Goal: Task Accomplishment & Management: Manage account settings

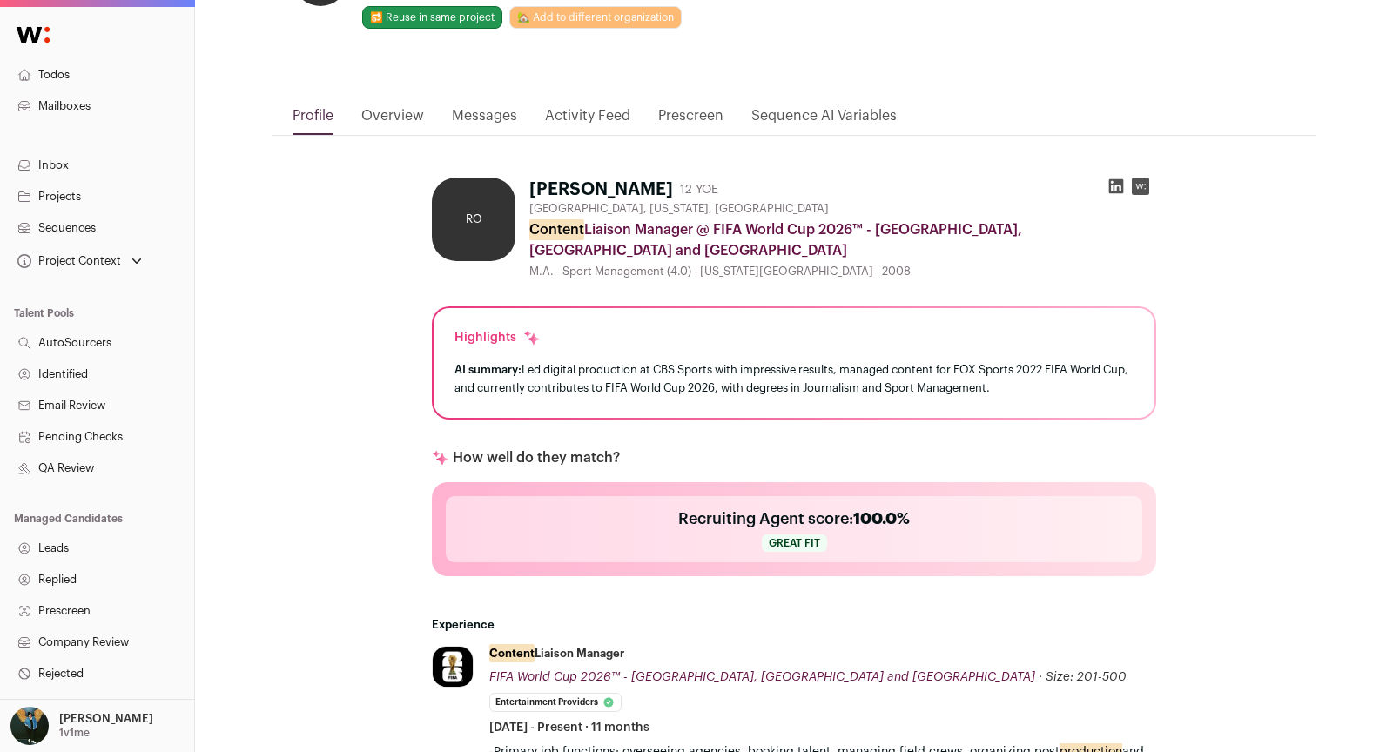
scroll to position [660, 0]
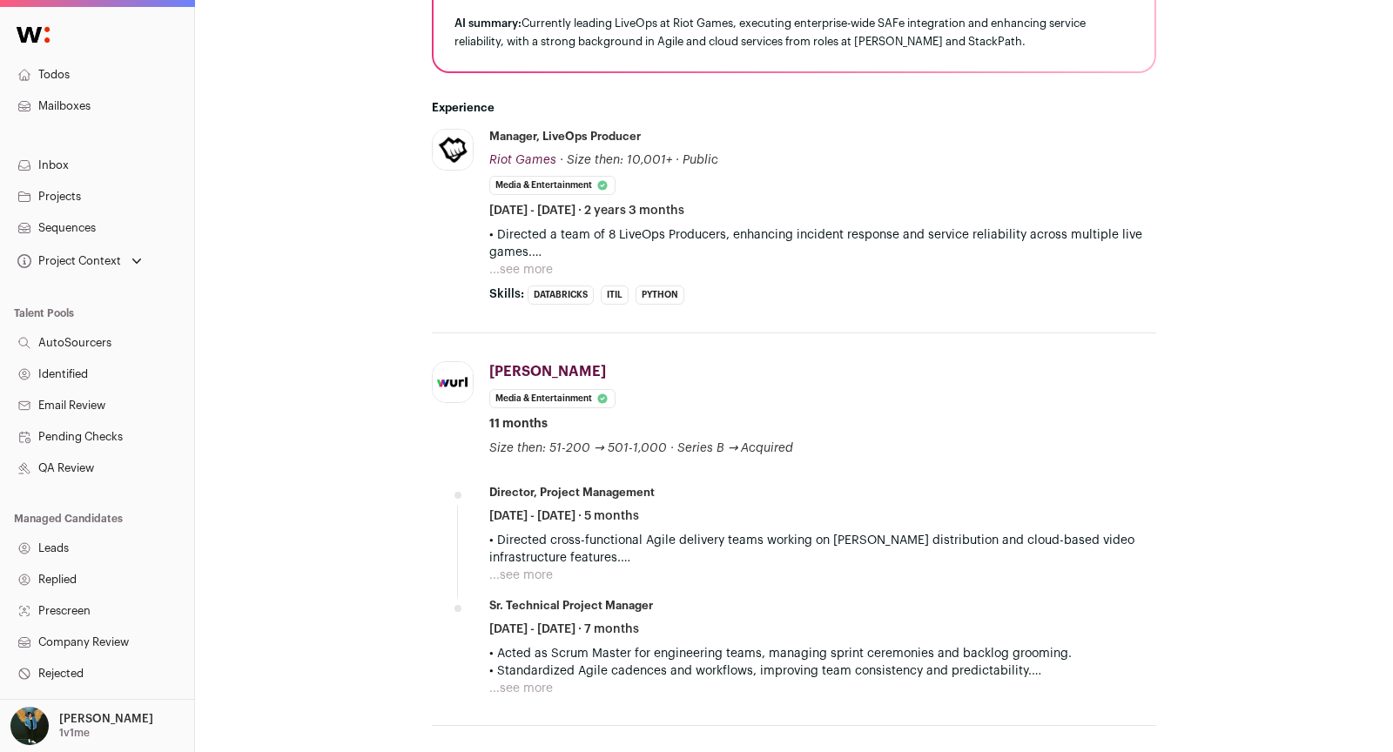
scroll to position [508, 0]
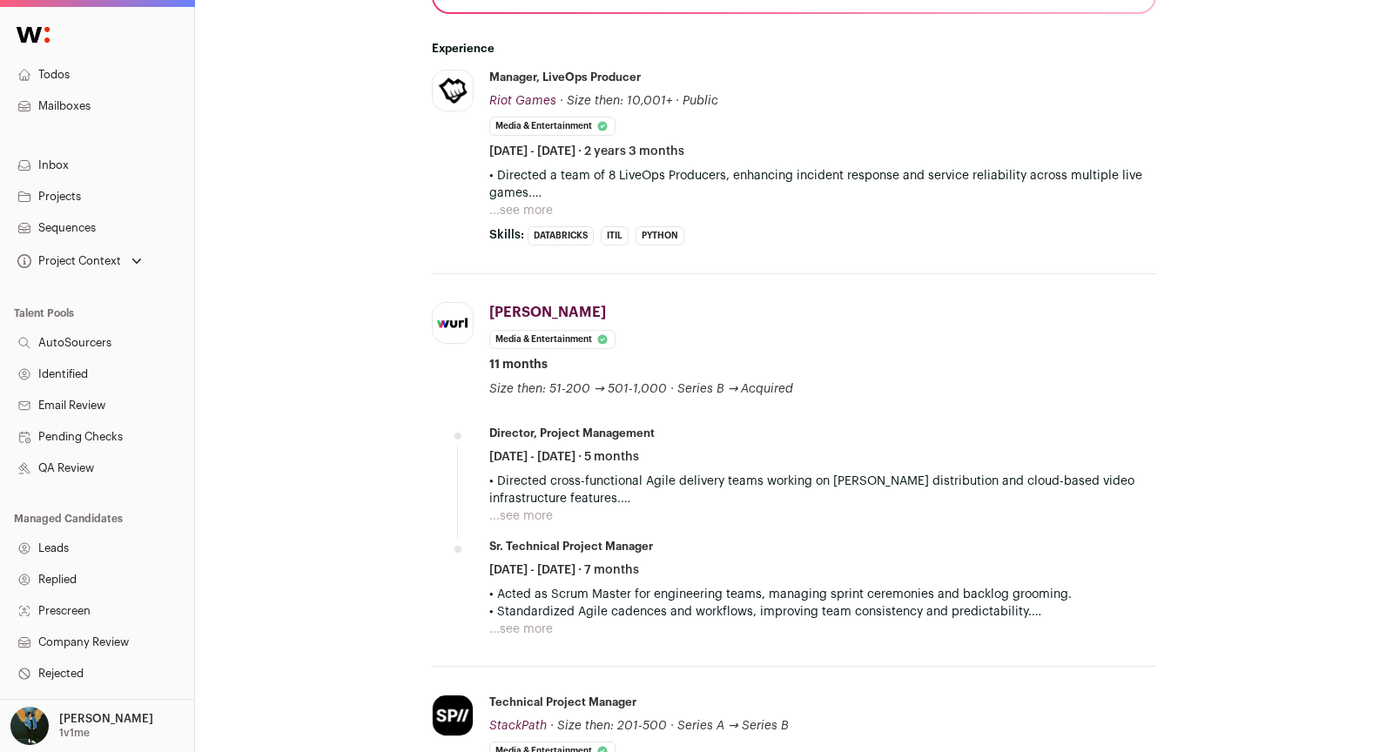
click at [539, 210] on button "...see more" at bounding box center [521, 210] width 64 height 17
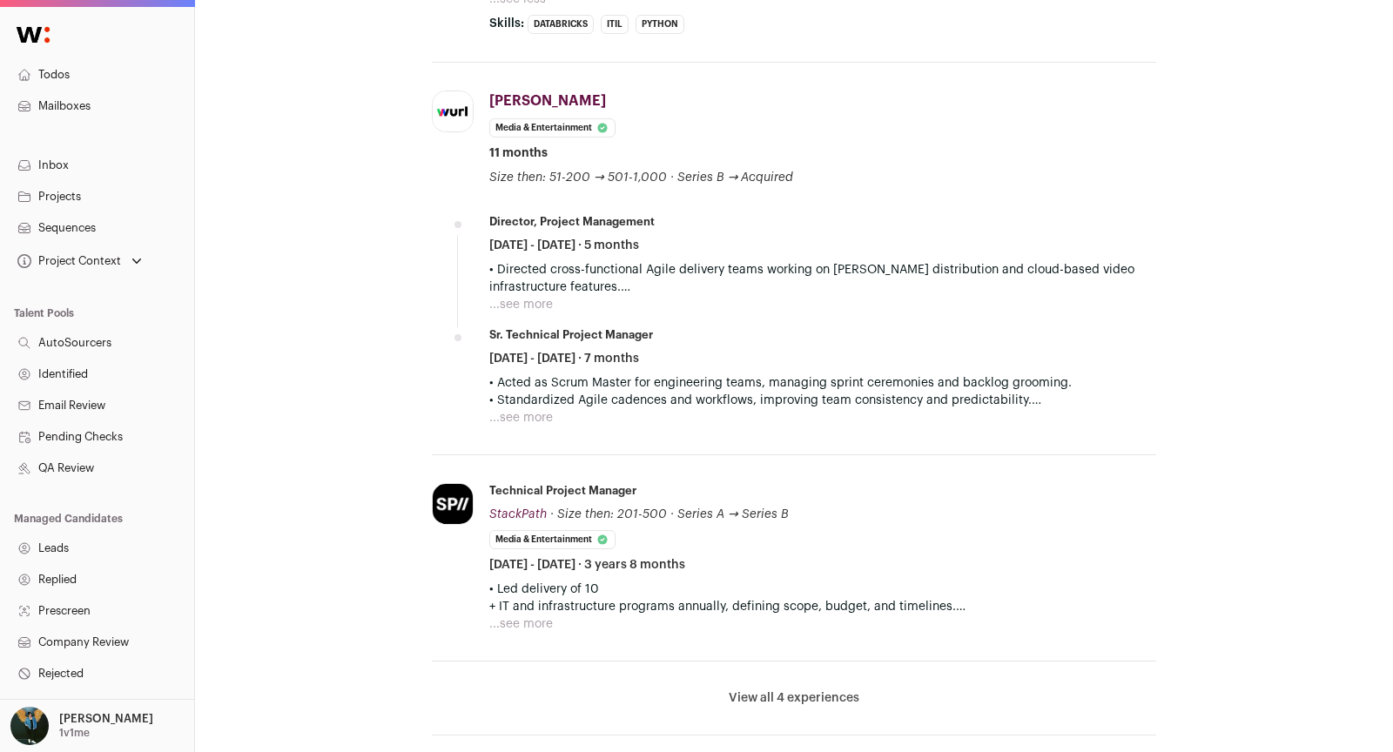
scroll to position [911, 0]
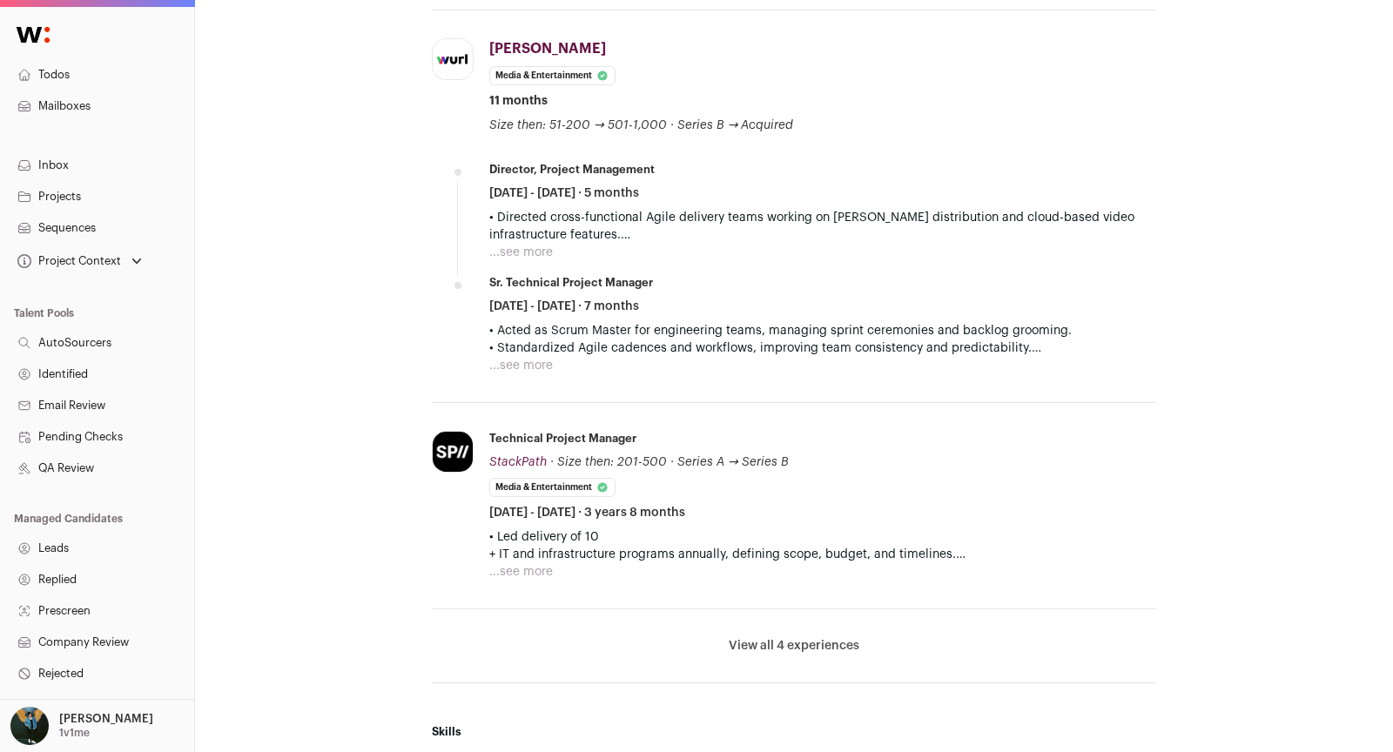
click at [833, 651] on li "View all 4 experiences View less" at bounding box center [794, 647] width 724 height 74
click at [825, 637] on button "View all 4 experiences" at bounding box center [794, 645] width 131 height 17
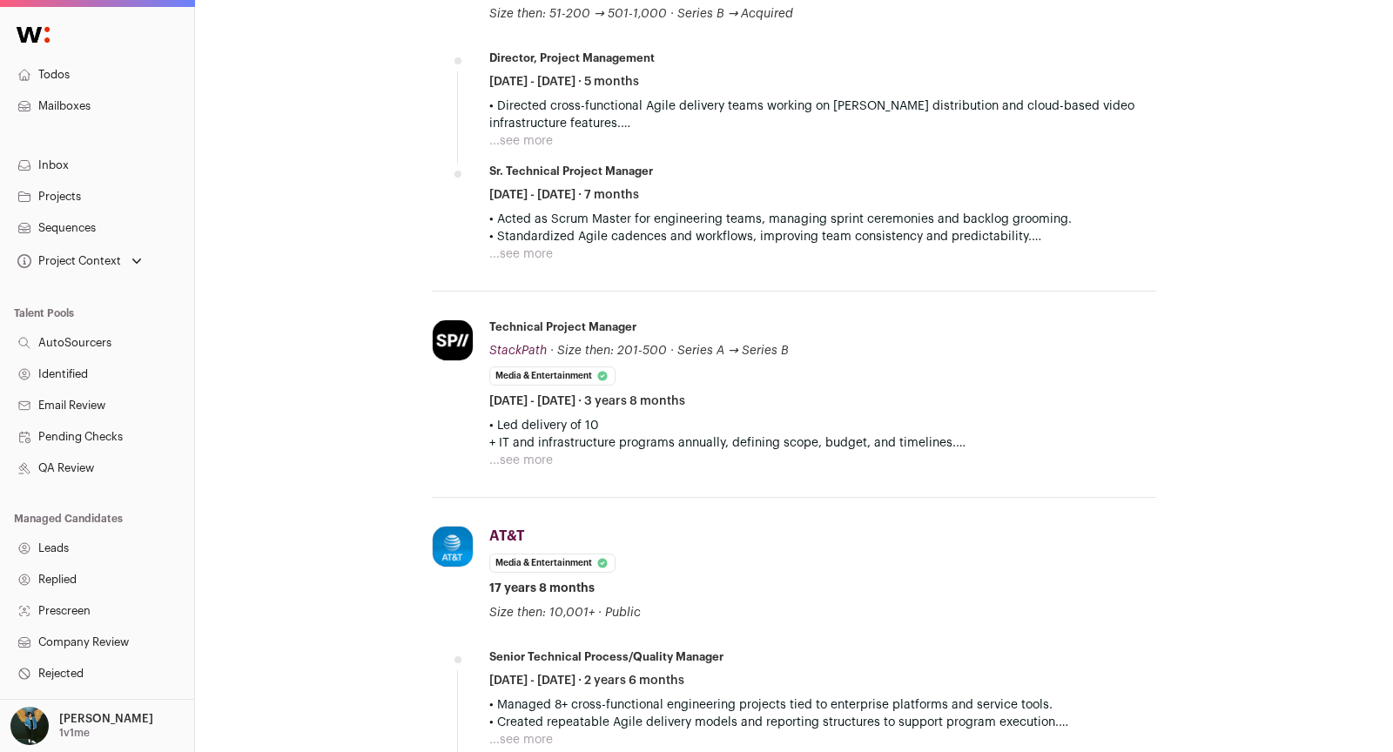
scroll to position [1259, 0]
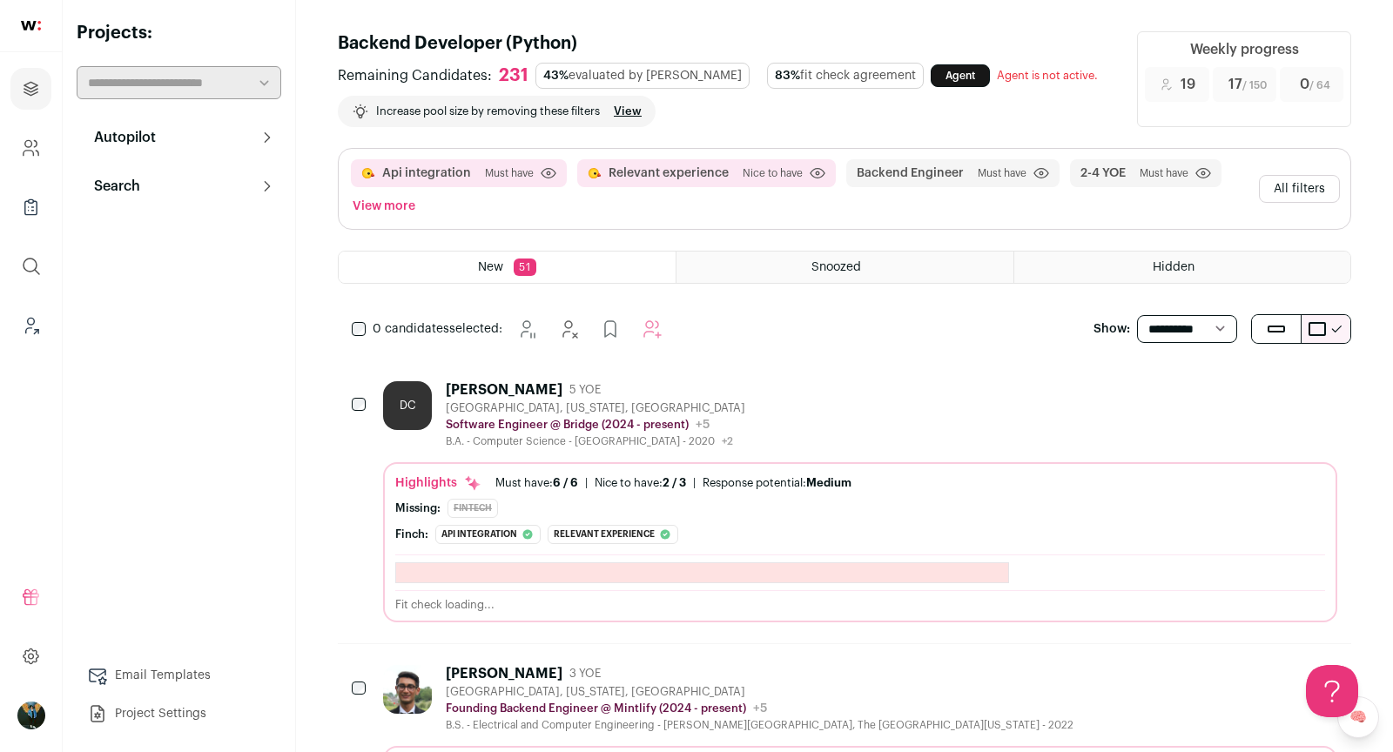
click at [1285, 189] on button "All filters" at bounding box center [1299, 189] width 81 height 28
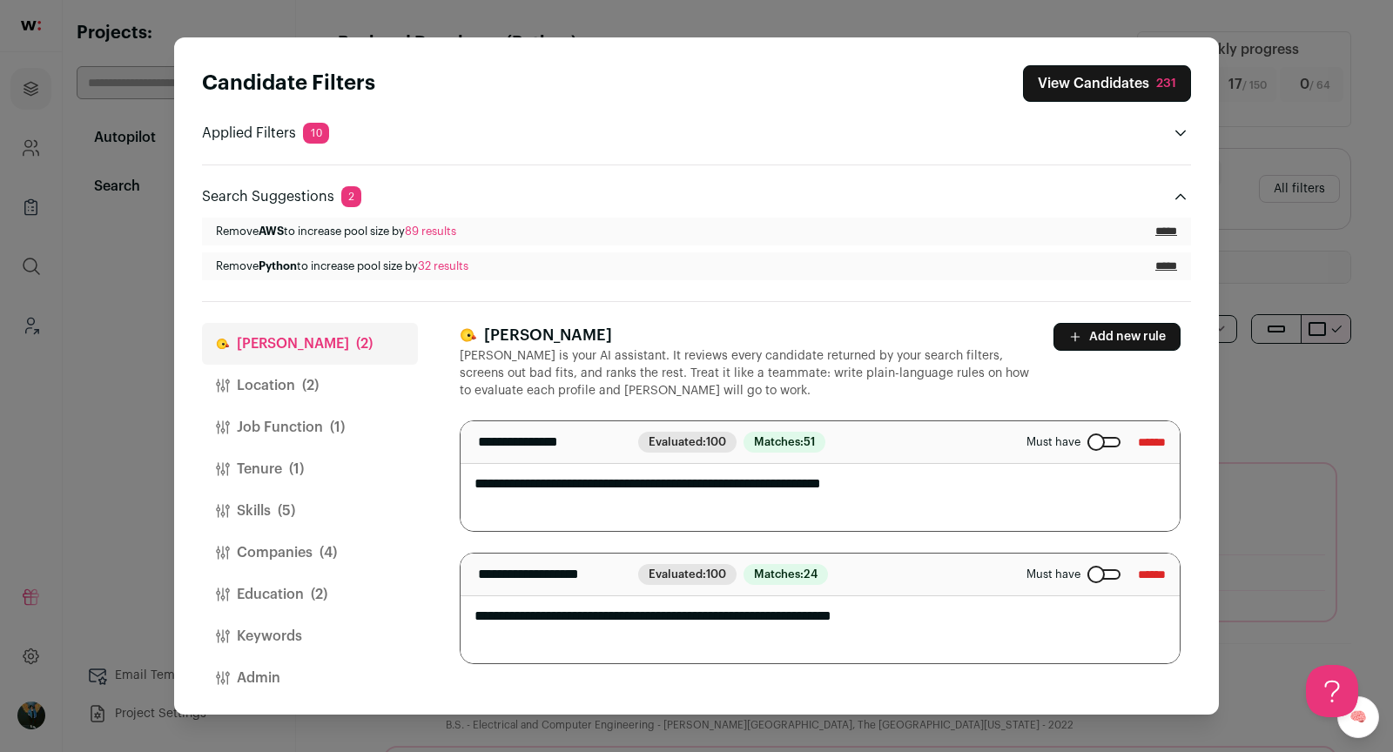
click at [301, 422] on button "Job Function (1)" at bounding box center [310, 428] width 216 height 42
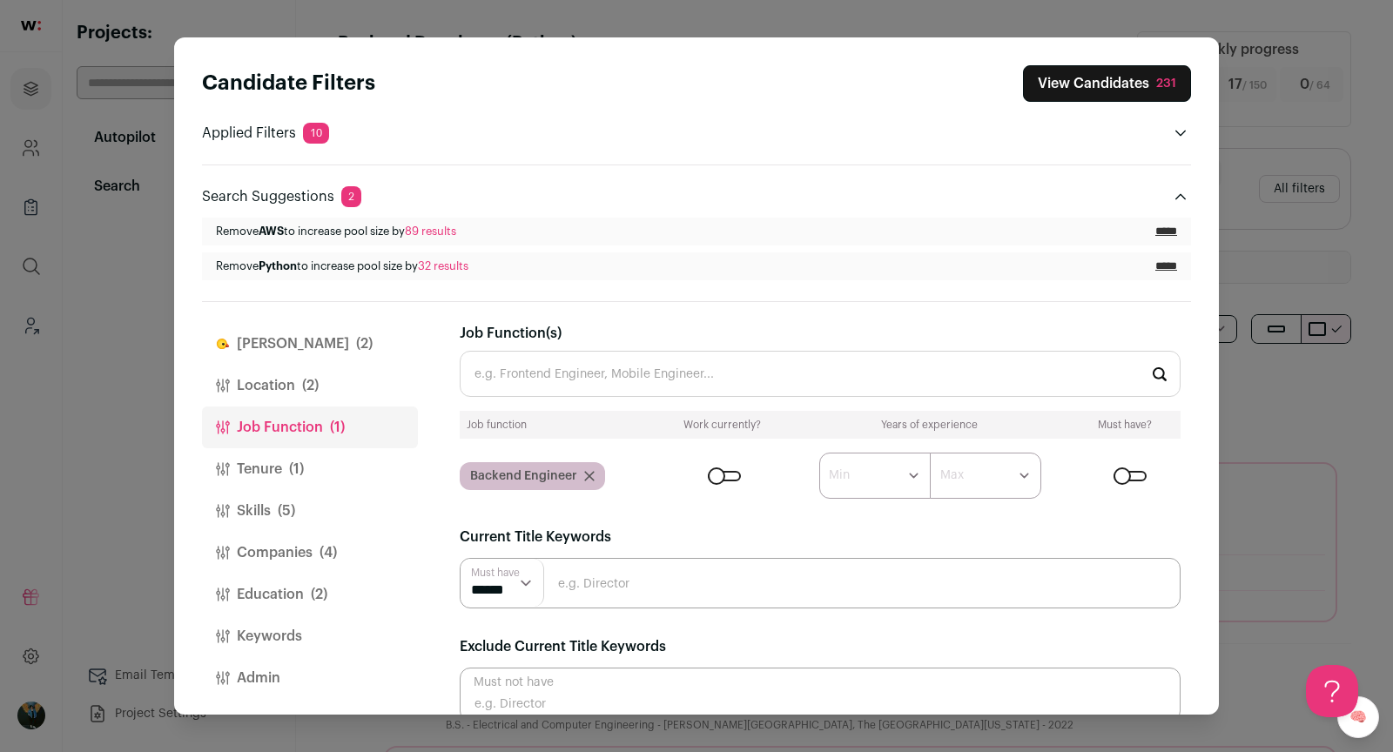
scroll to position [24, 0]
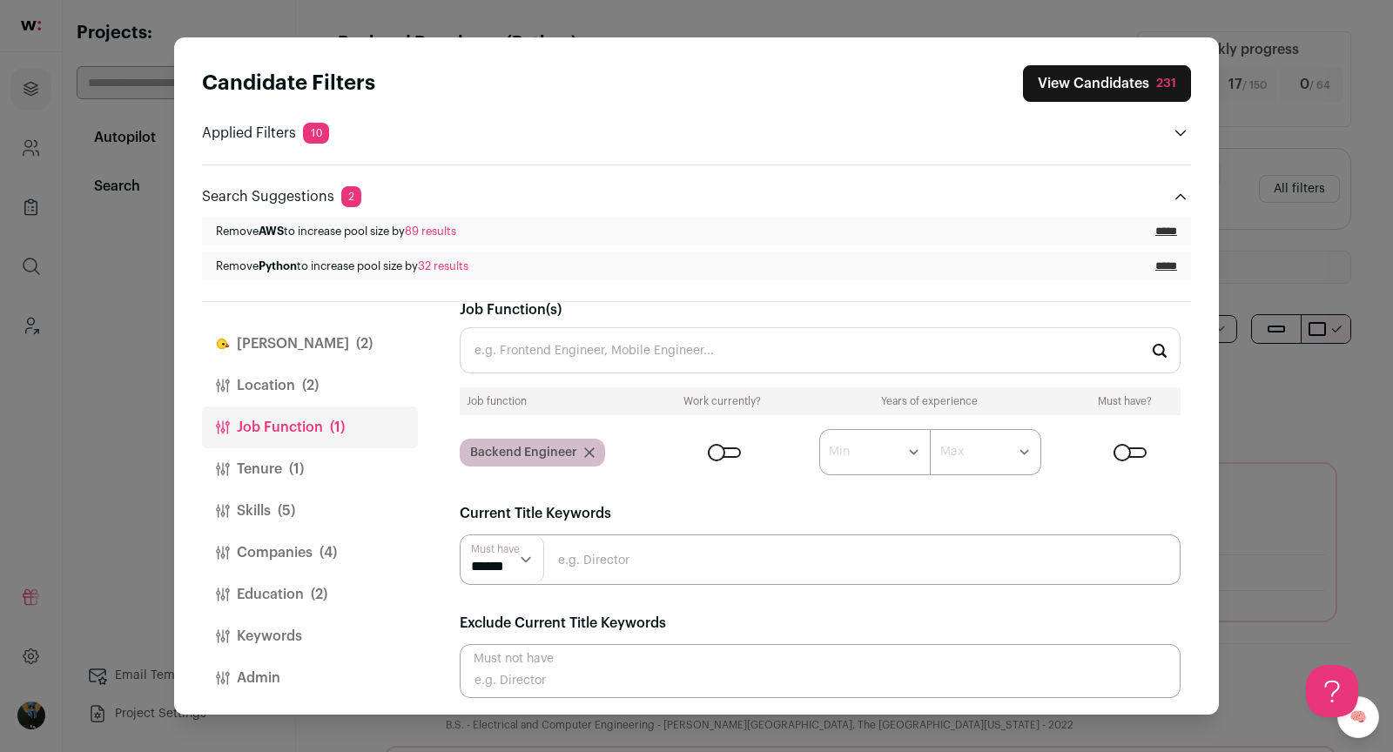
click at [569, 681] on input "Close modal via background" at bounding box center [820, 671] width 721 height 54
type input "Directtor"
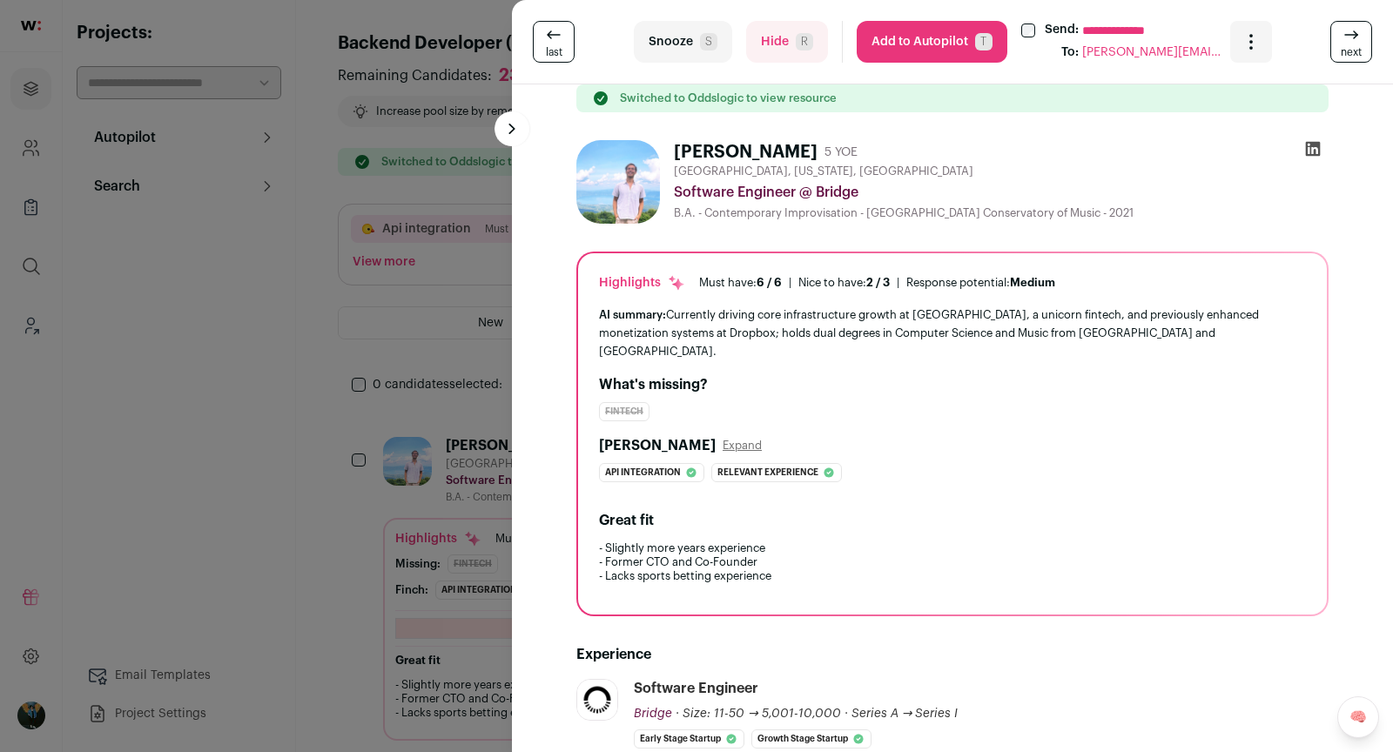
click at [428, 576] on div "**********" at bounding box center [696, 376] width 1393 height 752
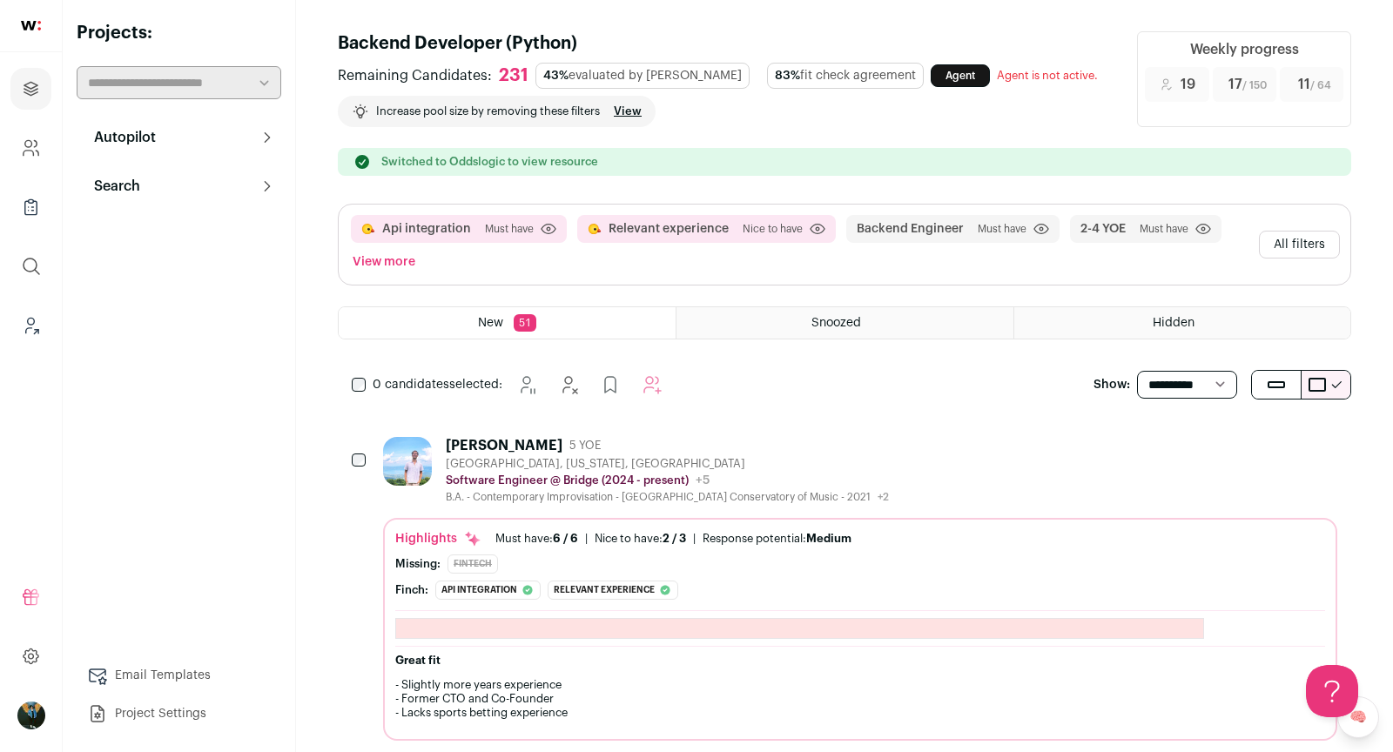
click at [1304, 236] on button "All filters" at bounding box center [1299, 245] width 81 height 28
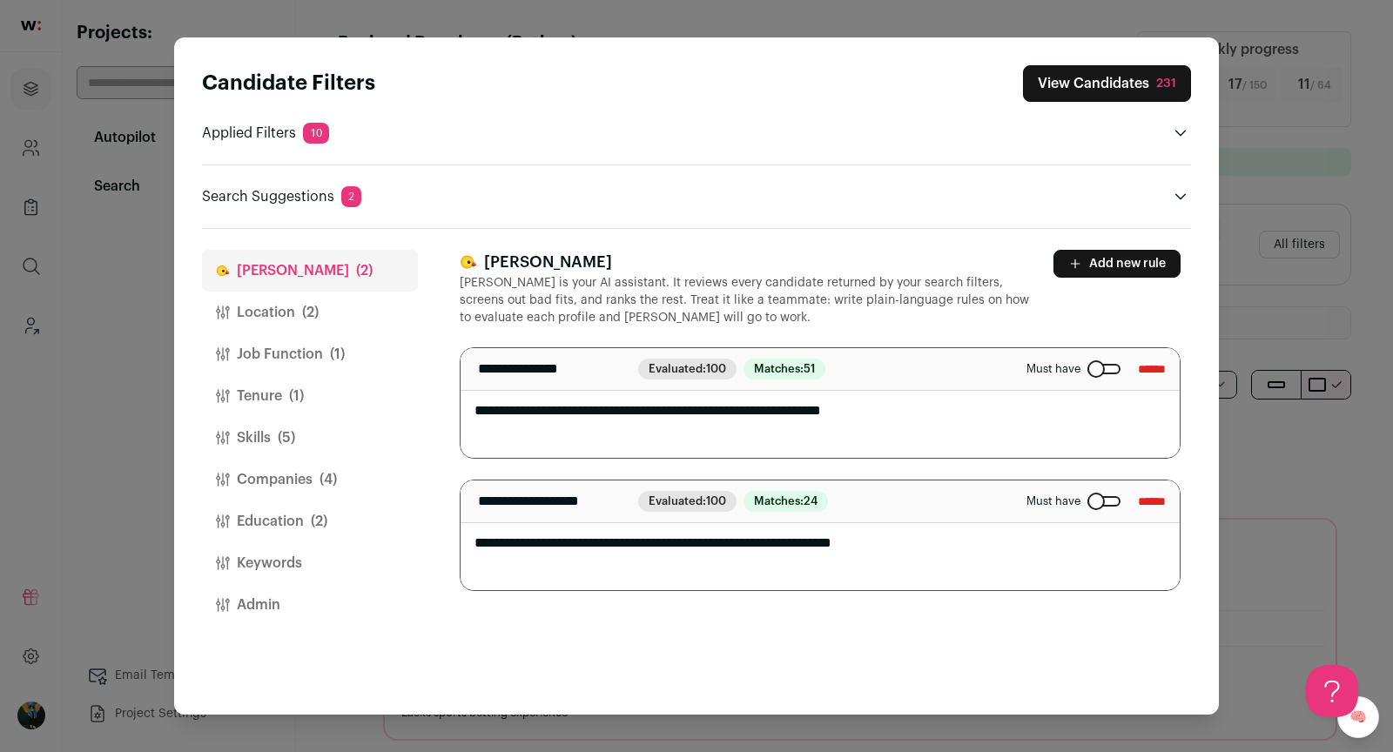
click at [282, 357] on button "Job Function (1)" at bounding box center [310, 354] width 216 height 42
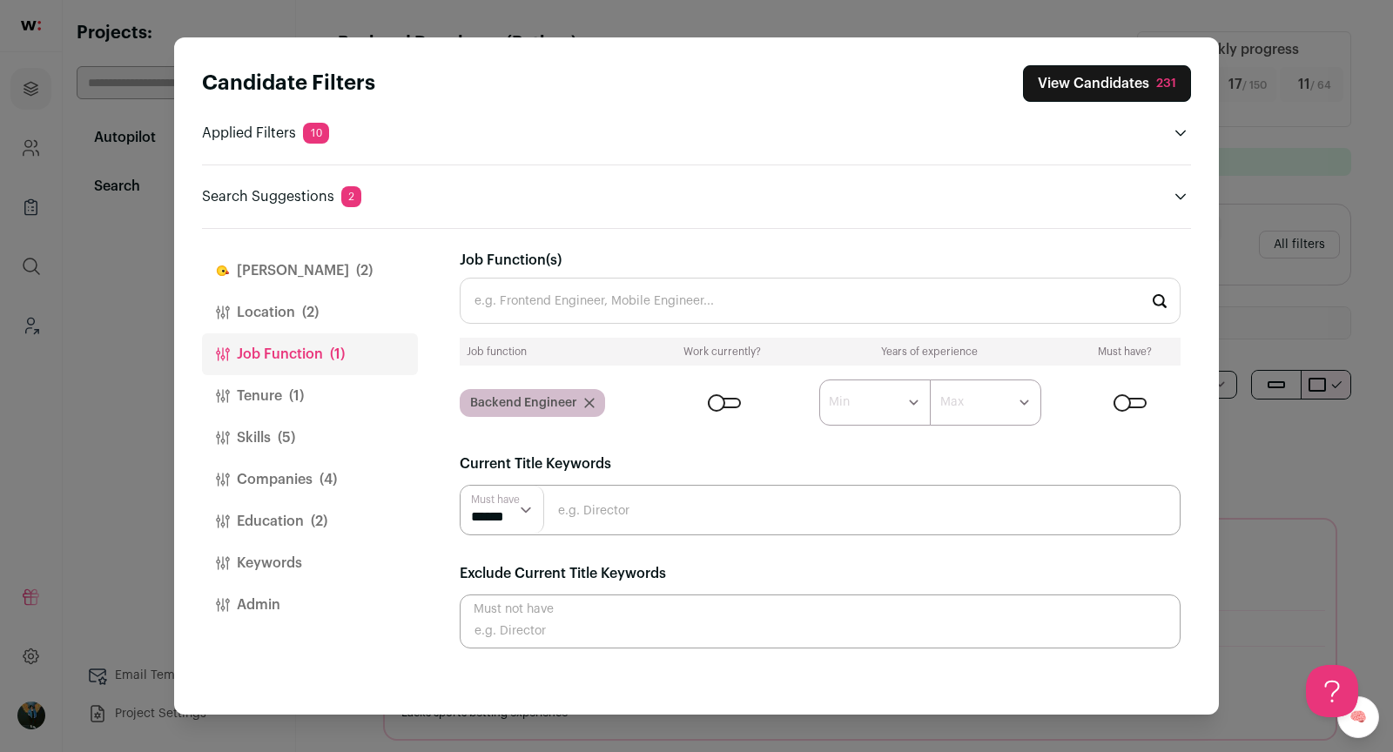
click at [283, 317] on button "Location (2)" at bounding box center [310, 313] width 216 height 42
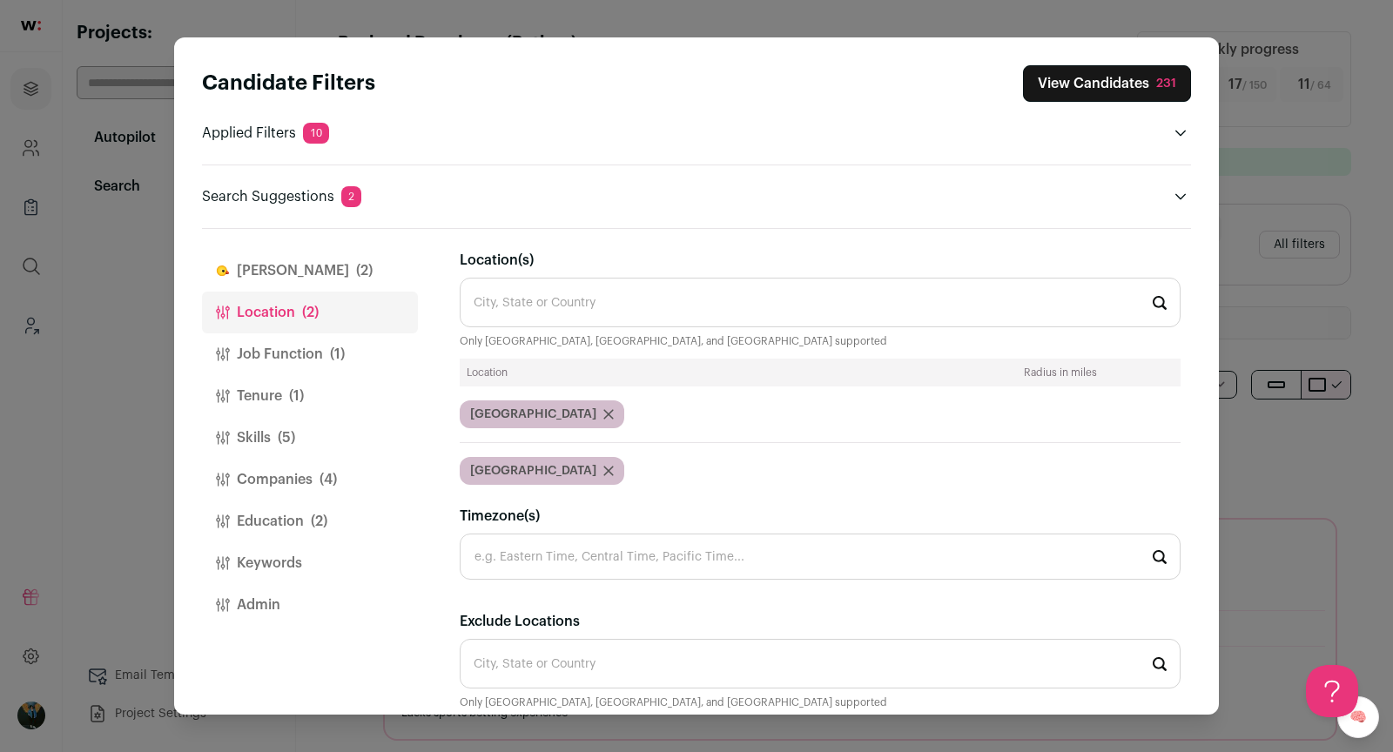
scroll to position [44, 0]
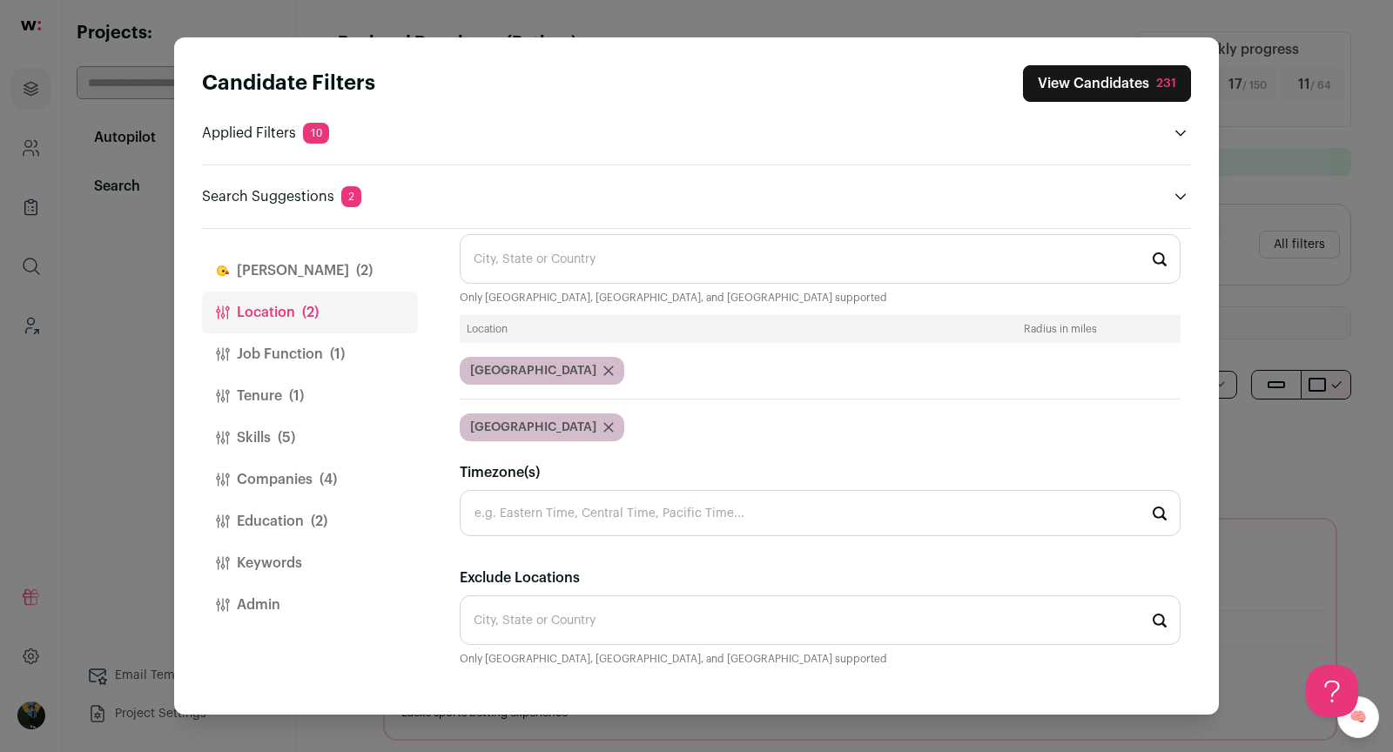
click at [278, 367] on button "Job Function (1)" at bounding box center [310, 354] width 216 height 42
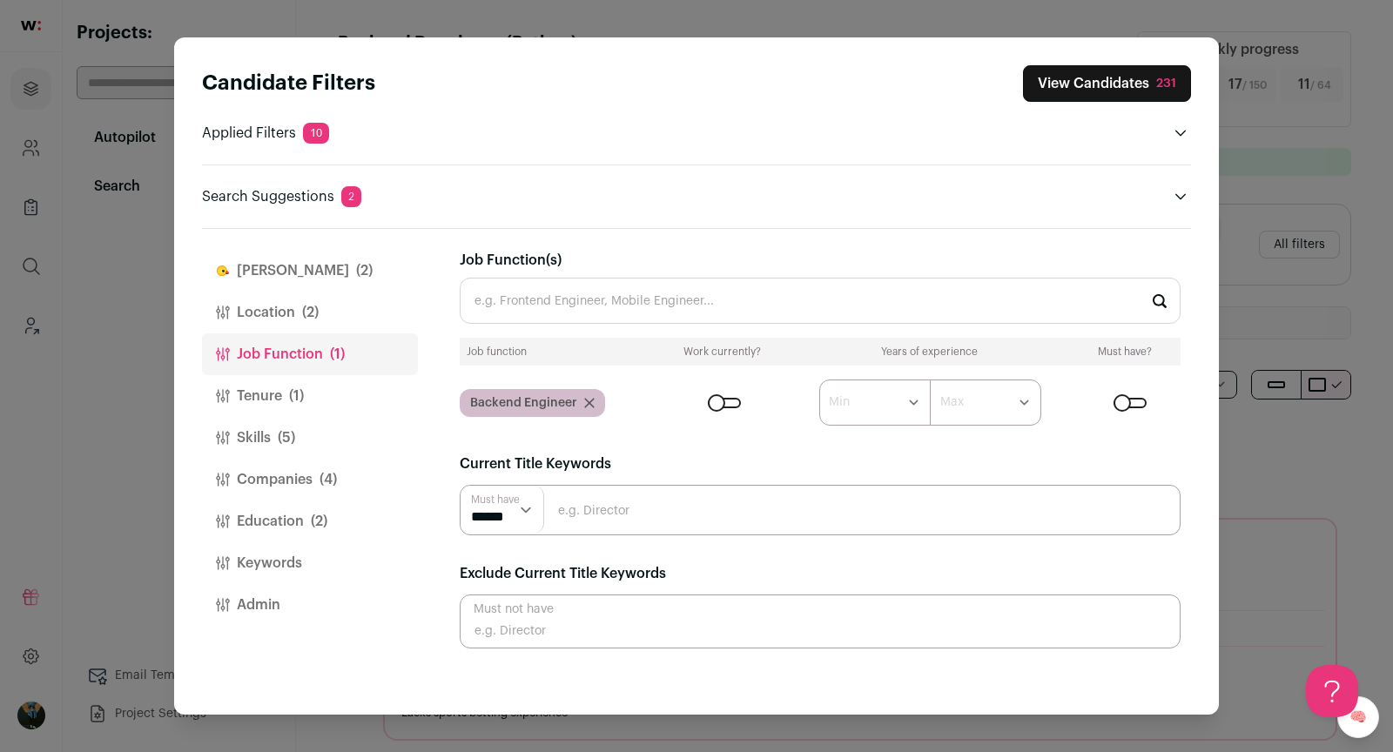
scroll to position [0, 0]
click at [632, 606] on input "Close modal via background" at bounding box center [820, 622] width 721 height 54
type input "Director"
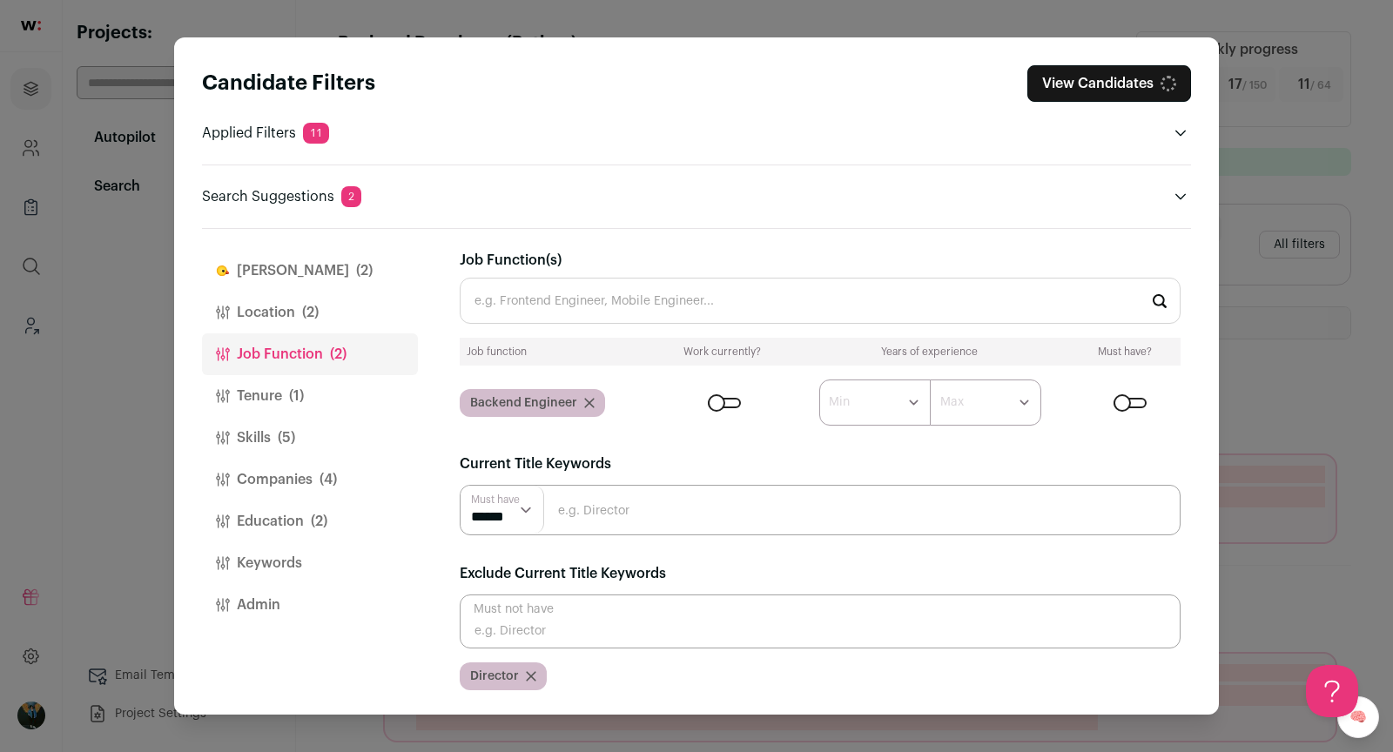
click at [616, 620] on input "Close modal via background" at bounding box center [820, 622] width 721 height 54
type input "Manager"
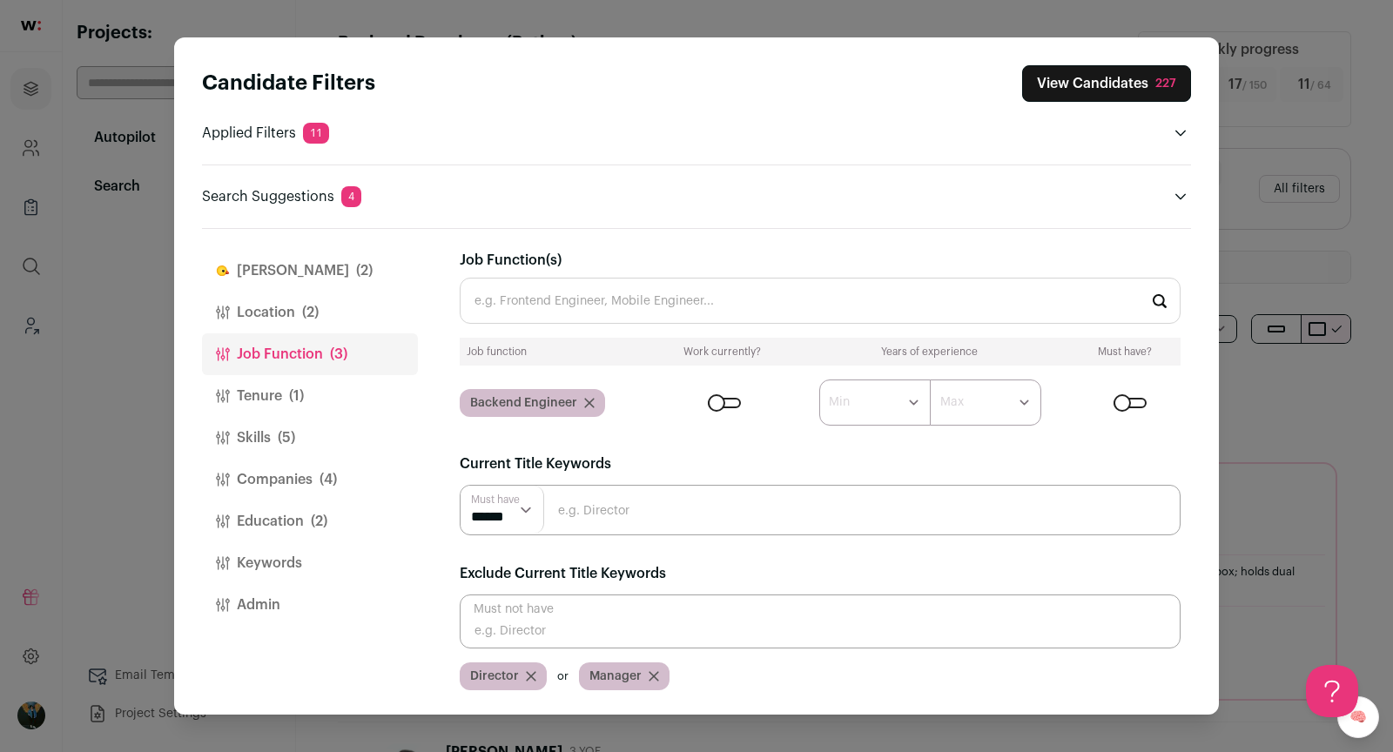
click at [1167, 89] on div "227" at bounding box center [1165, 83] width 21 height 17
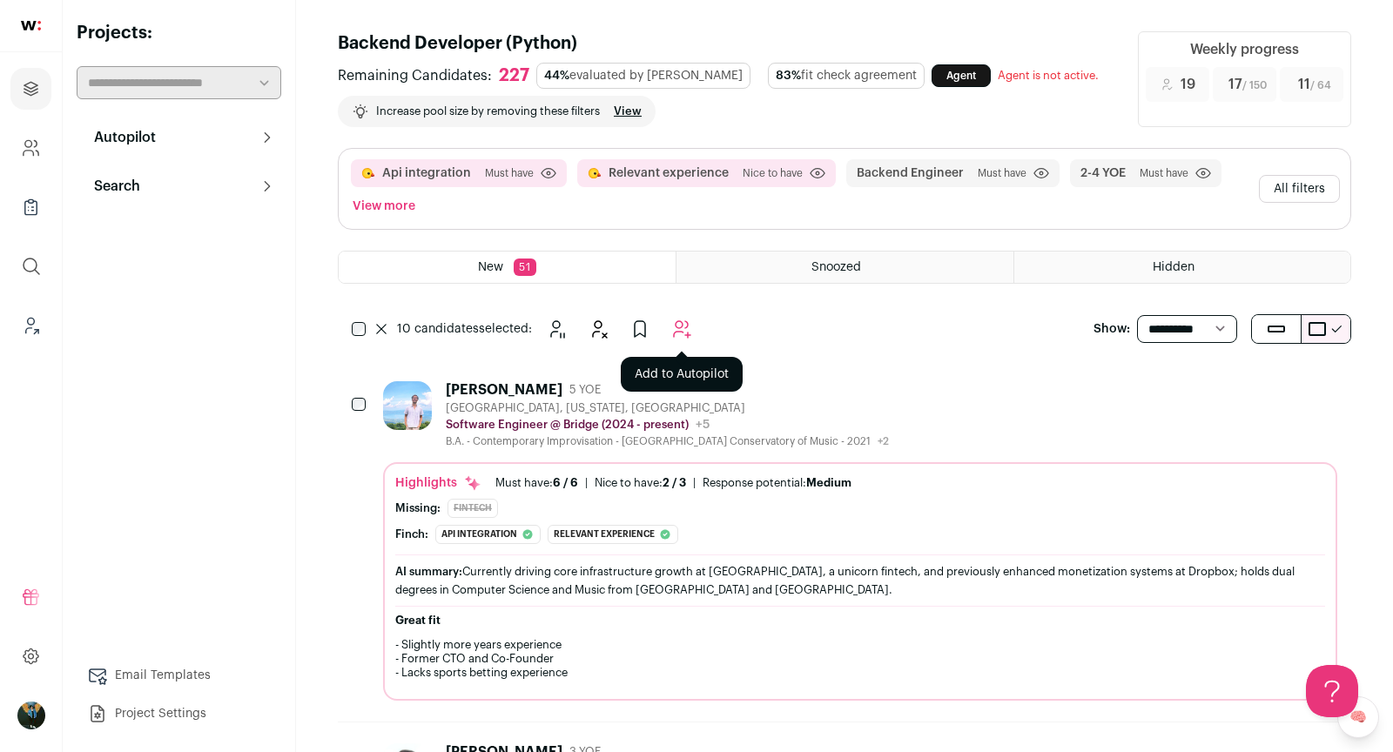
click at [678, 329] on icon "Add to Autopilot" at bounding box center [682, 329] width 17 height 17
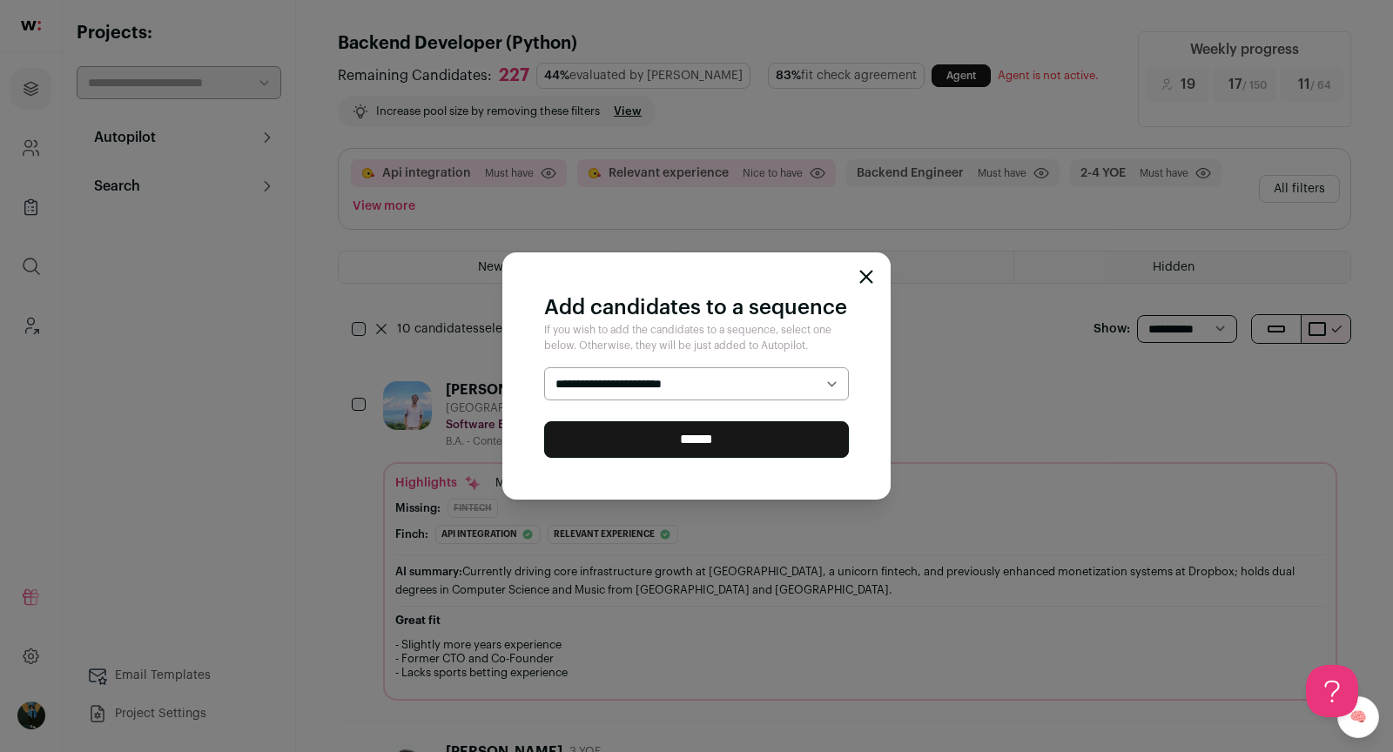
select select "*****"
click at [663, 440] on input "******" at bounding box center [696, 439] width 305 height 37
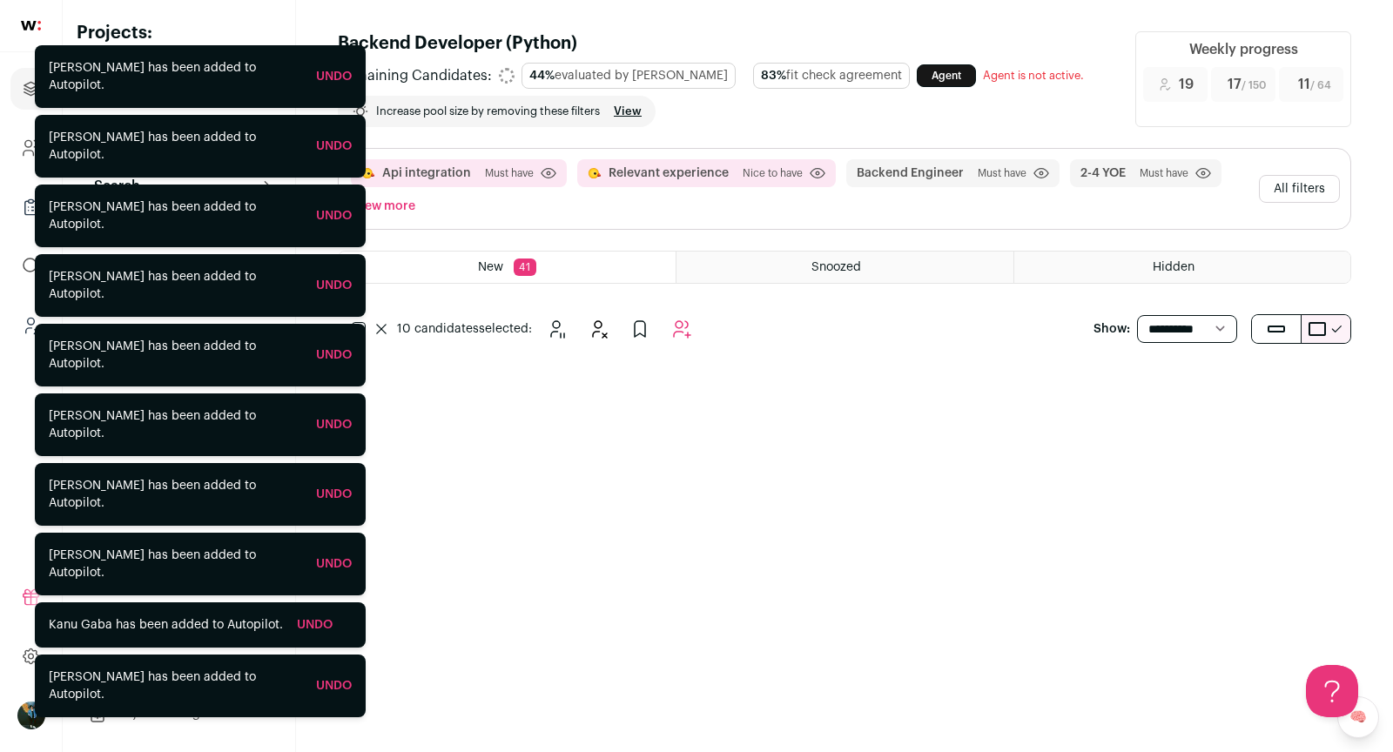
click at [1204, 332] on select "**********" at bounding box center [1187, 329] width 100 height 28
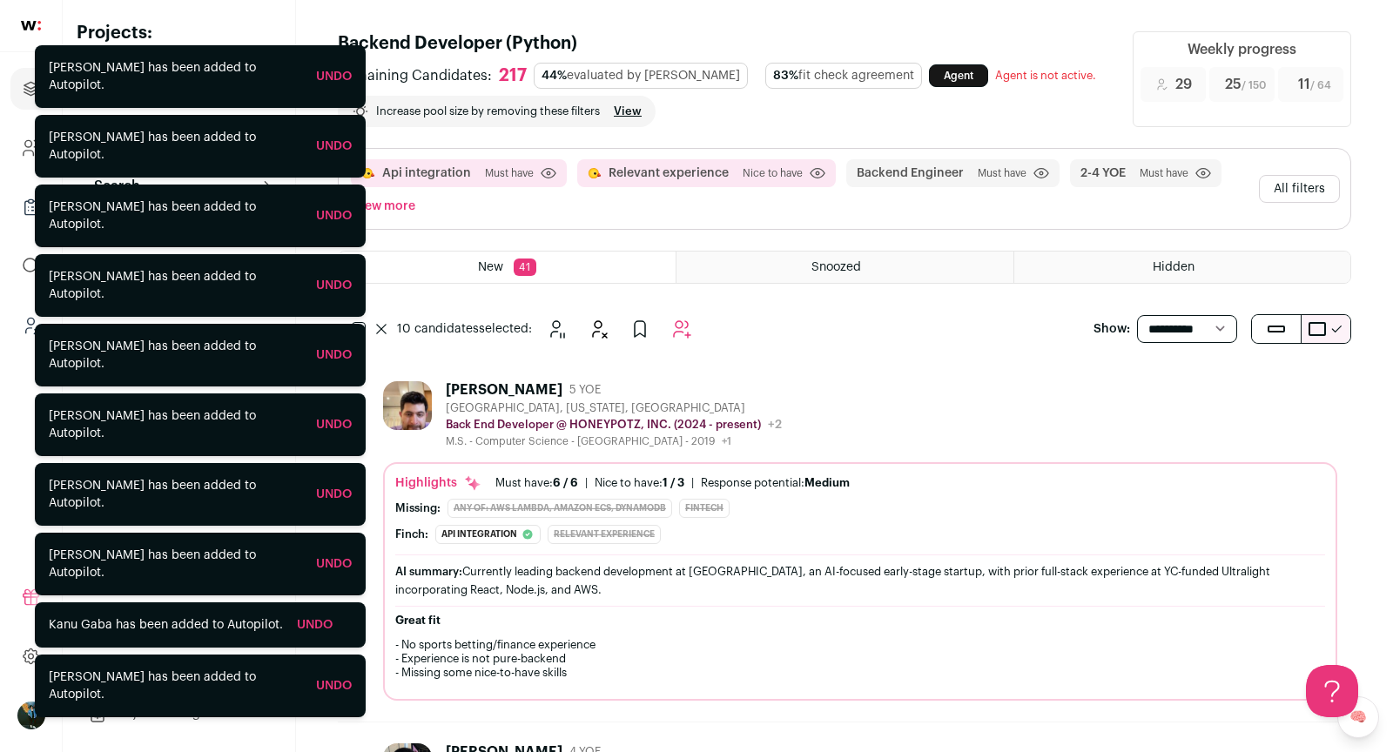
select select "**"
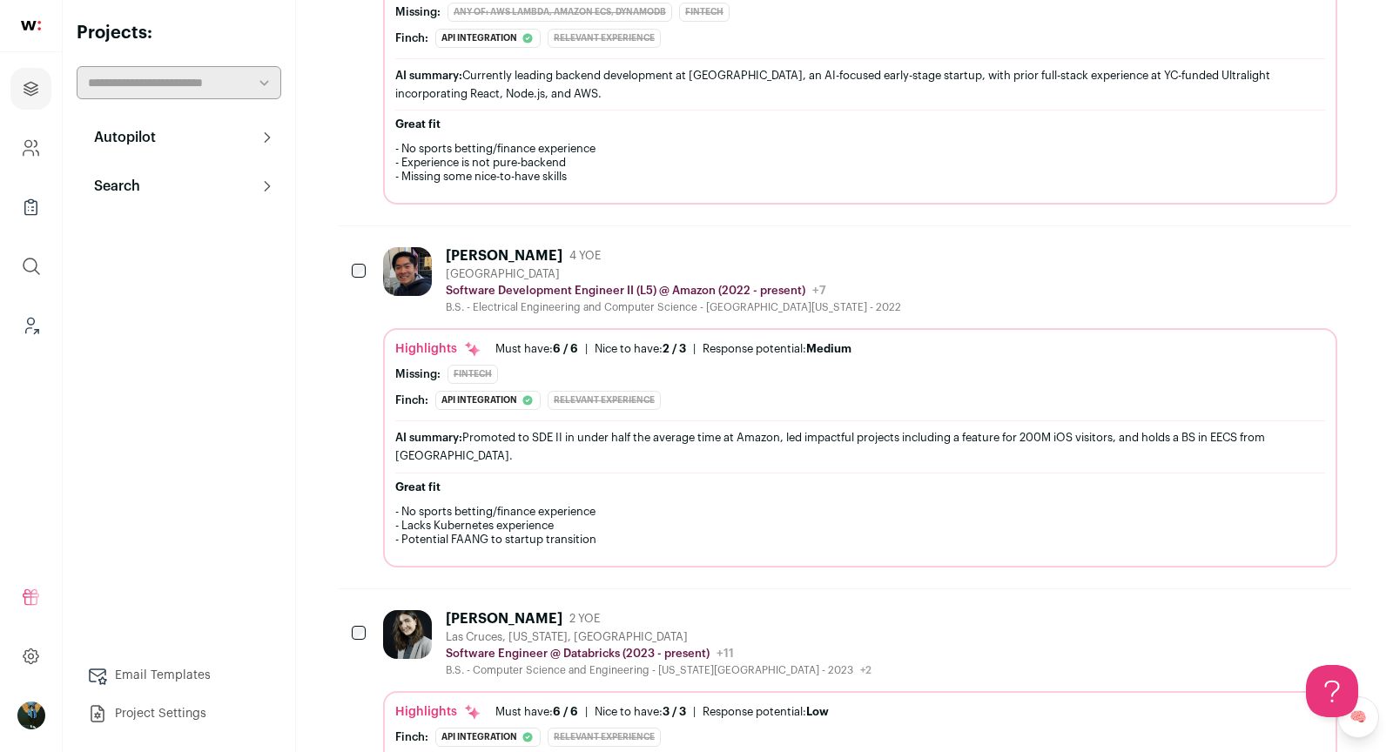
scroll to position [552, 0]
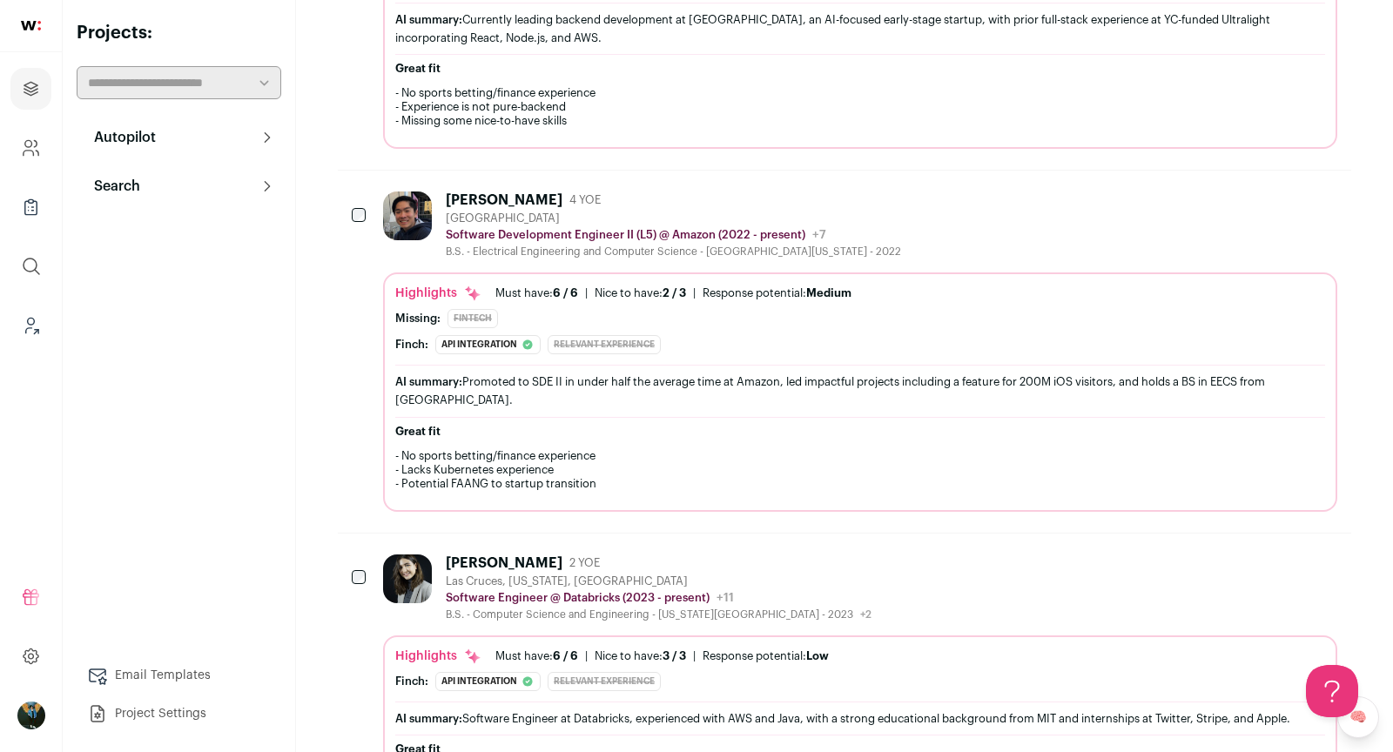
click at [1233, 200] on icon "Hide" at bounding box center [1228, 199] width 21 height 21
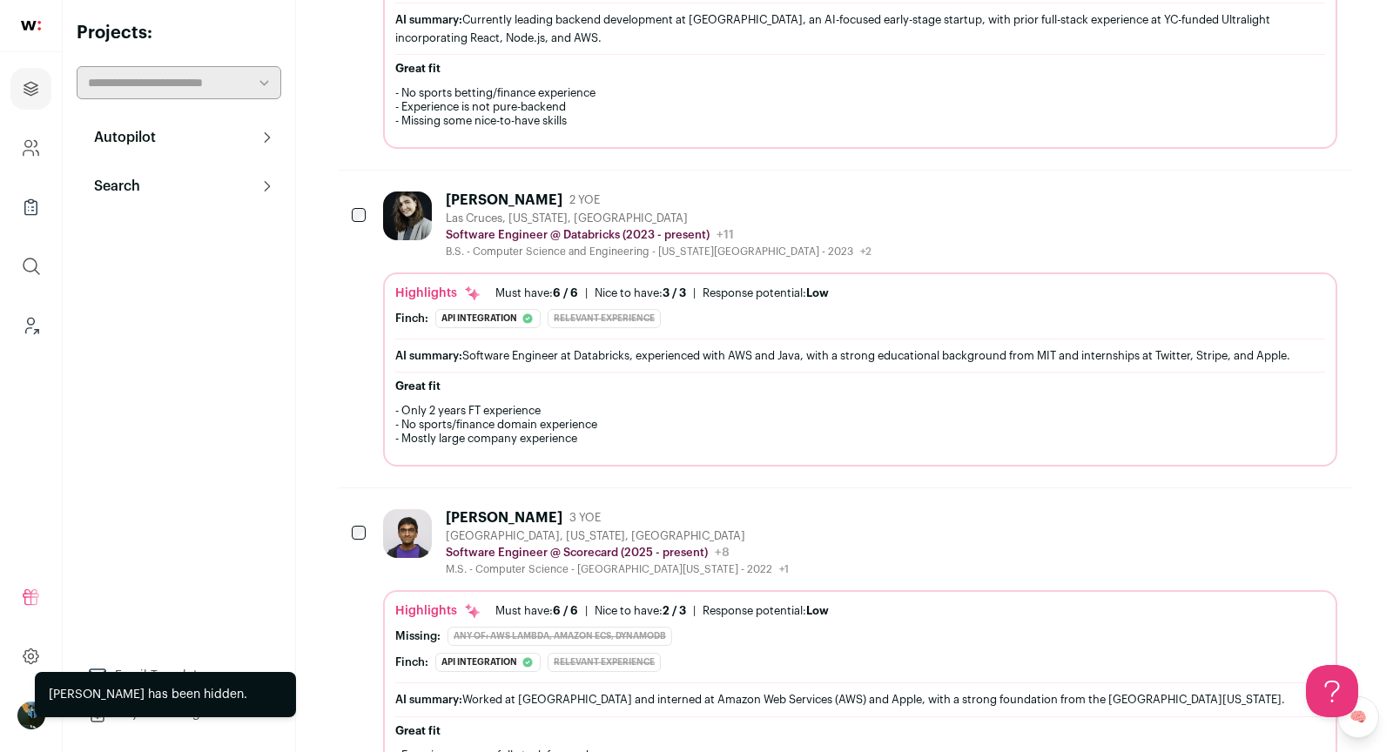
scroll to position [1101, 0]
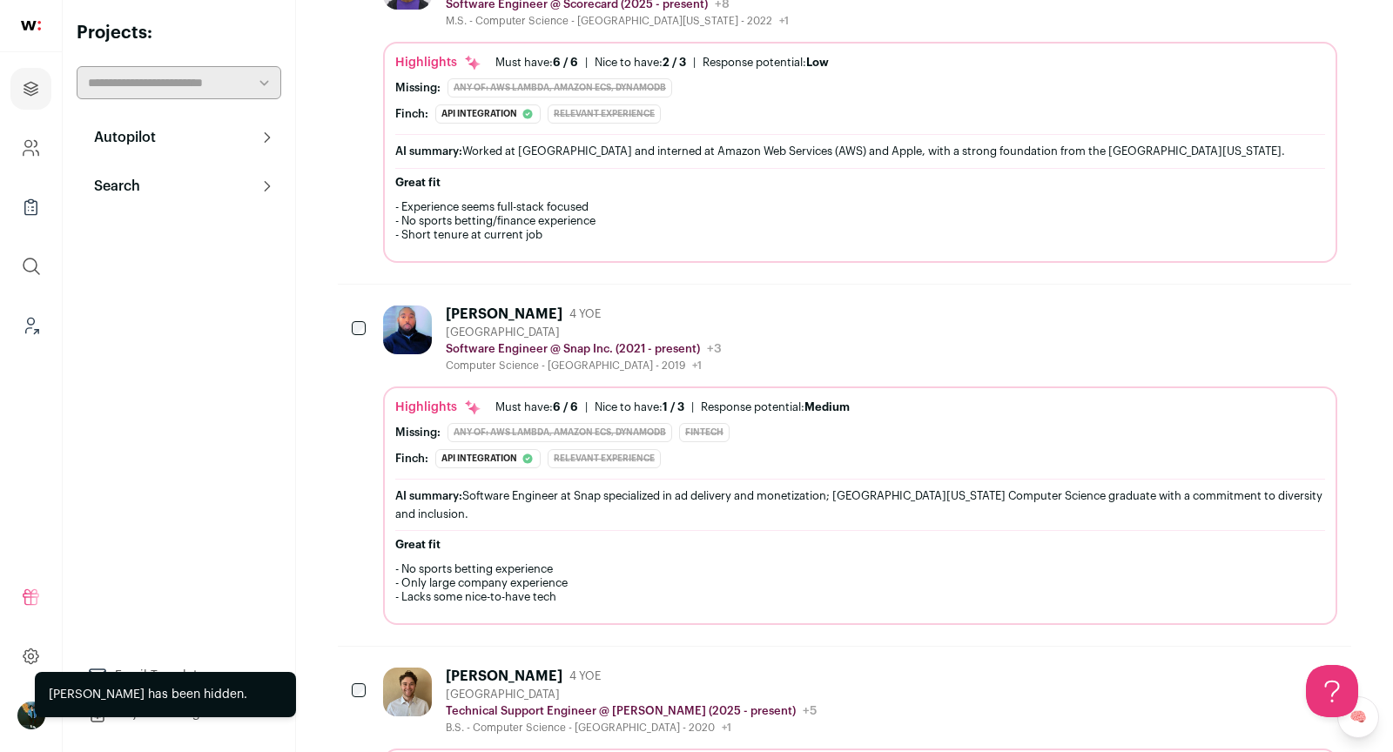
click at [1216, 295] on button "Hide" at bounding box center [1228, 313] width 37 height 37
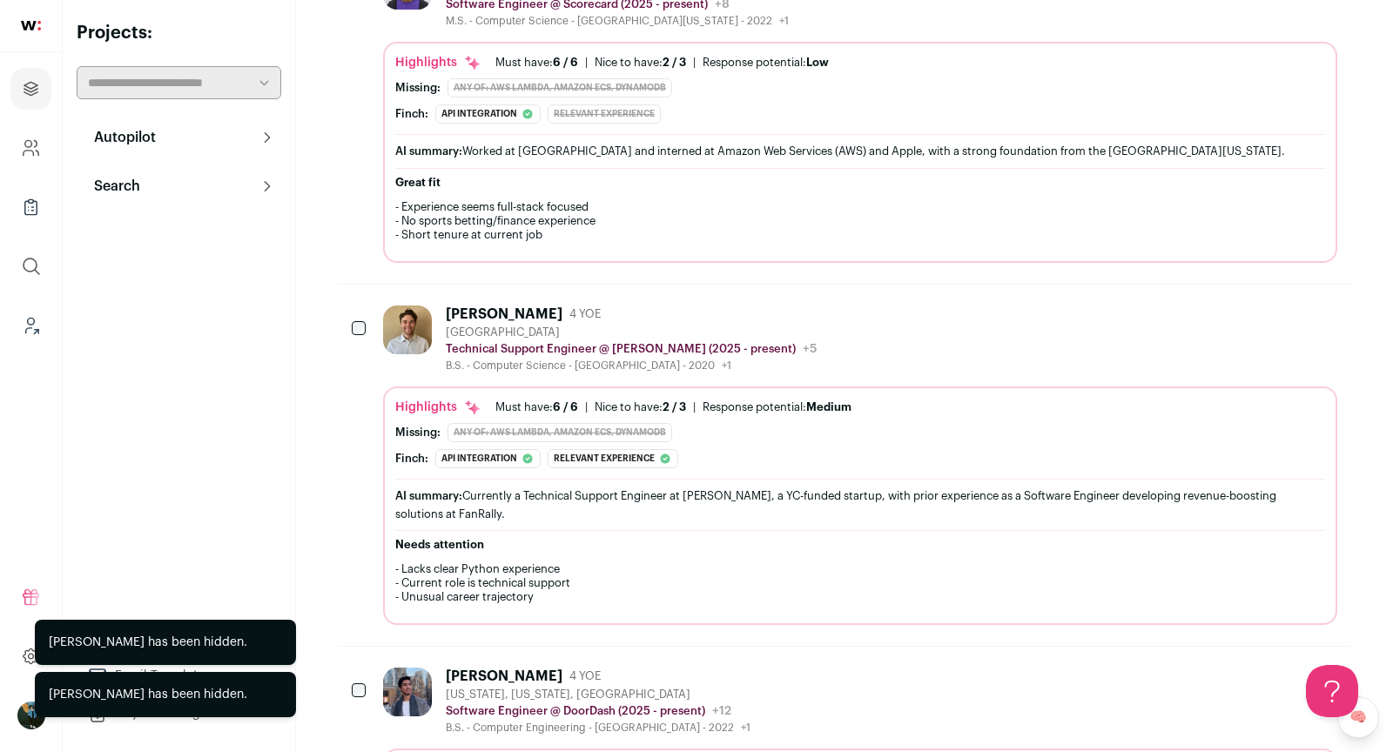
click at [1222, 307] on icon "Hide" at bounding box center [1228, 313] width 21 height 21
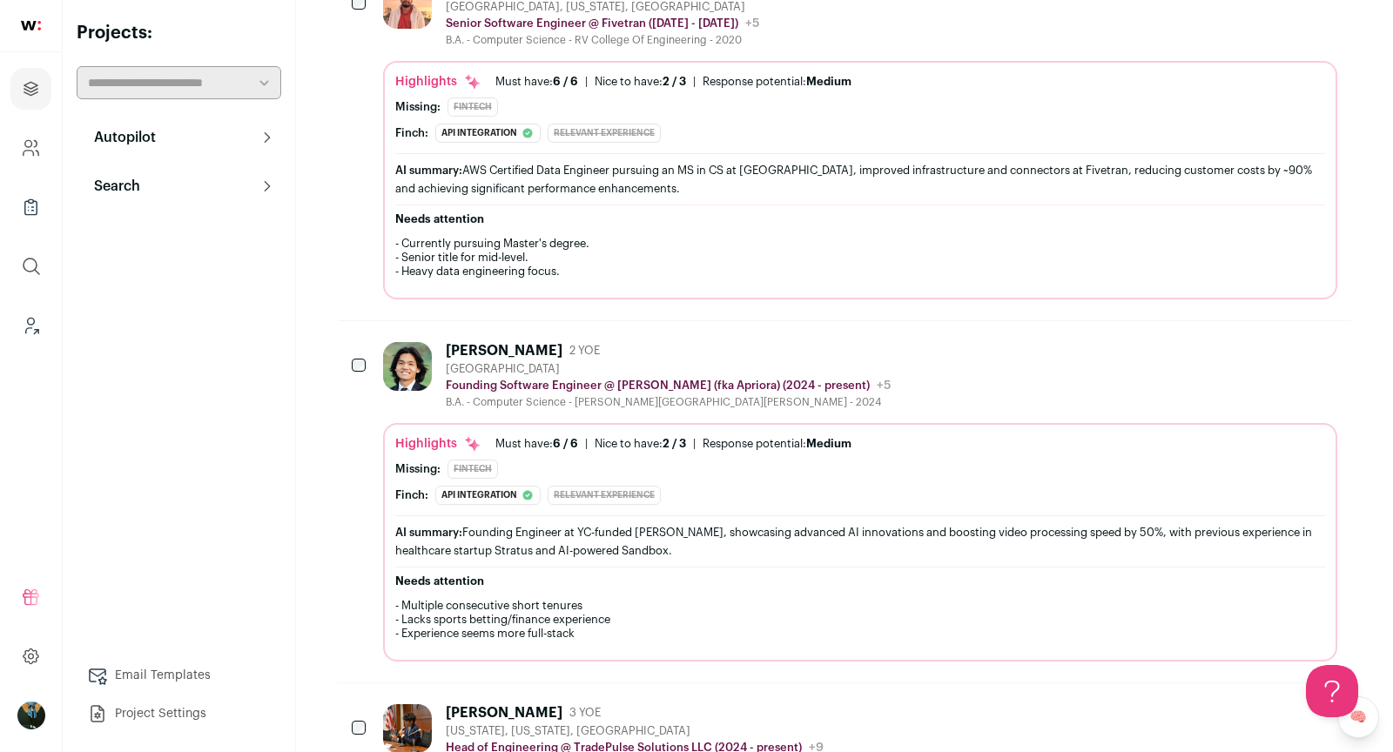
scroll to position [11425, 0]
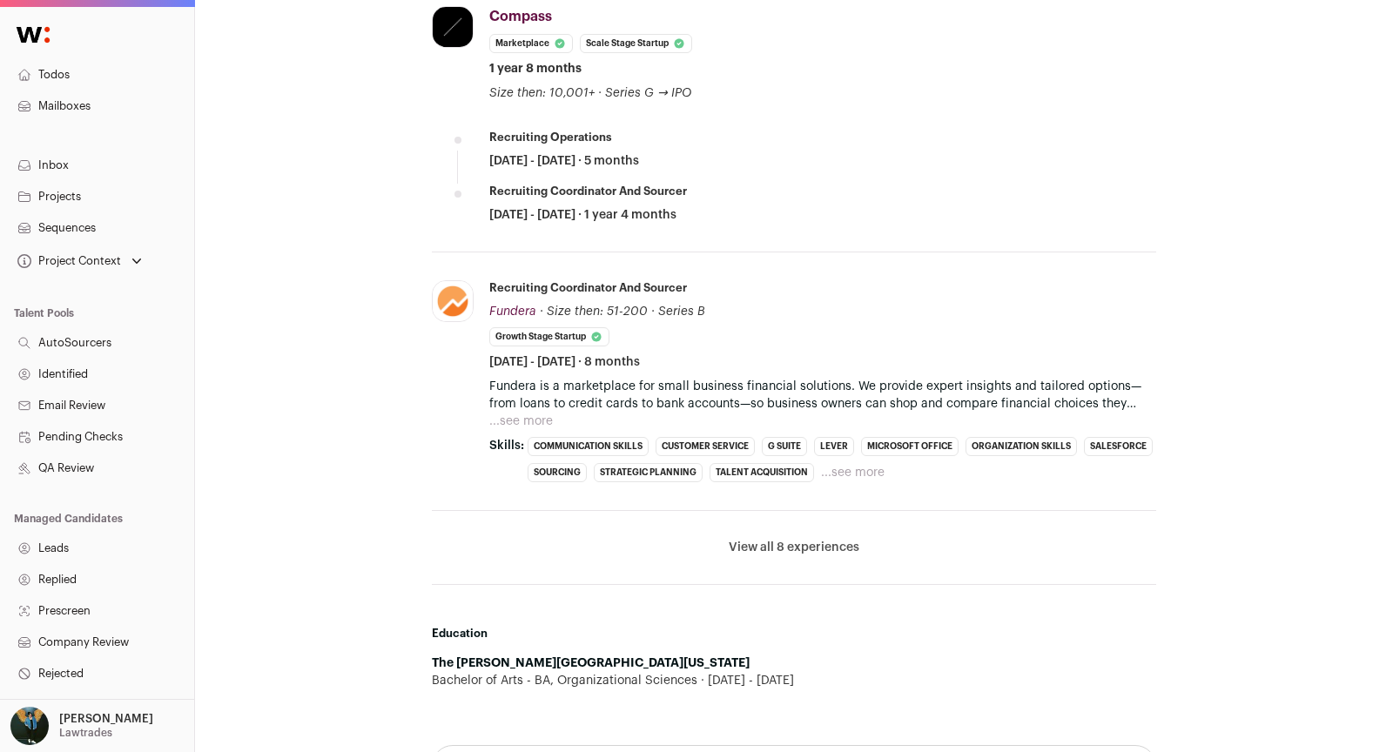
scroll to position [1077, 0]
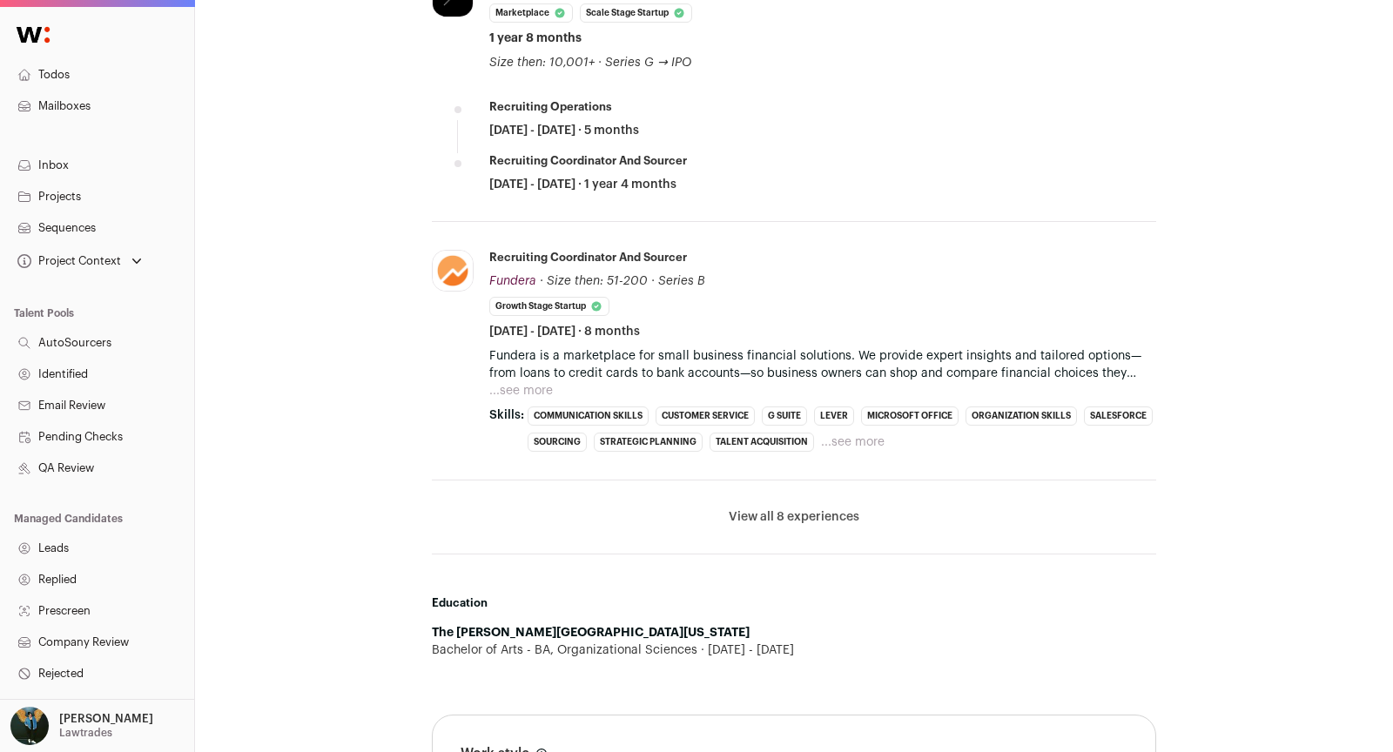
click at [788, 520] on li "View all 8 experiences View less" at bounding box center [794, 518] width 724 height 74
click at [786, 515] on button "View all 8 experiences" at bounding box center [794, 517] width 131 height 17
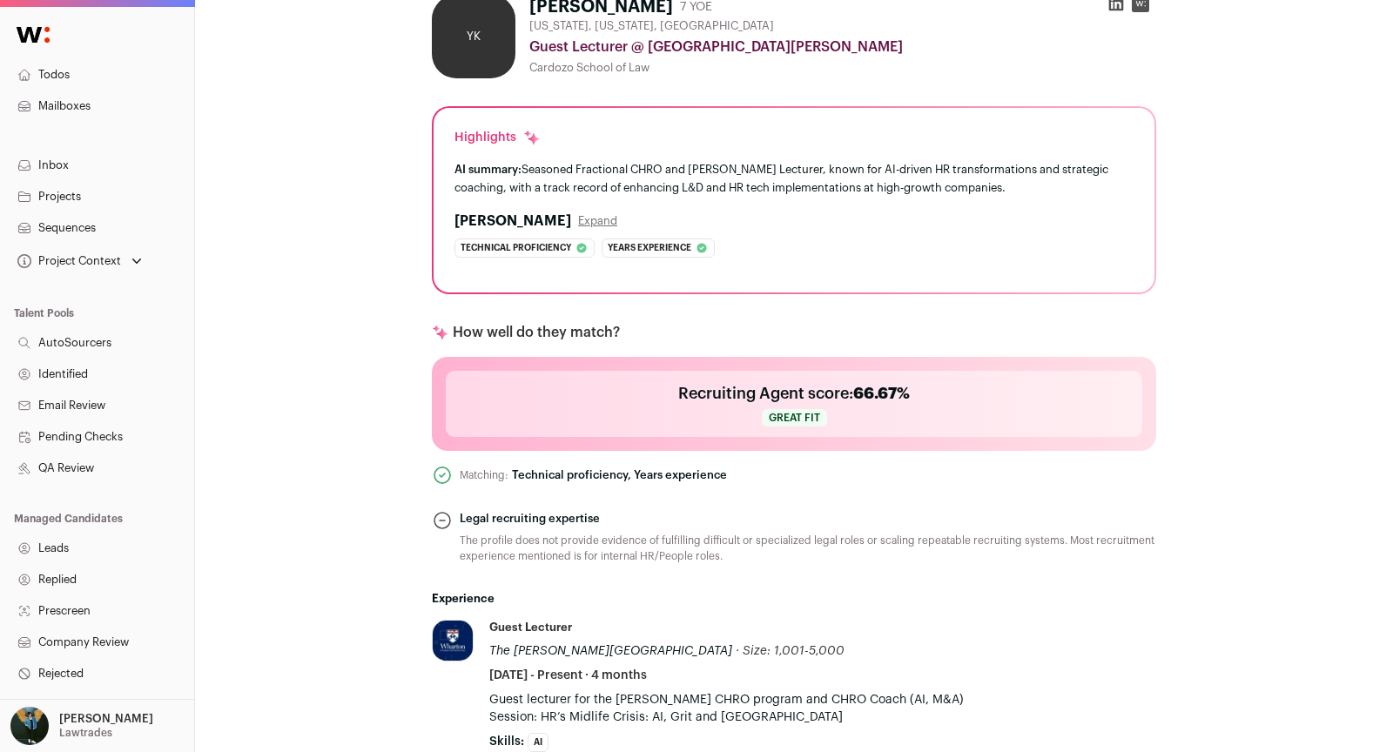
scroll to position [803, 0]
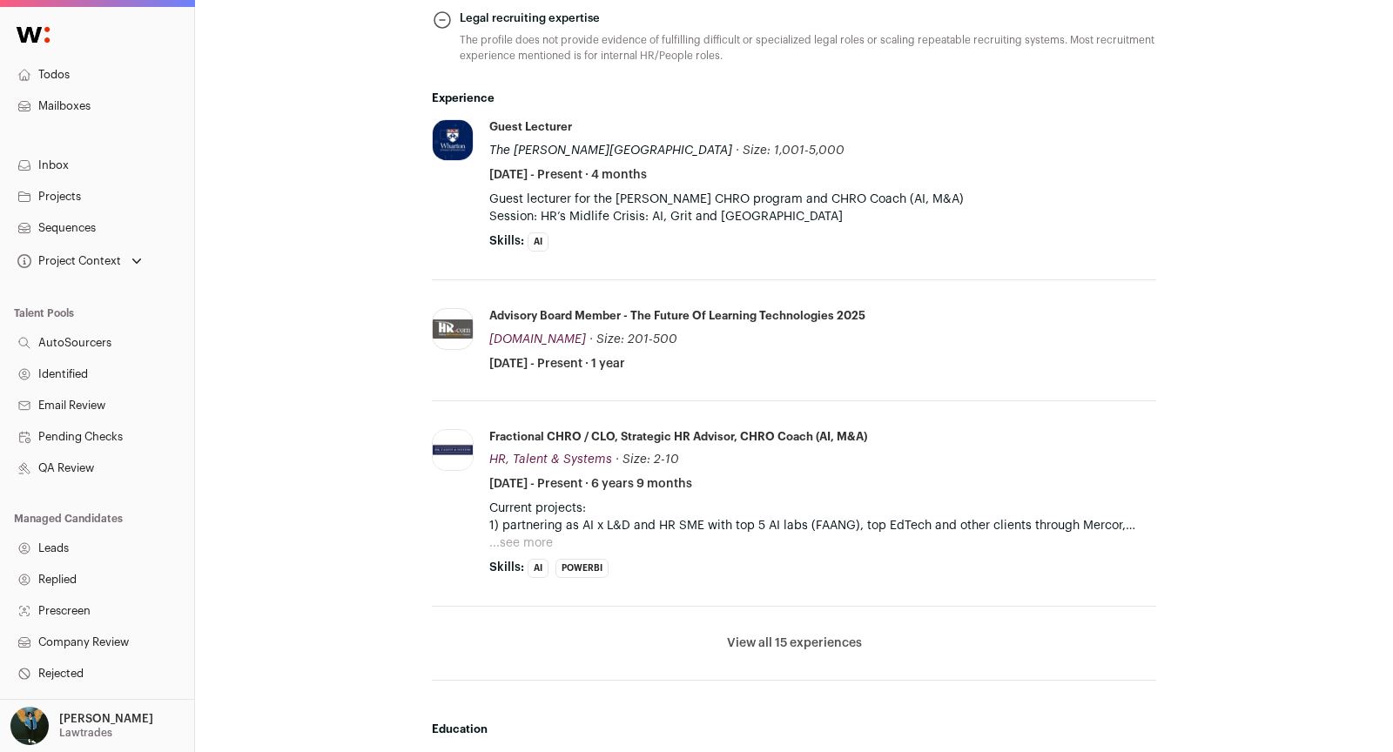
click at [791, 646] on button "View all 15 experiences" at bounding box center [794, 643] width 135 height 17
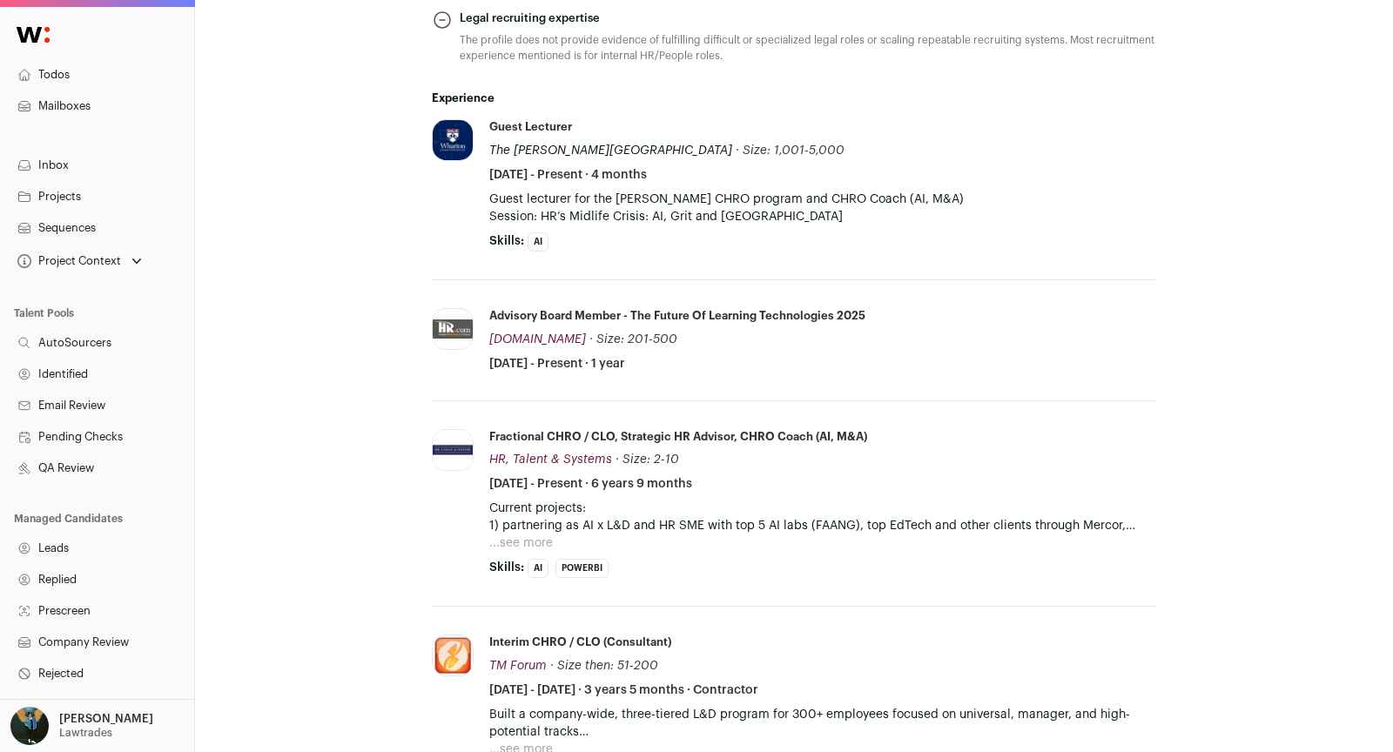
scroll to position [1437, 0]
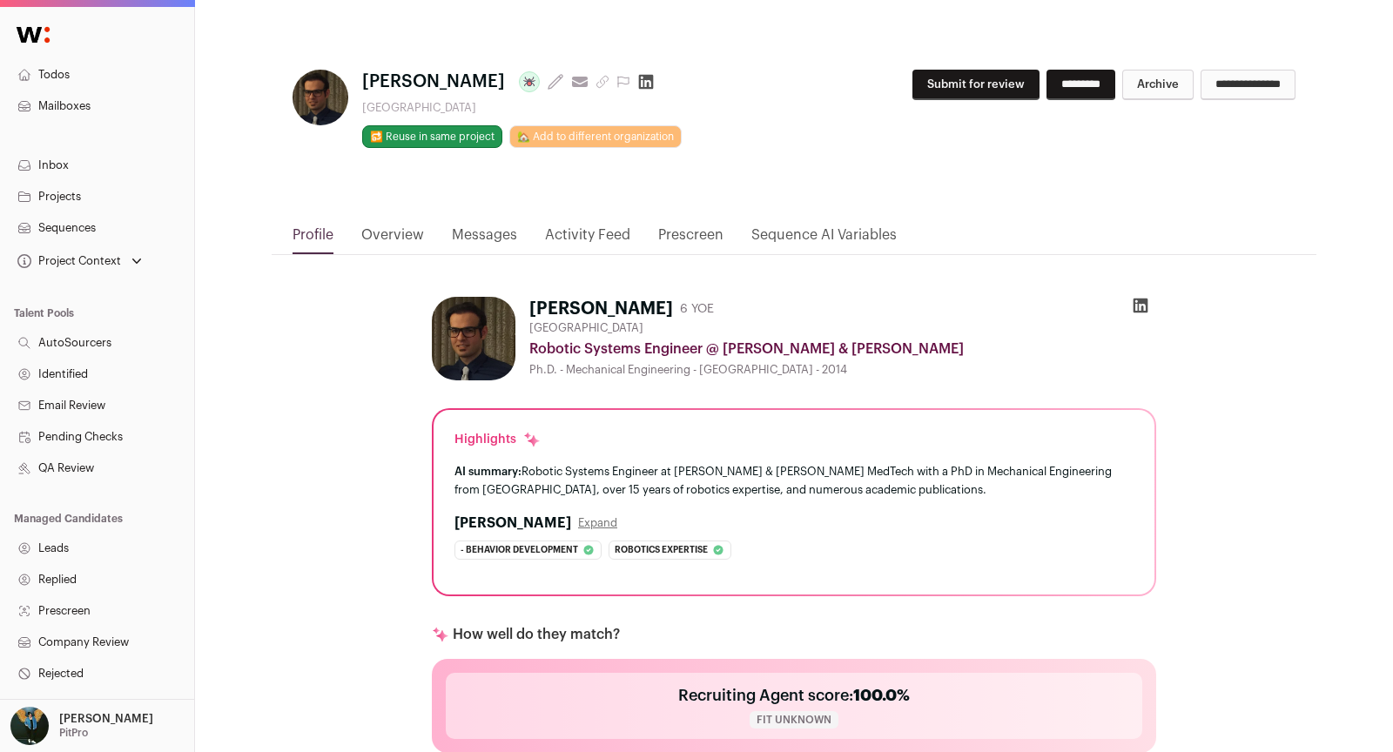
click at [943, 84] on button "Submit for review" at bounding box center [976, 85] width 127 height 30
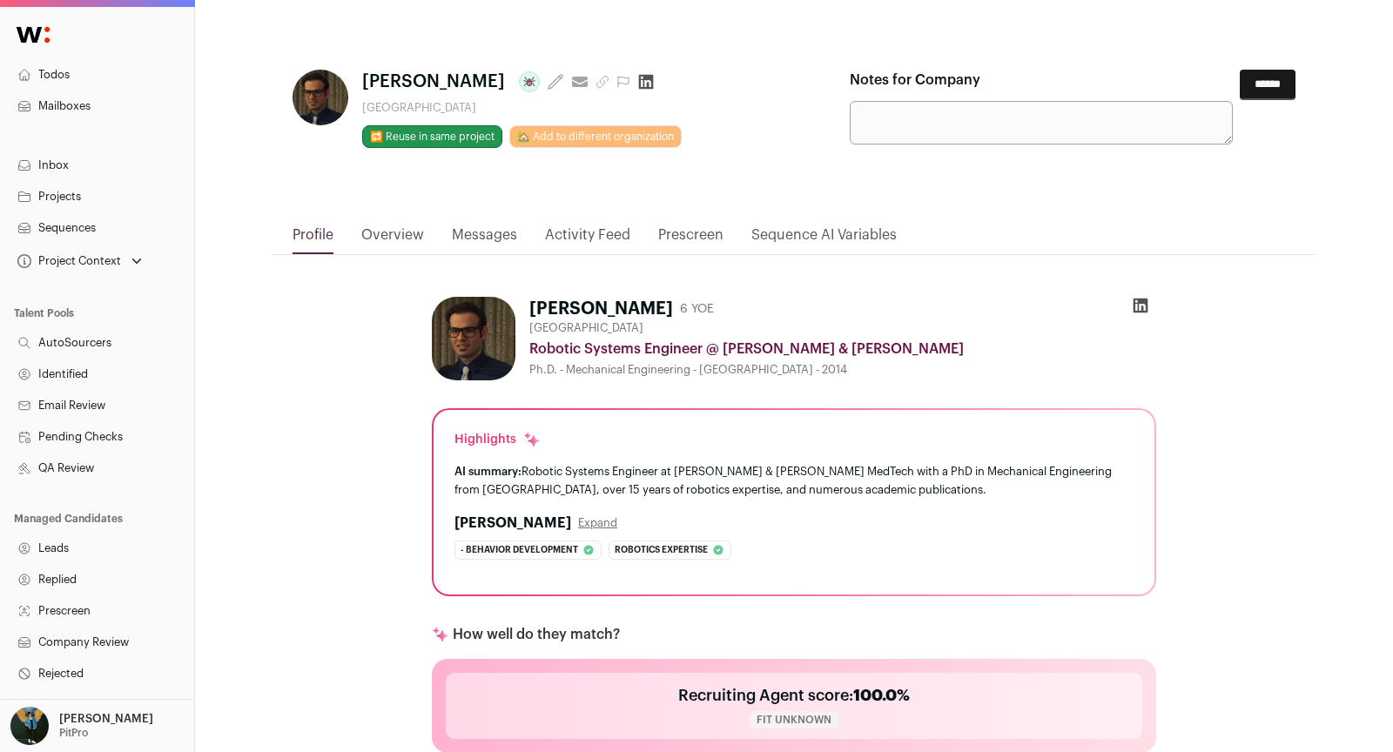
click at [1248, 80] on input "******" at bounding box center [1268, 85] width 56 height 30
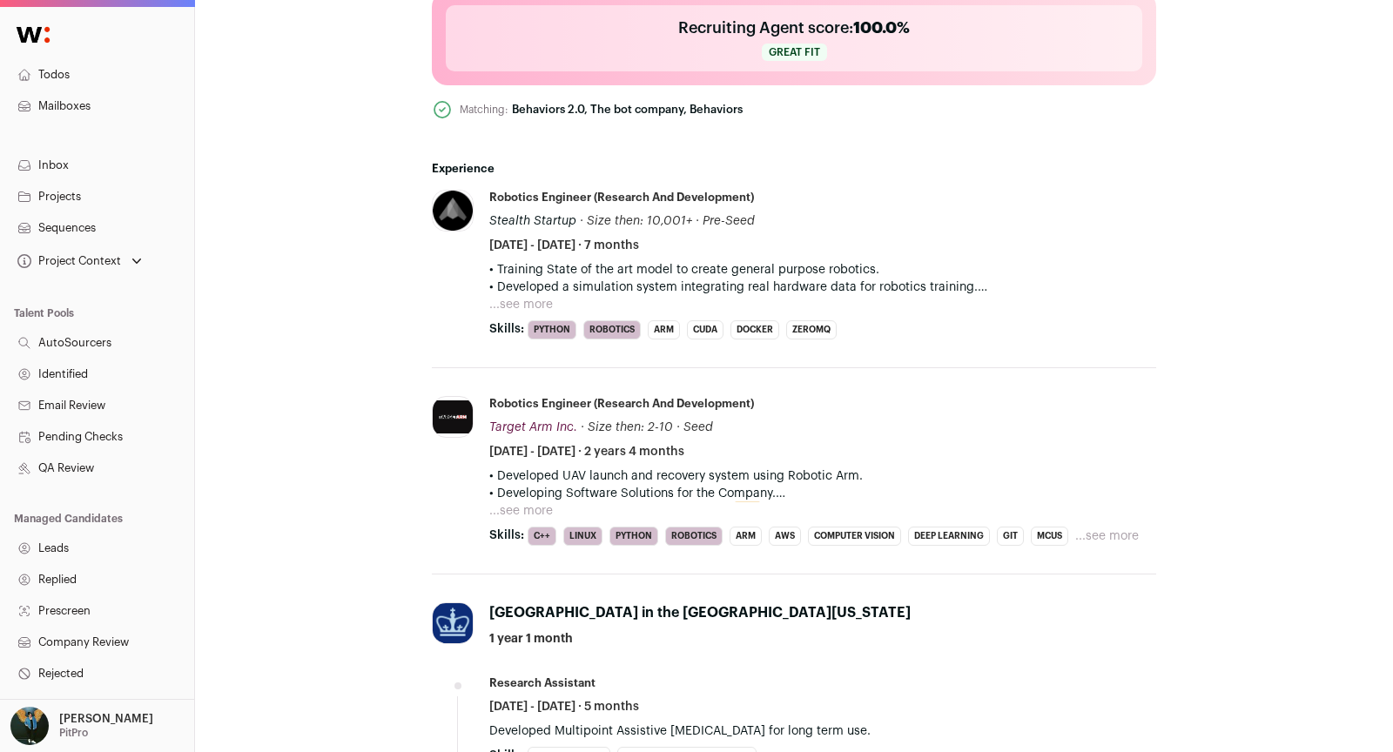
scroll to position [672, 0]
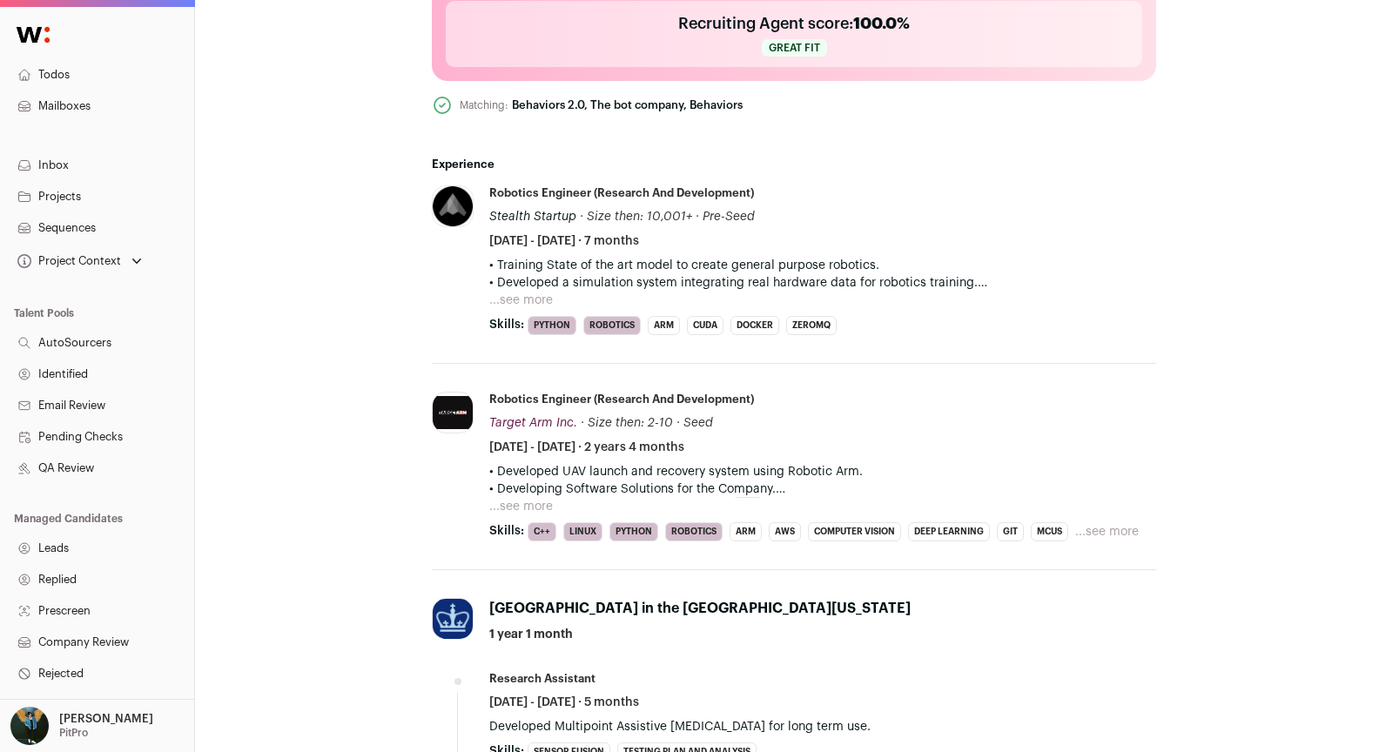
click at [624, 483] on p "• Developing Software Solutions for the Company." at bounding box center [822, 489] width 667 height 17
click at [556, 497] on div "• Developed UAV launch and recovery system using Robotic Arm. • Developing Soft…" at bounding box center [822, 489] width 667 height 52
click at [541, 503] on button "...see more" at bounding box center [521, 506] width 64 height 17
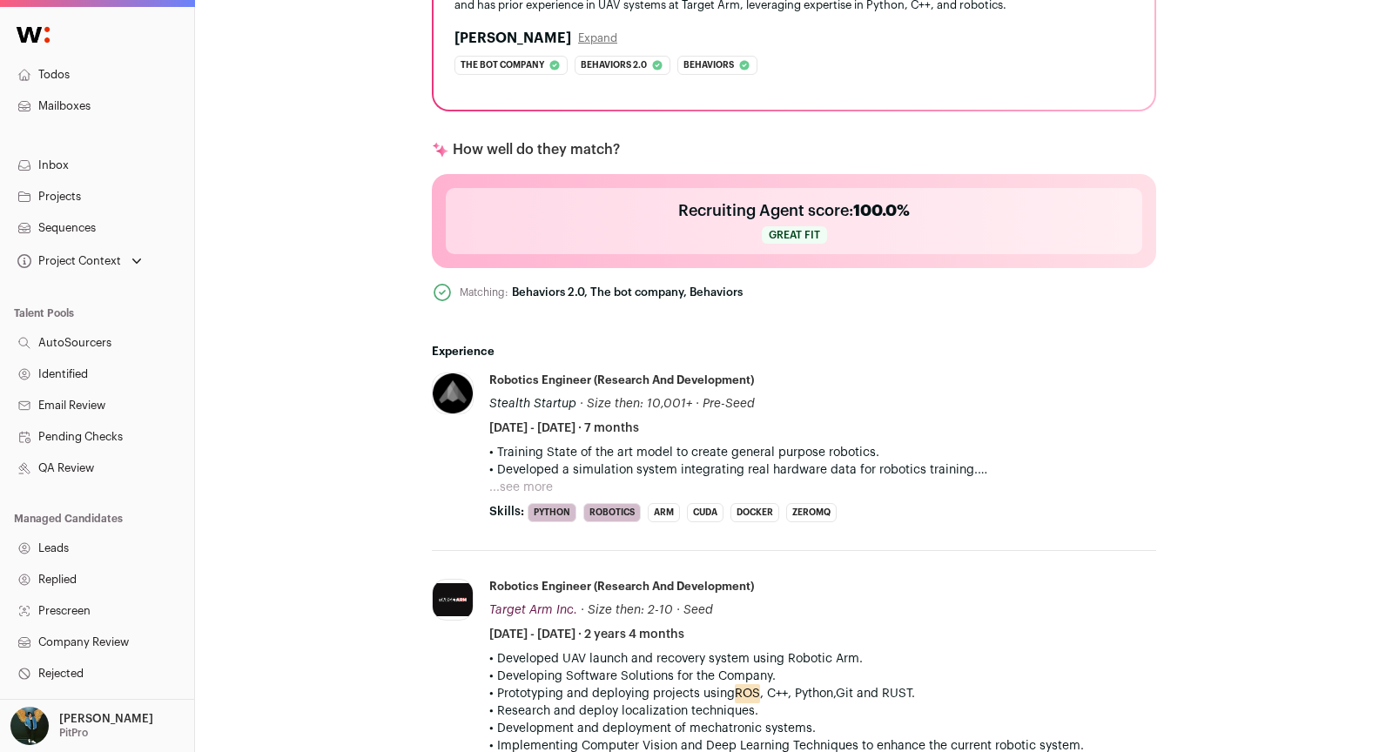
scroll to position [0, 0]
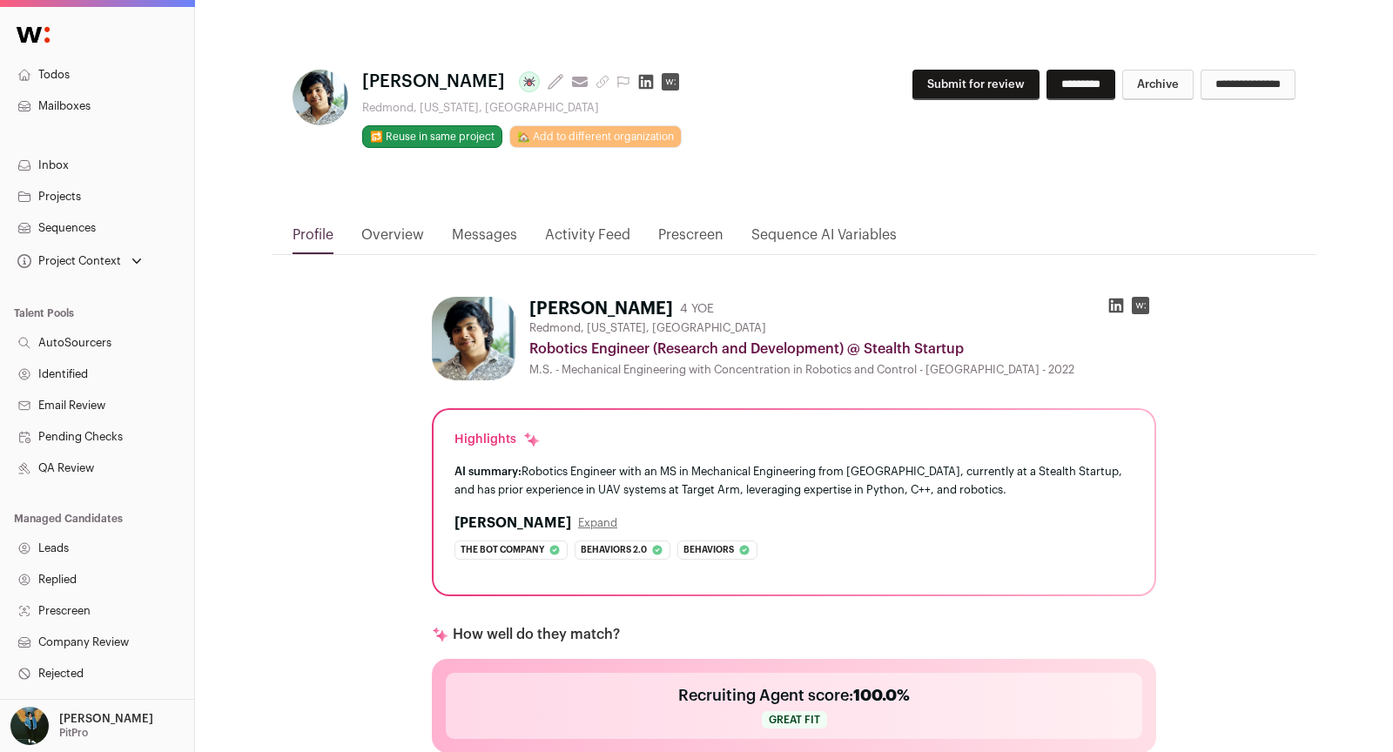
click at [960, 82] on button "Submit for review" at bounding box center [976, 85] width 127 height 30
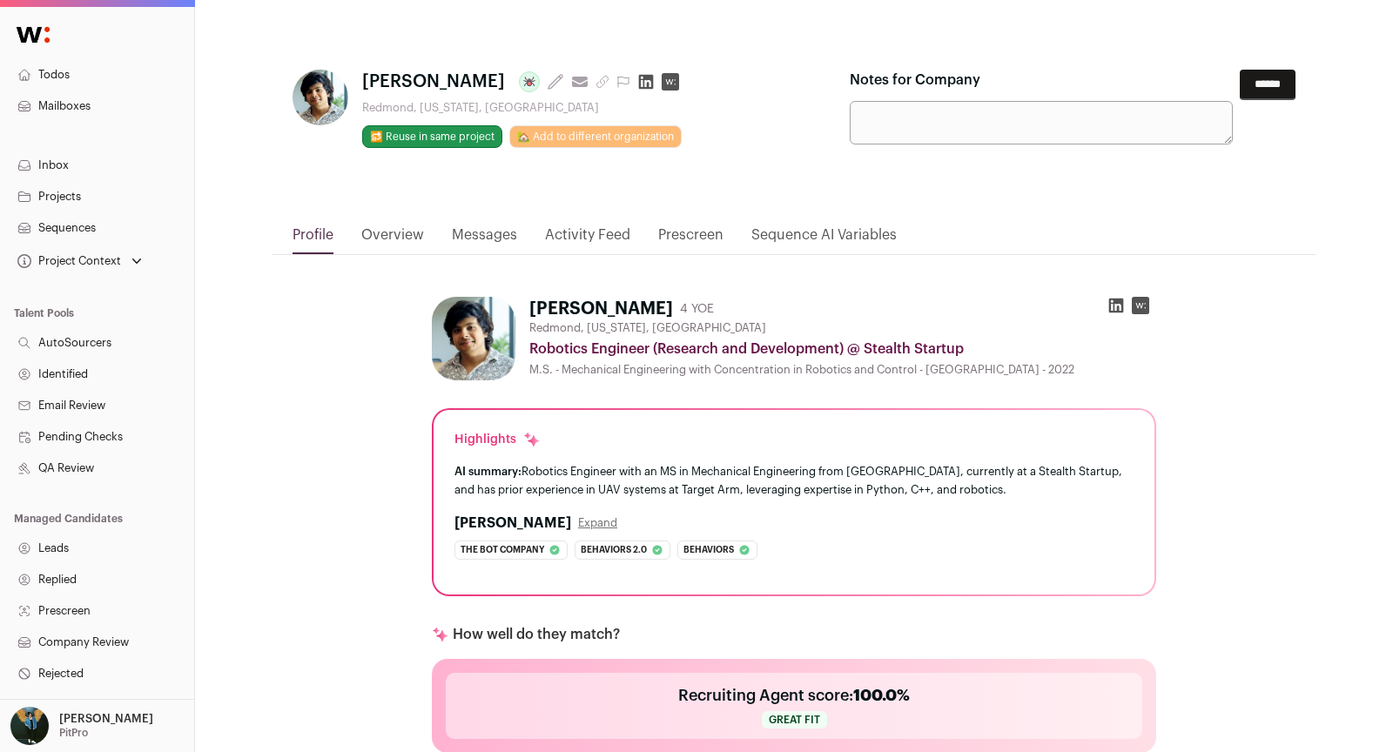
click at [1249, 94] on input "******" at bounding box center [1268, 85] width 56 height 30
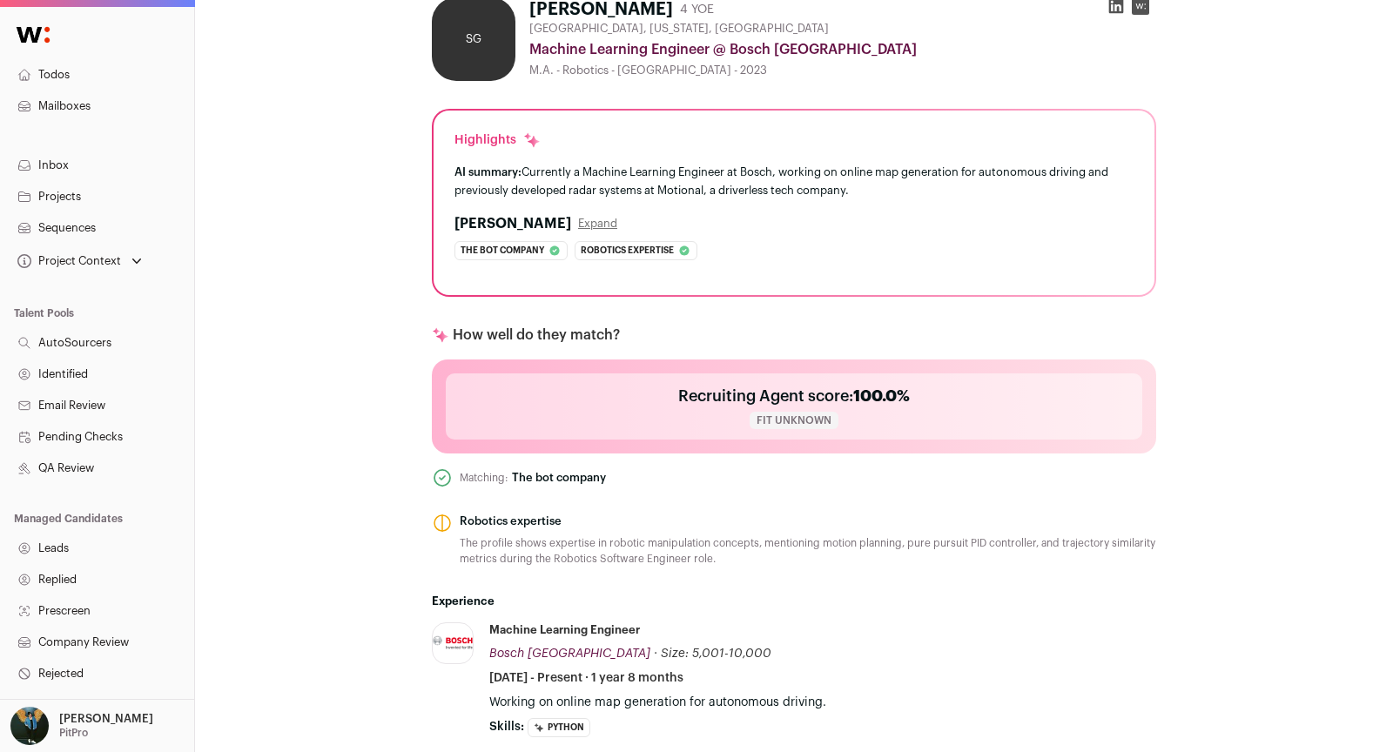
scroll to position [272, 0]
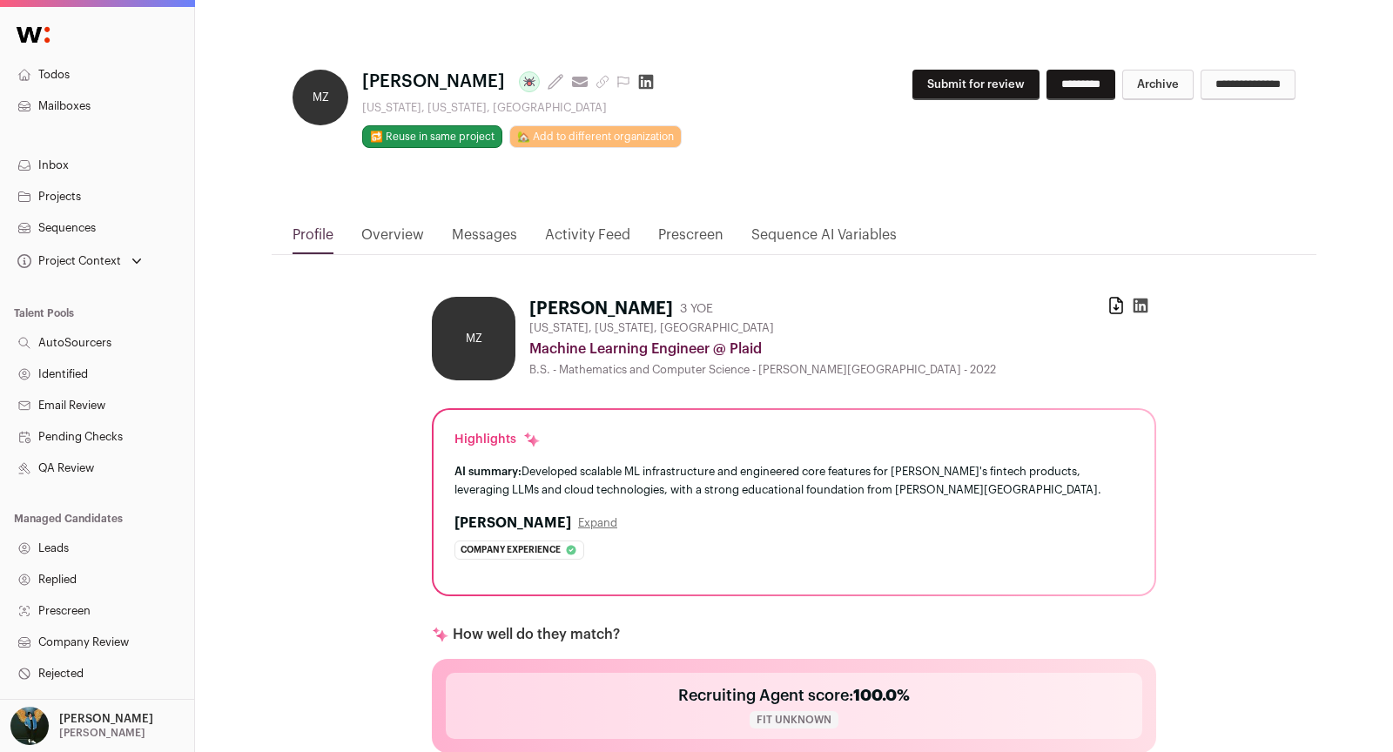
click at [1027, 365] on div "B.S. - Mathematics and Computer Science - Harvey Mudd College - 2022" at bounding box center [842, 370] width 627 height 14
click at [920, 99] on div "**********" at bounding box center [1073, 92] width 446 height 44
click at [920, 93] on button "Submit for review" at bounding box center [976, 85] width 127 height 30
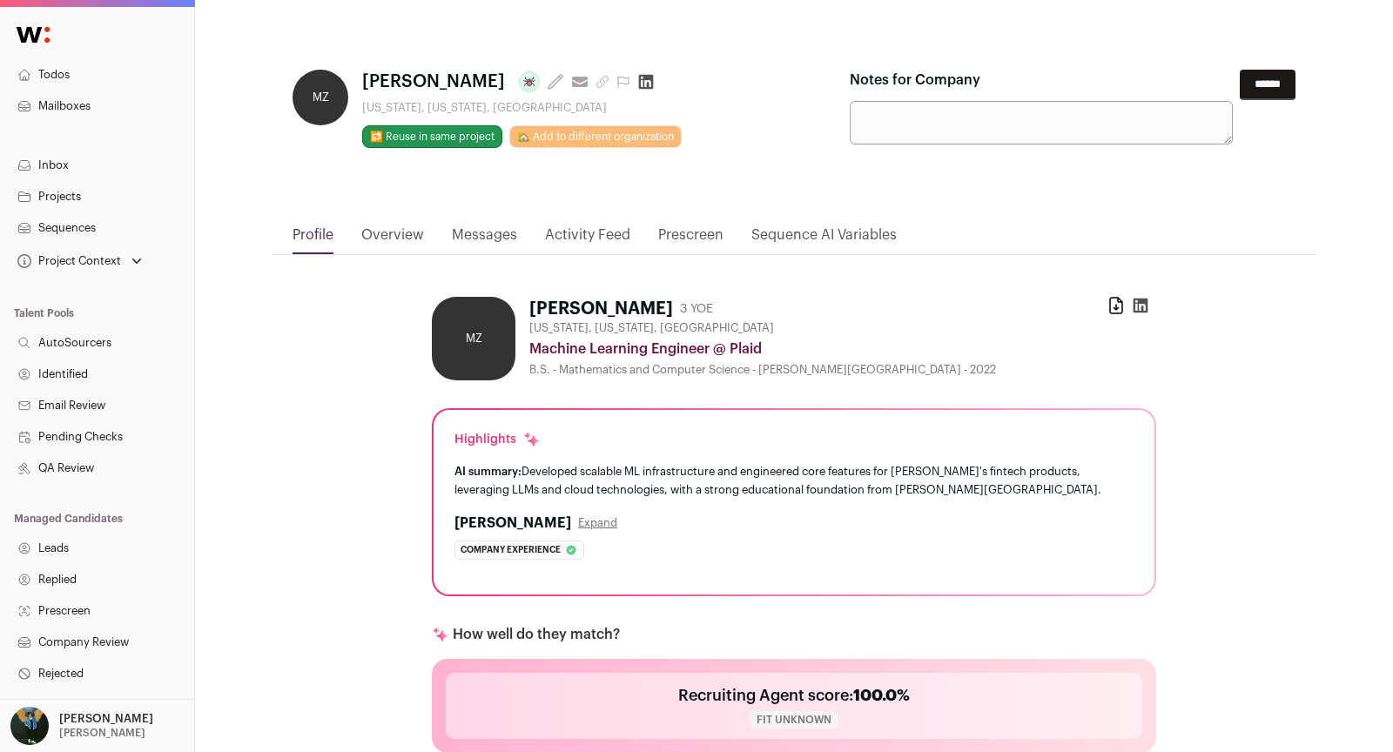
click at [1261, 92] on input "******" at bounding box center [1268, 85] width 56 height 30
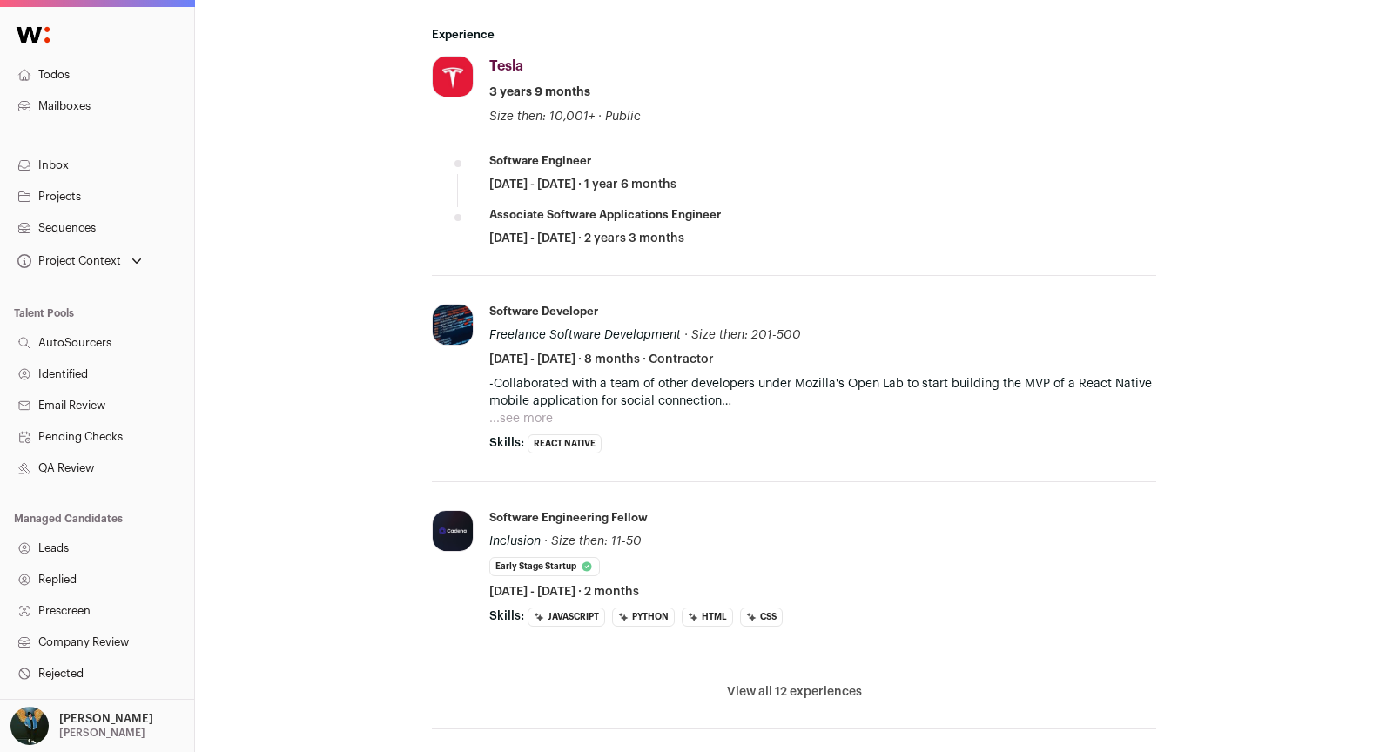
scroll to position [604, 0]
click at [744, 683] on button "View all 12 experiences" at bounding box center [794, 691] width 135 height 17
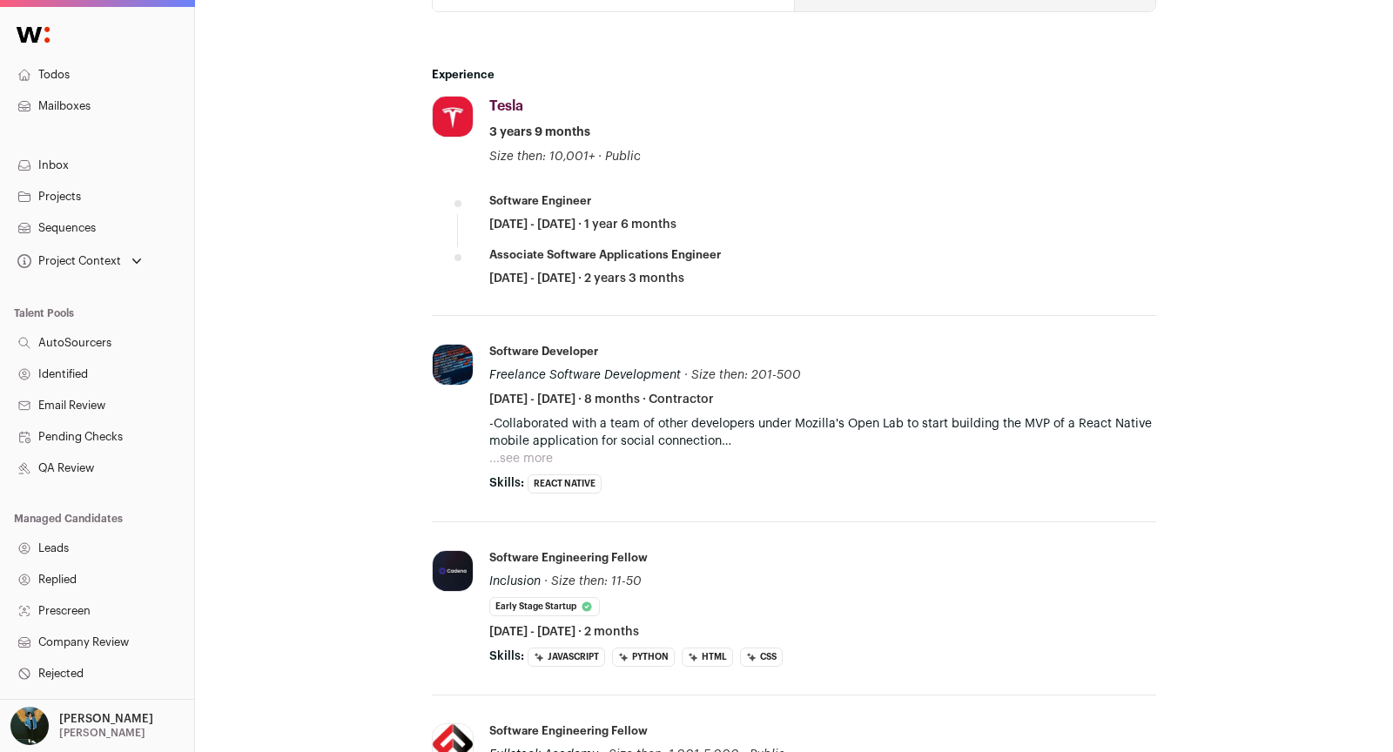
scroll to position [0, 0]
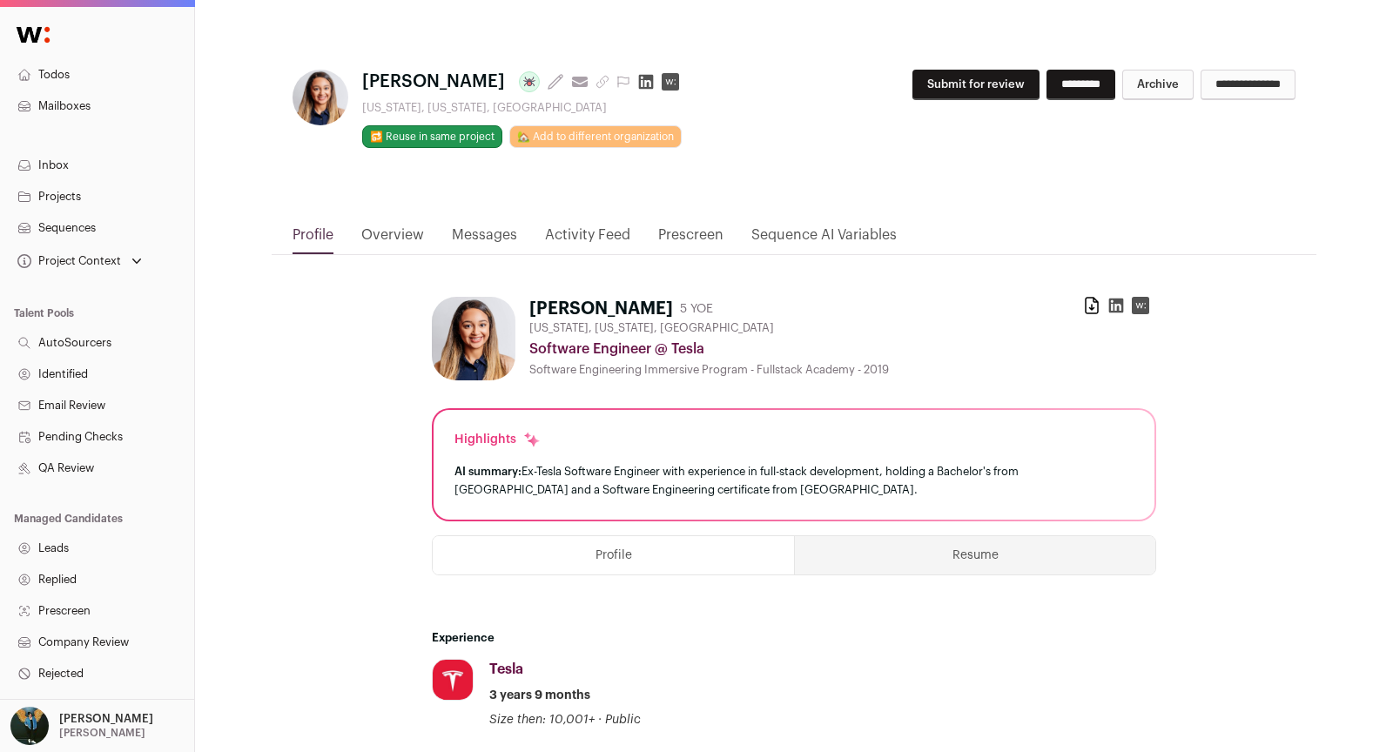
click at [934, 87] on button "Submit for review" at bounding box center [976, 85] width 127 height 30
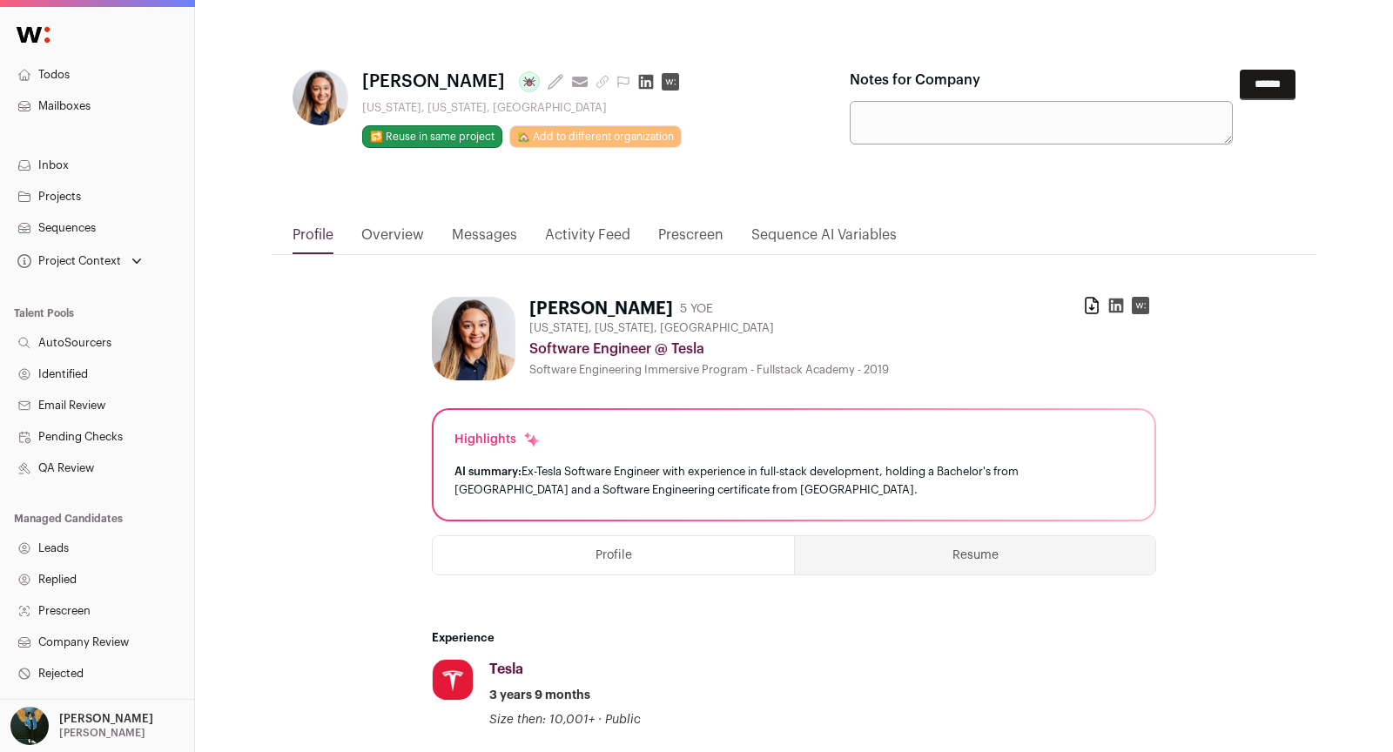
click at [1283, 86] on input "******" at bounding box center [1268, 85] width 56 height 30
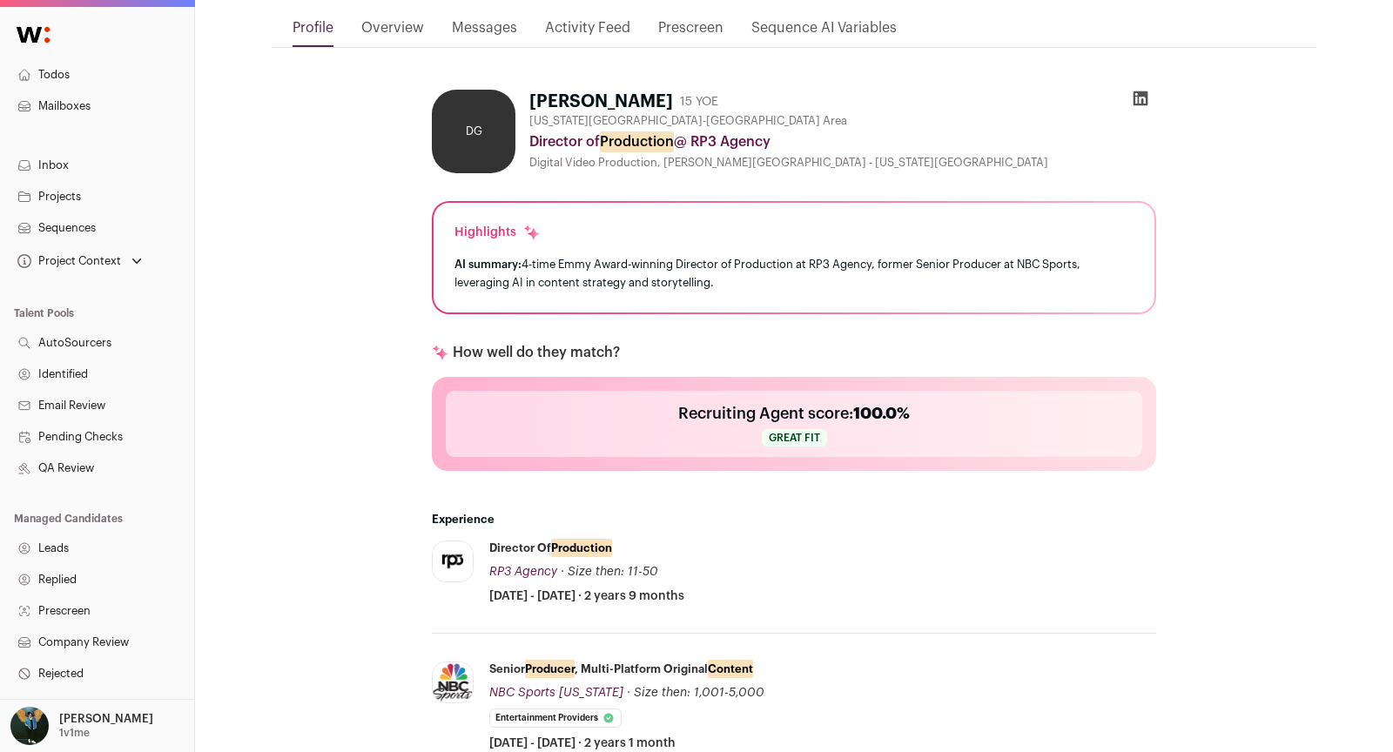
scroll to position [488, 0]
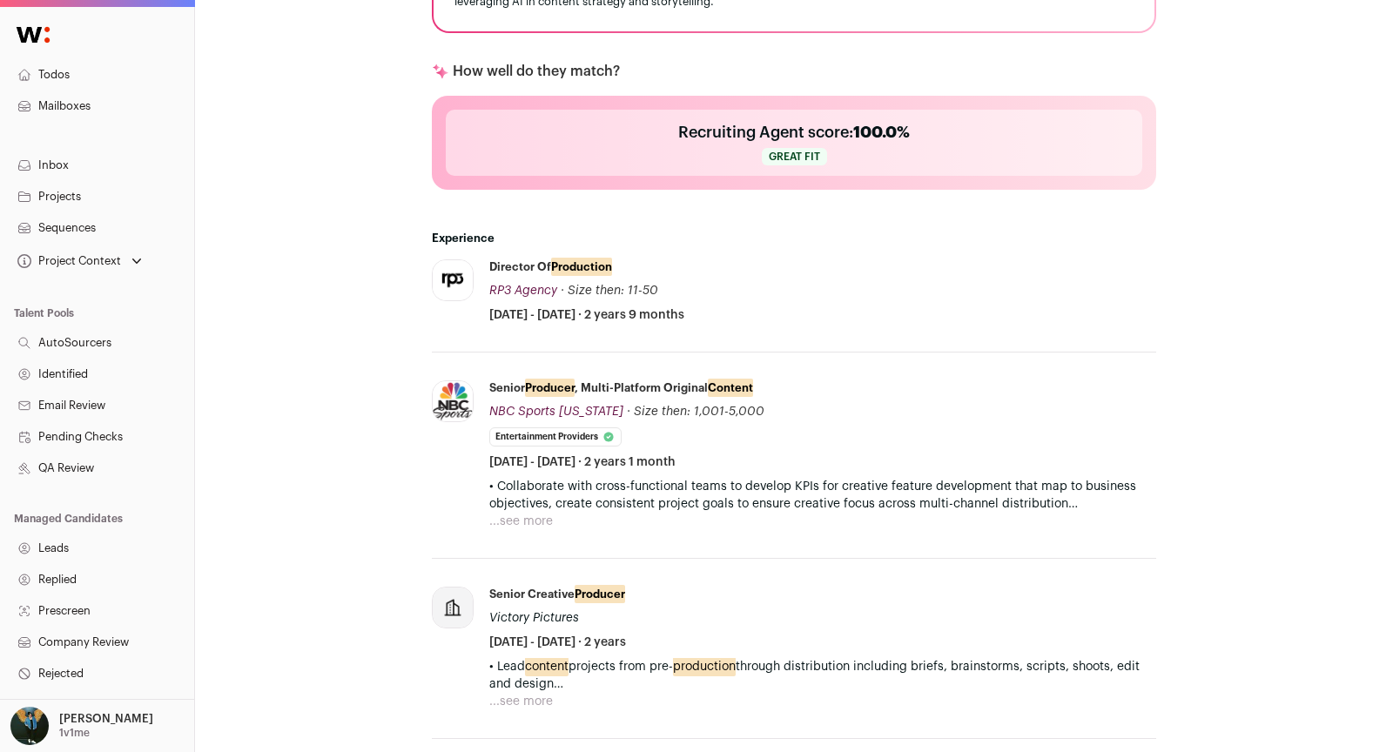
click at [534, 521] on button "...see more" at bounding box center [521, 521] width 64 height 17
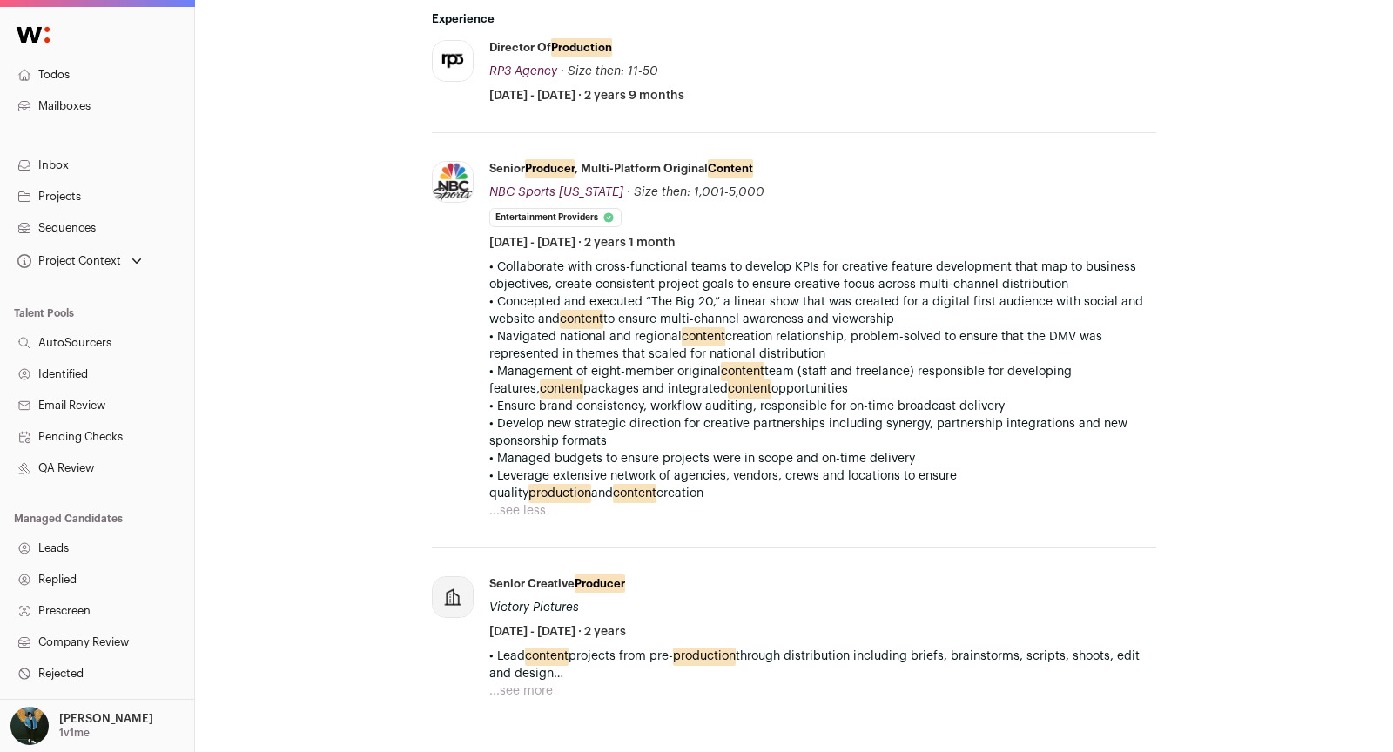
scroll to position [733, 0]
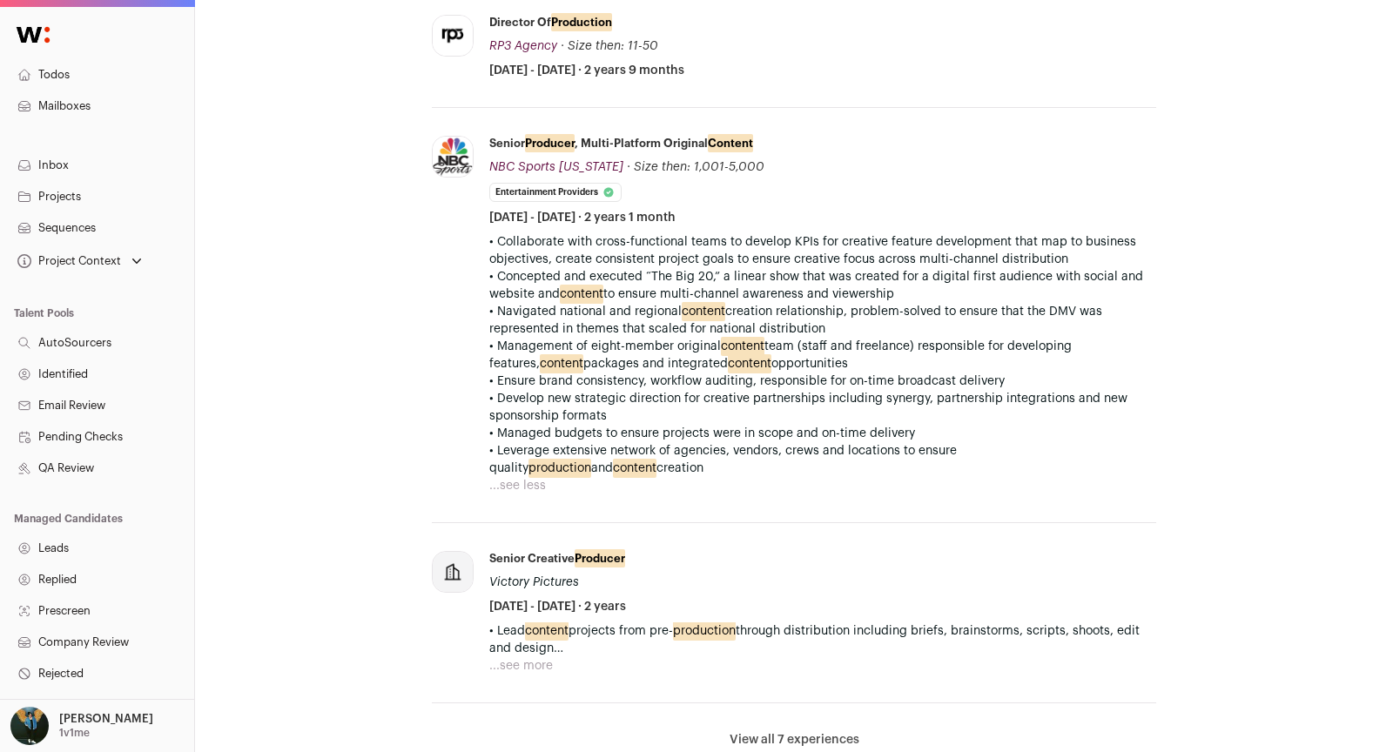
click at [802, 734] on button "View all 7 experiences" at bounding box center [795, 739] width 130 height 17
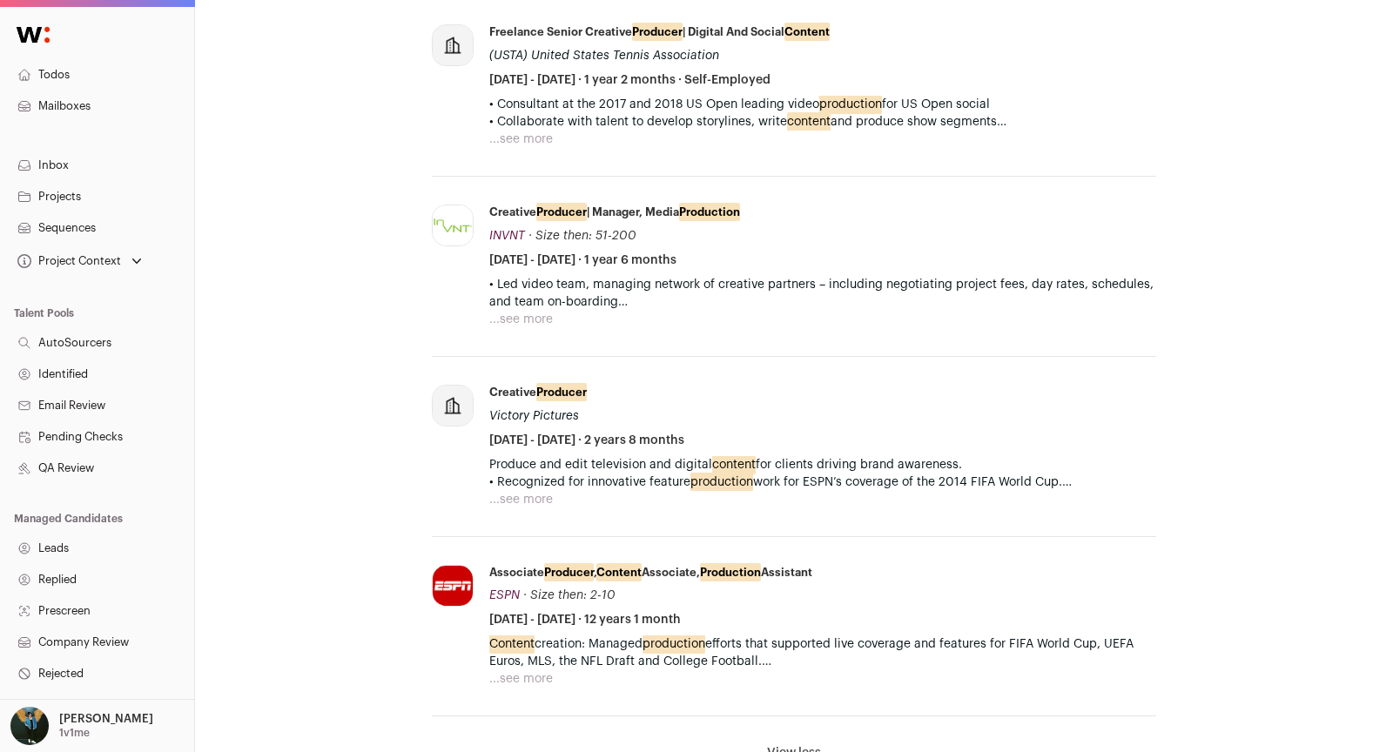
scroll to position [1519, 0]
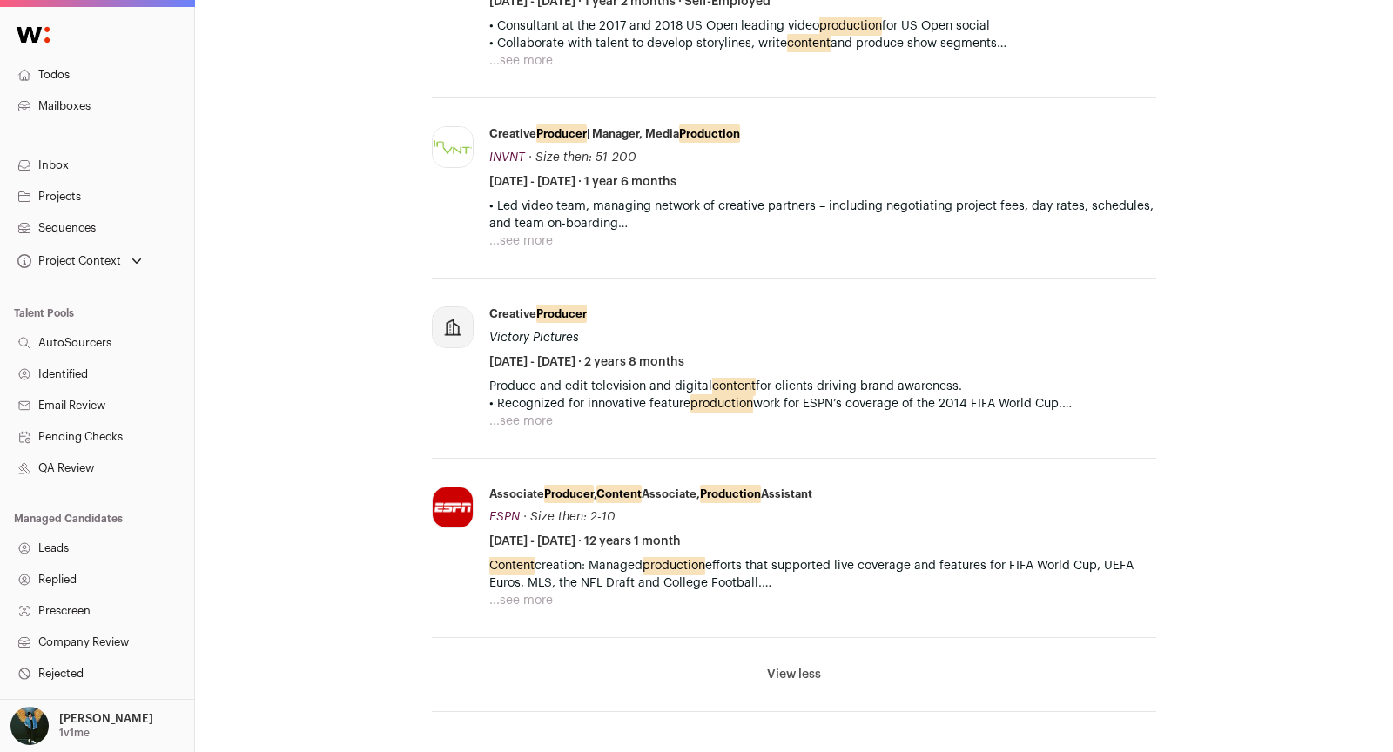
click at [537, 593] on button "...see more" at bounding box center [521, 600] width 64 height 17
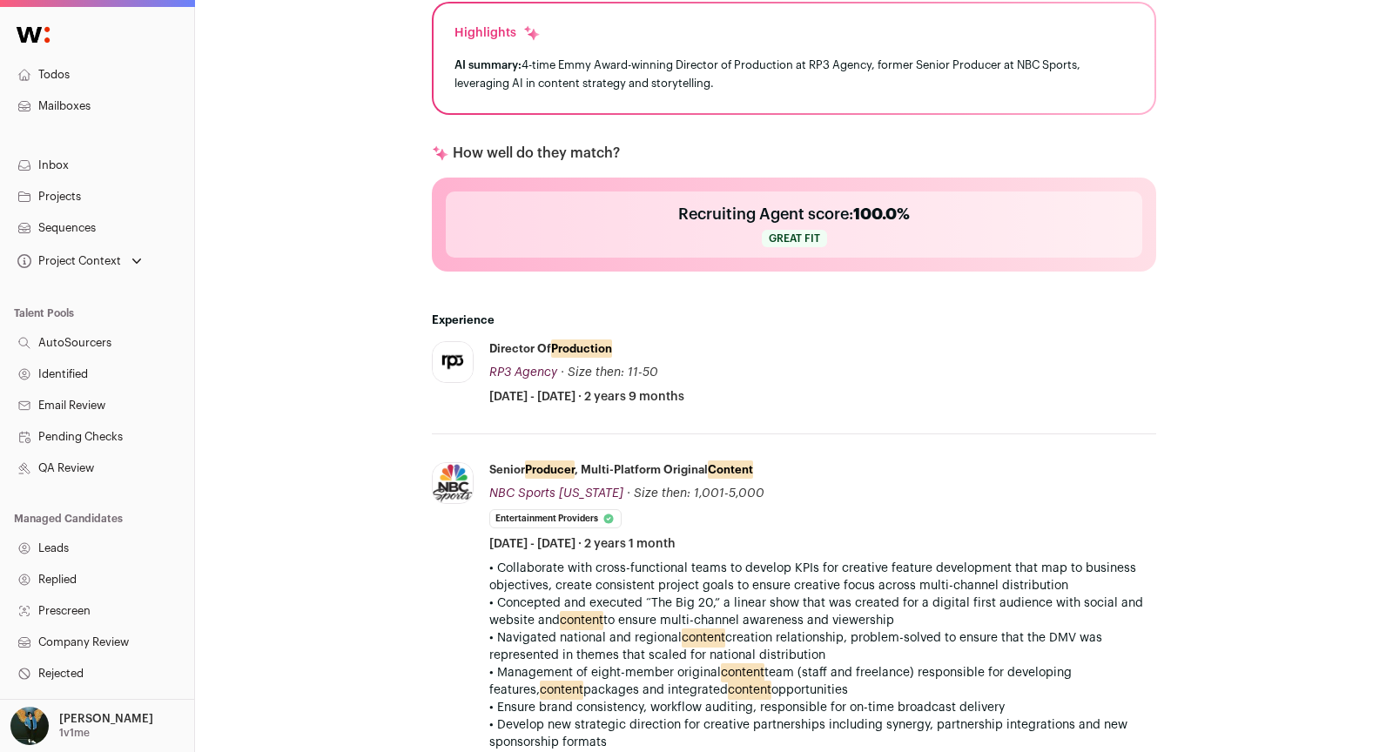
scroll to position [189, 0]
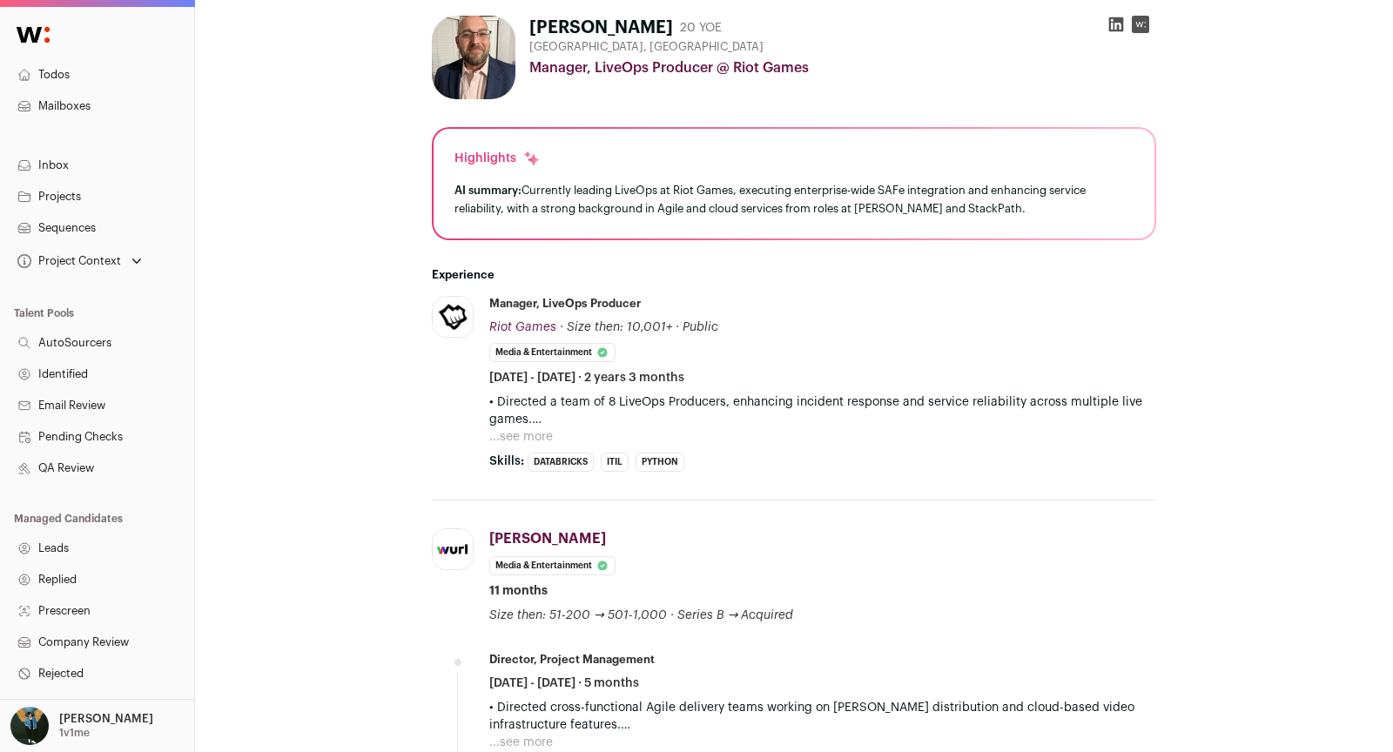
scroll to position [568, 0]
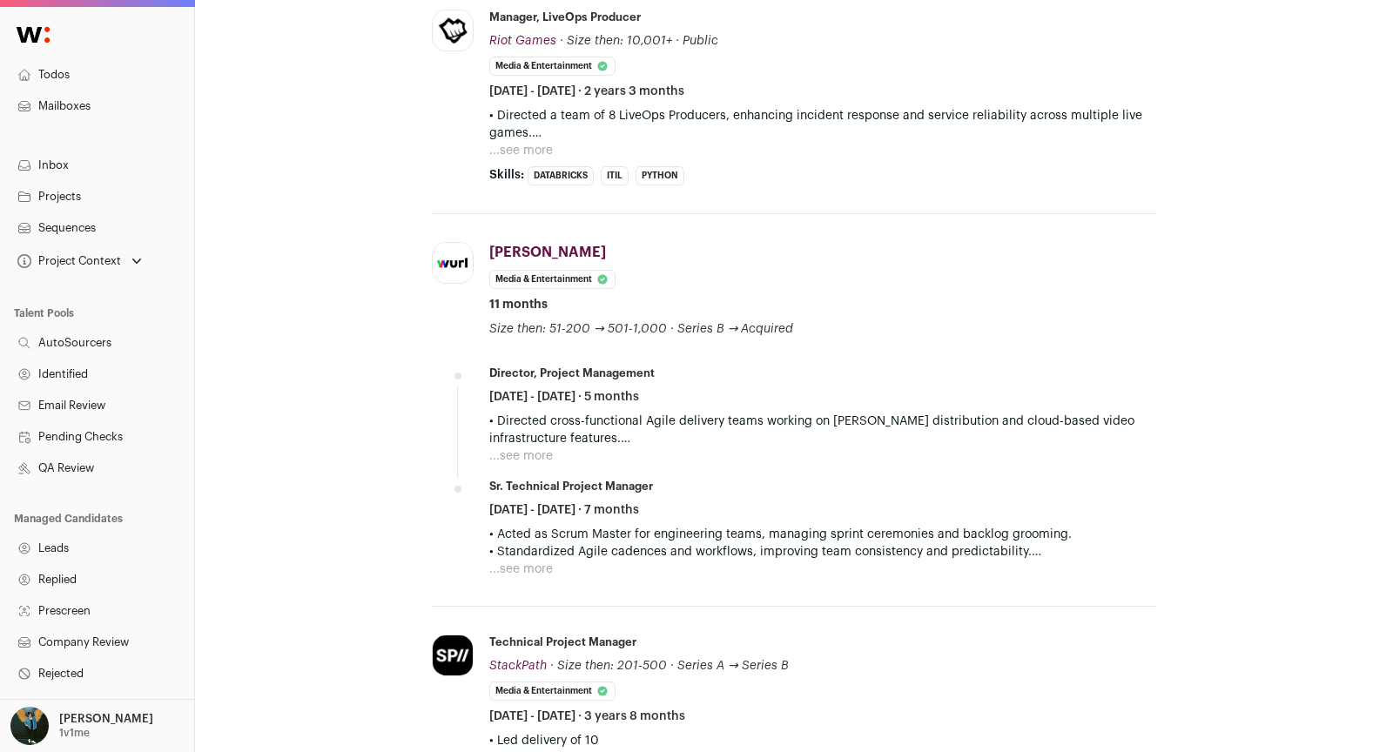
click at [511, 449] on button "...see more" at bounding box center [521, 456] width 64 height 17
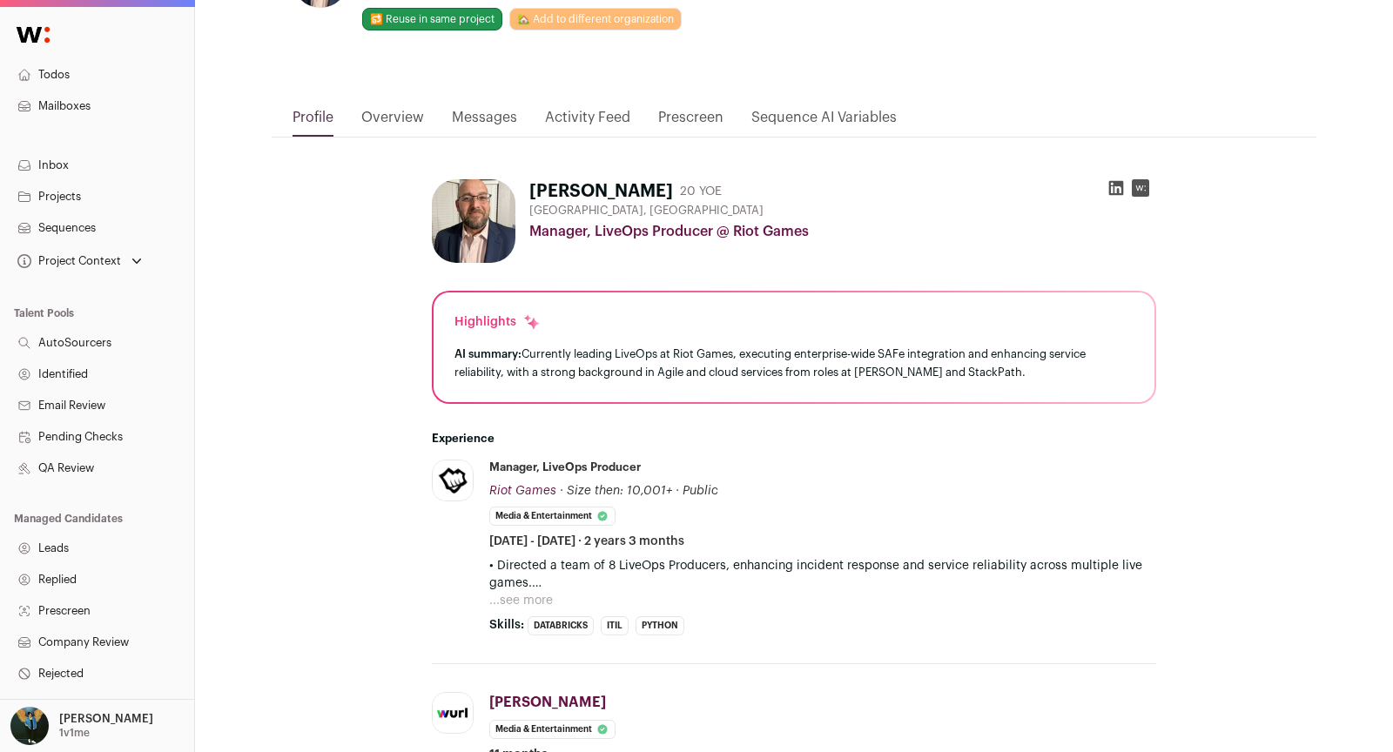
scroll to position [0, 0]
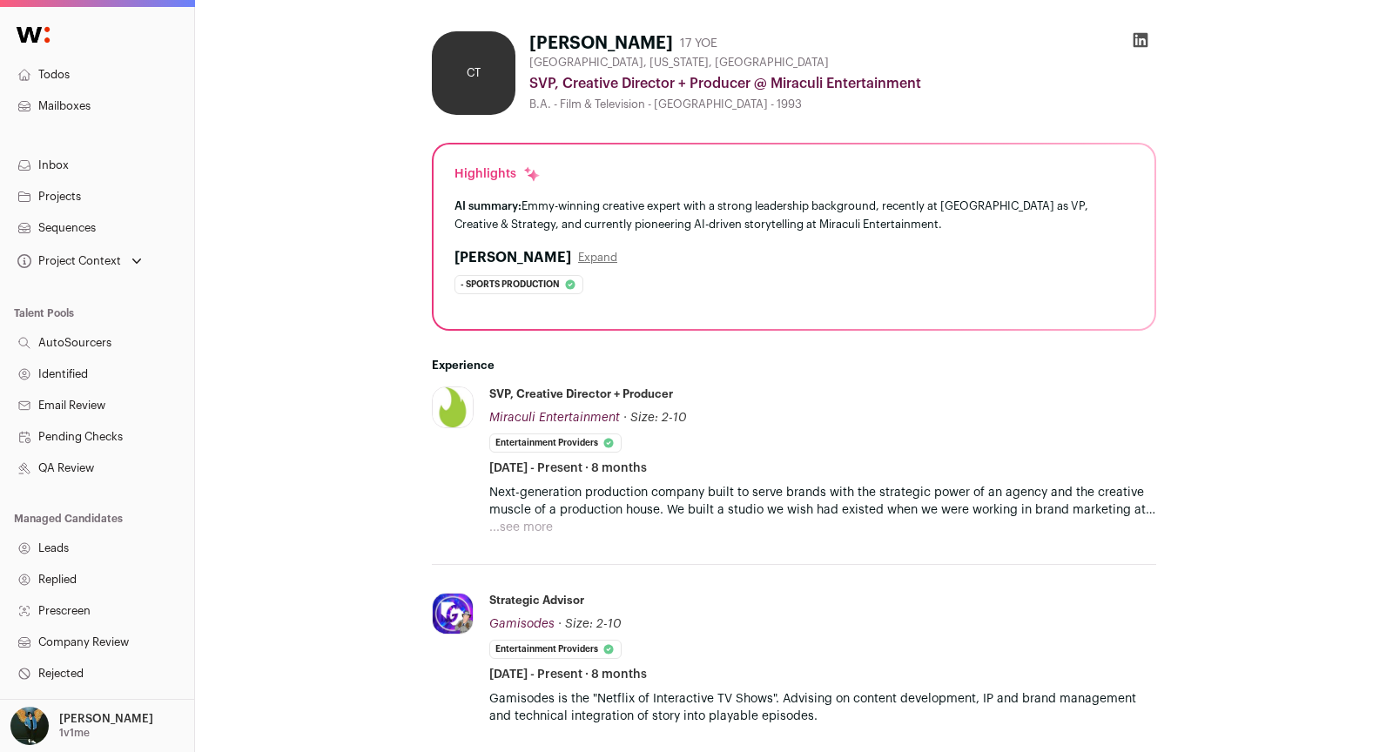
scroll to position [586, 0]
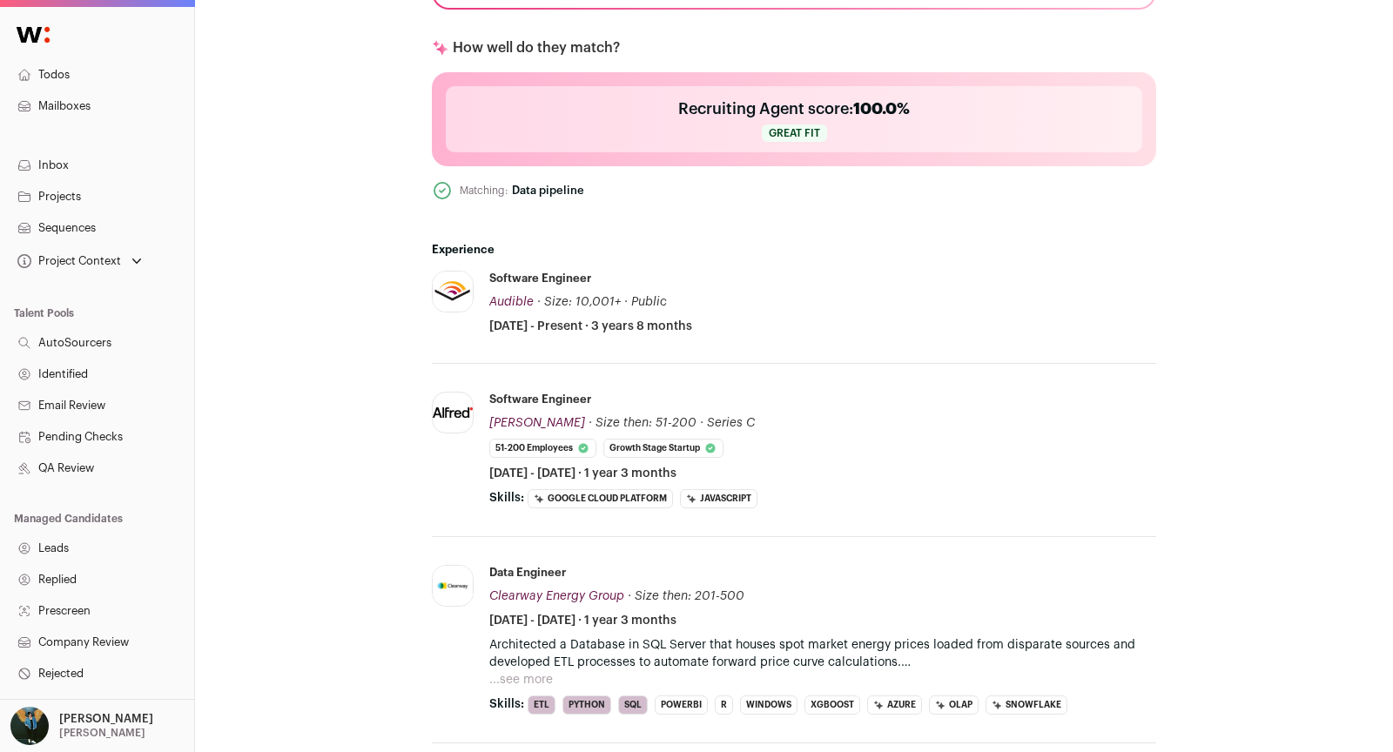
scroll to position [575, 0]
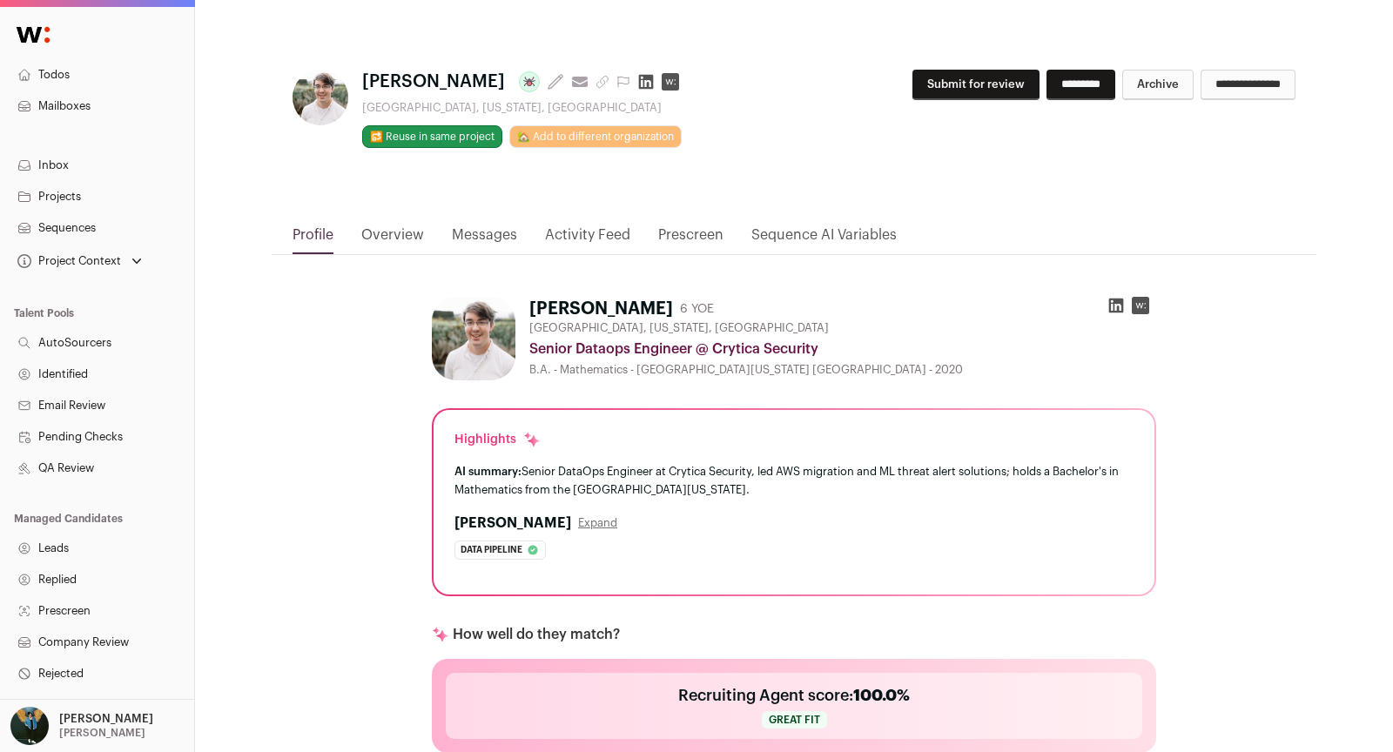
scroll to position [690, 0]
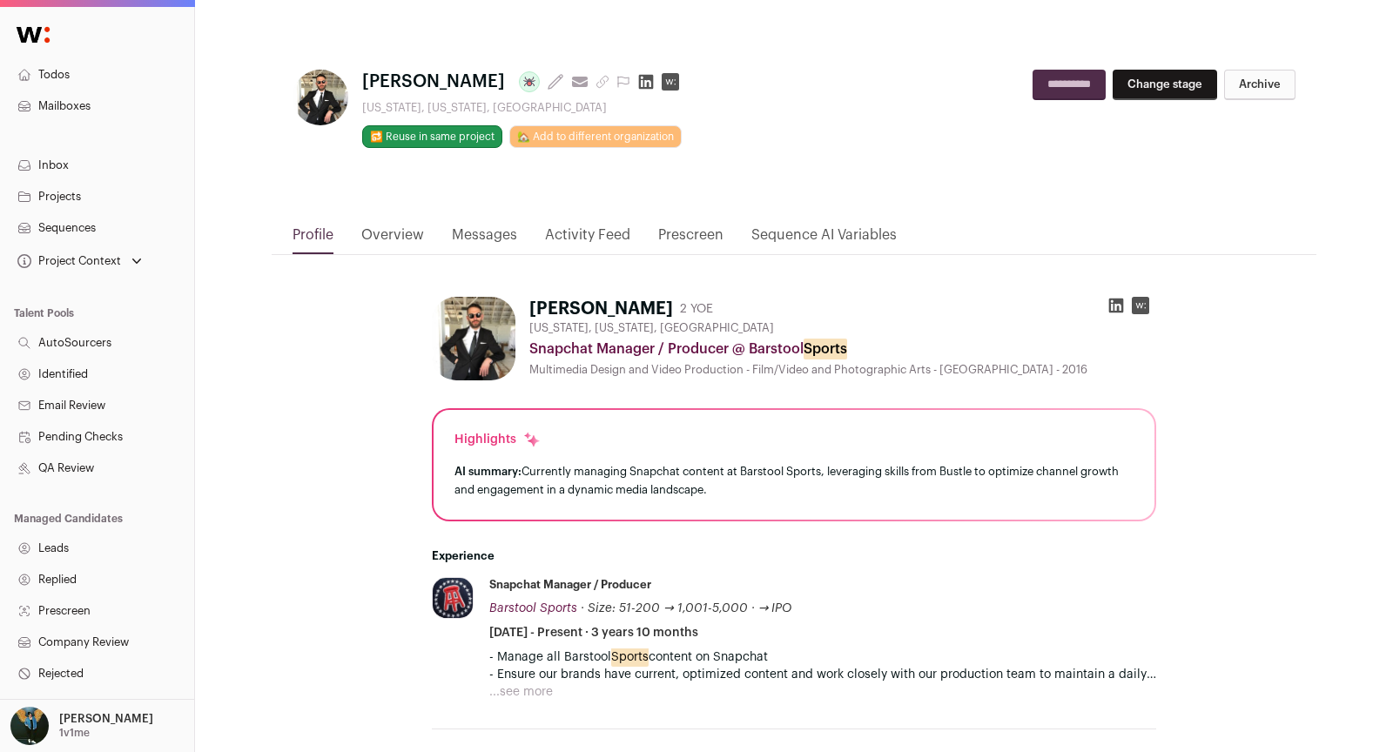
scroll to position [212, 0]
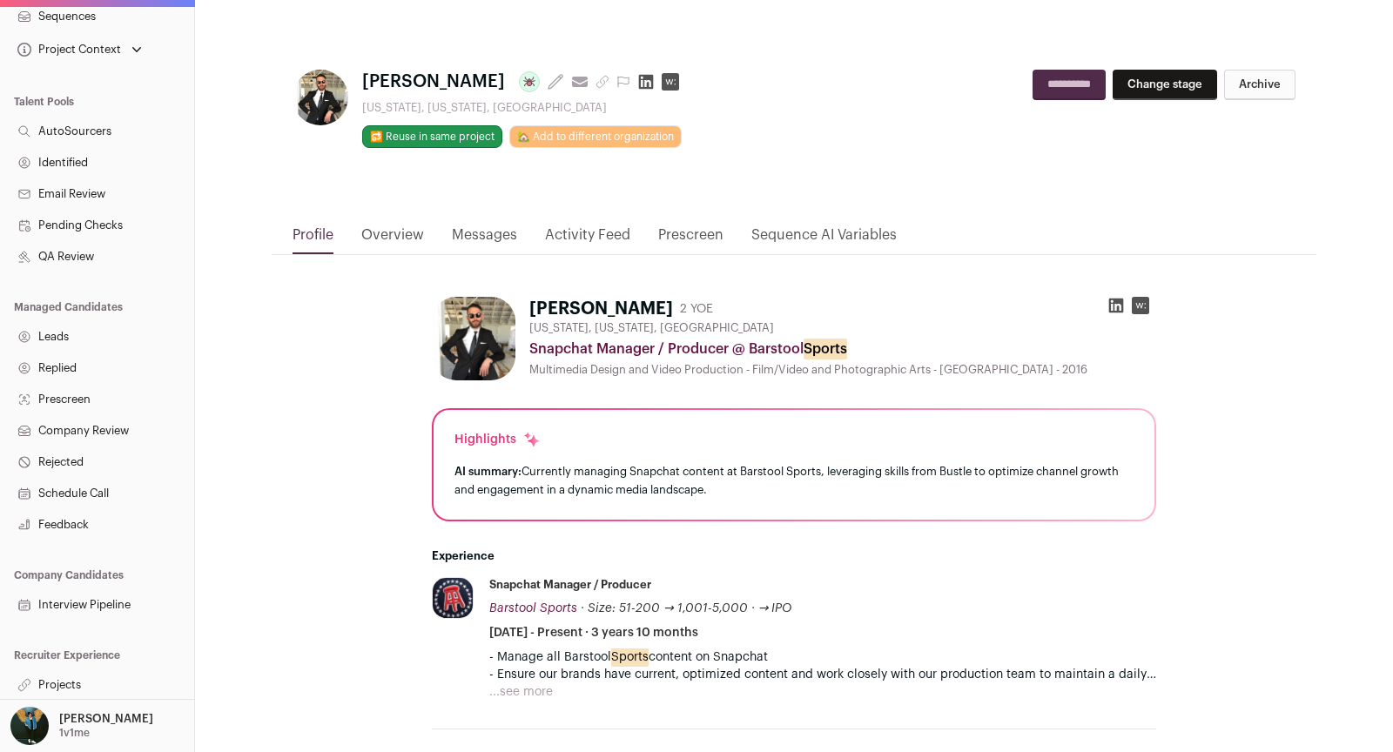
click at [75, 685] on link "Projects" at bounding box center [97, 685] width 194 height 31
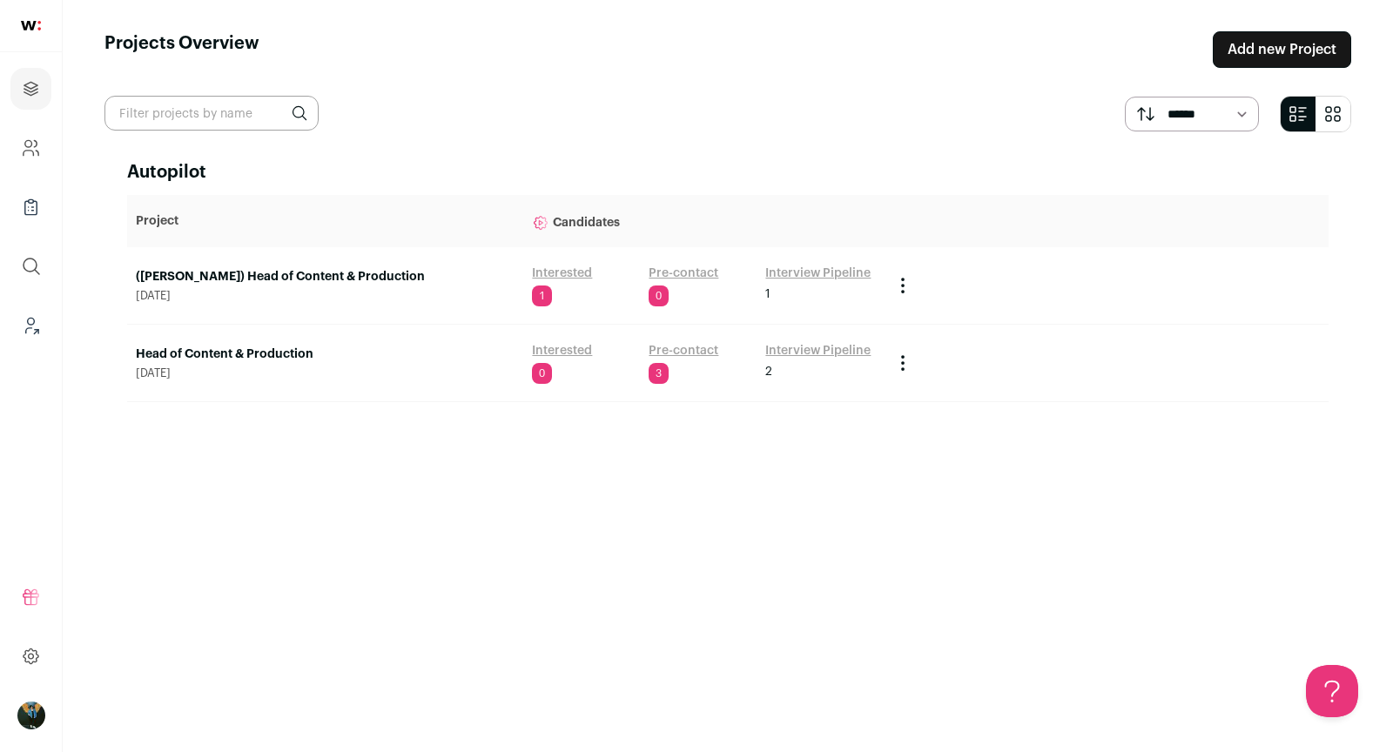
click at [785, 271] on link "Interview Pipeline" at bounding box center [817, 273] width 105 height 17
click at [819, 353] on link "Interview Pipeline" at bounding box center [817, 350] width 105 height 17
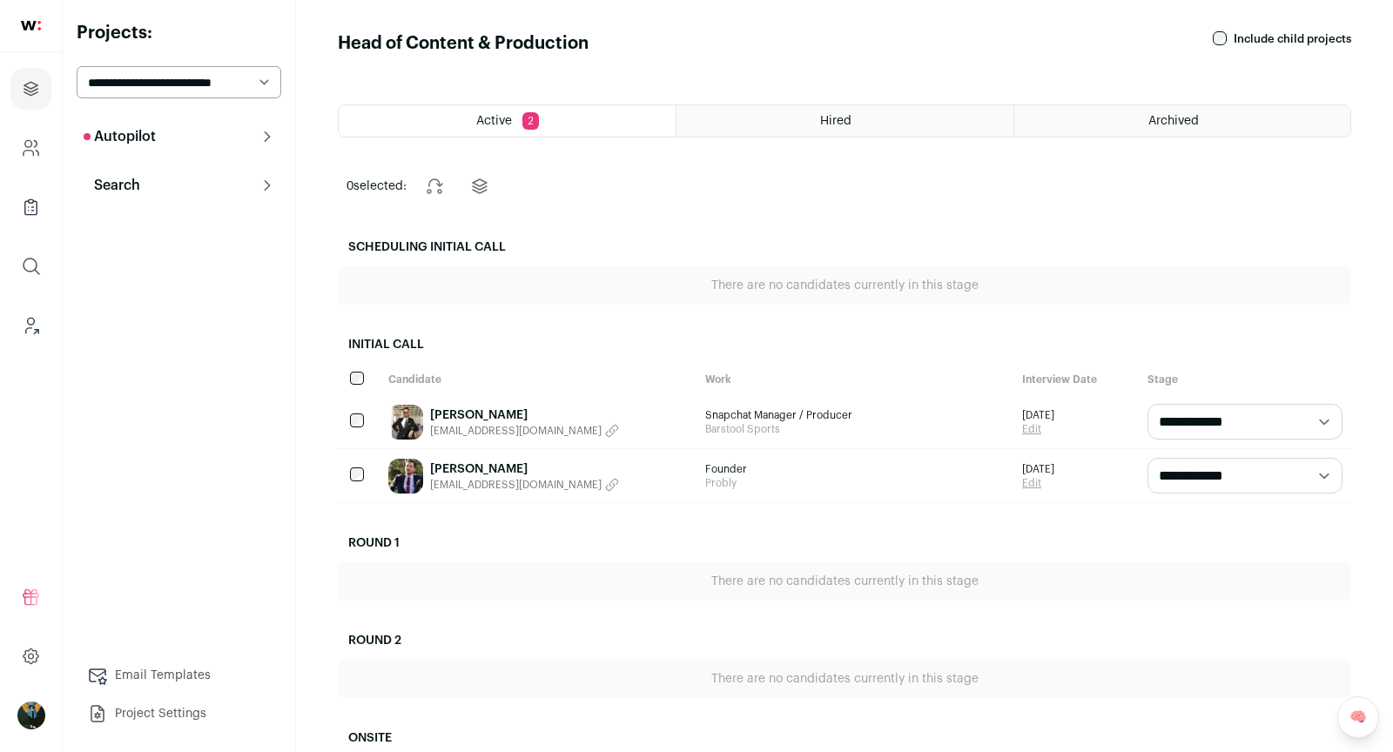
click at [457, 415] on link "Ty Finnan" at bounding box center [524, 415] width 189 height 17
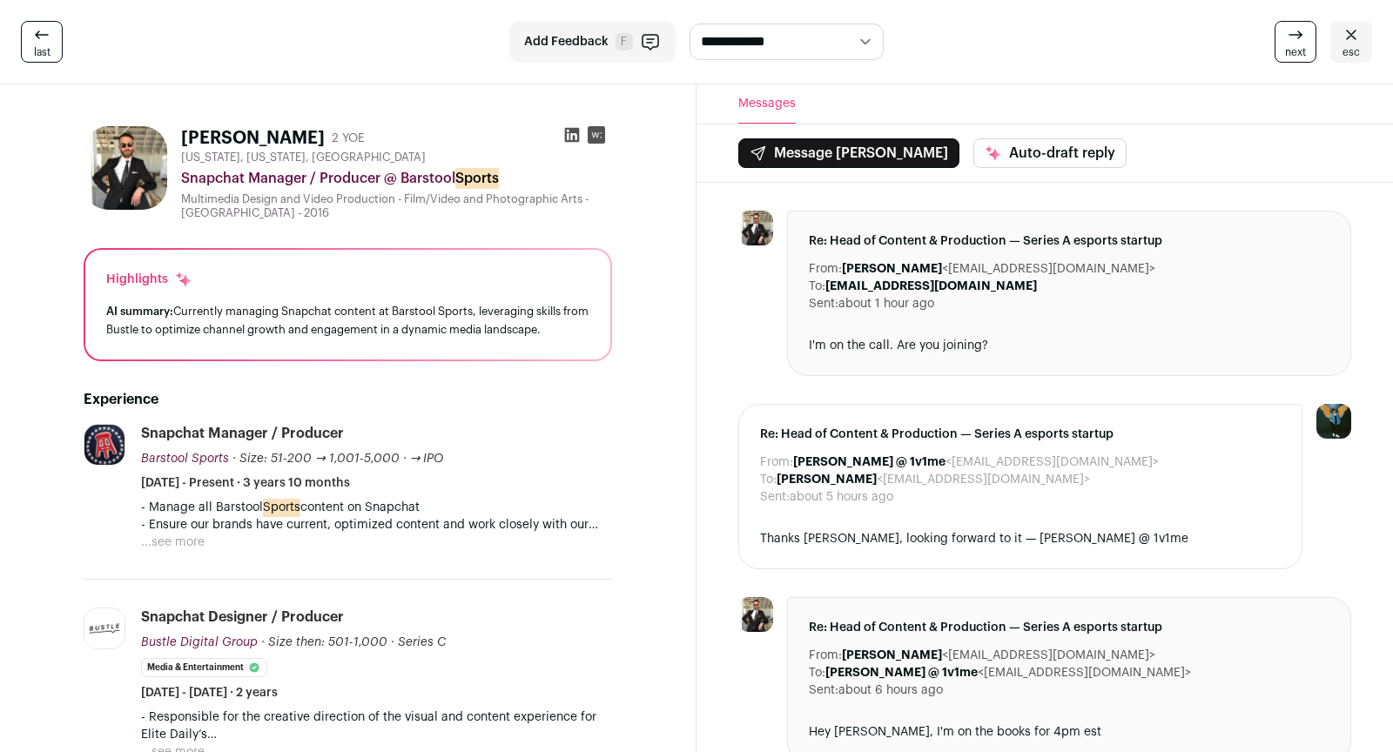
click at [358, 517] on p "- Ensure our brands have current, optimized content and work closely with our p…" at bounding box center [376, 524] width 471 height 17
click at [197, 540] on button "...see more" at bounding box center [173, 542] width 64 height 17
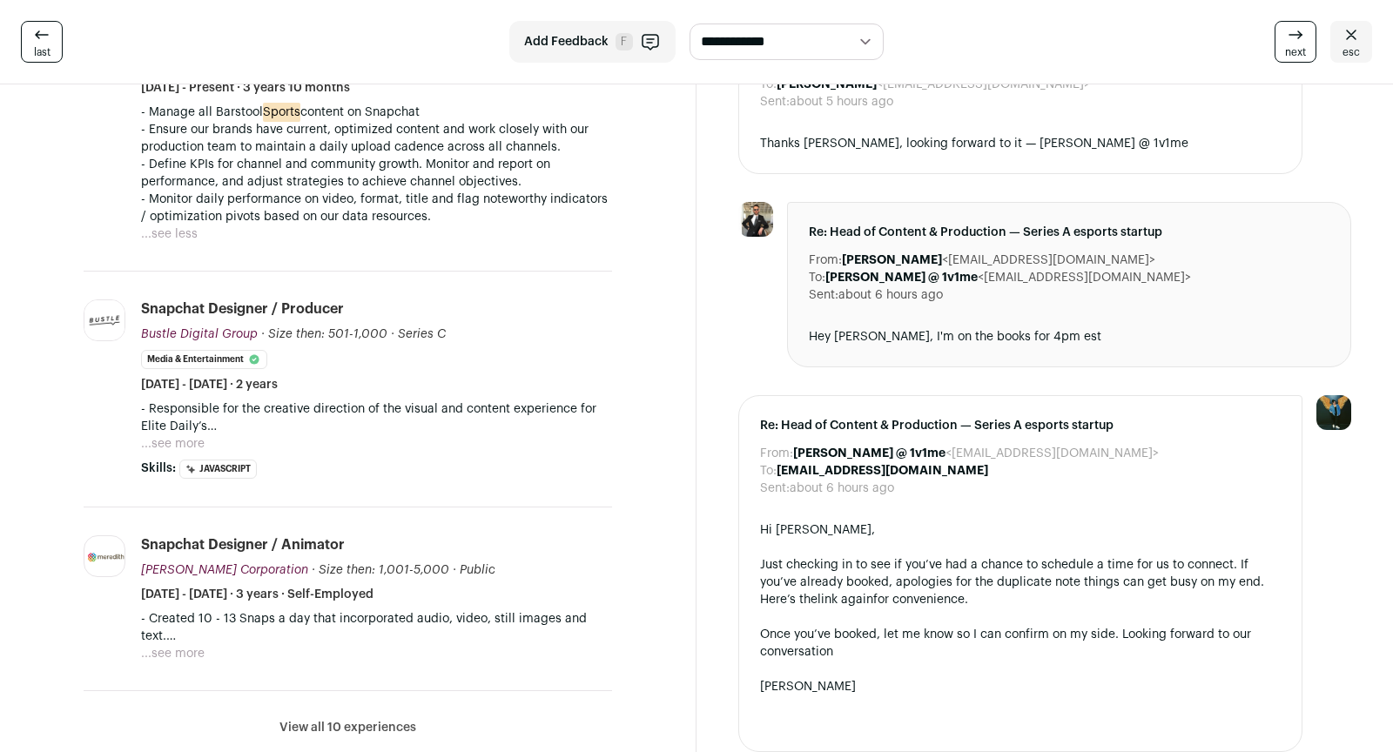
scroll to position [518, 0]
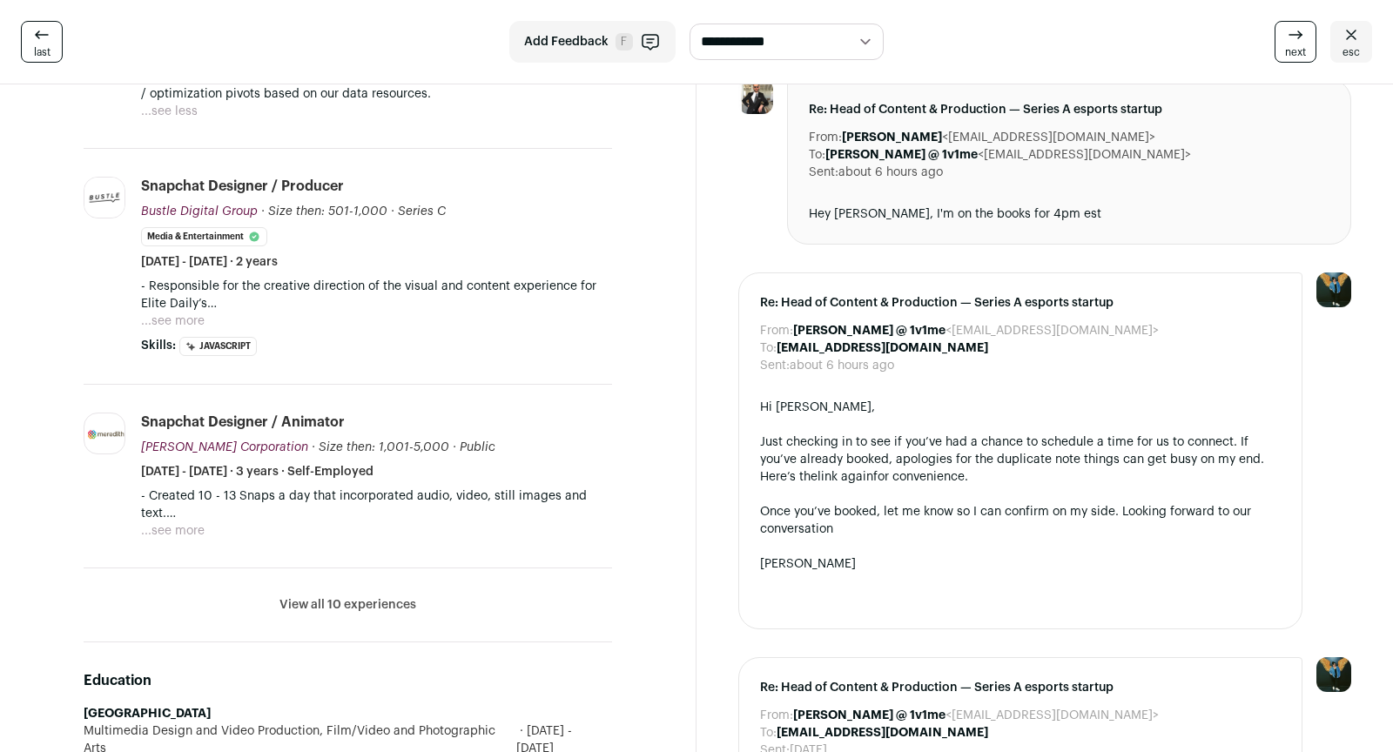
click at [371, 605] on button "View all 10 experiences" at bounding box center [348, 604] width 137 height 17
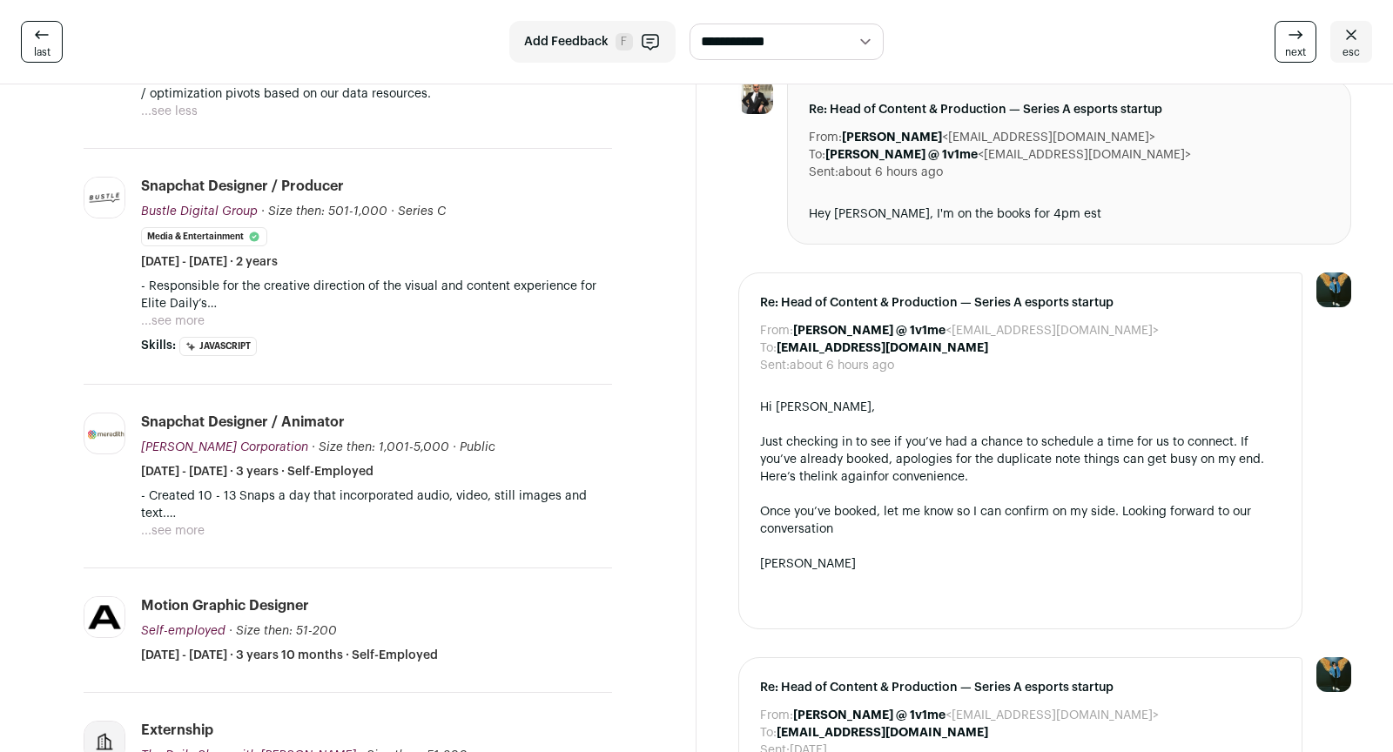
scroll to position [663, 0]
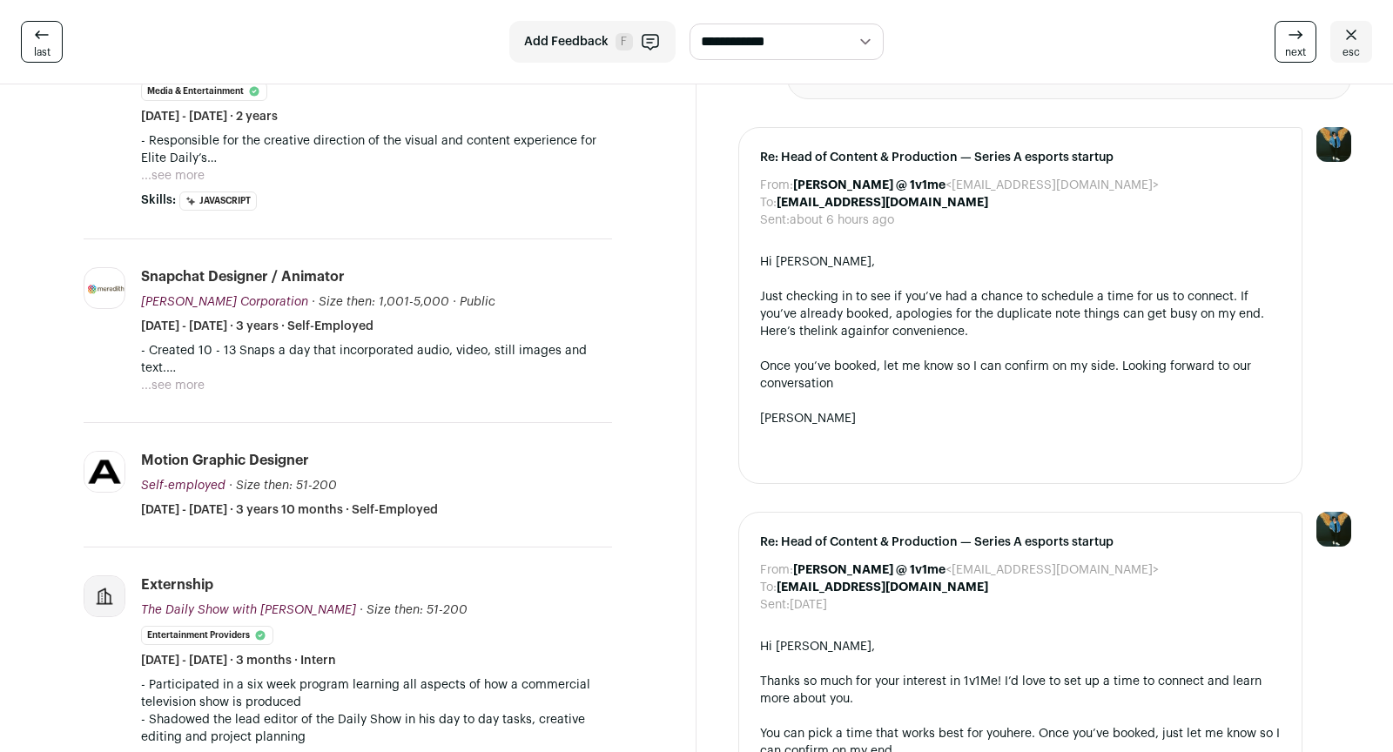
click at [188, 386] on button "...see more" at bounding box center [173, 385] width 64 height 17
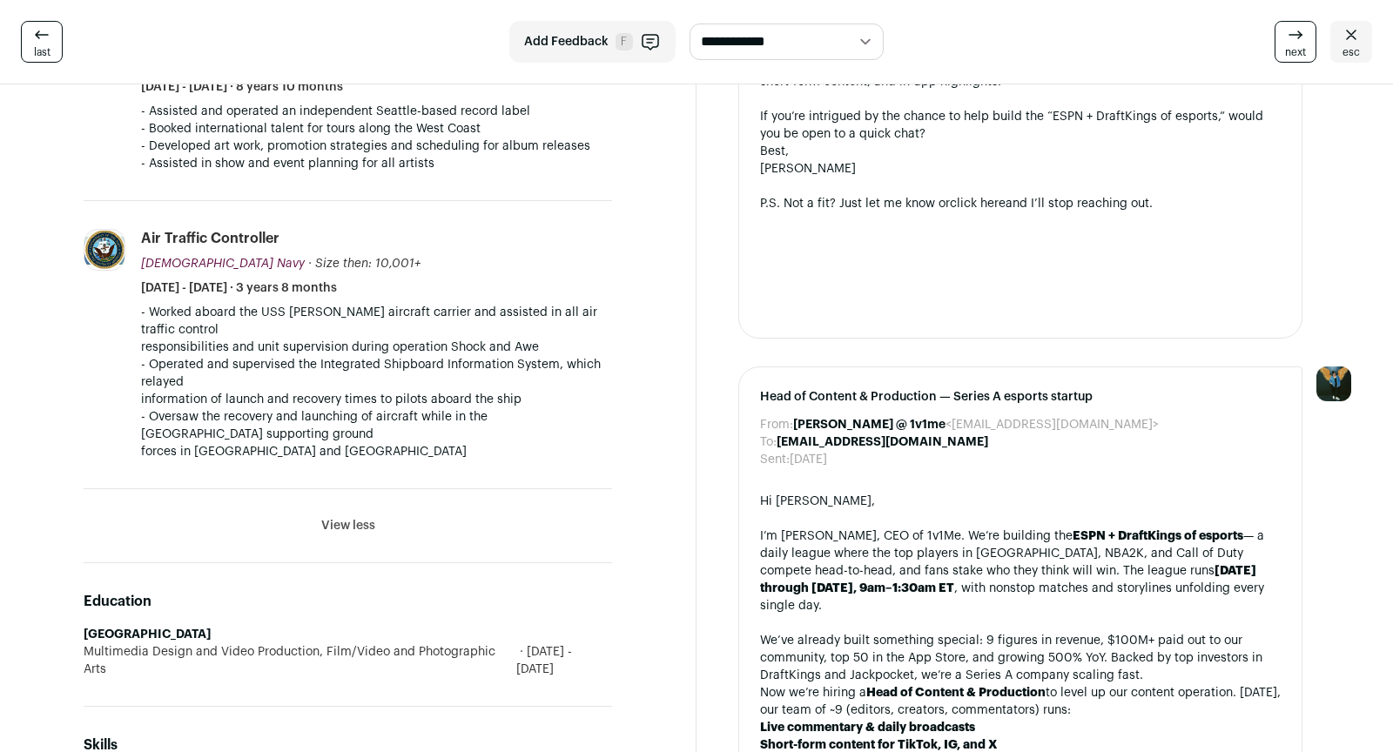
scroll to position [2221, 0]
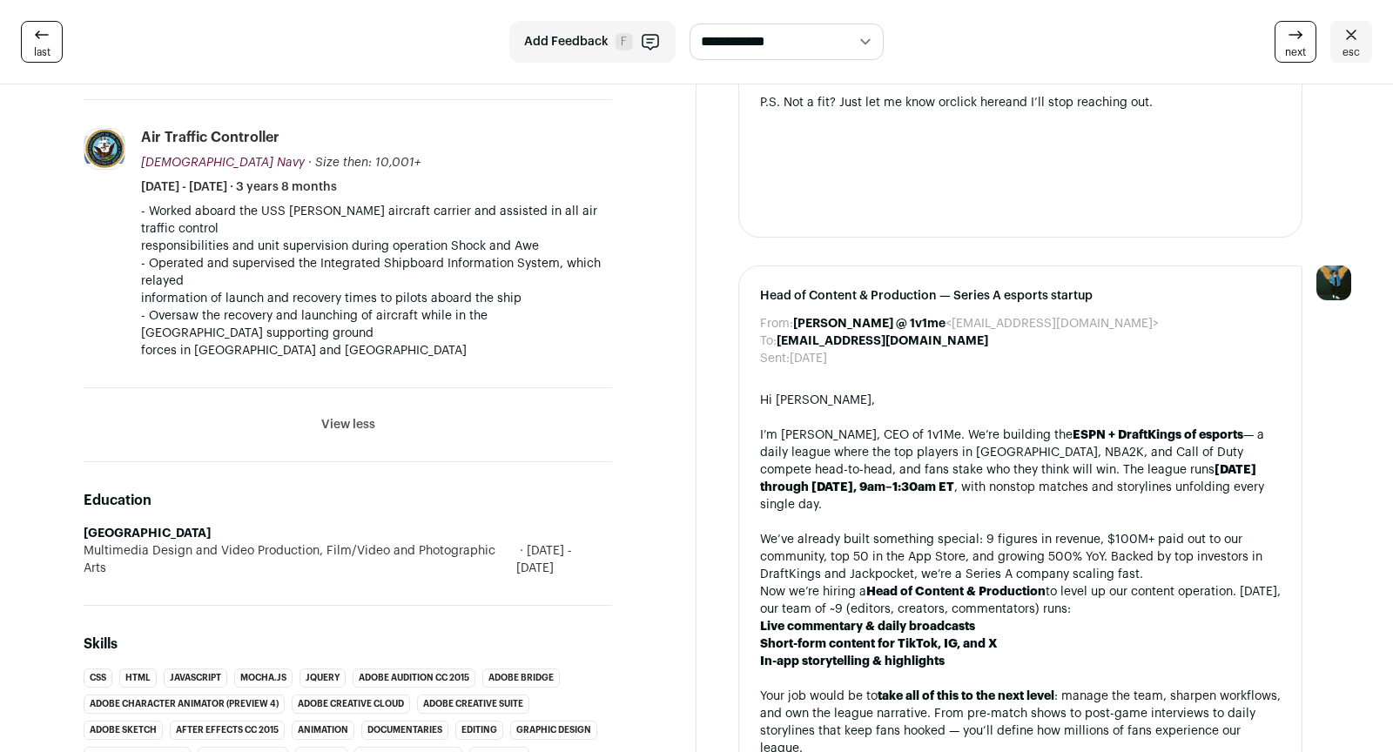
click at [1296, 51] on span "next" at bounding box center [1295, 52] width 21 height 14
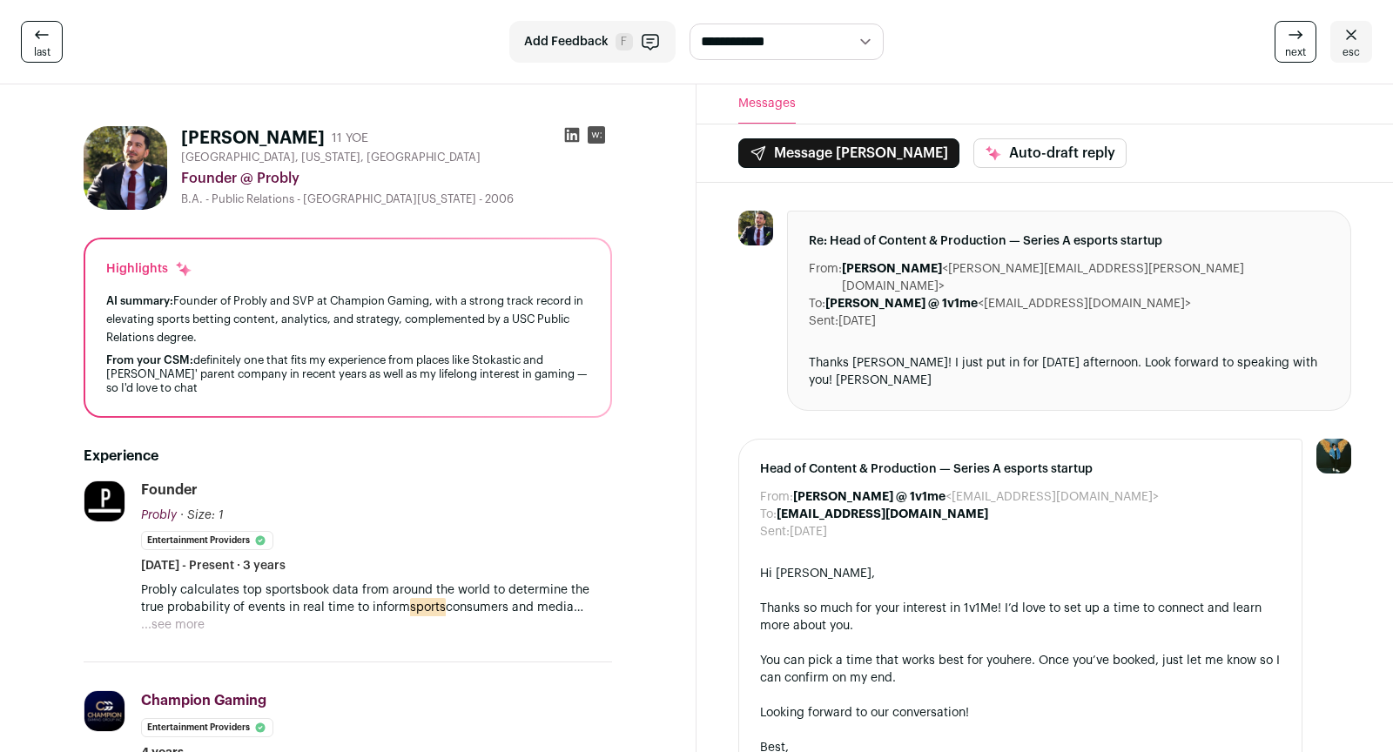
click at [1304, 56] on span "next" at bounding box center [1295, 52] width 21 height 14
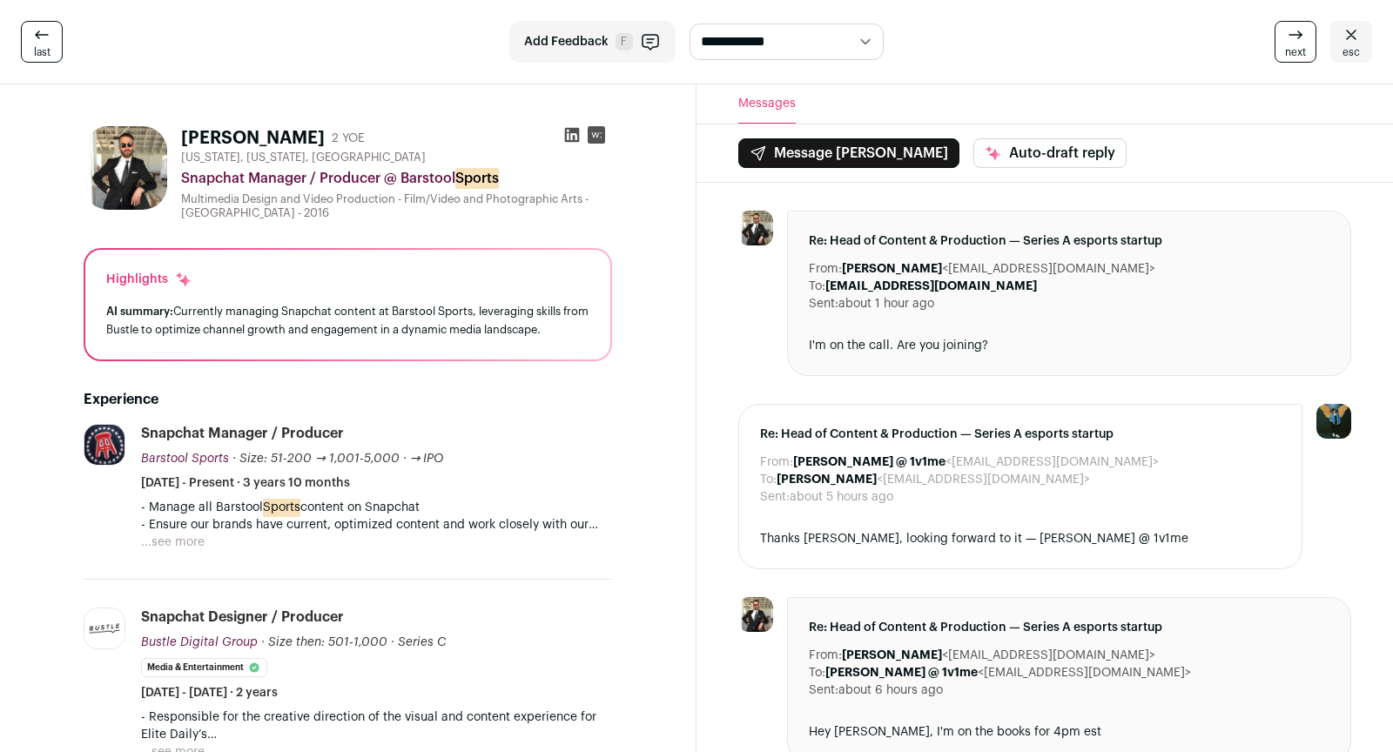
click at [1303, 56] on span "next" at bounding box center [1295, 52] width 21 height 14
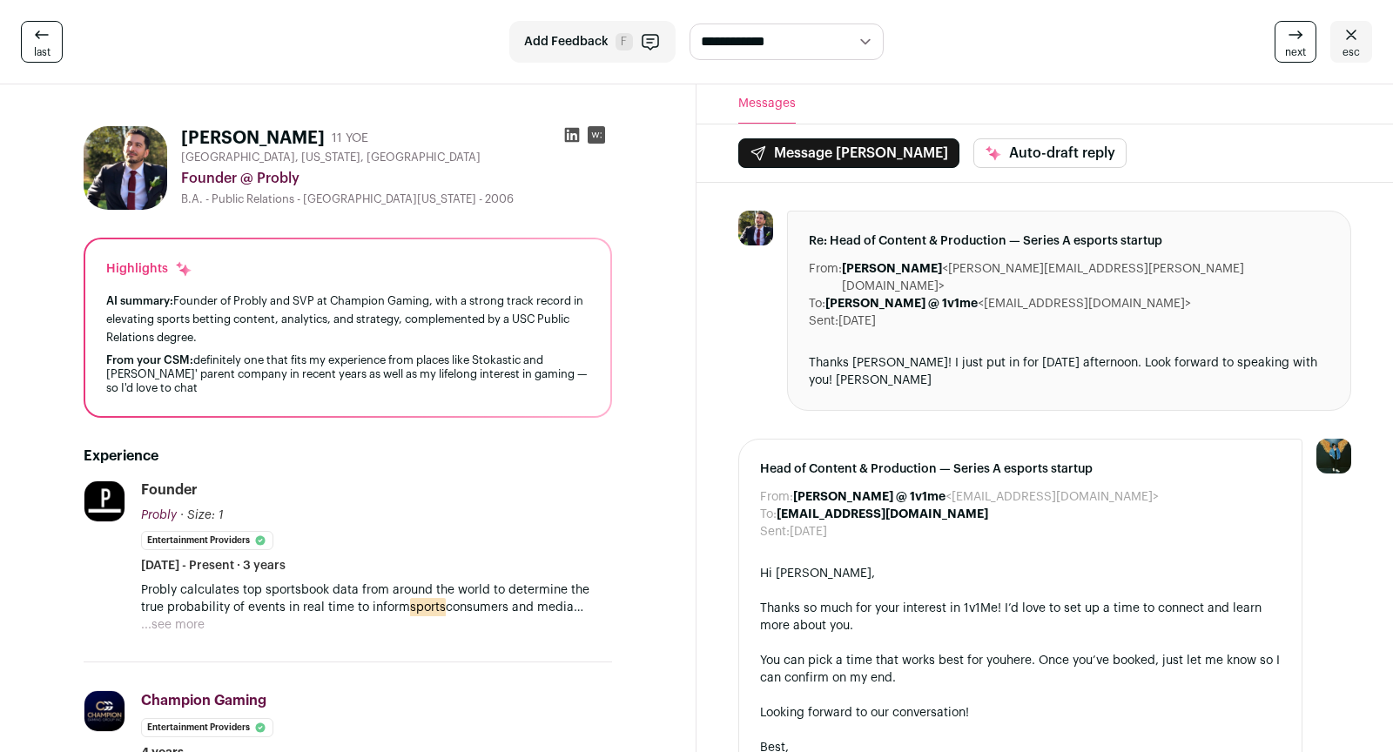
click at [1303, 57] on span "next" at bounding box center [1295, 52] width 21 height 14
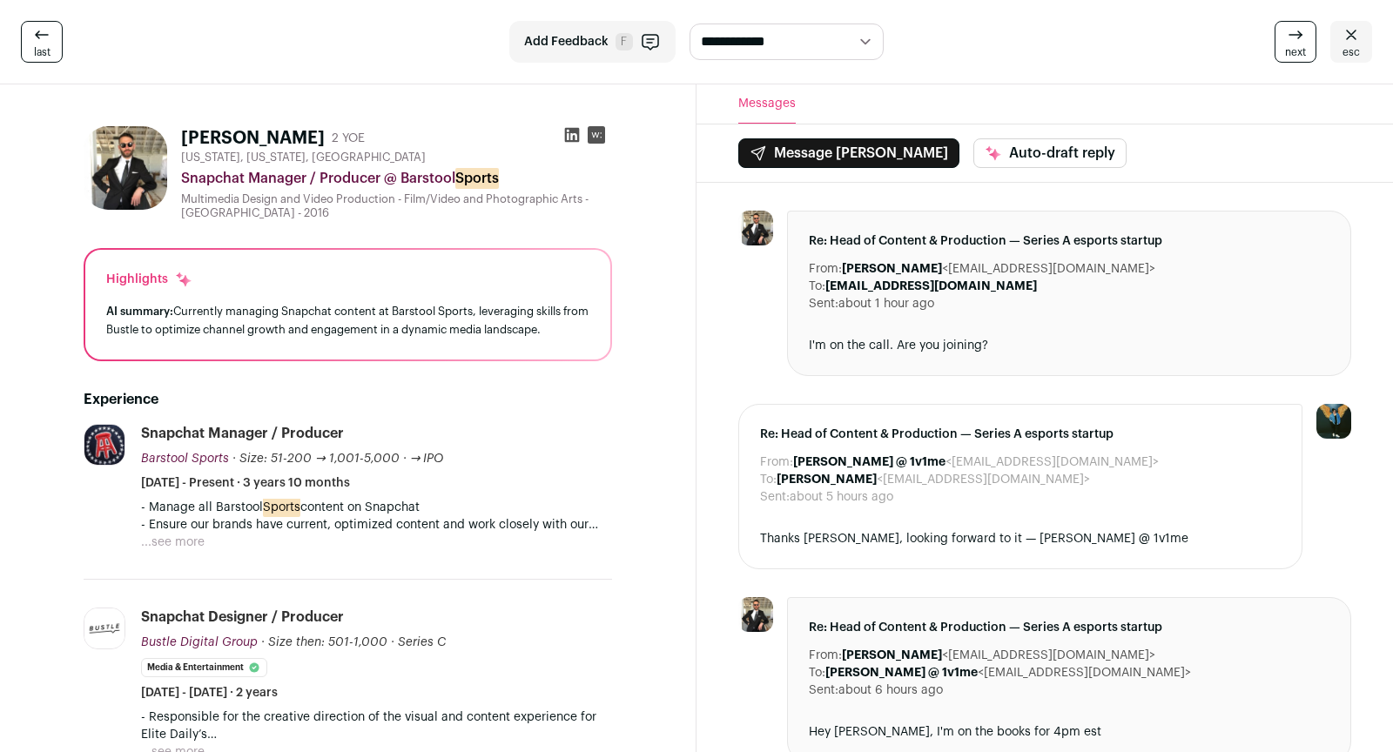
click at [139, 153] on img at bounding box center [126, 168] width 84 height 84
click at [1361, 47] on link "esc" at bounding box center [1351, 42] width 42 height 42
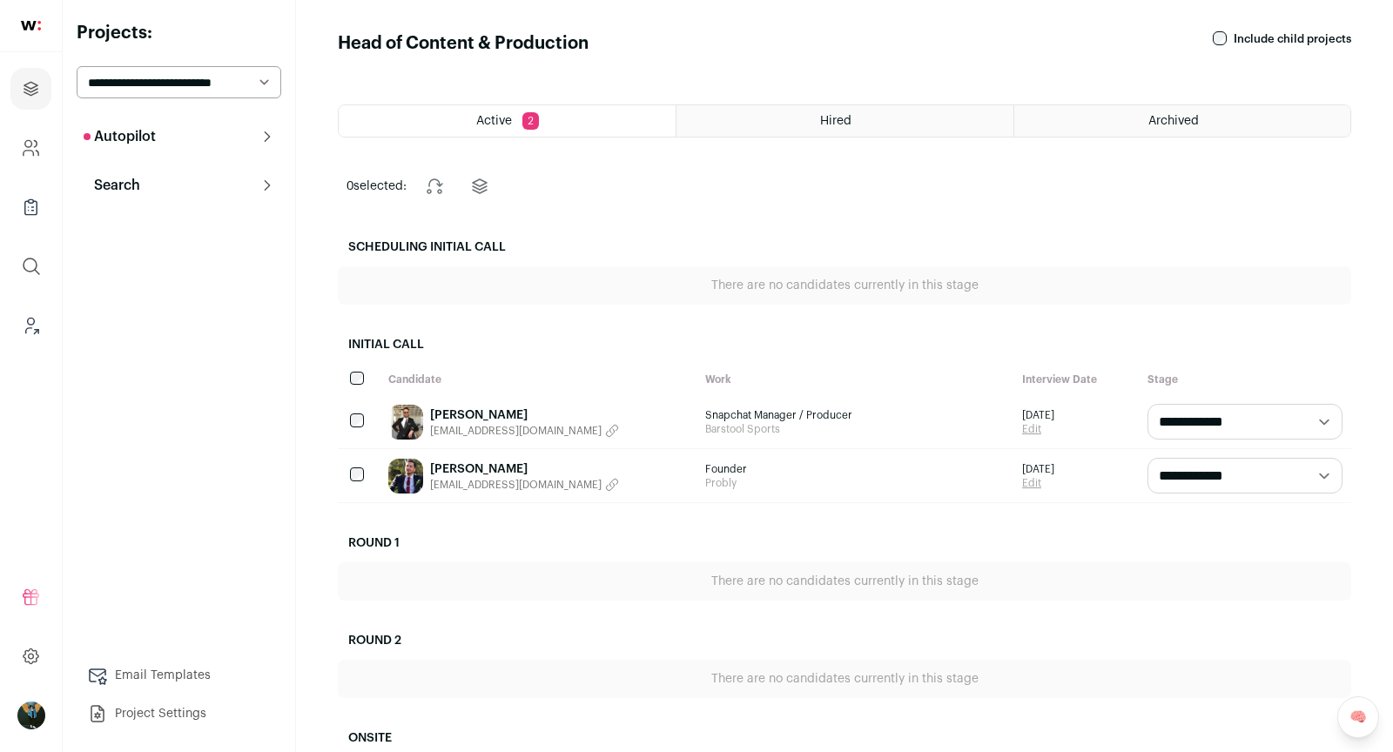
click at [164, 86] on select "**********" at bounding box center [179, 82] width 205 height 32
select select "*****"
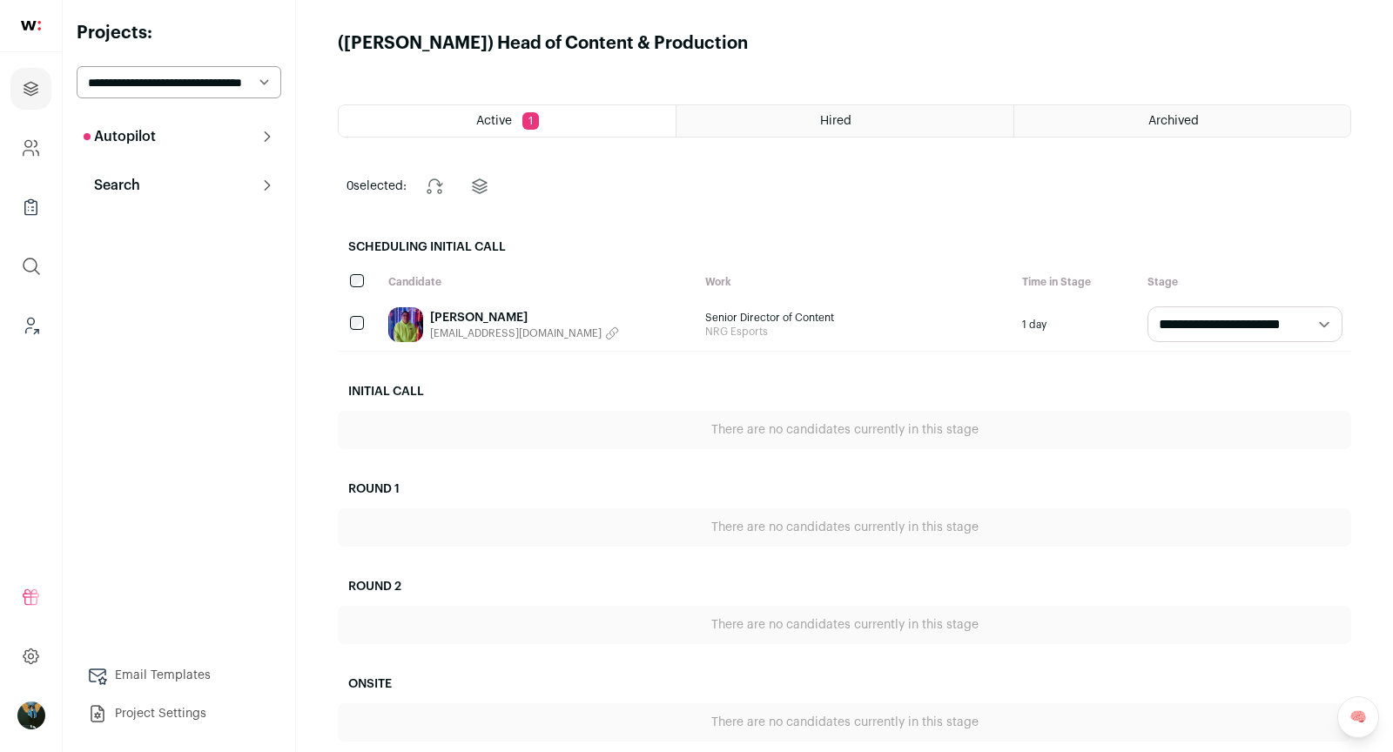
click at [170, 183] on html "Projects Company and ATS Settings Company Lists (Experimental) Global Search Le…" at bounding box center [696, 435] width 1393 height 871
click at [460, 309] on link "David Cho" at bounding box center [524, 317] width 189 height 17
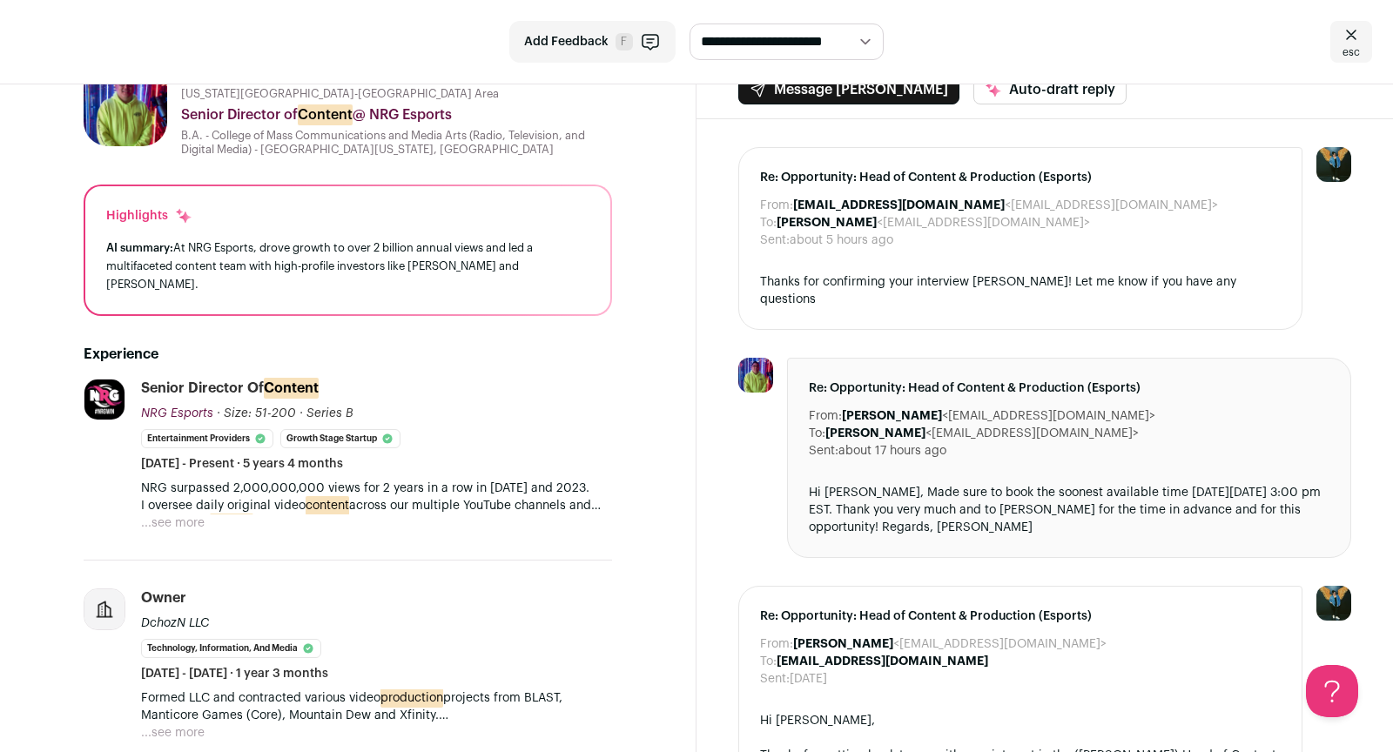
scroll to position [65, 0]
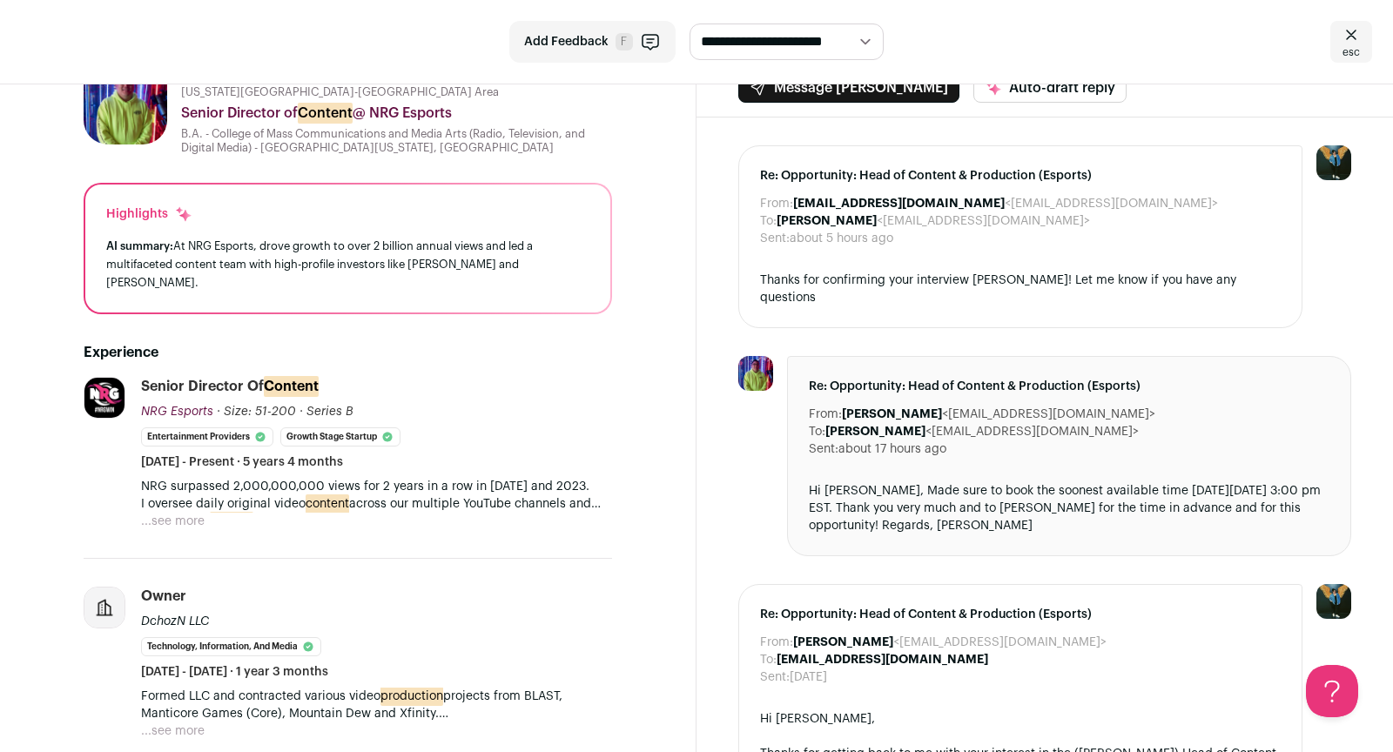
click at [259, 520] on div "NRG surpassed 2,000,000,000 views for 2 years in a row in 2022 and 2023. I over…" at bounding box center [376, 504] width 471 height 52
click at [184, 514] on button "...see more" at bounding box center [173, 521] width 64 height 17
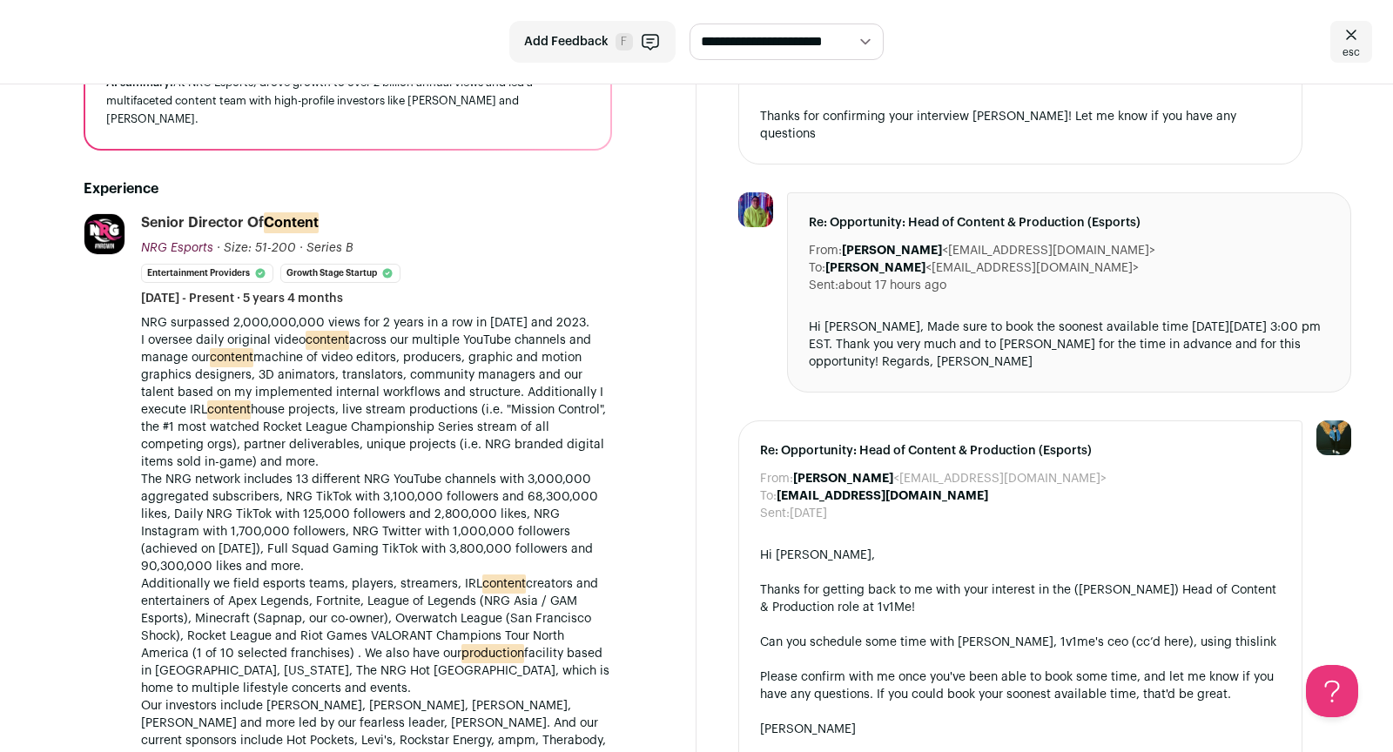
scroll to position [644, 0]
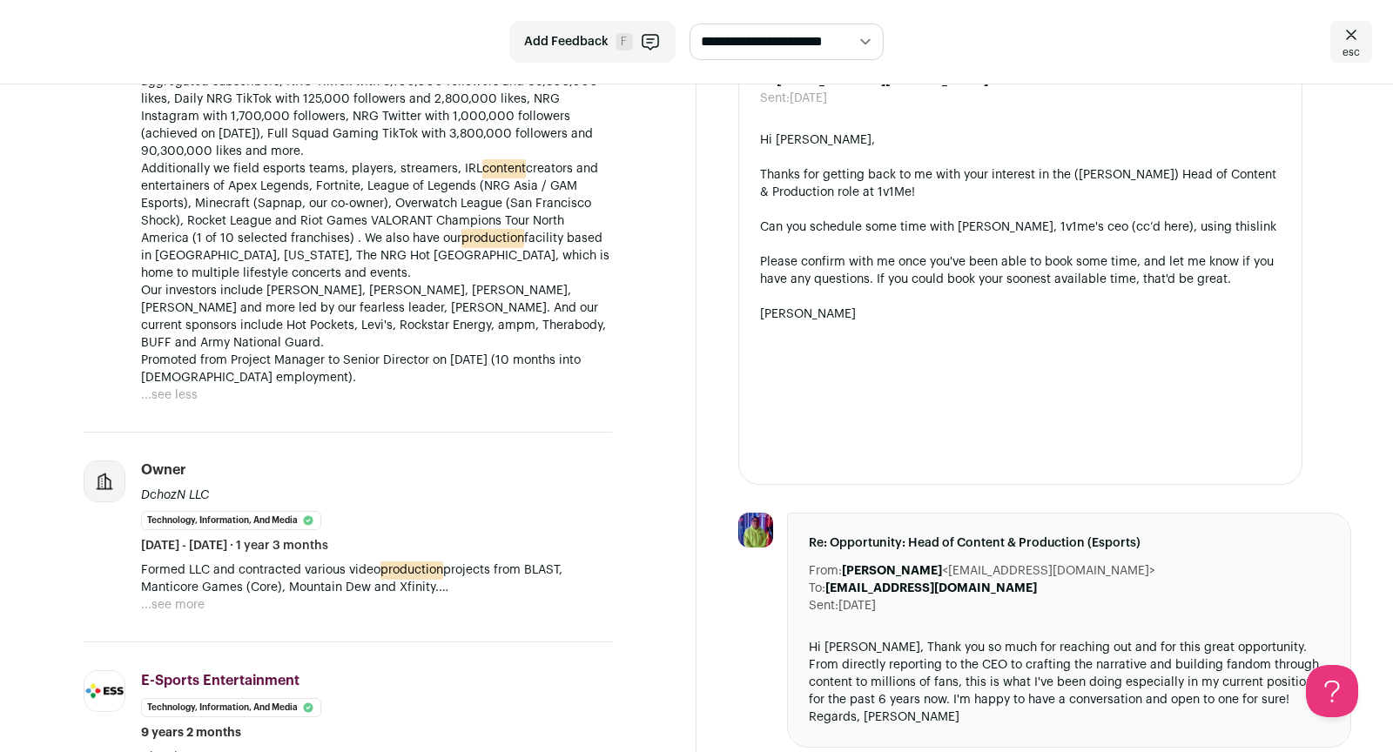
click at [662, 413] on section "David Cho 7 YOE Washington DC-Baltimore Area Senior Director of Content @ NRG E…" at bounding box center [348, 754] width 697 height 2628
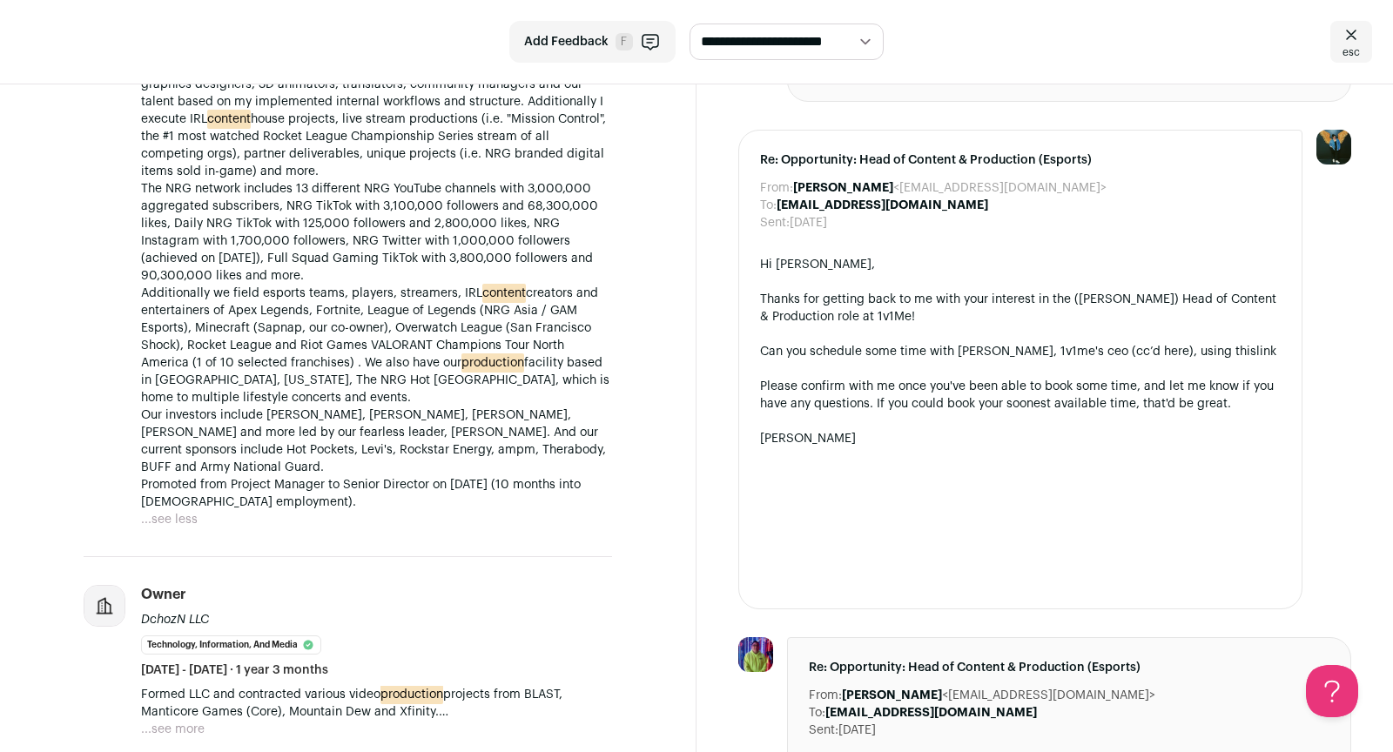
scroll to position [0, 0]
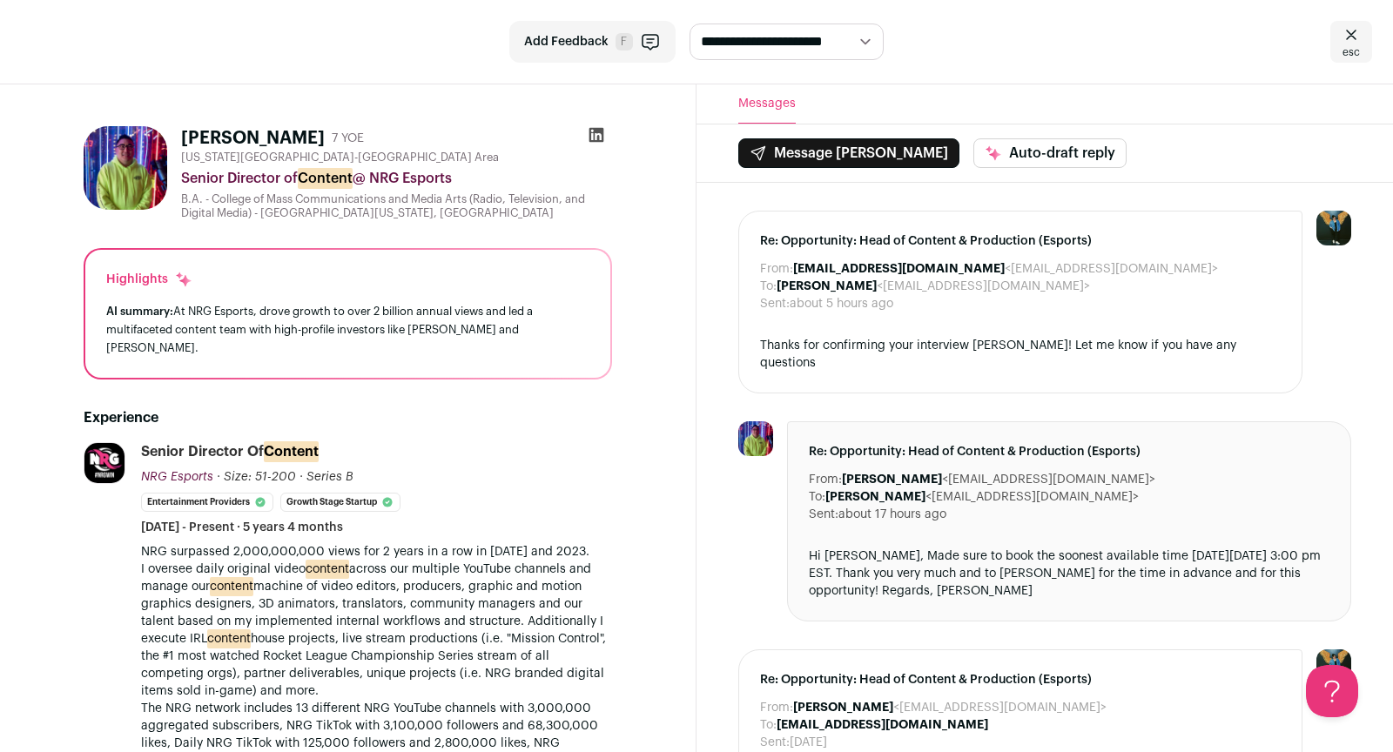
click at [1355, 43] on icon at bounding box center [1351, 34] width 21 height 21
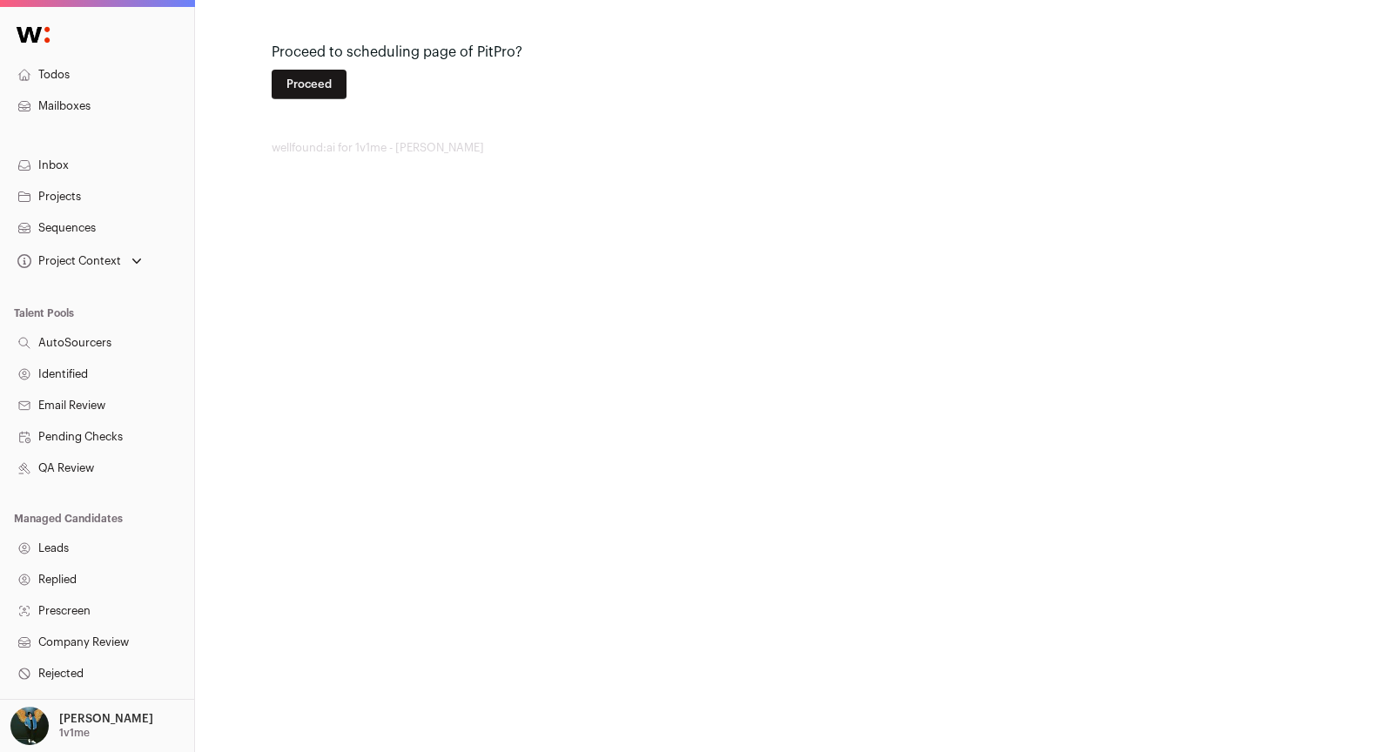
click at [304, 85] on button "Proceed" at bounding box center [309, 85] width 75 height 30
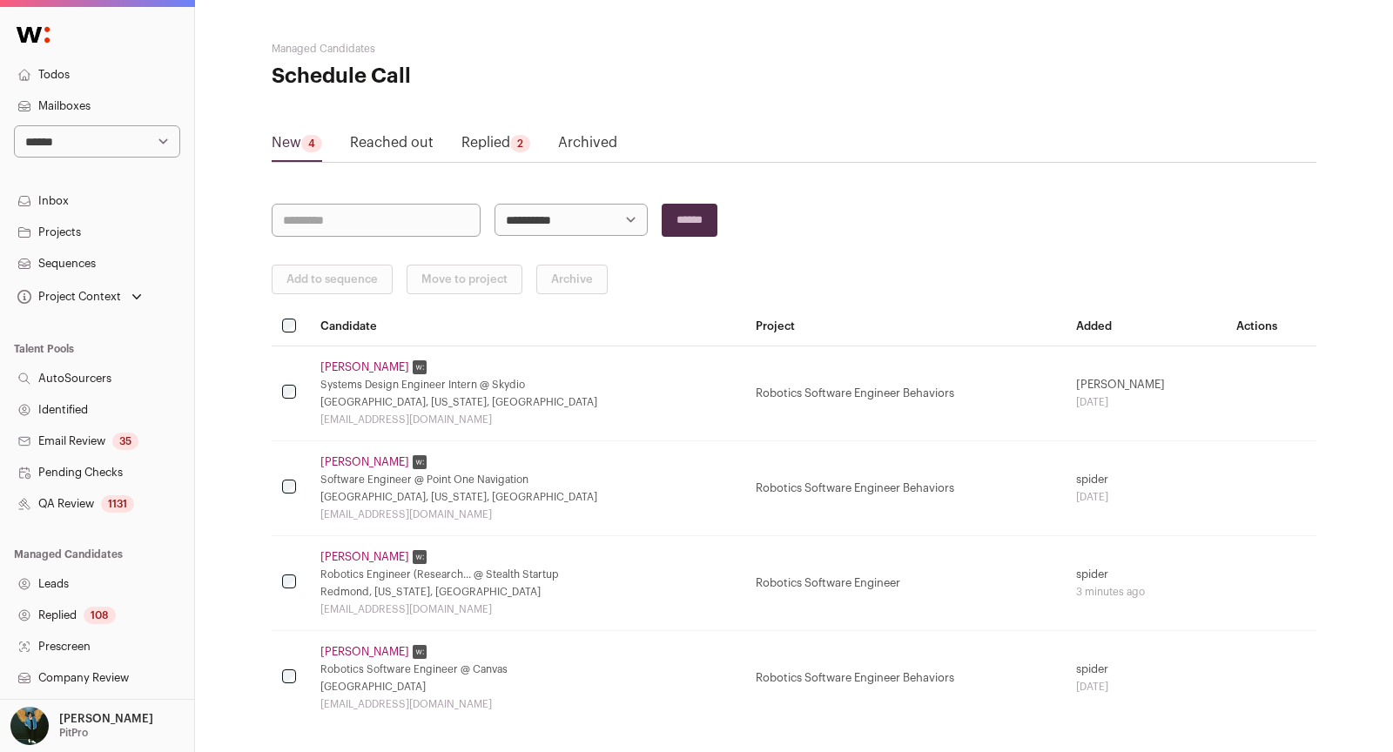
click at [367, 468] on td "William Brannon Software Engineer @ Point One Navigation Sunnyvale, California,…" at bounding box center [527, 488] width 435 height 95
click at [364, 461] on link "William Brannon" at bounding box center [364, 462] width 89 height 14
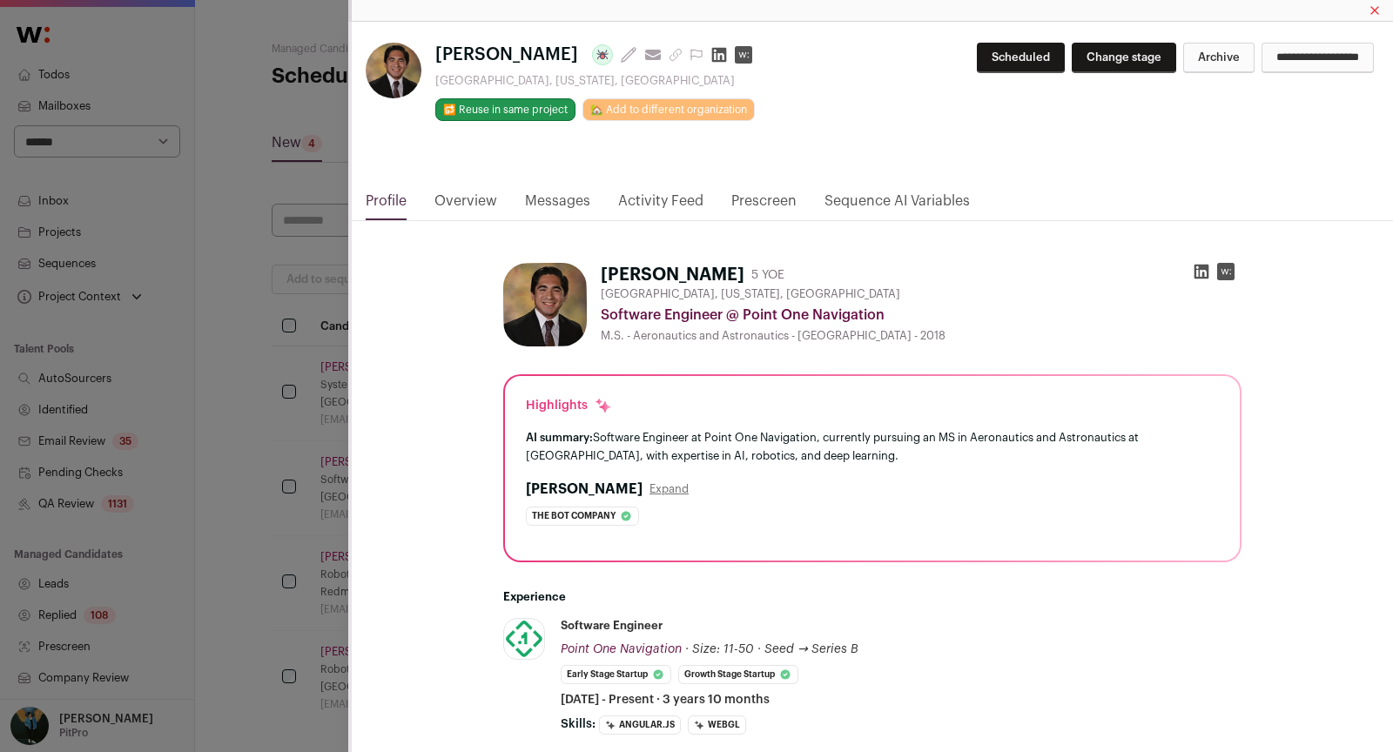
click at [559, 198] on link "Messages" at bounding box center [557, 206] width 65 height 30
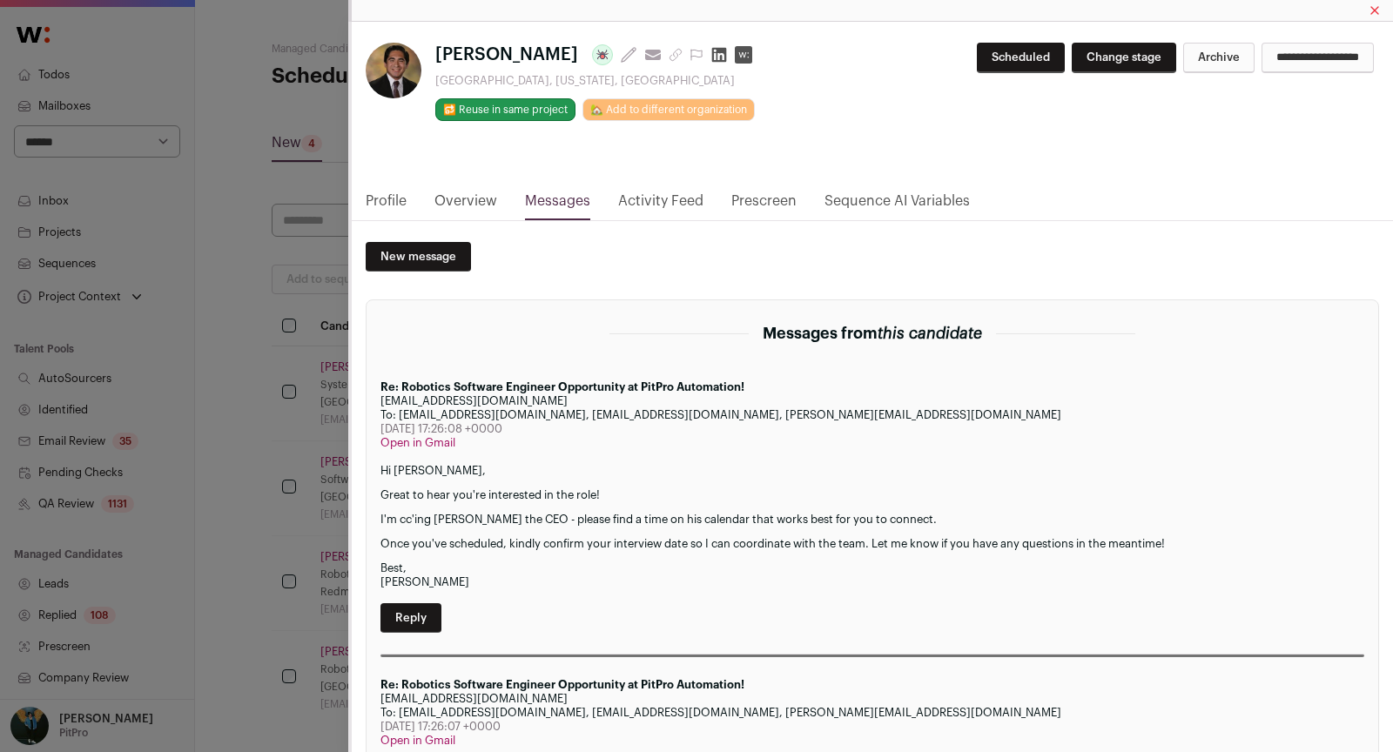
scroll to position [118, 0]
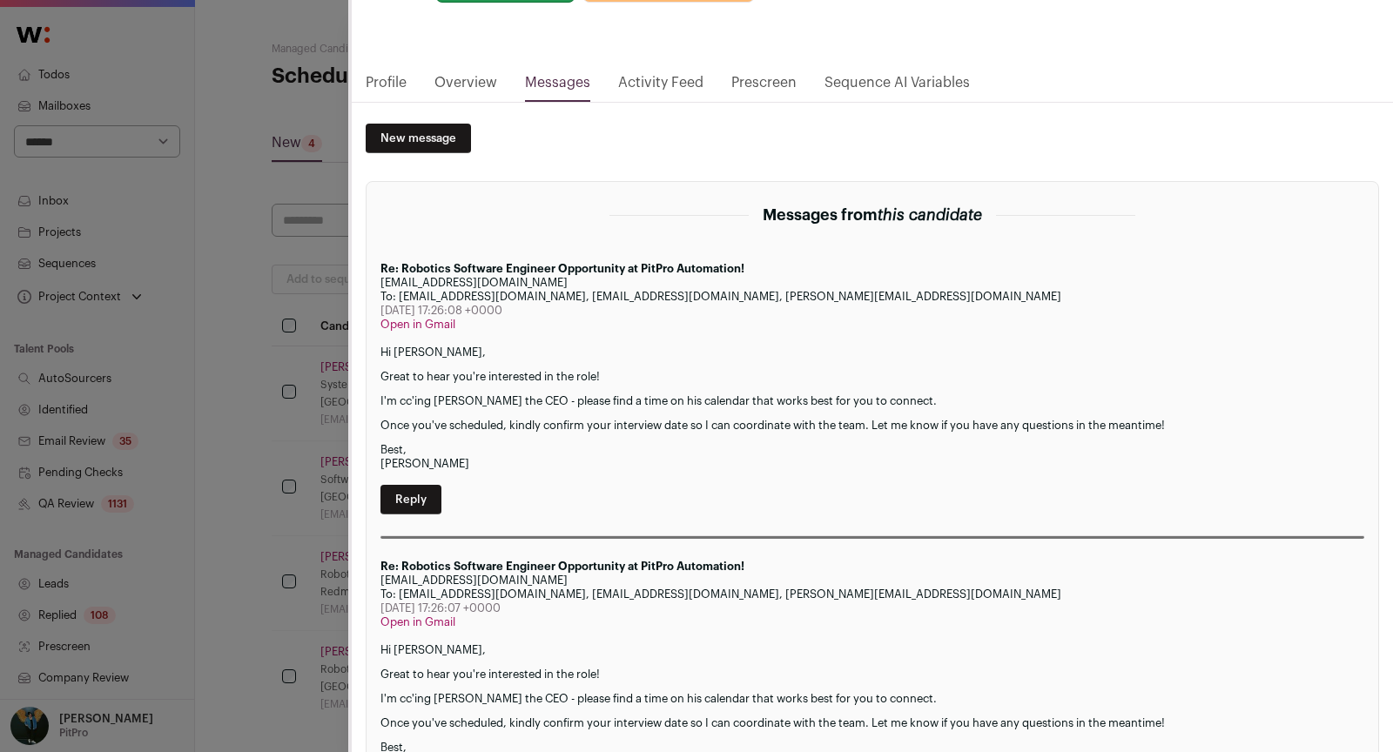
click at [239, 394] on div "**********" at bounding box center [696, 376] width 1393 height 752
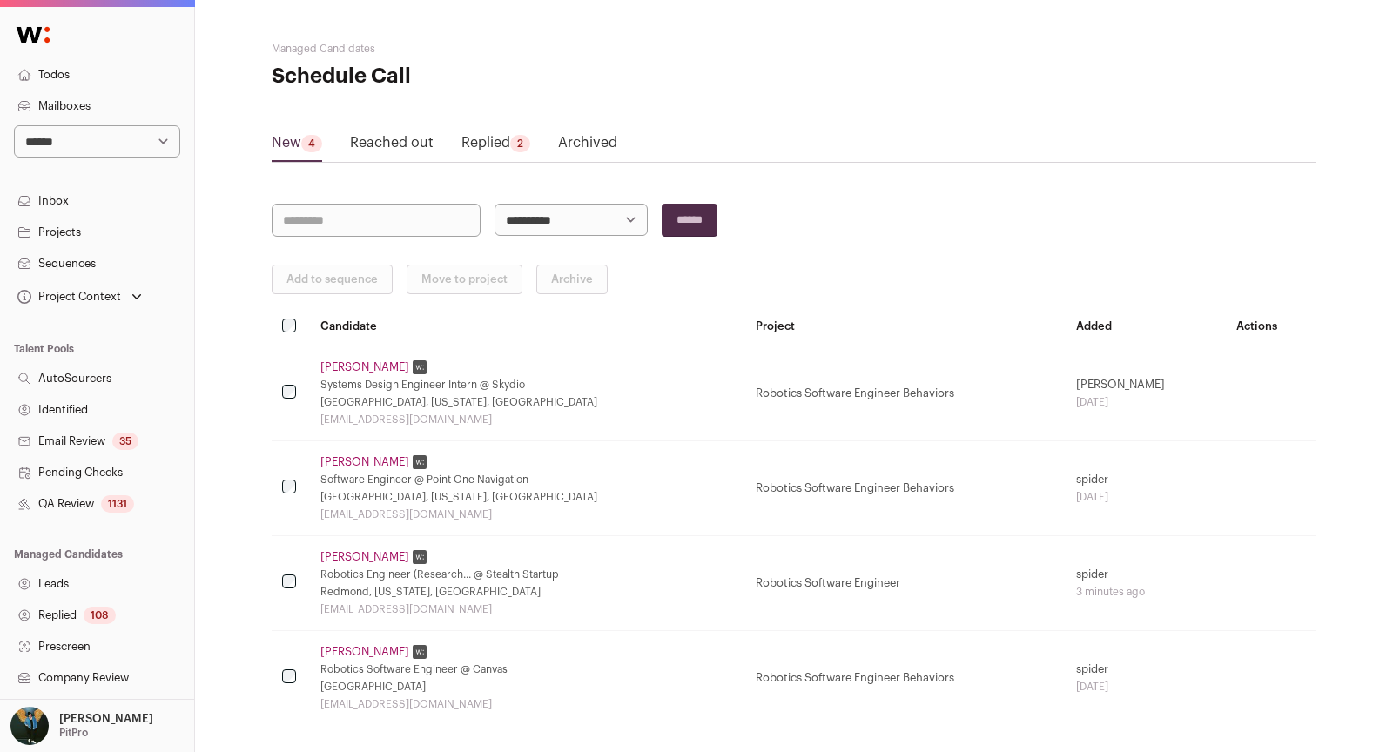
click at [95, 265] on link "Sequences" at bounding box center [97, 263] width 194 height 31
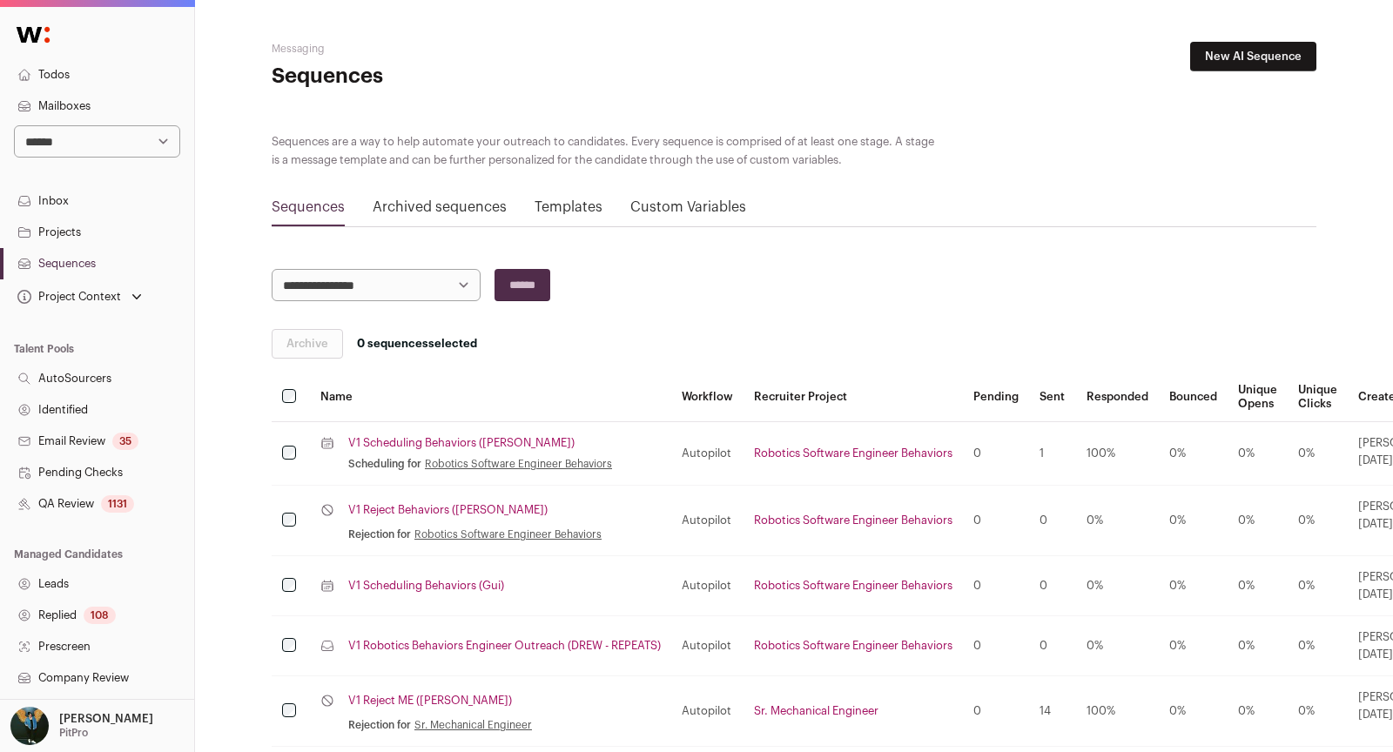
scroll to position [151, 0]
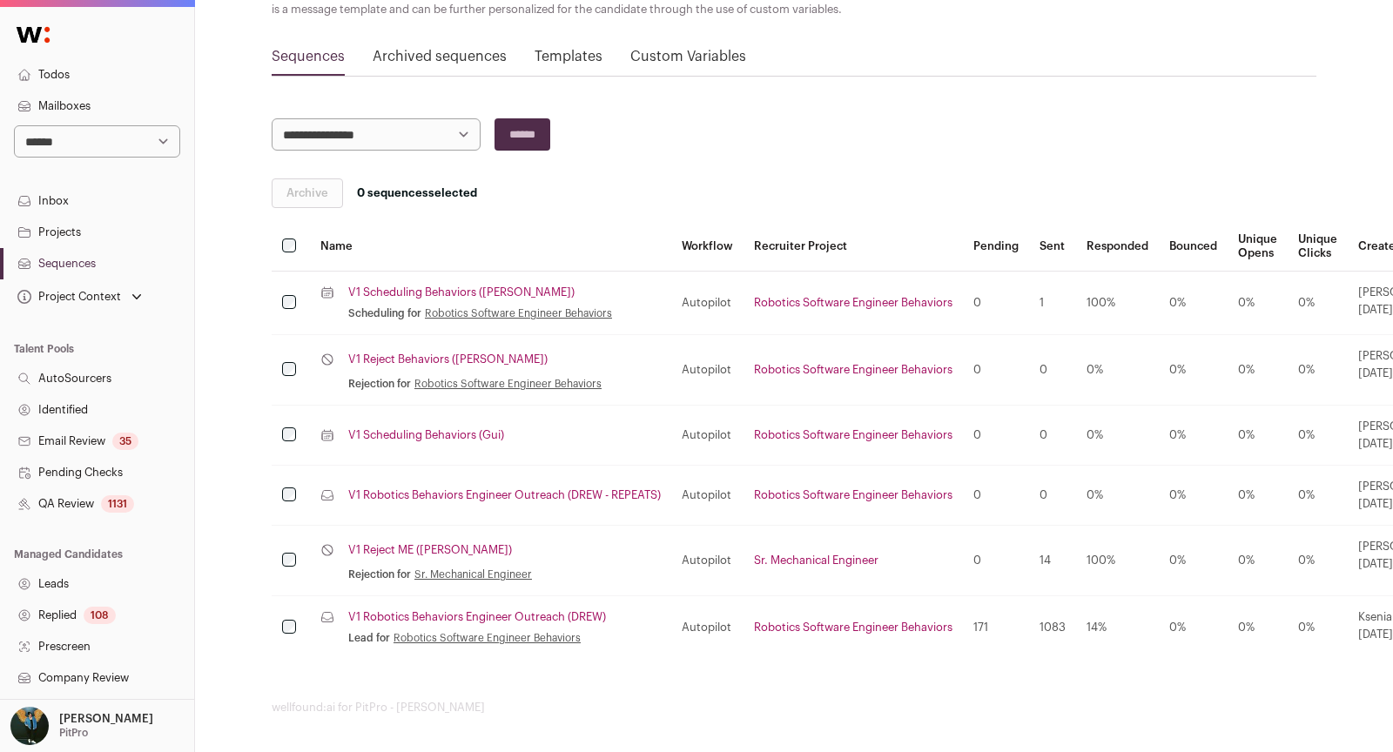
click at [104, 231] on link "Projects" at bounding box center [97, 232] width 194 height 31
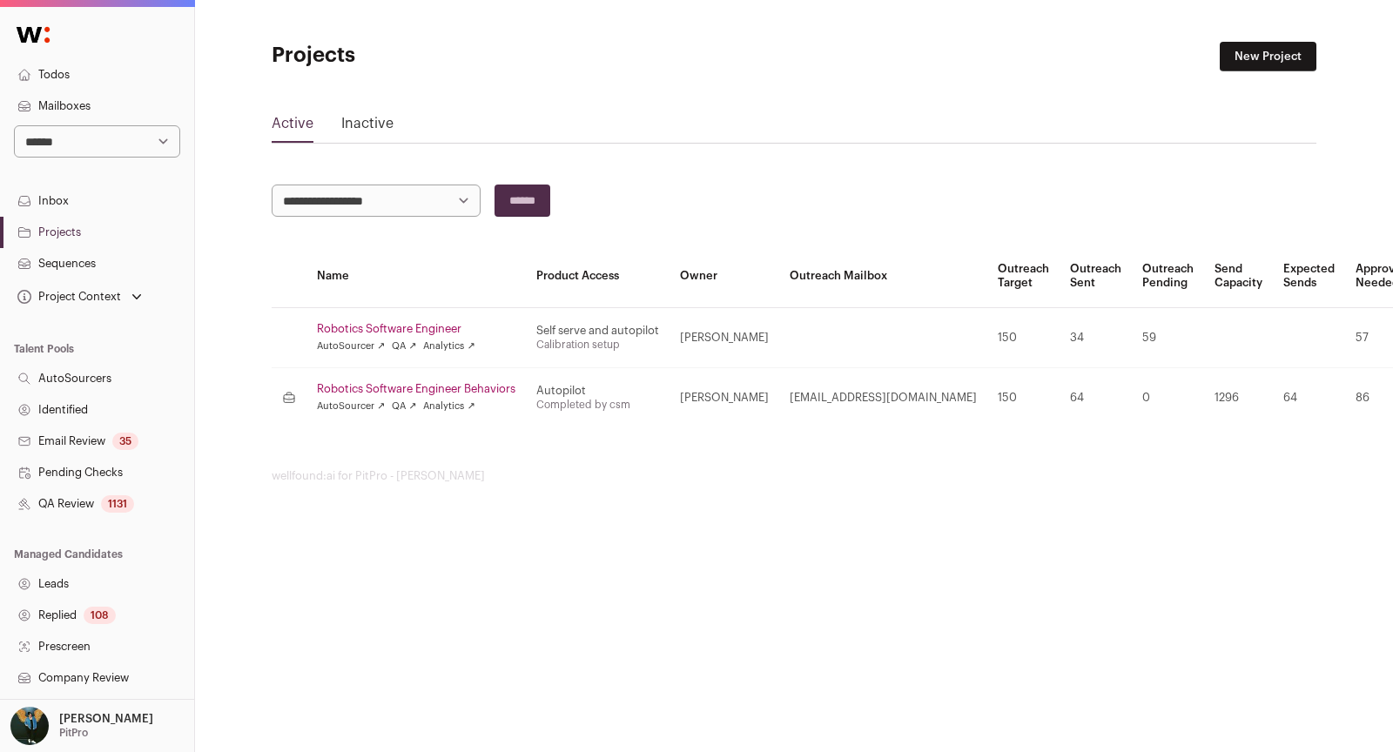
click at [448, 329] on link "Robotics Software Engineer" at bounding box center [416, 329] width 199 height 14
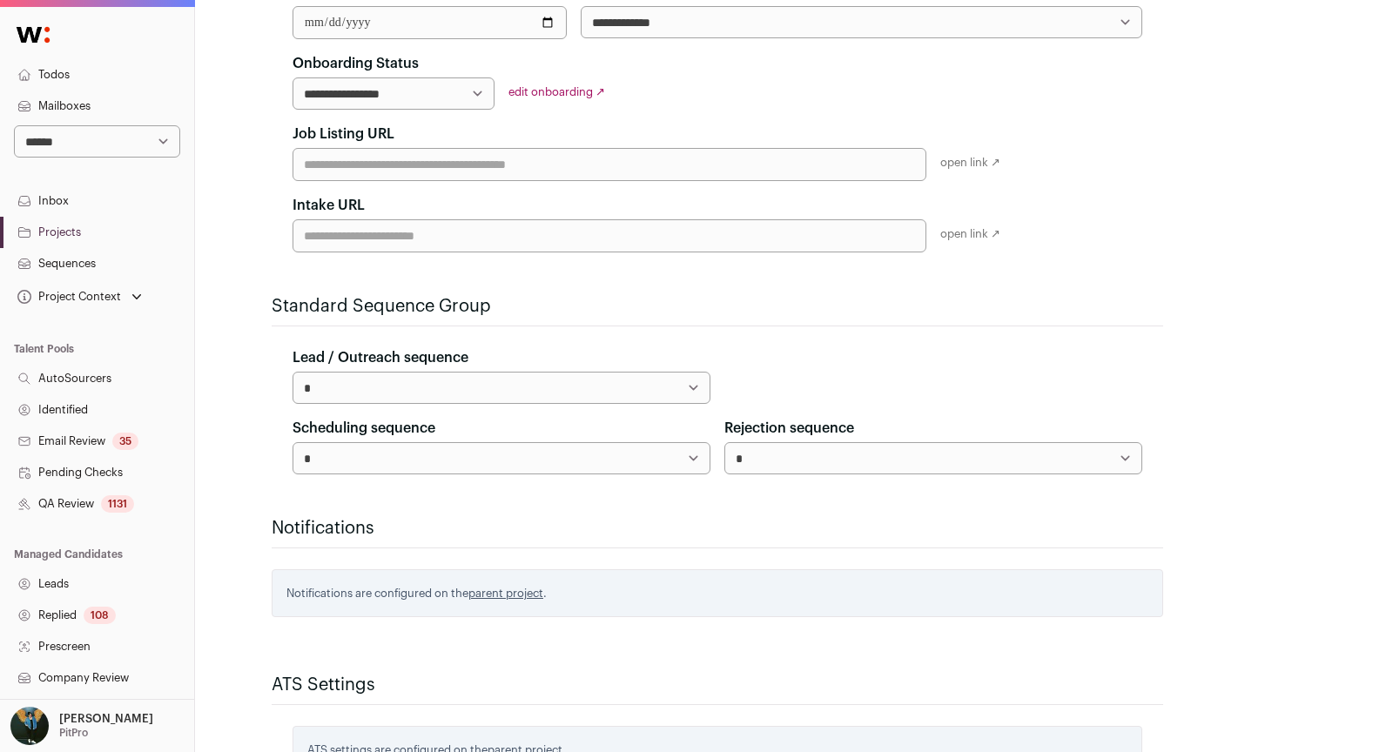
scroll to position [364, 0]
click at [451, 362] on div "**********" at bounding box center [502, 373] width 418 height 57
click at [451, 369] on select "**********" at bounding box center [502, 385] width 418 height 32
click at [479, 444] on select "**********" at bounding box center [502, 456] width 418 height 32
select select "*****"
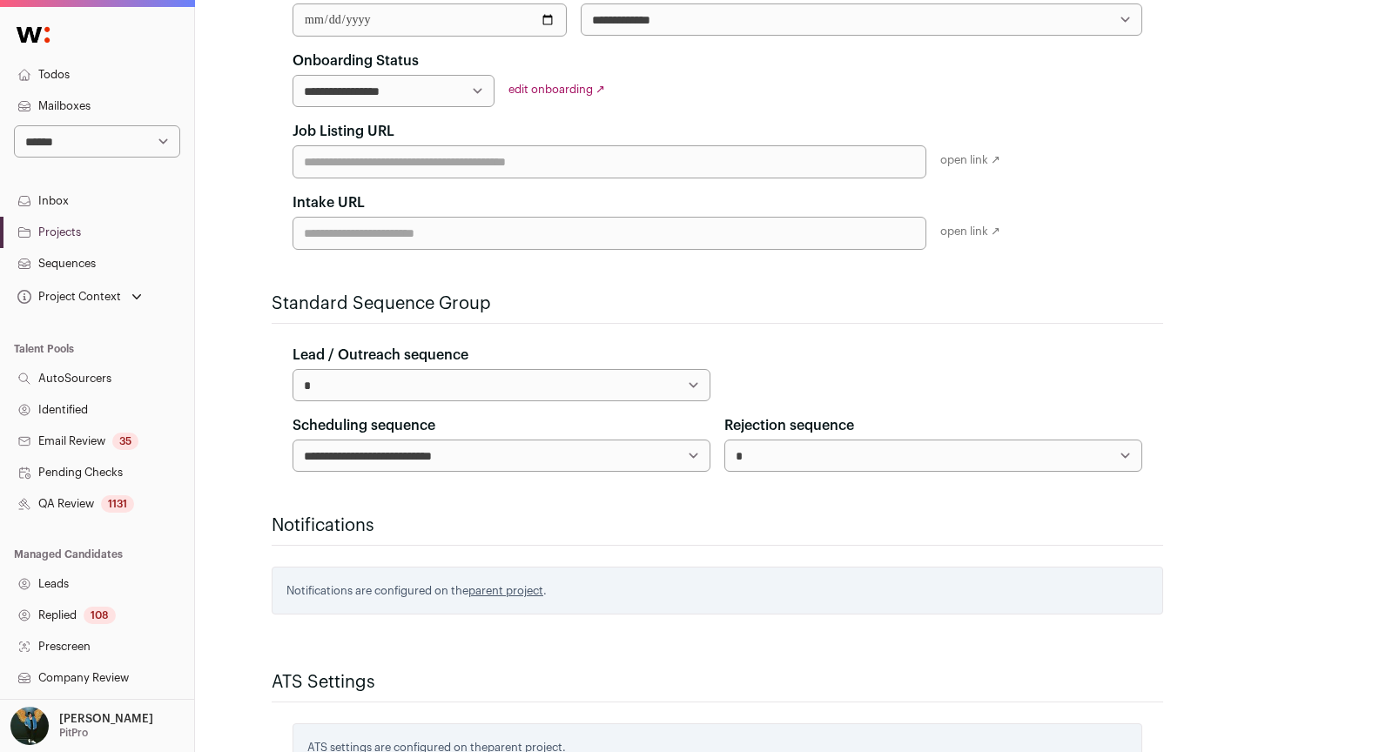
scroll to position [558, 0]
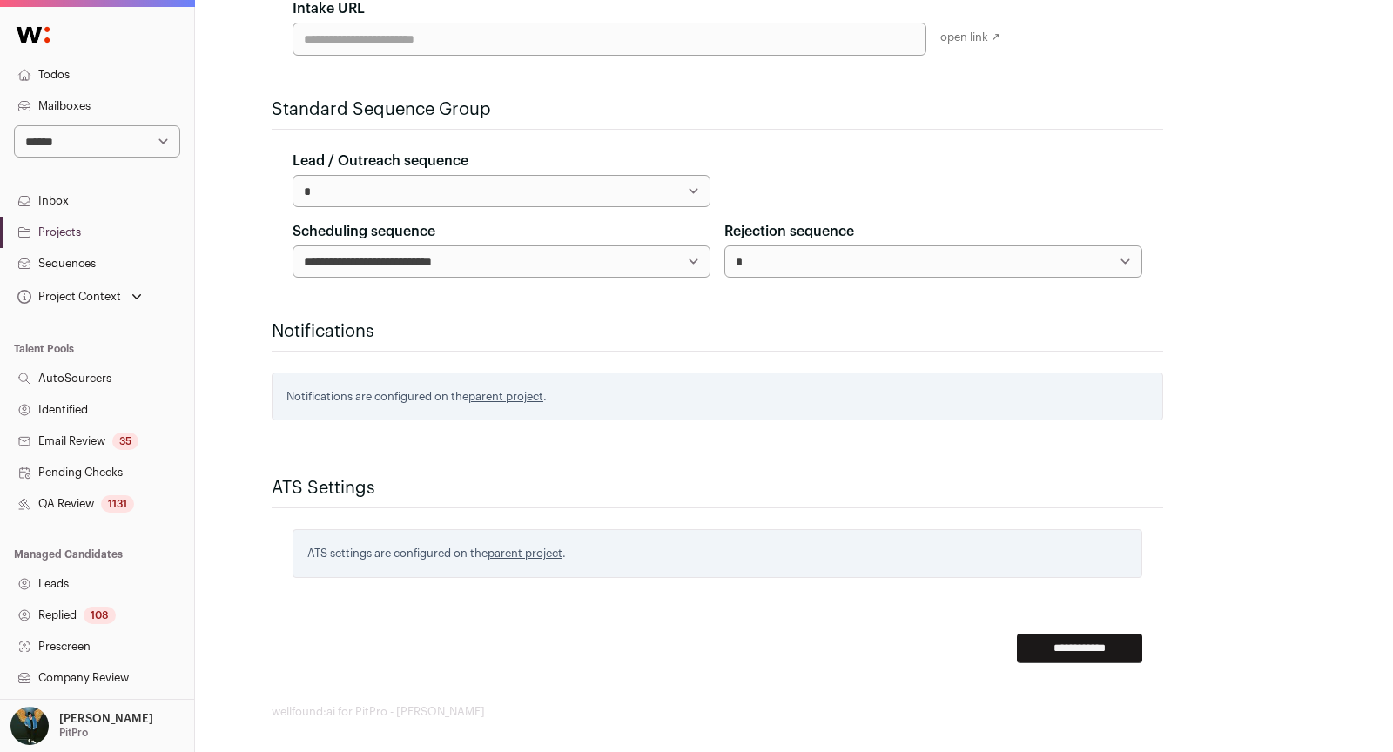
click at [1046, 643] on input "**********" at bounding box center [1079, 649] width 125 height 30
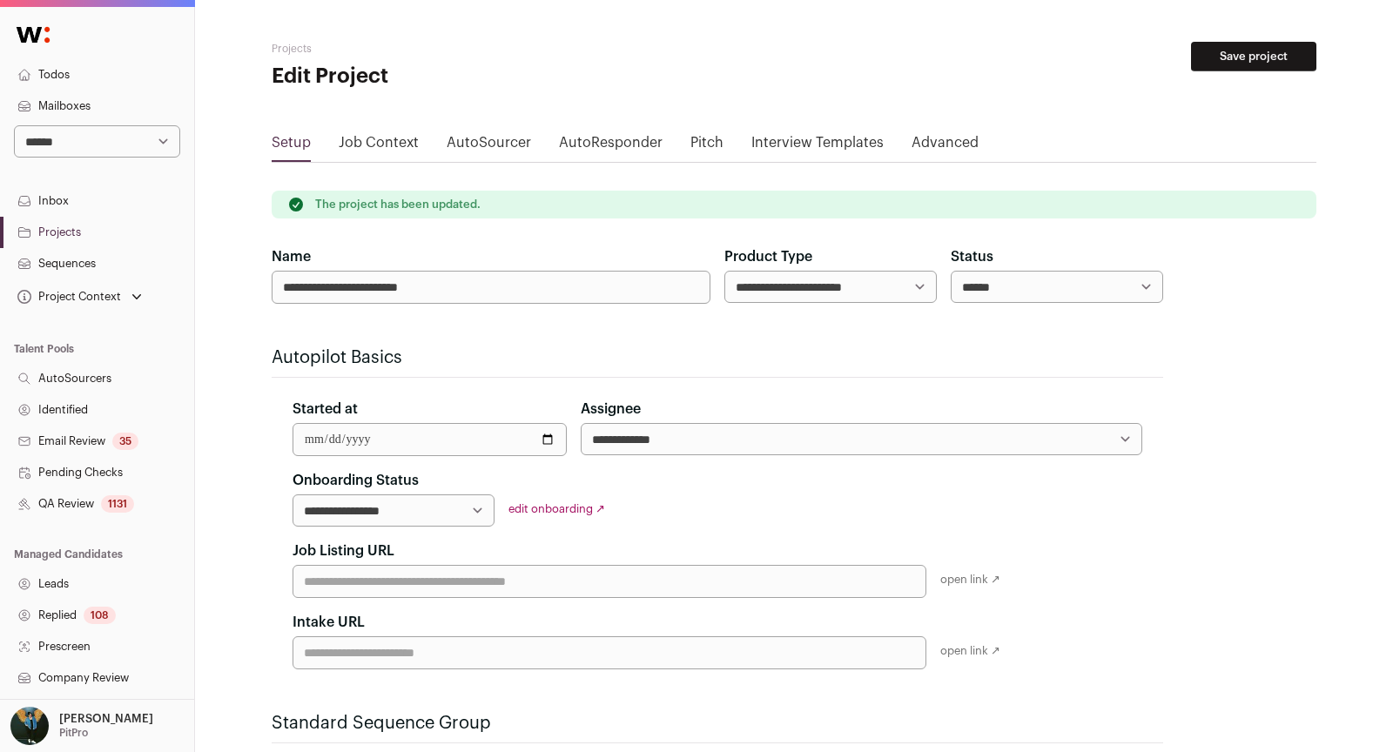
click at [878, 253] on div "**********" at bounding box center [830, 274] width 212 height 57
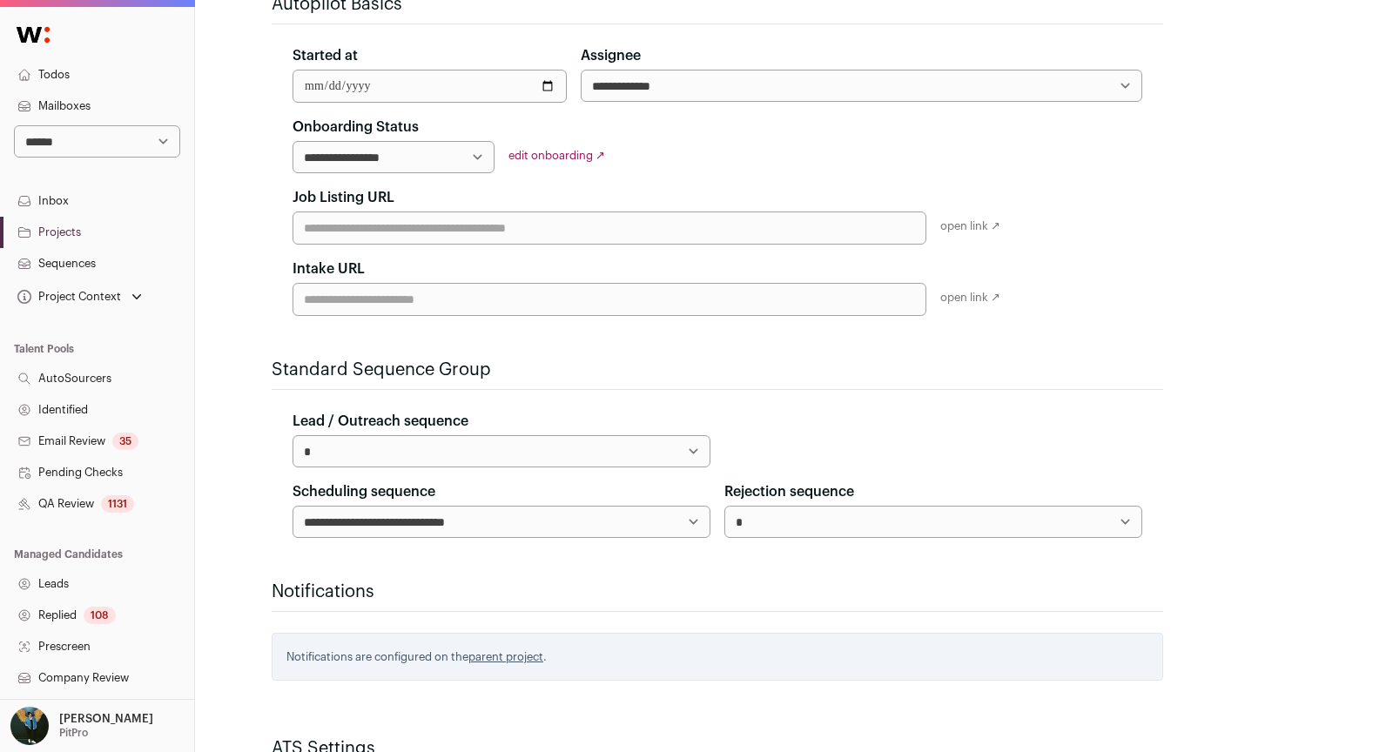
scroll to position [614, 0]
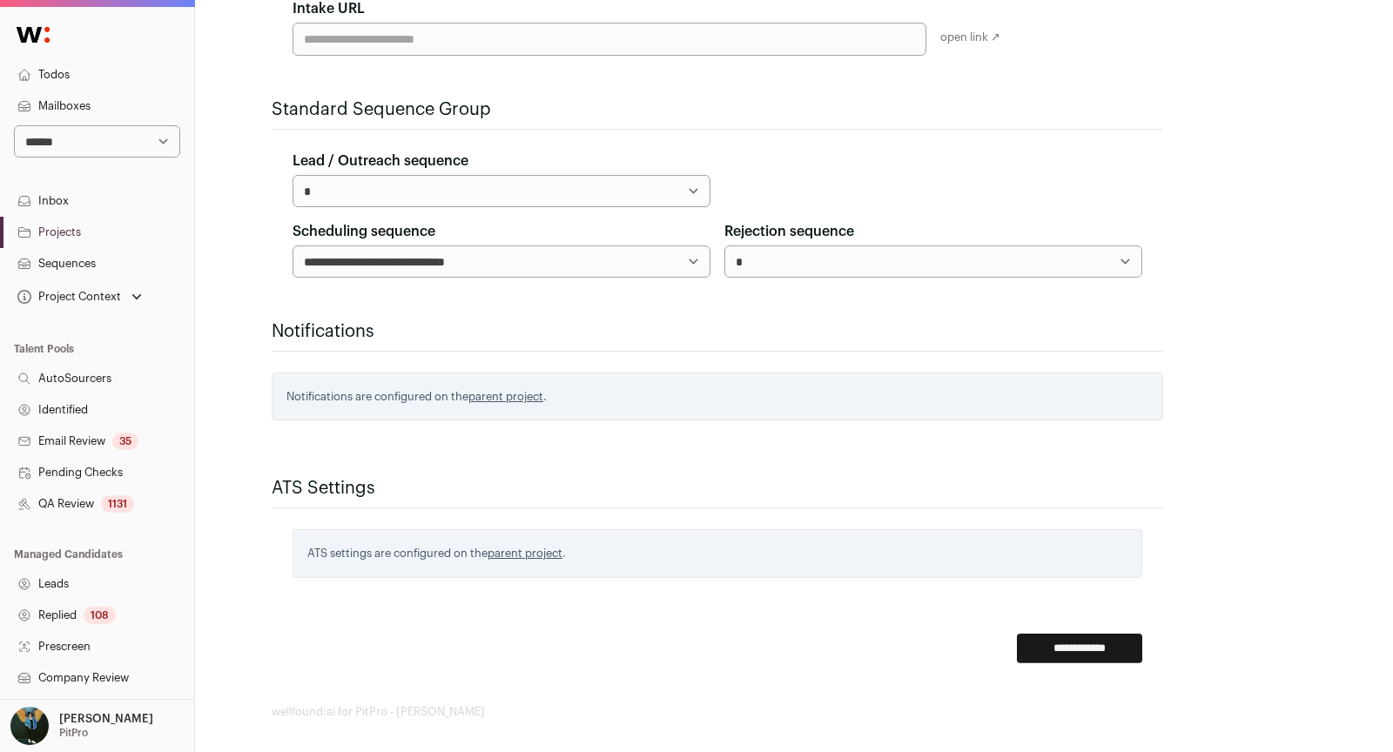
click at [772, 266] on select "**********" at bounding box center [933, 262] width 418 height 32
select select "*****"
click at [1048, 637] on input "**********" at bounding box center [1079, 649] width 125 height 30
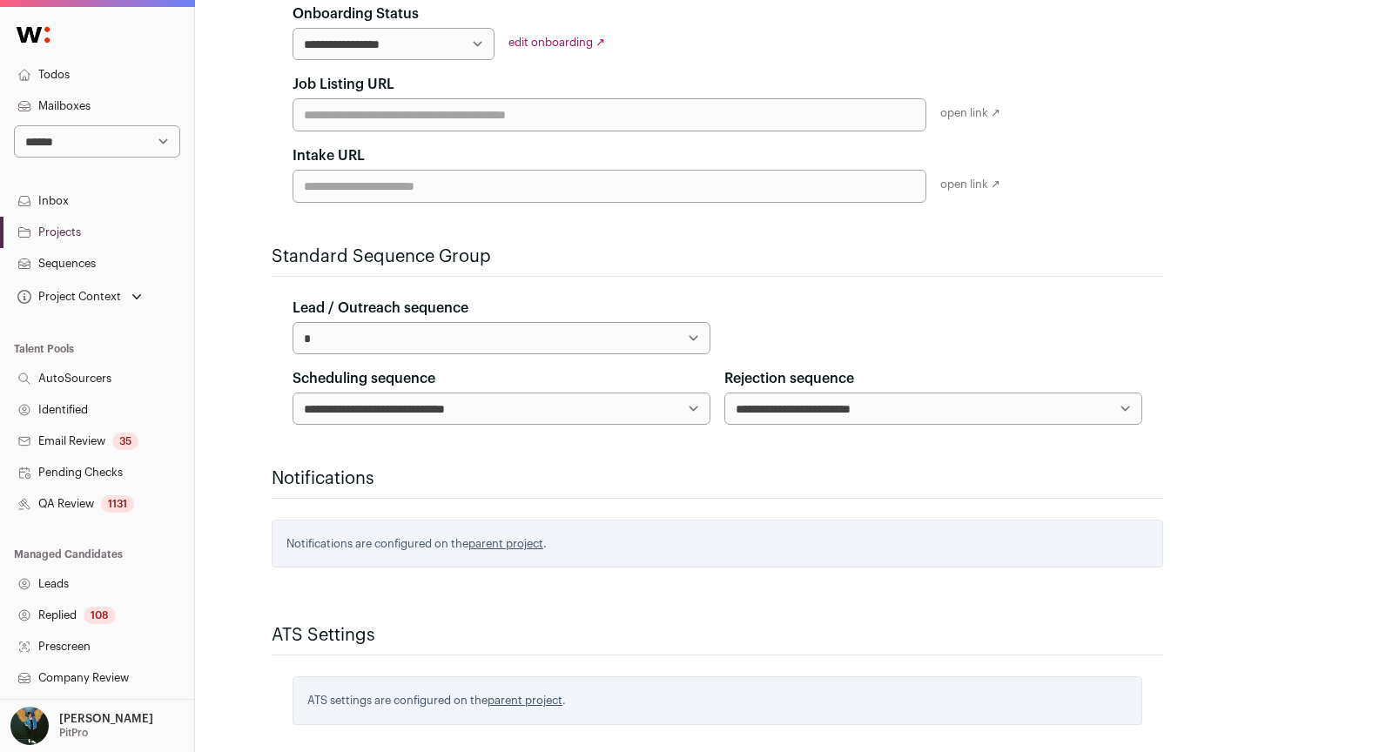
scroll to position [598, 0]
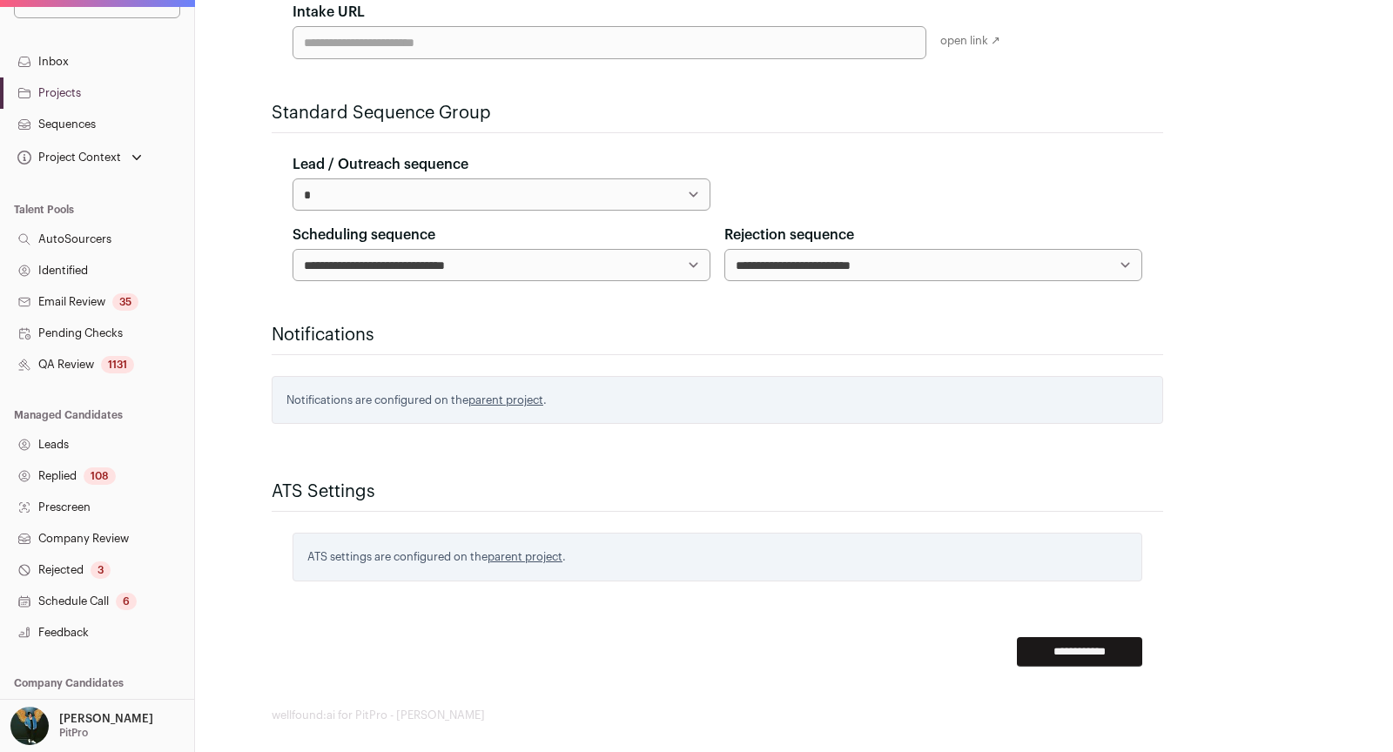
scroll to position [248, 0]
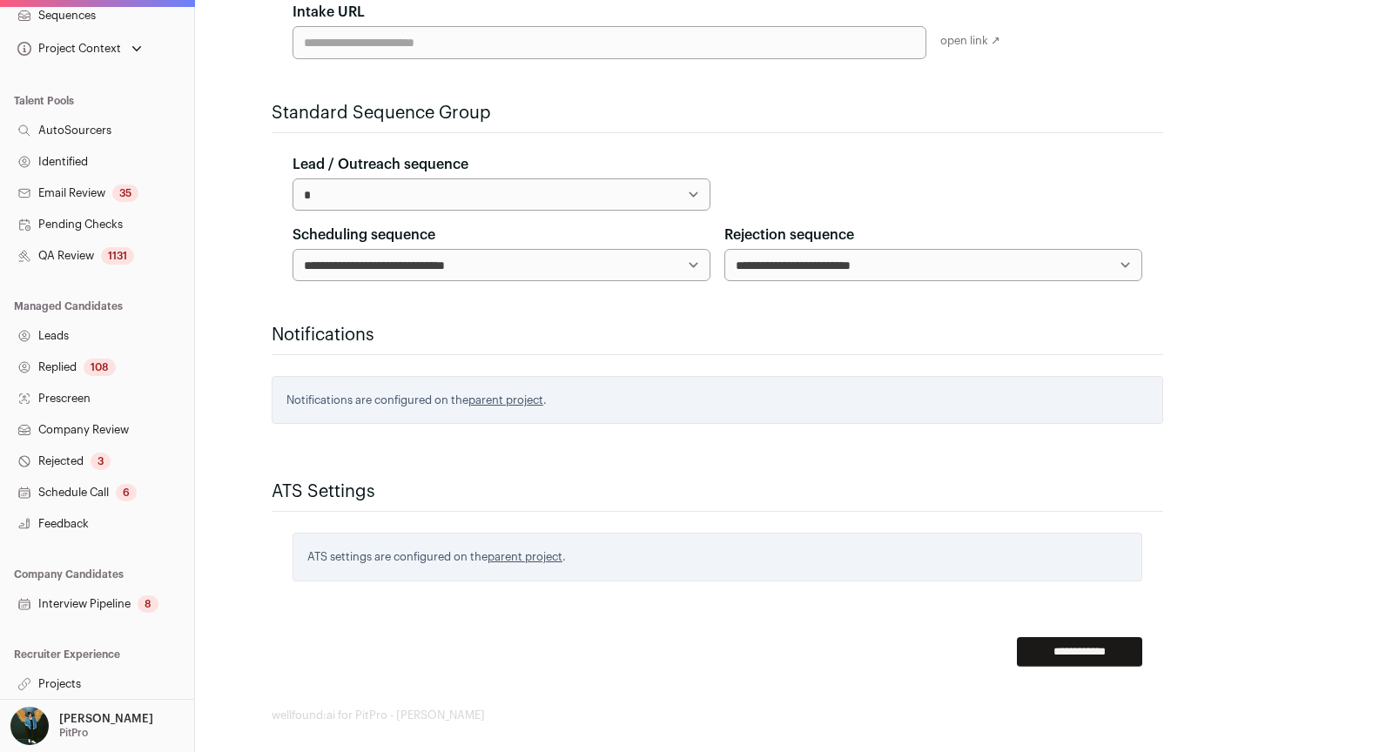
click at [91, 599] on link "Interview Pipeline 8" at bounding box center [97, 604] width 194 height 31
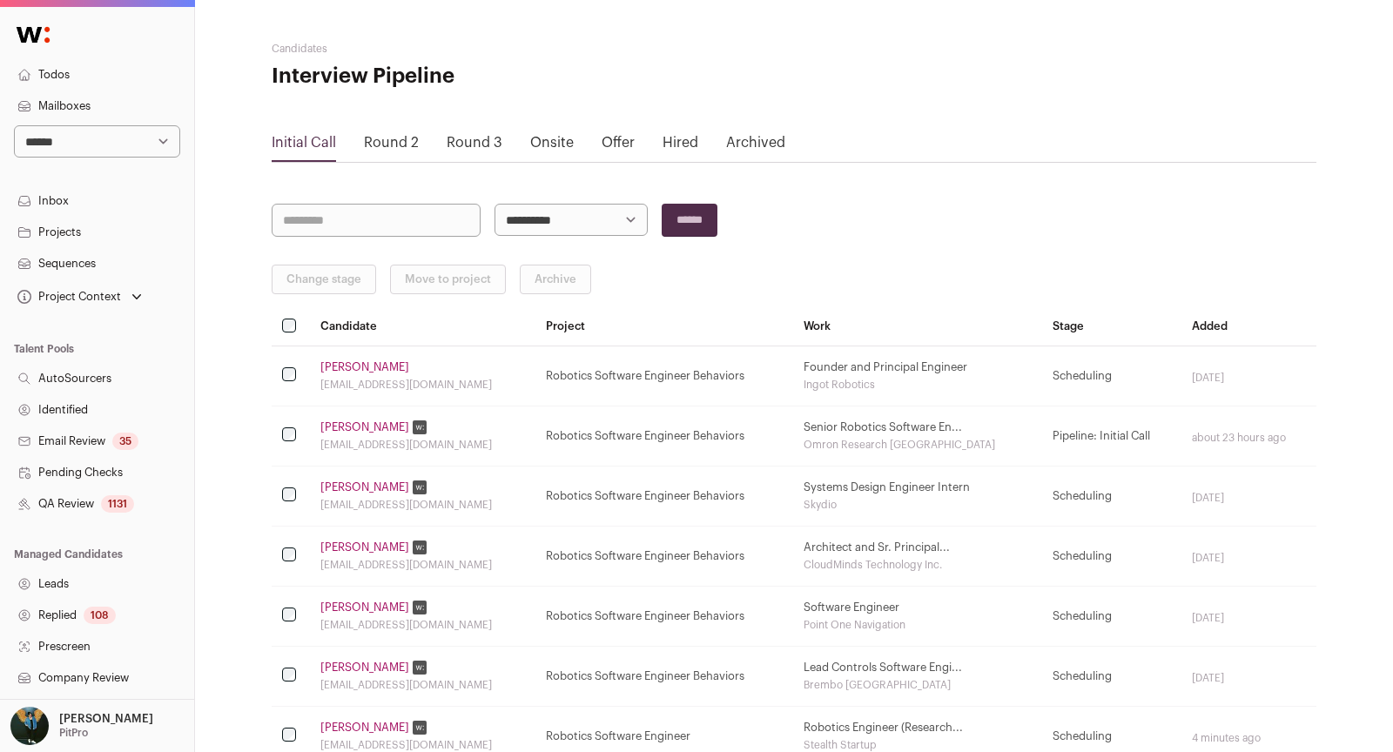
click at [345, 428] on link "David Edge" at bounding box center [364, 428] width 89 height 14
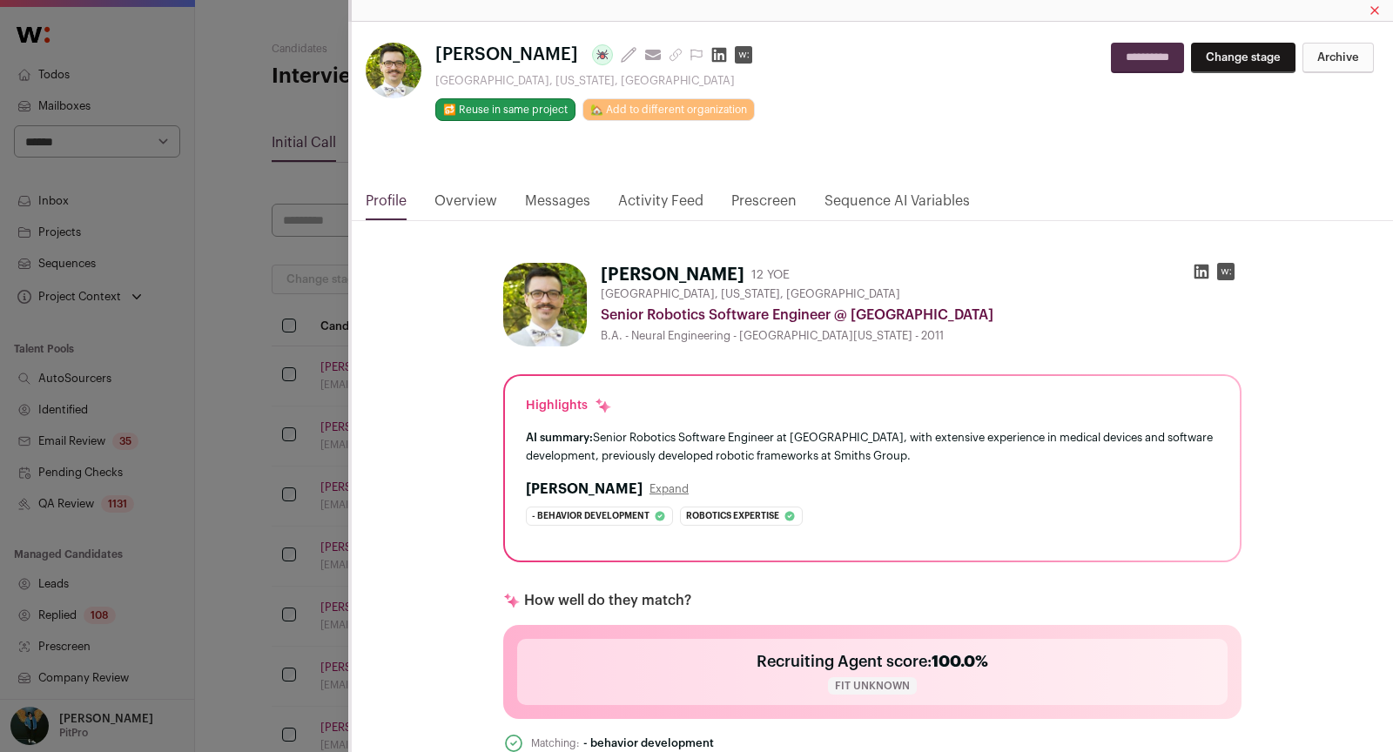
click at [644, 185] on div "**********" at bounding box center [872, 106] width 1041 height 169
click at [237, 321] on div "**********" at bounding box center [696, 376] width 1393 height 752
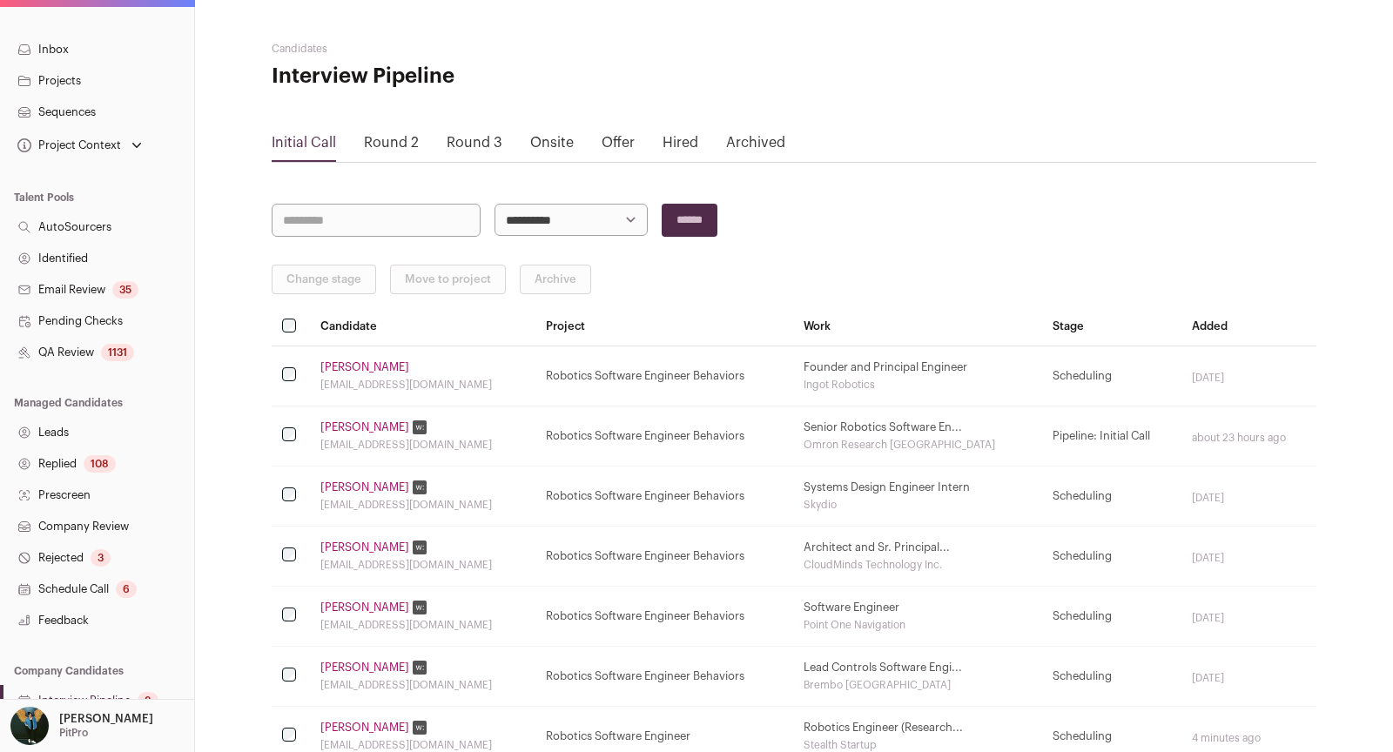
scroll to position [248, 0]
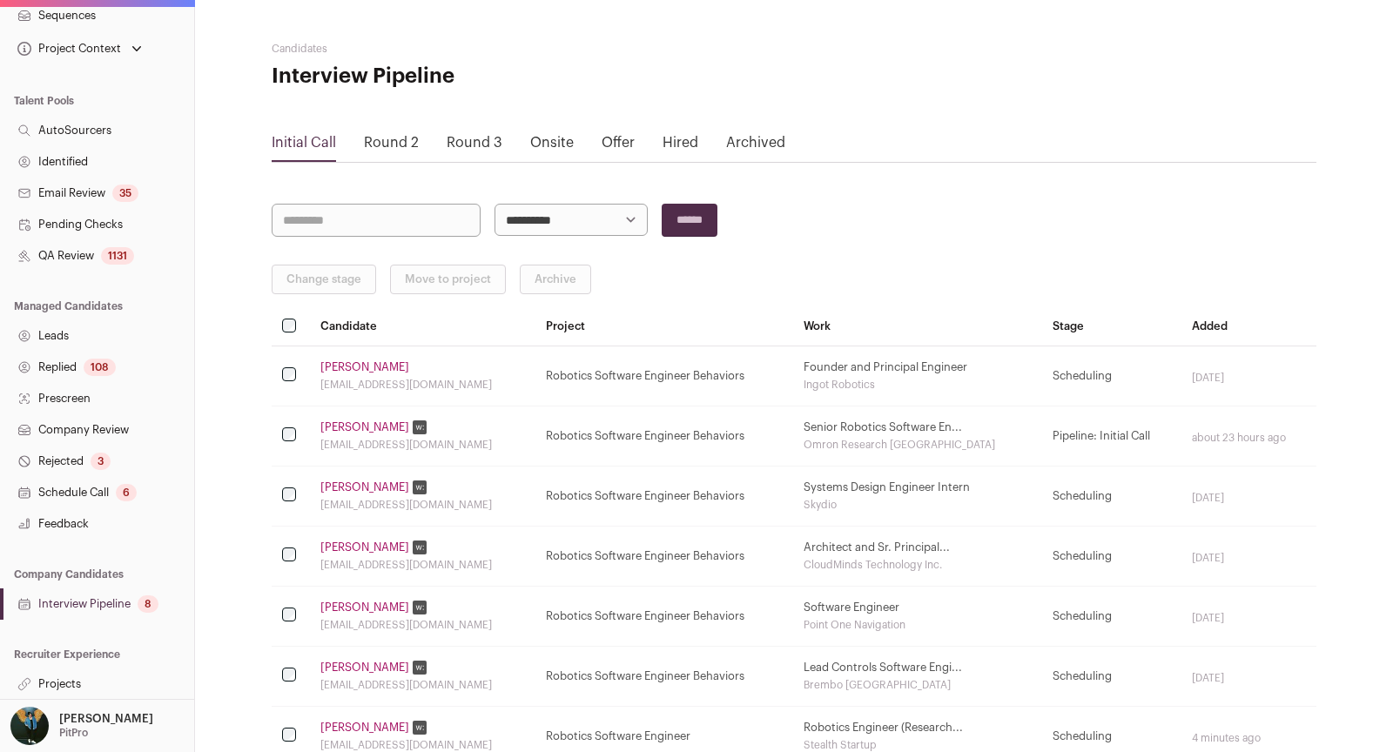
click at [145, 606] on div "8" at bounding box center [148, 604] width 21 height 17
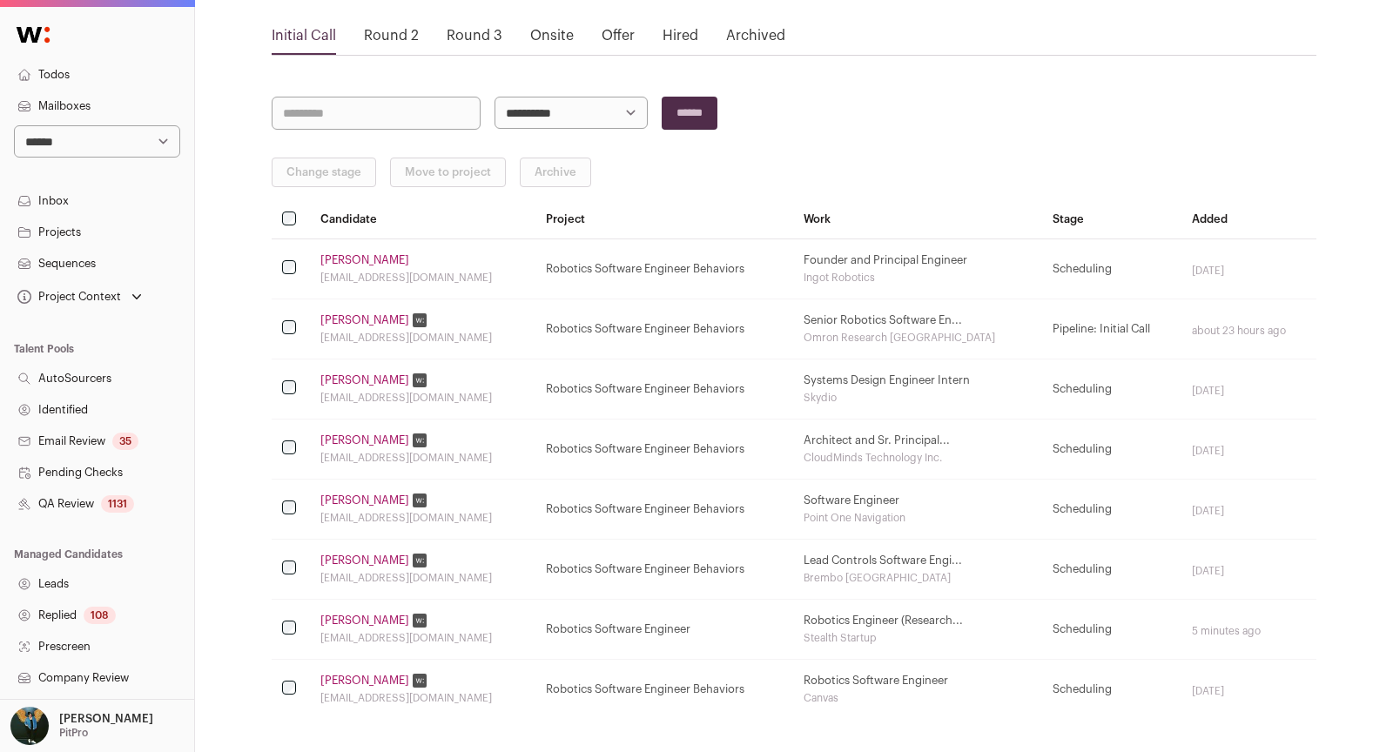
scroll to position [165, 0]
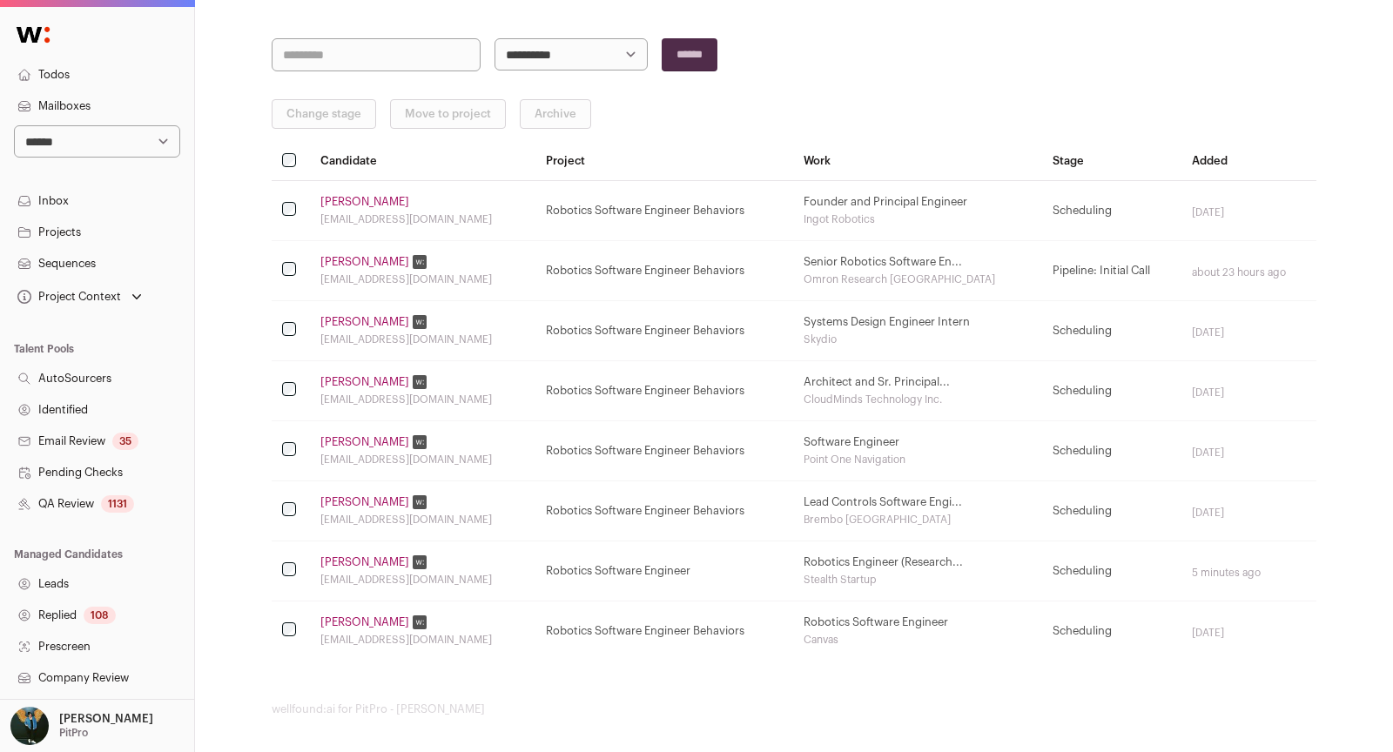
click at [361, 378] on link "Michael Li" at bounding box center [364, 382] width 89 height 14
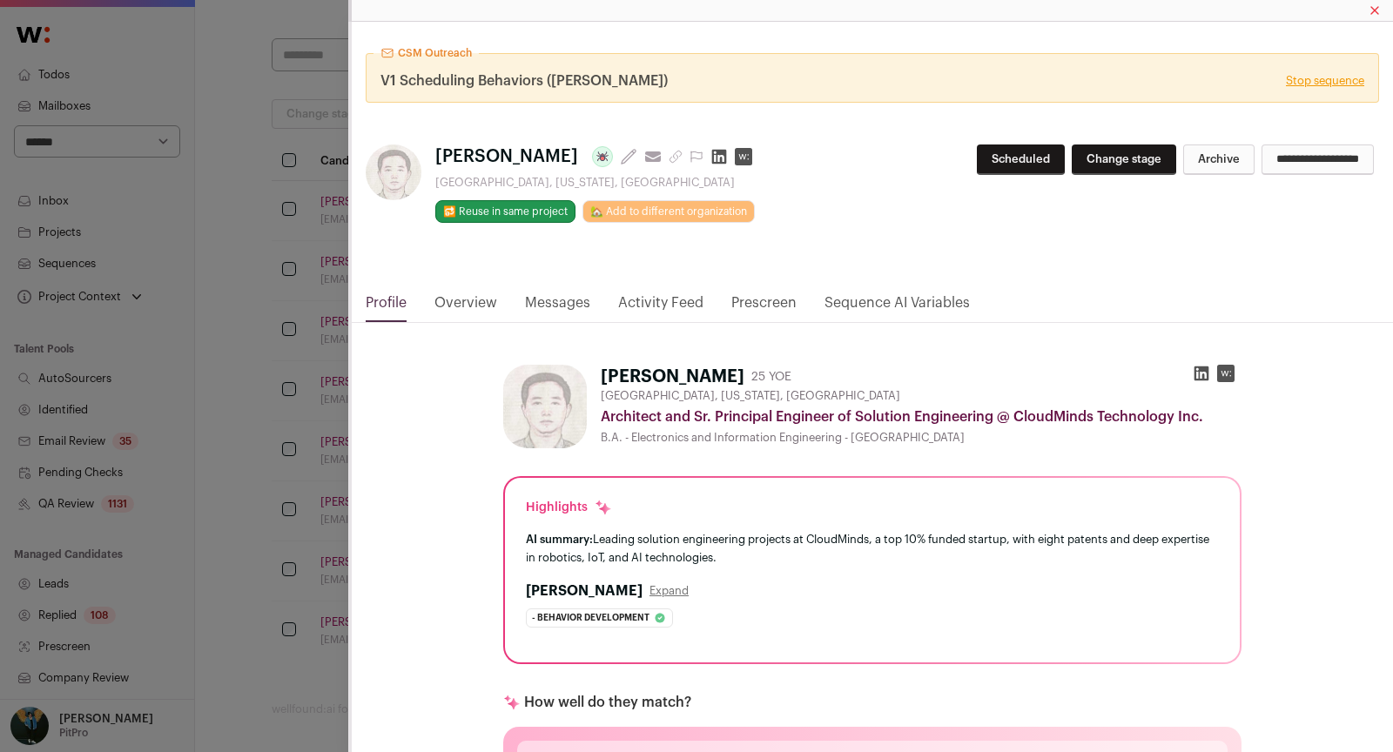
click at [581, 303] on link "Messages" at bounding box center [557, 308] width 65 height 30
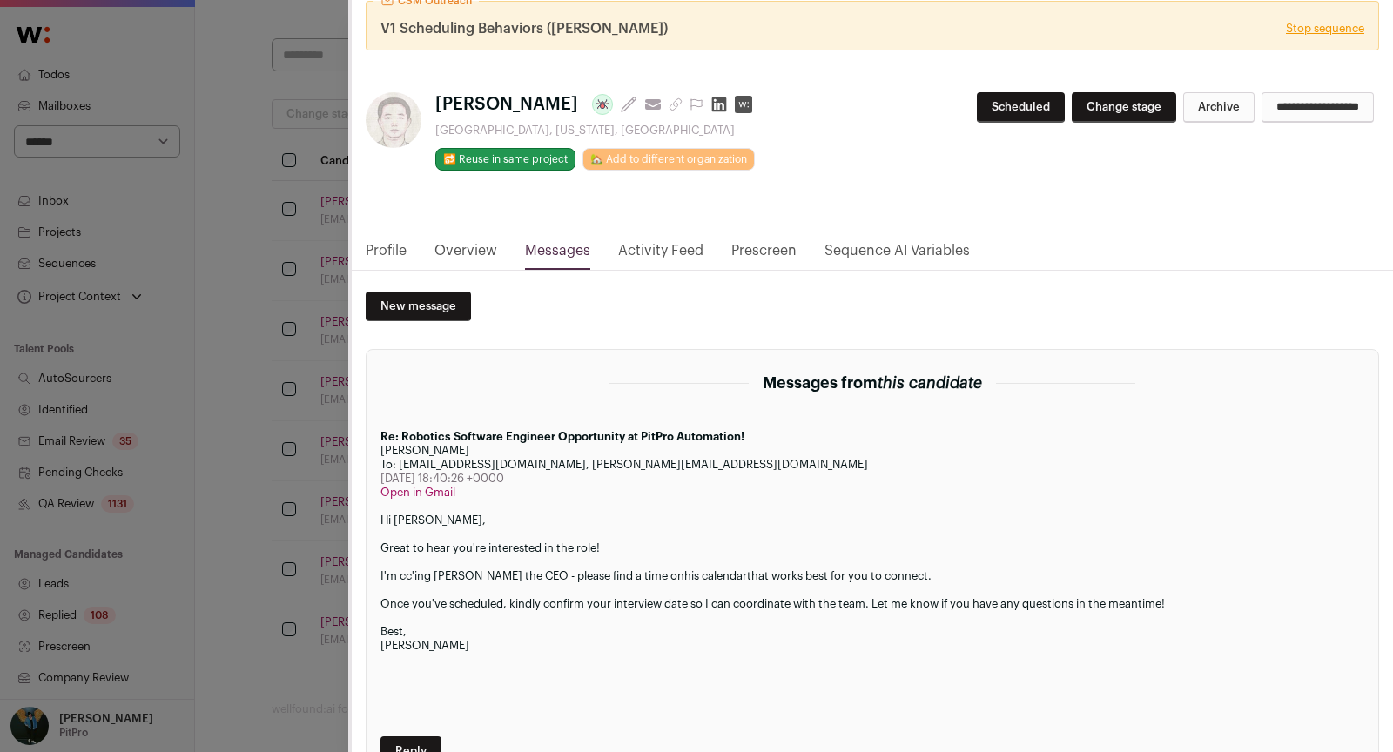
scroll to position [74, 0]
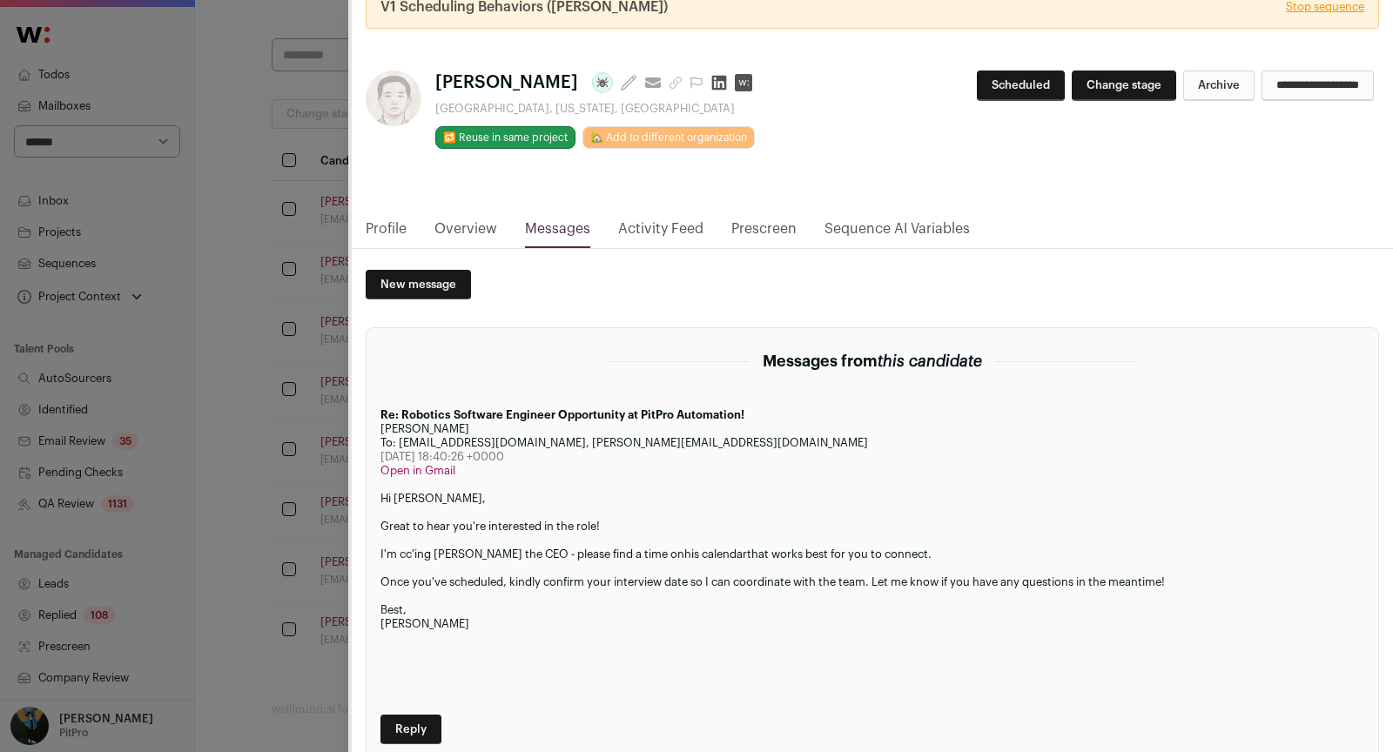
drag, startPoint x: 380, startPoint y: 532, endPoint x: 431, endPoint y: 603, distance: 87.3
click at [434, 607] on div "Hi Michael, Great to hear you're interested in the role! I'm cc'ing Jeremy the …" at bounding box center [873, 596] width 984 height 209
click at [431, 603] on div "Best," at bounding box center [873, 610] width 984 height 14
drag, startPoint x: 421, startPoint y: 611, endPoint x: 371, endPoint y: 509, distance: 113.7
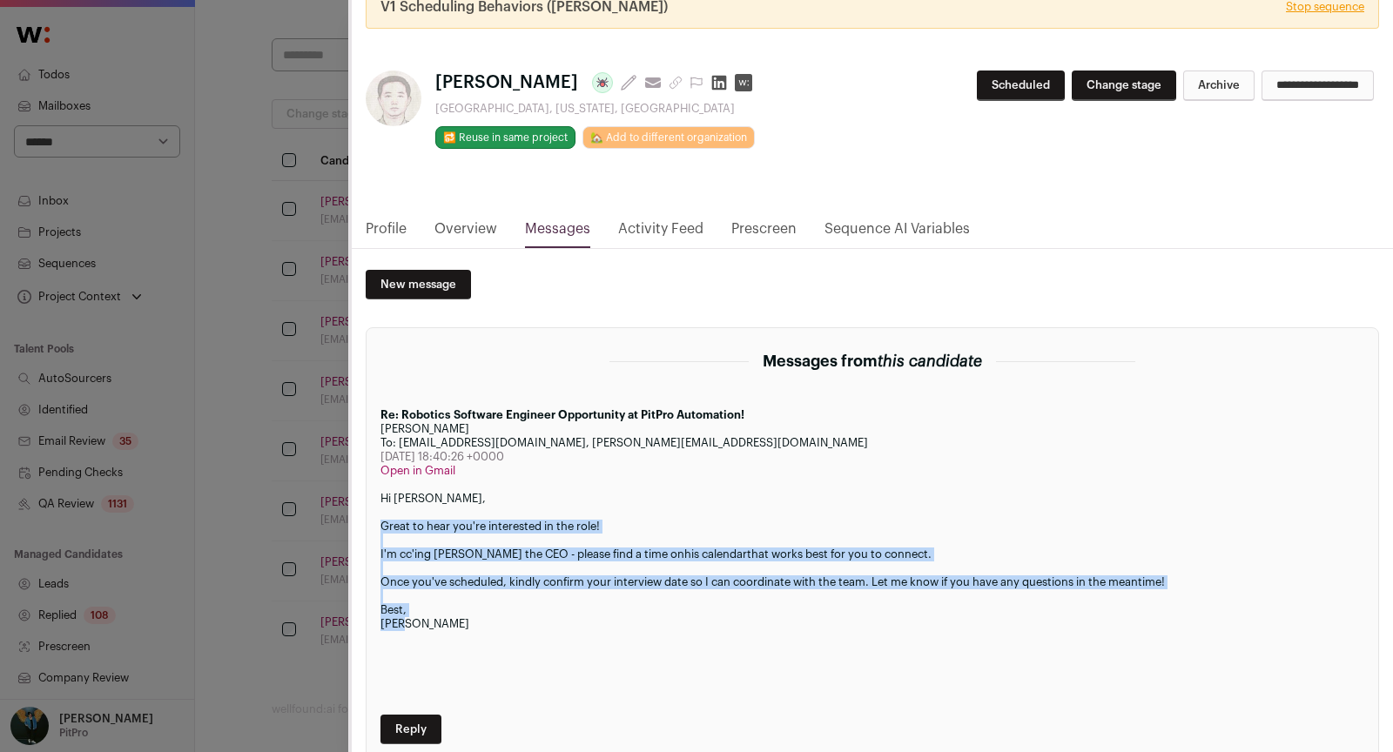
drag, startPoint x: 414, startPoint y: 622, endPoint x: 382, endPoint y: 517, distance: 109.1
click at [382, 517] on div "Hi Michael, Great to hear you're interested in the role! I'm cc'ing Jeremy the …" at bounding box center [873, 596] width 984 height 209
copy div "Great to hear you're interested in the role! I'm cc'ing Jeremy the CEO - please…"
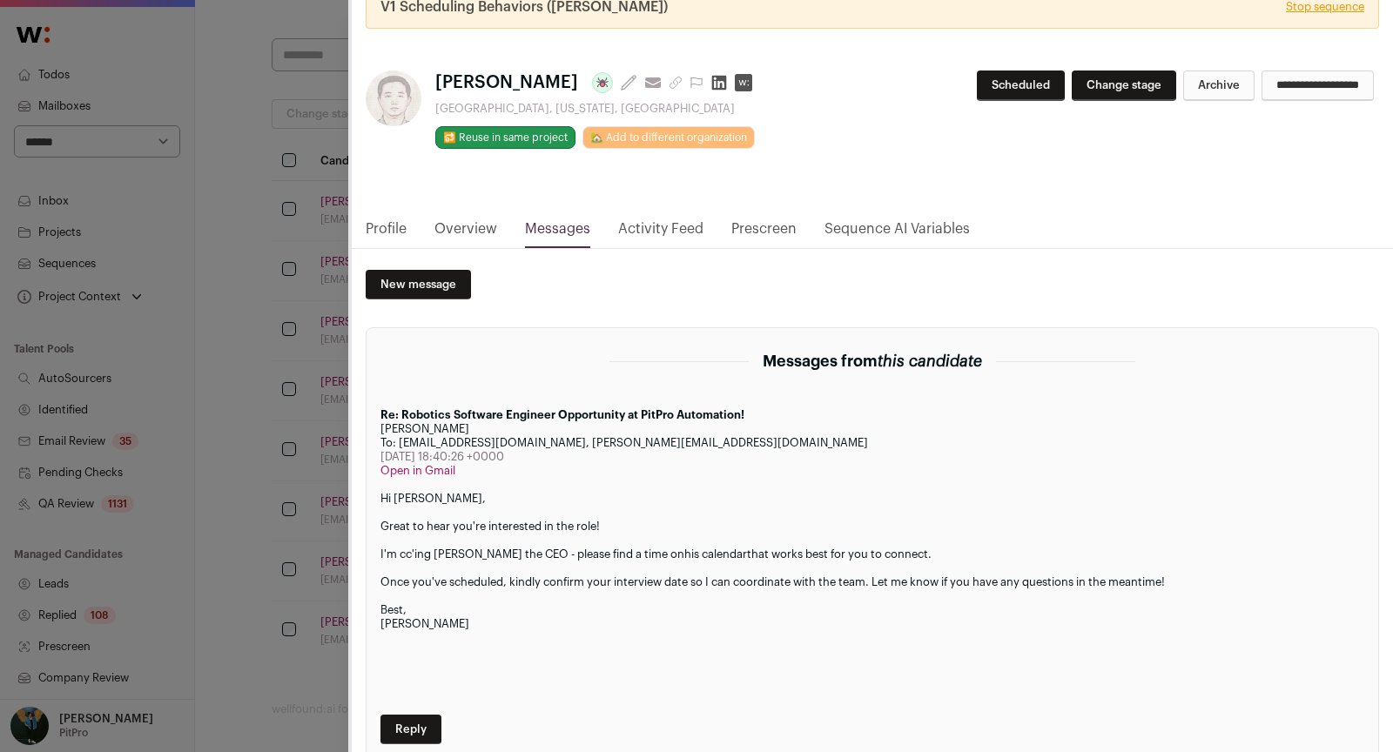
click at [187, 378] on div "CSM Outreach V1 Scheduling Behaviors (Jeremy) Stop sequence Michael Li Last upd…" at bounding box center [696, 376] width 1393 height 752
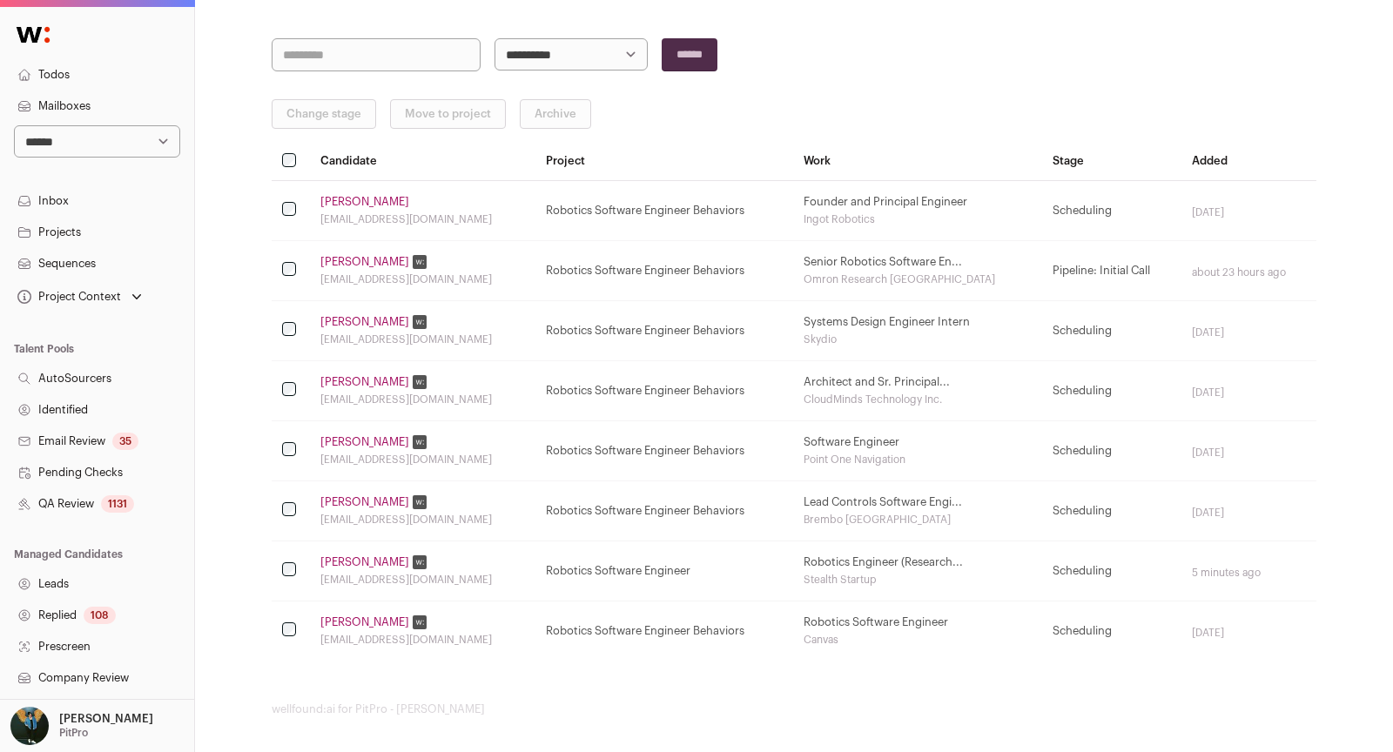
click at [359, 559] on link "Ankit Kumar" at bounding box center [364, 563] width 89 height 14
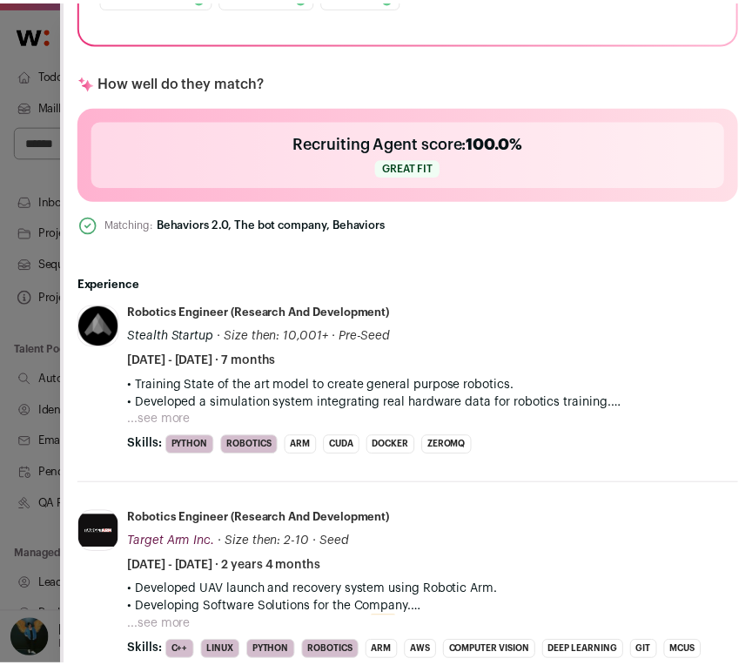
scroll to position [581, 0]
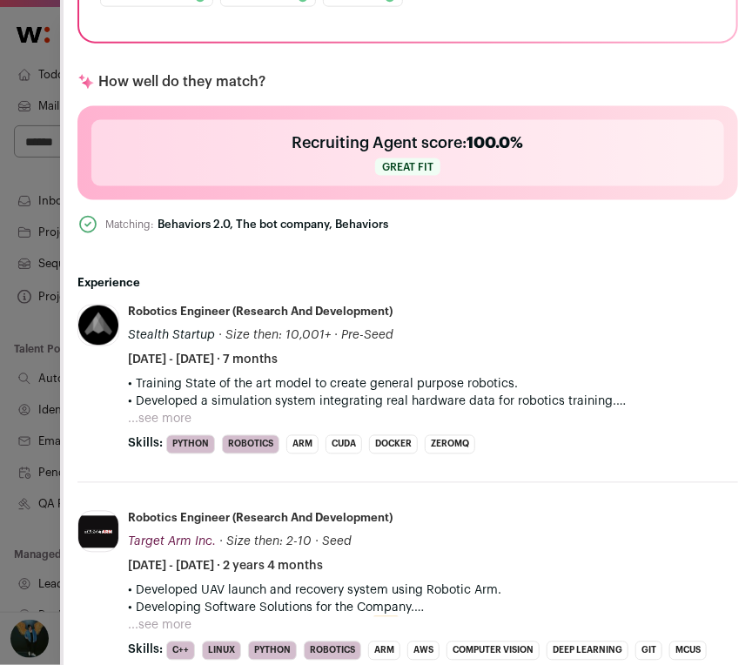
click at [27, 536] on div "**********" at bounding box center [376, 332] width 752 height 665
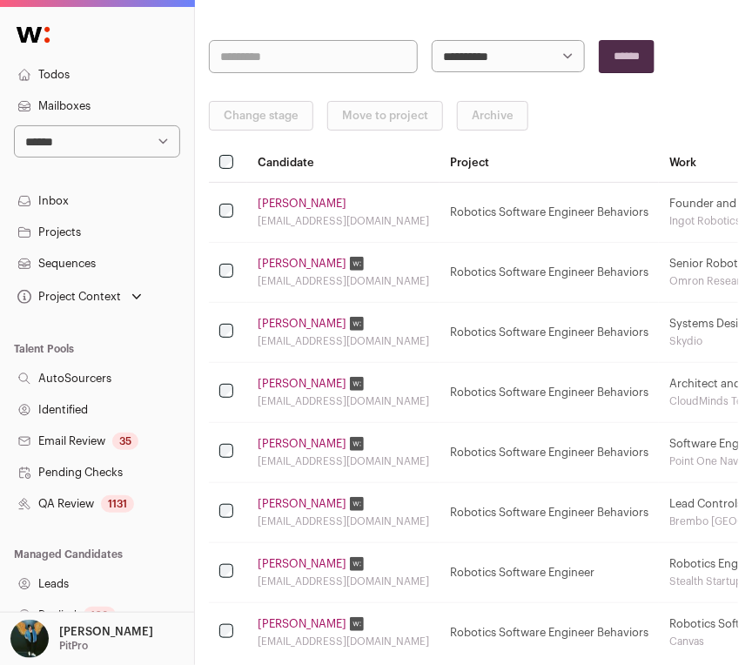
scroll to position [335, 0]
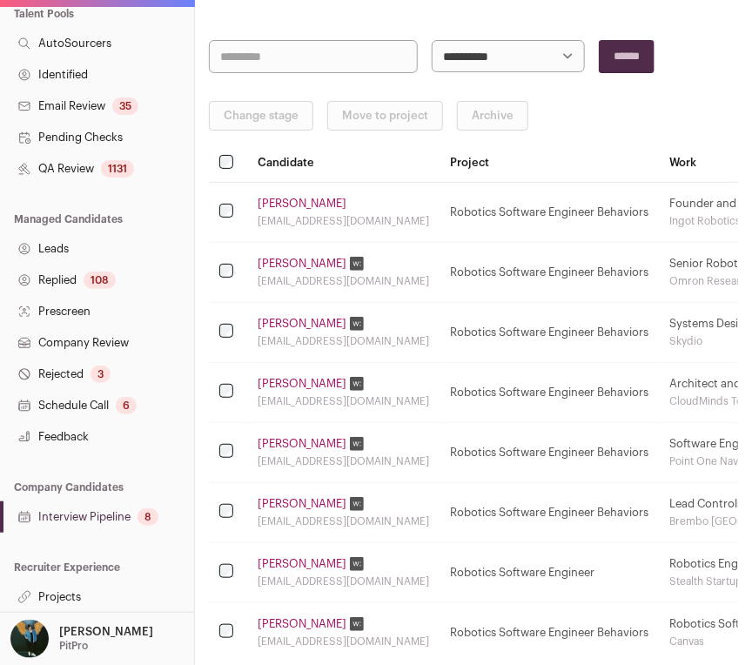
click at [57, 599] on link "Projects" at bounding box center [97, 597] width 194 height 31
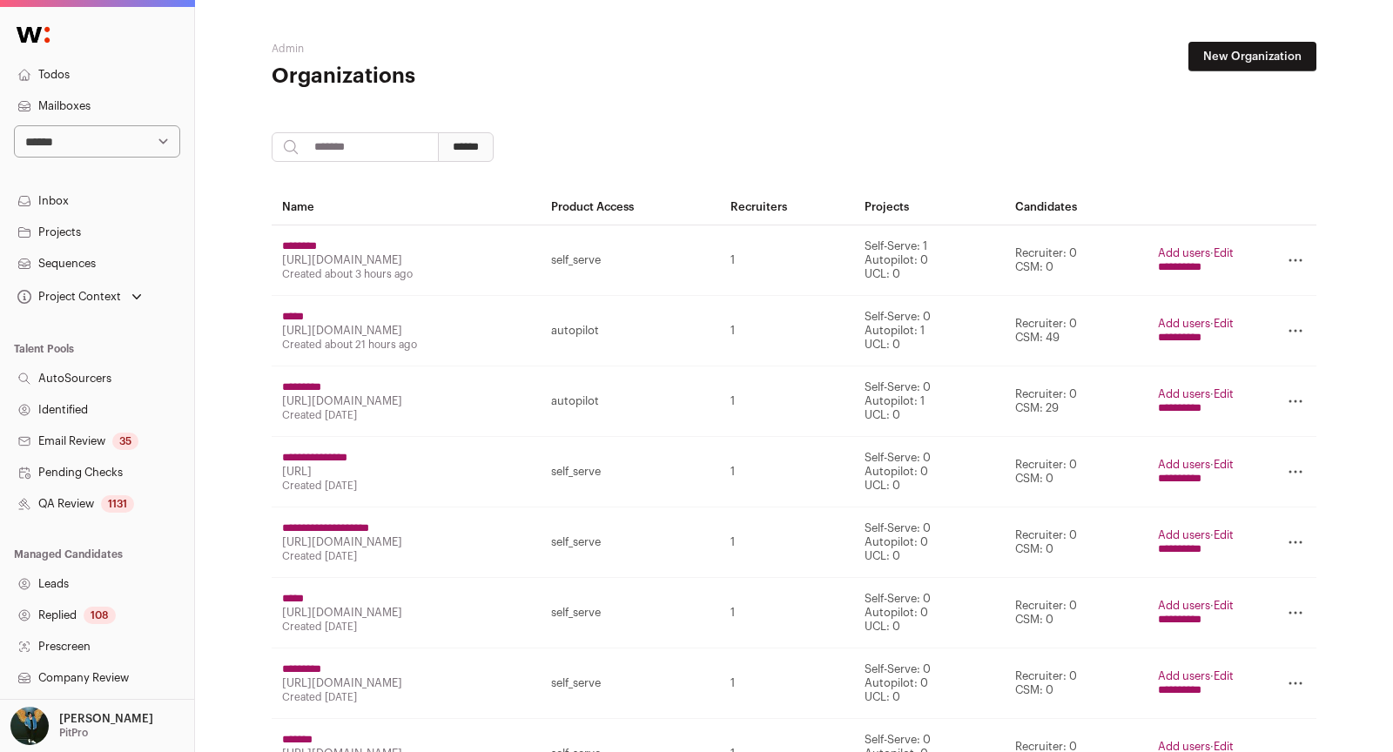
click at [103, 144] on select "**********" at bounding box center [97, 141] width 166 height 32
select select "*****"
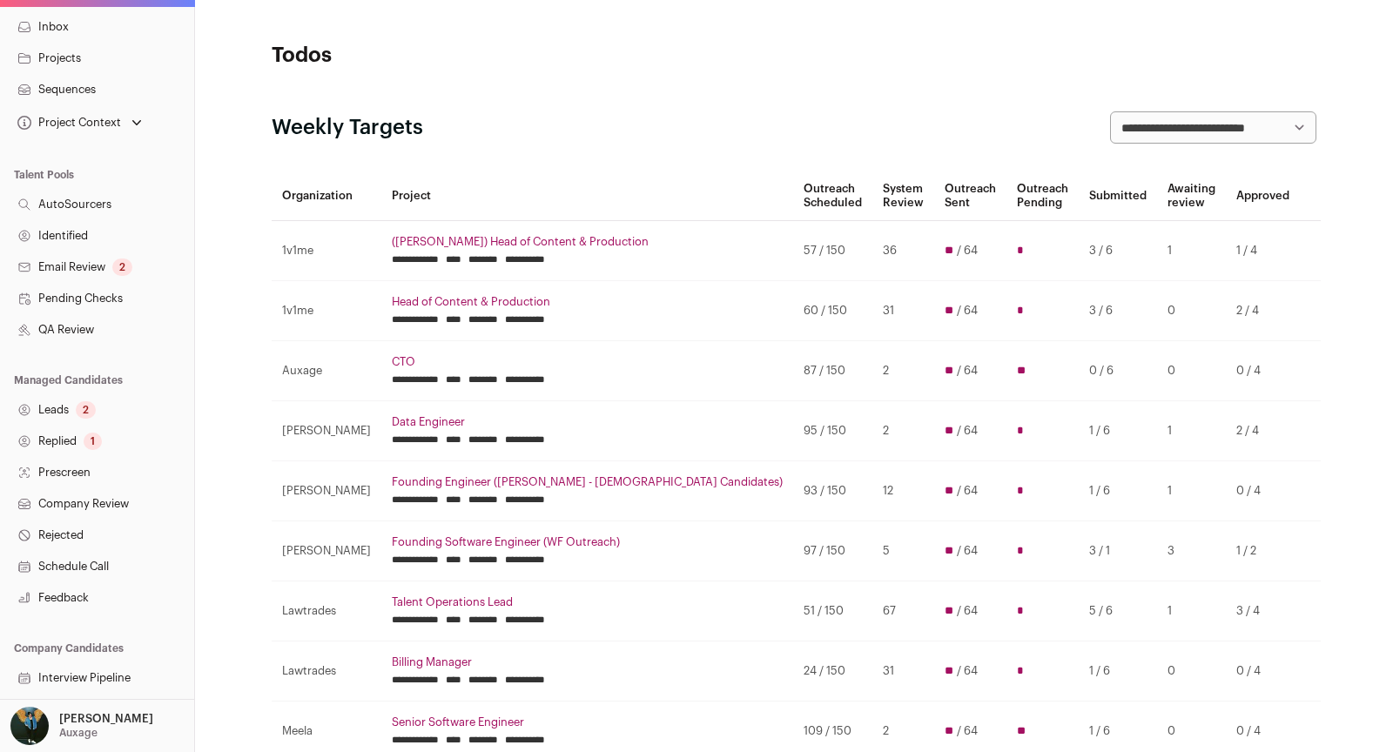
scroll to position [177, 0]
click at [112, 267] on link "Email Review 2" at bounding box center [97, 264] width 194 height 31
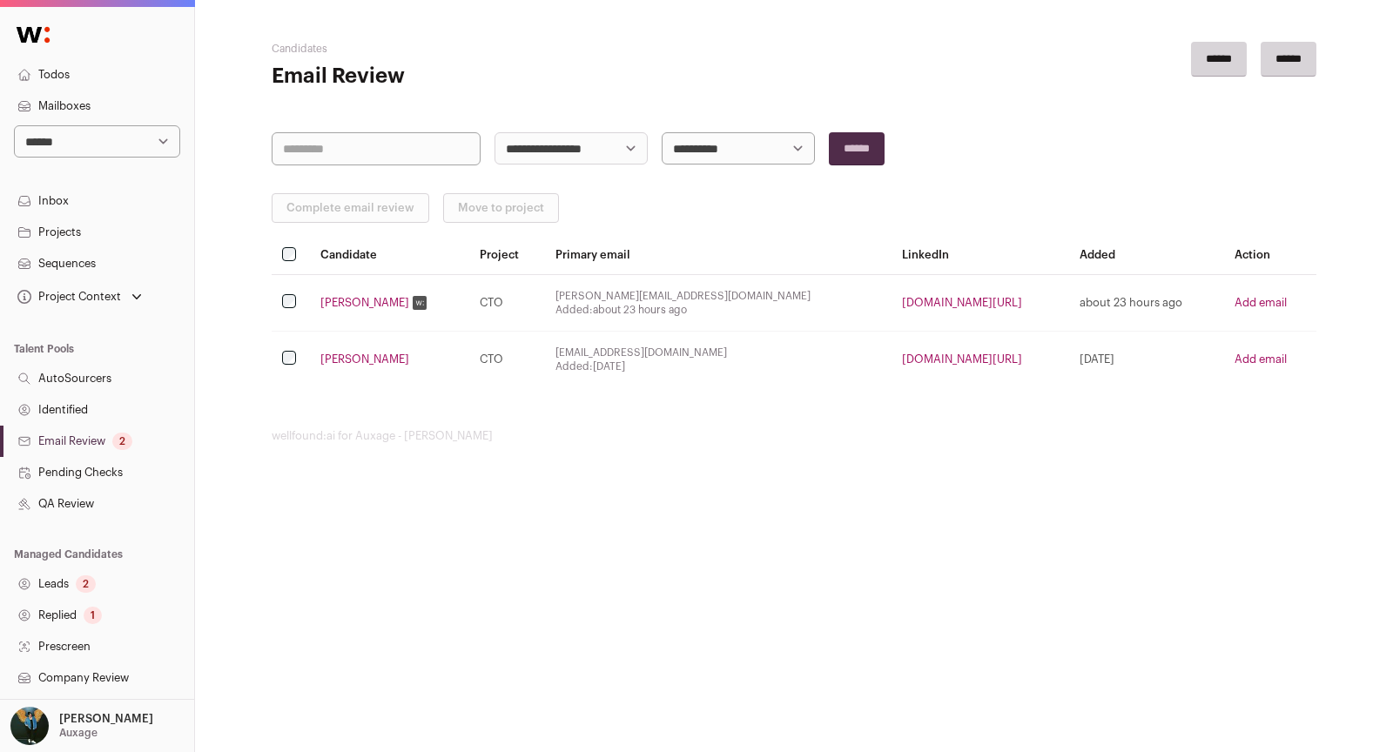
scroll to position [248, 0]
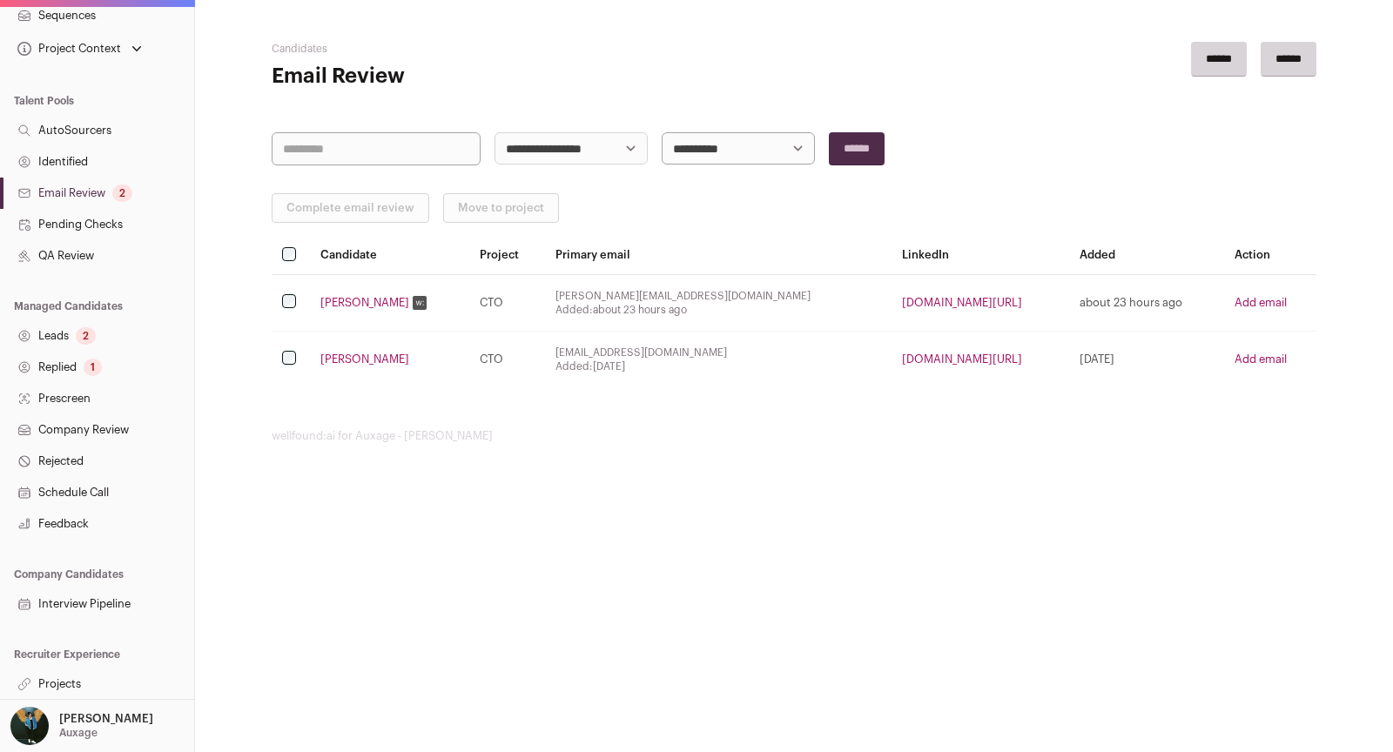
click at [92, 374] on div "1" at bounding box center [93, 367] width 18 height 17
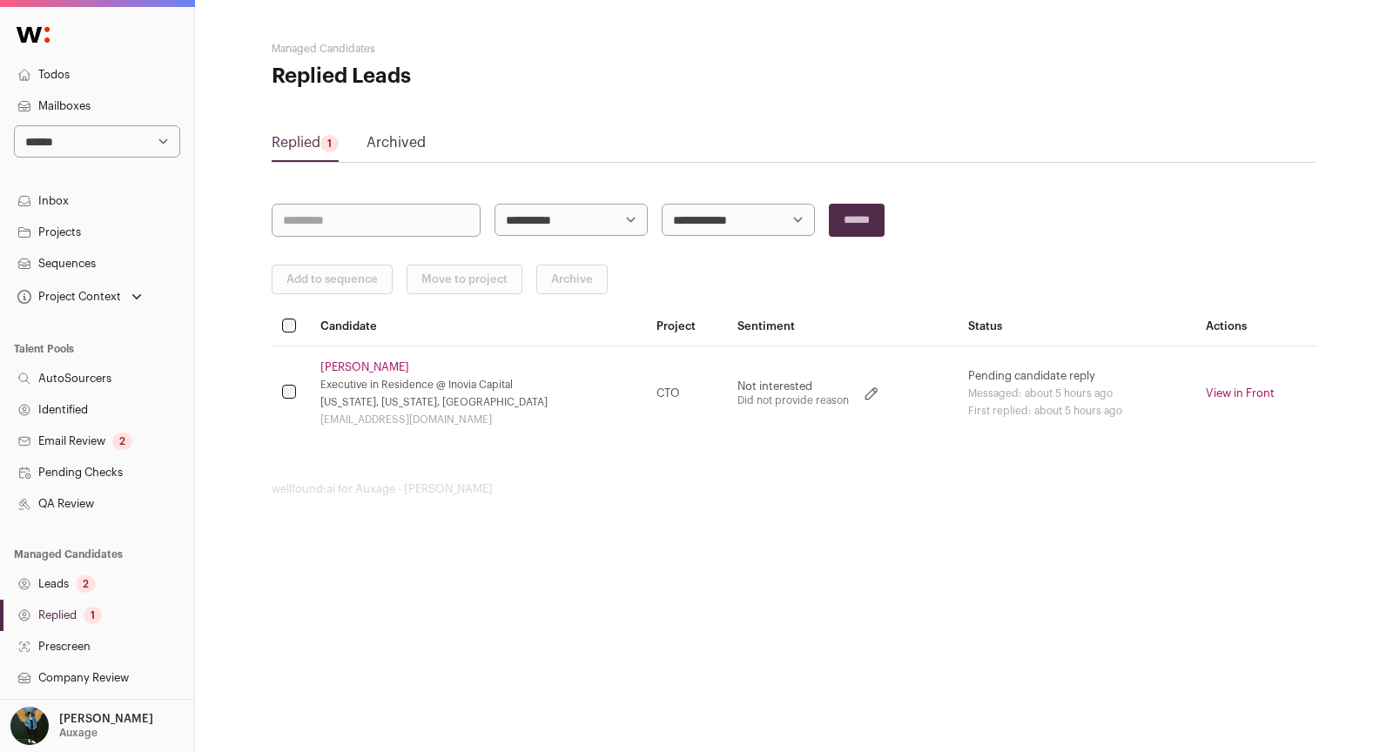
scroll to position [248, 0]
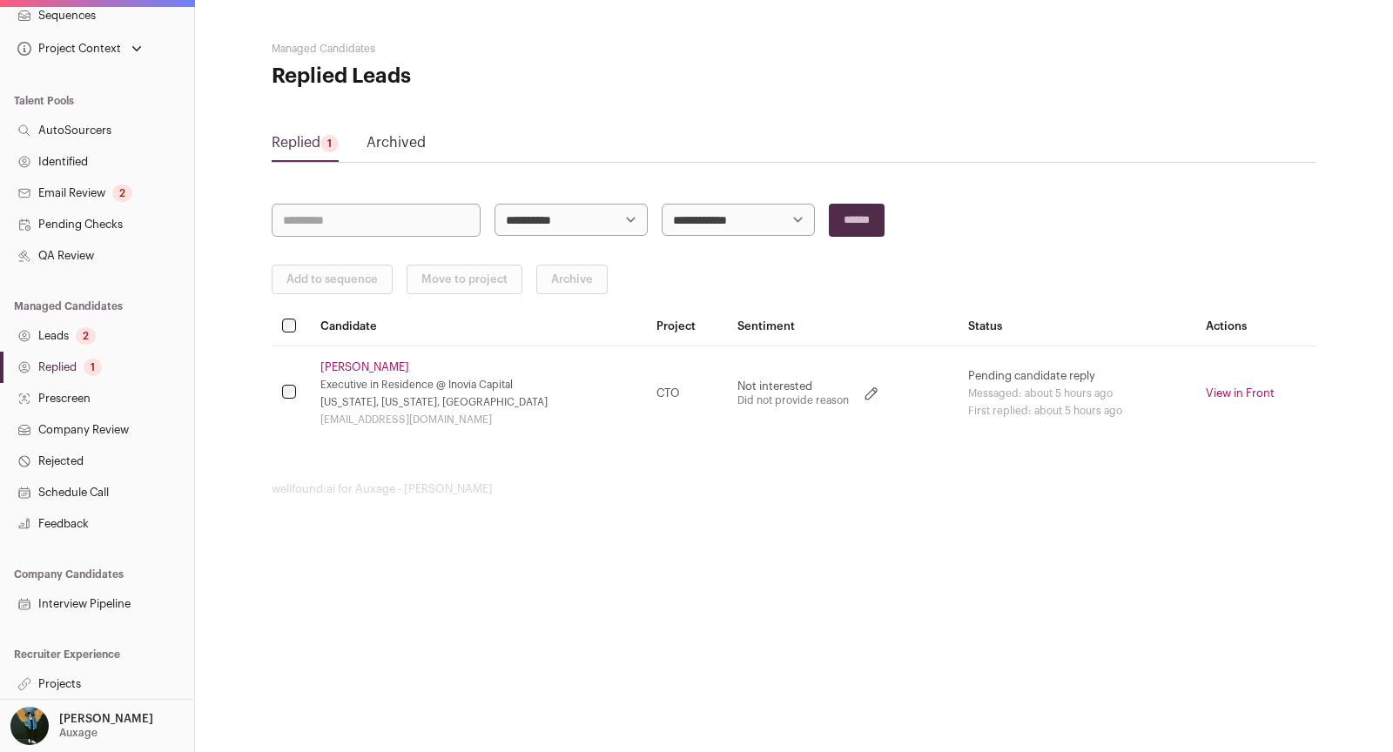
click at [109, 684] on link "Projects" at bounding box center [97, 684] width 194 height 31
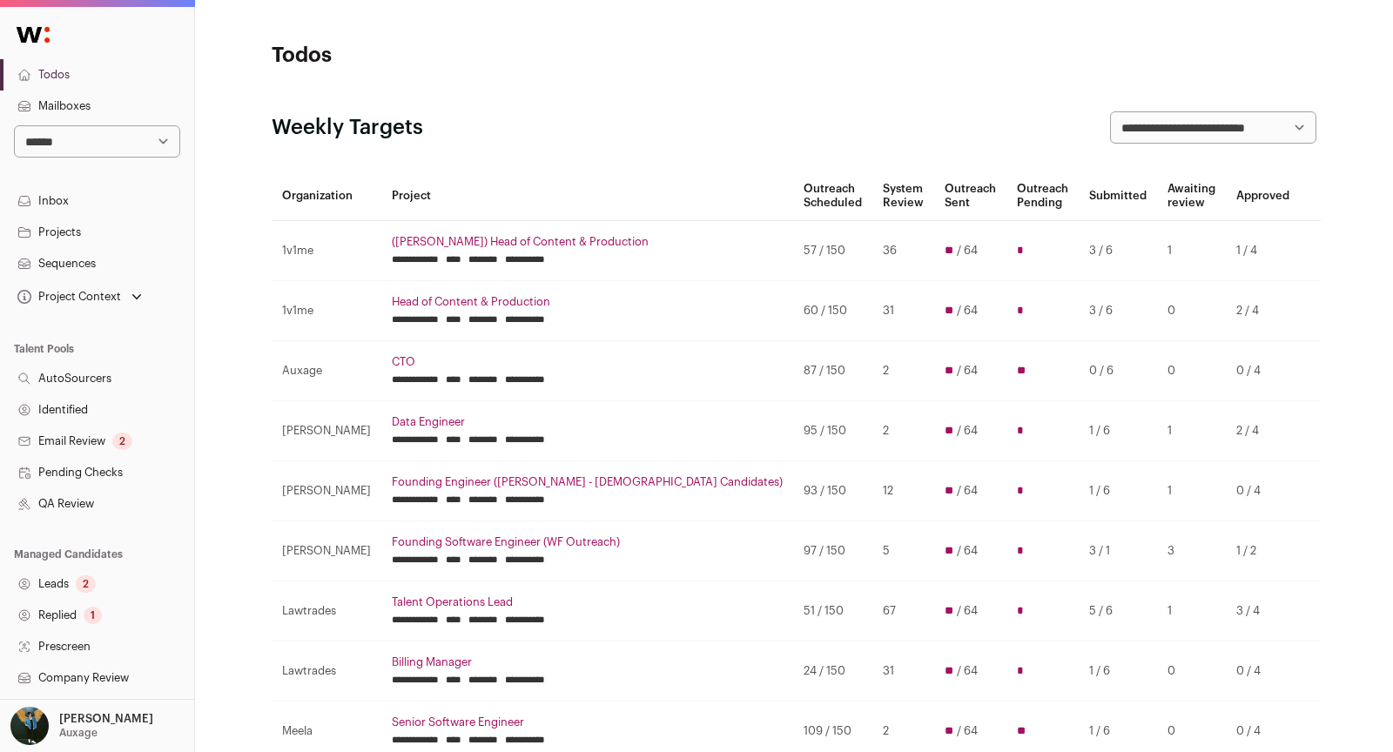
click at [525, 241] on link "([PERSON_NAME]) Head of Content & Production" at bounding box center [587, 242] width 391 height 14
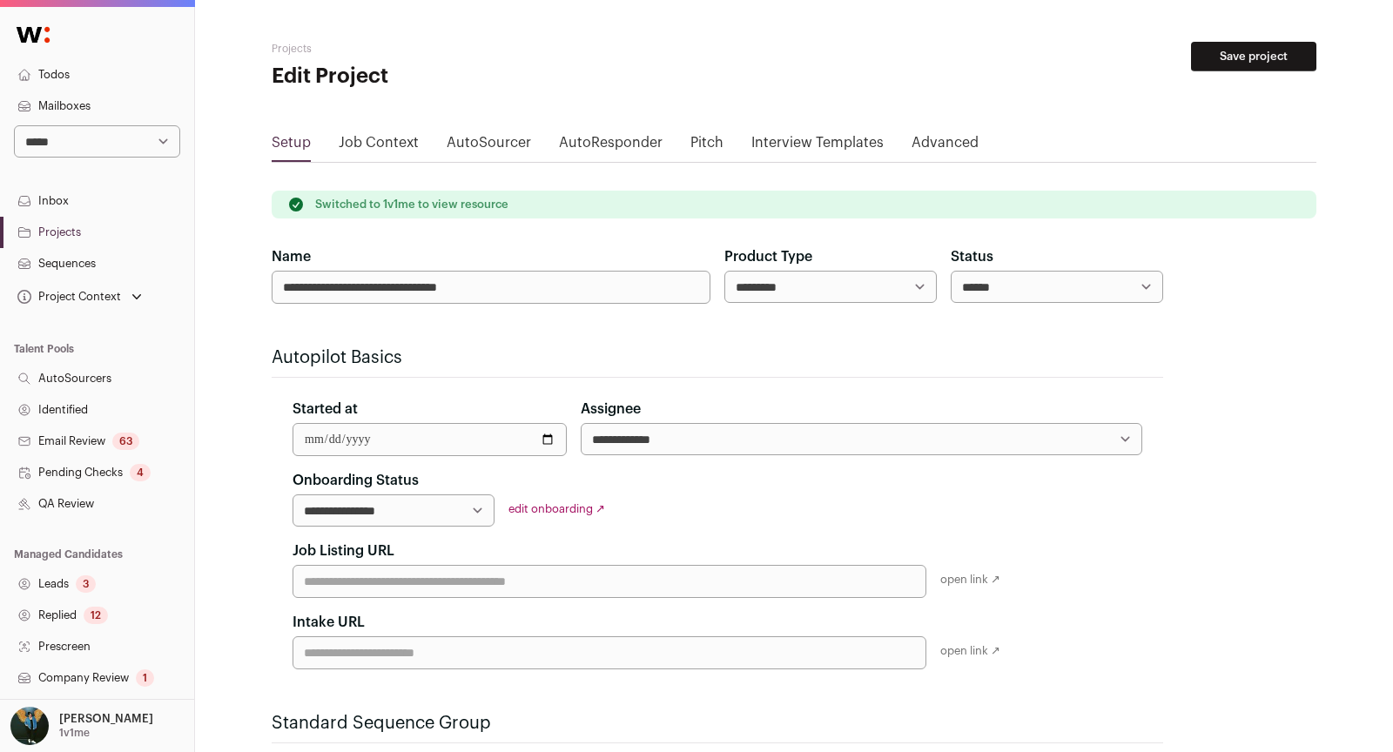
click at [48, 260] on link "Sequences" at bounding box center [97, 263] width 194 height 31
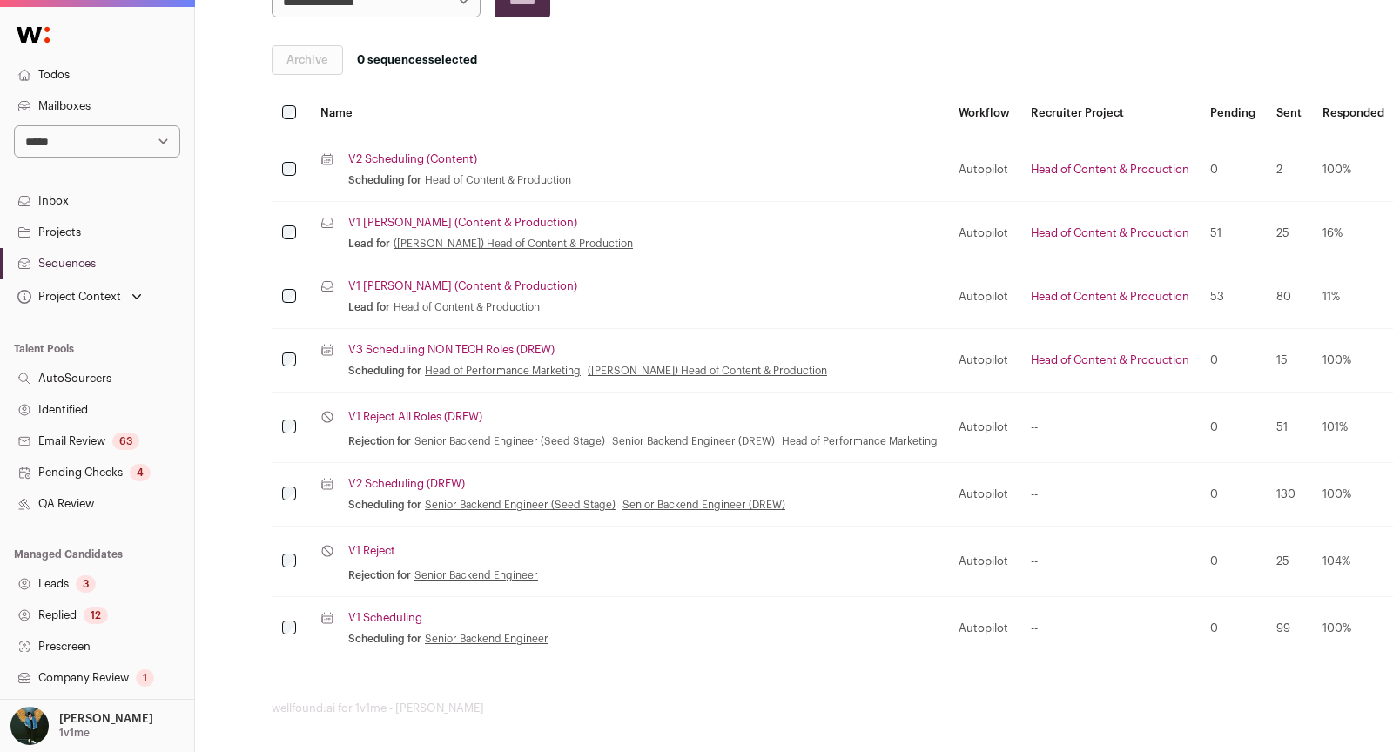
scroll to position [335, 0]
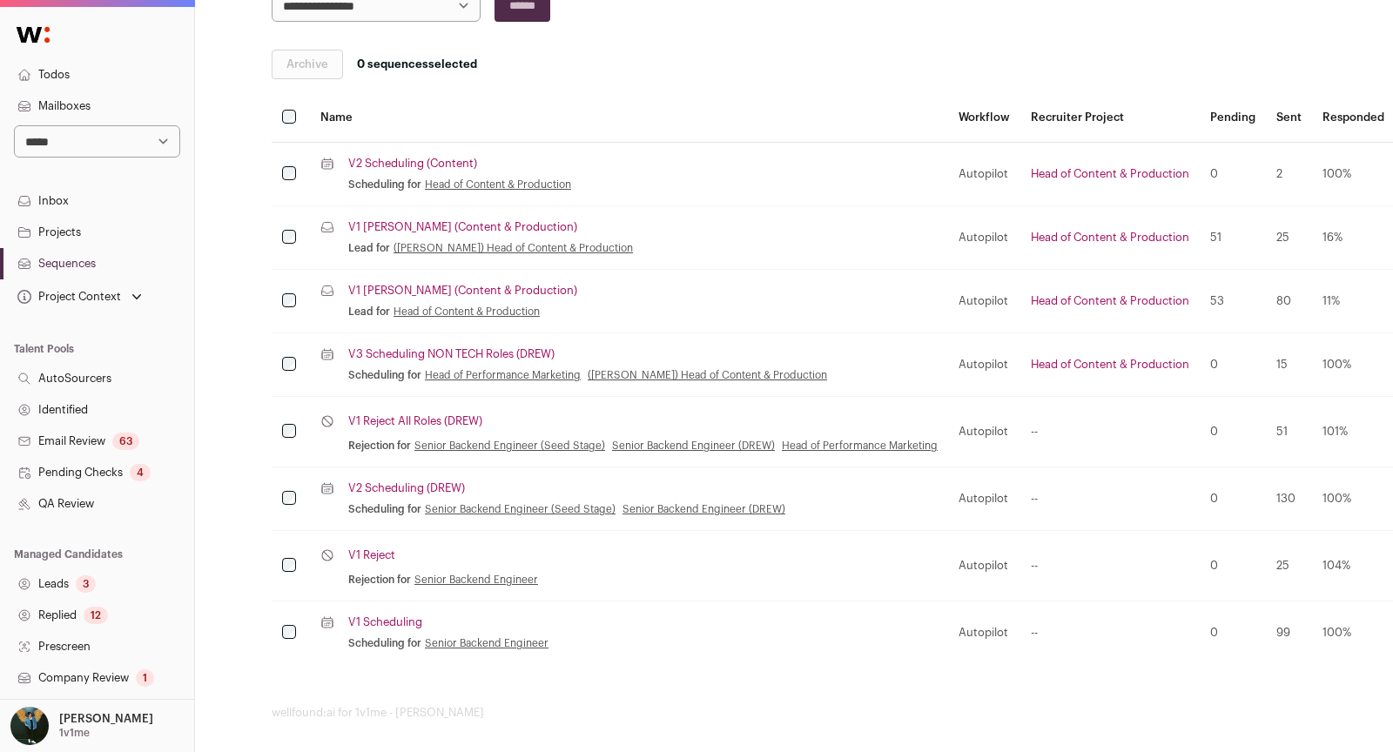
click at [418, 214] on td "Lead sequence V1 Drew (Content & Production) Lead for (Drew) Head of Content & …" at bounding box center [629, 238] width 638 height 64
click at [417, 227] on link "V1 Drew (Content & Production)" at bounding box center [462, 227] width 229 height 14
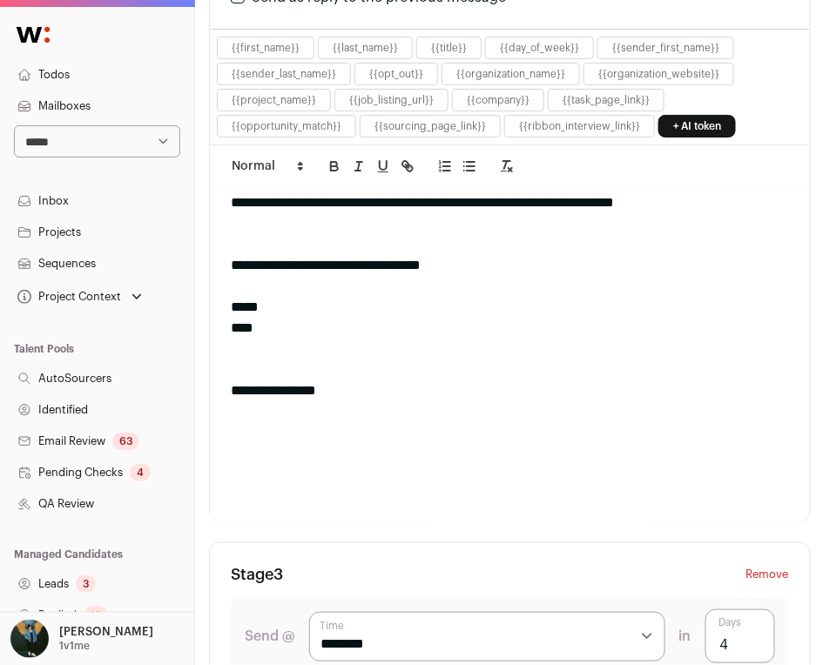
scroll to position [300, 0]
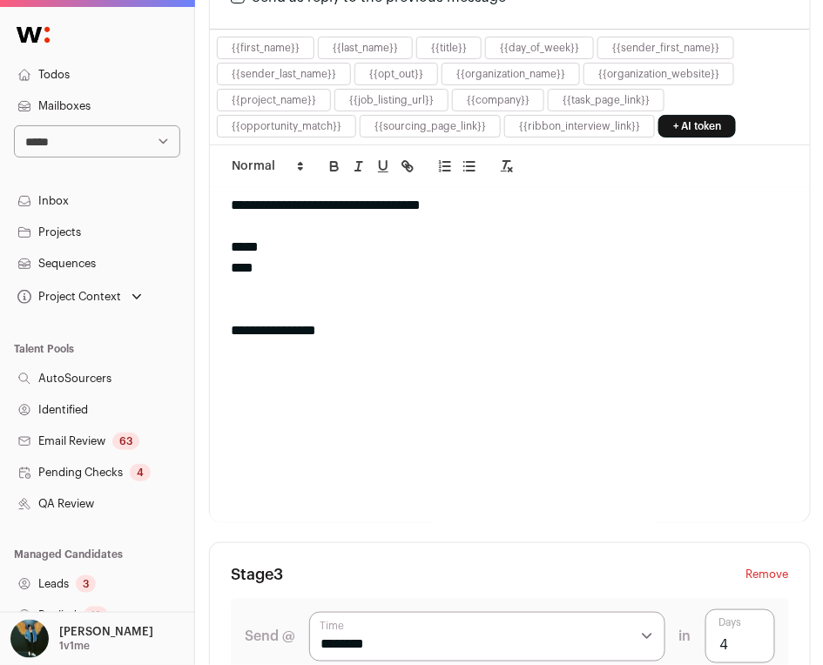
click at [85, 580] on div "3" at bounding box center [86, 584] width 20 height 17
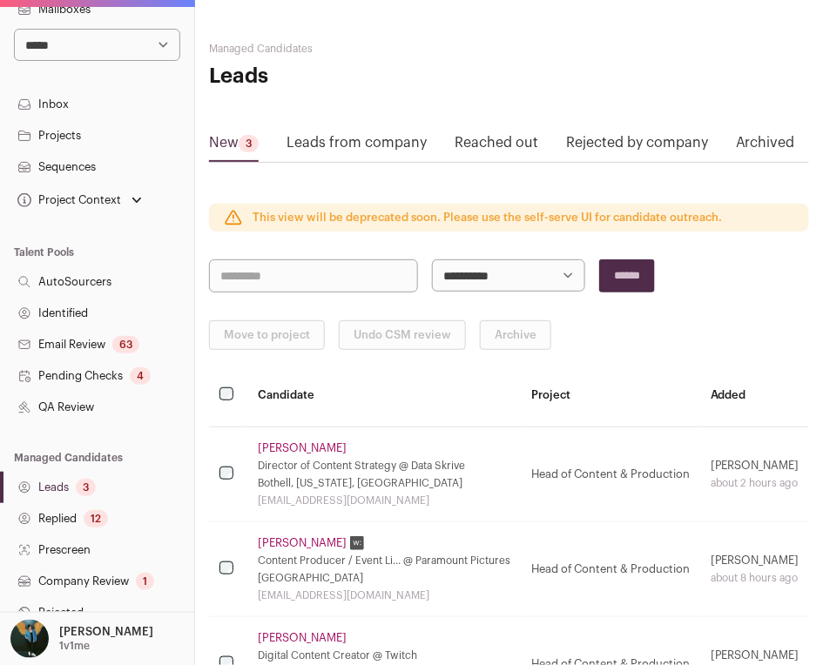
scroll to position [126, 0]
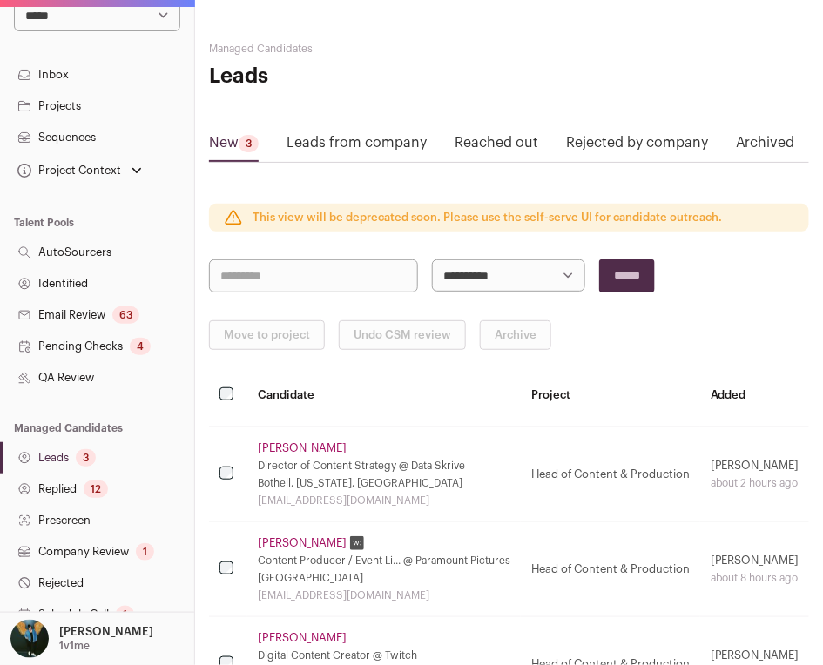
click at [357, 101] on main "**********" at bounding box center [509, 404] width 600 height 809
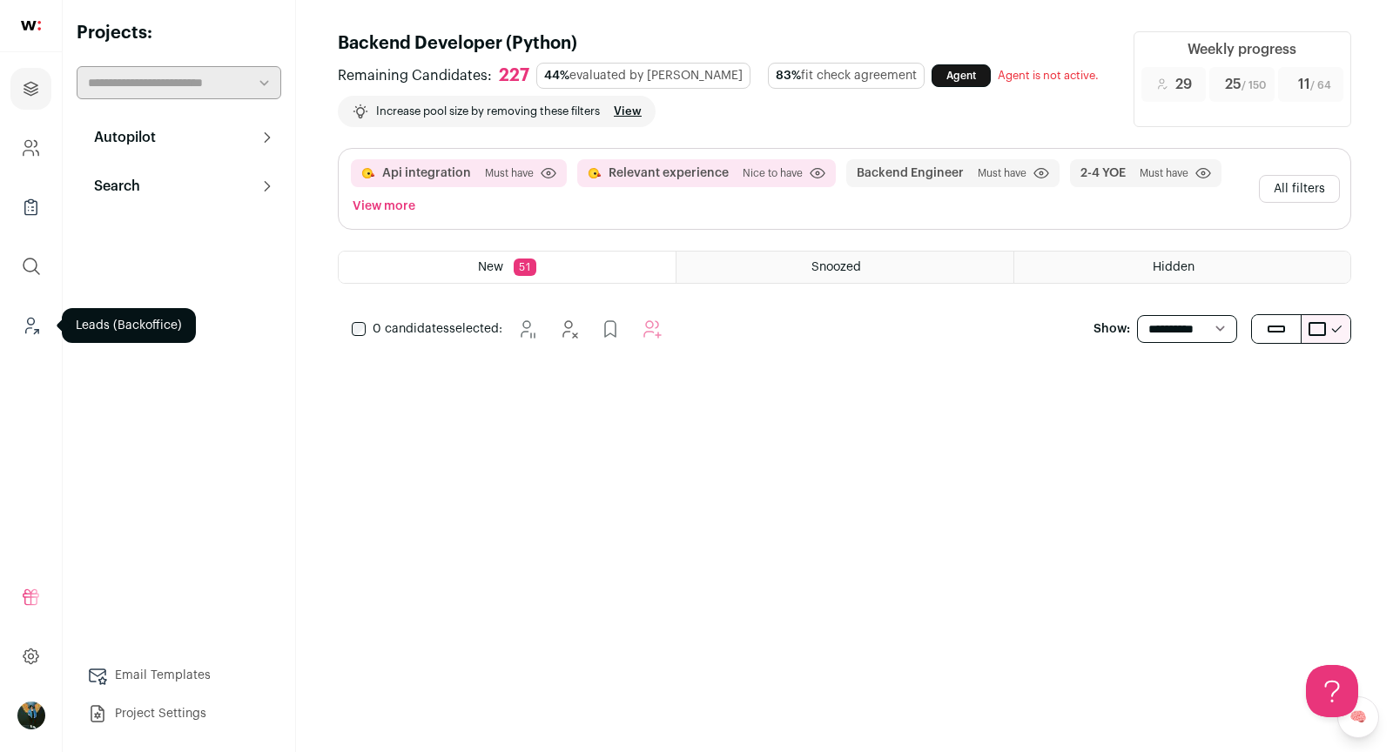
click at [31, 334] on icon "Leads (Backoffice)" at bounding box center [31, 325] width 20 height 21
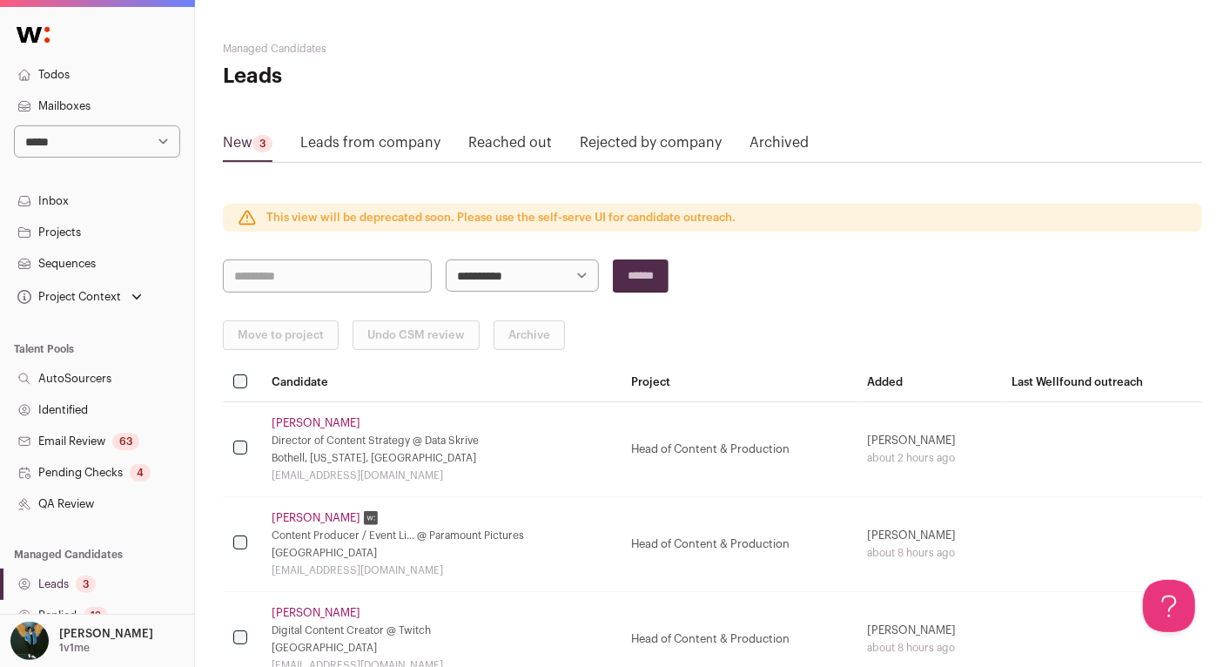
click at [56, 136] on select "**********" at bounding box center [97, 141] width 166 height 32
select select "****"
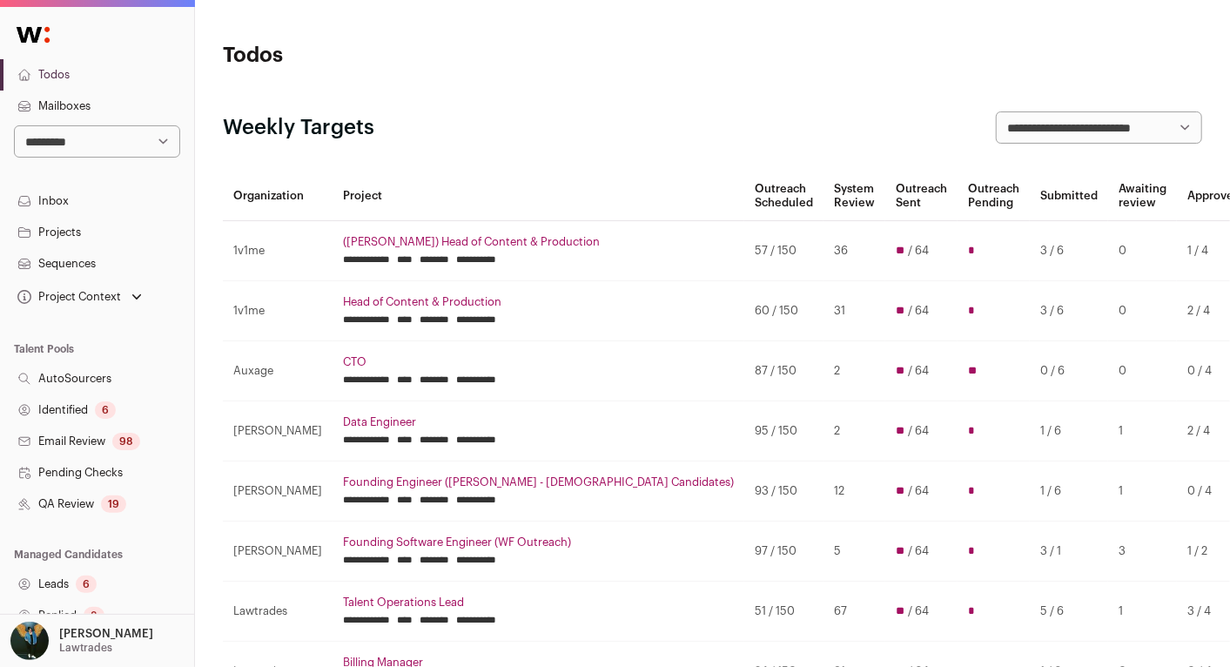
scroll to position [333, 0]
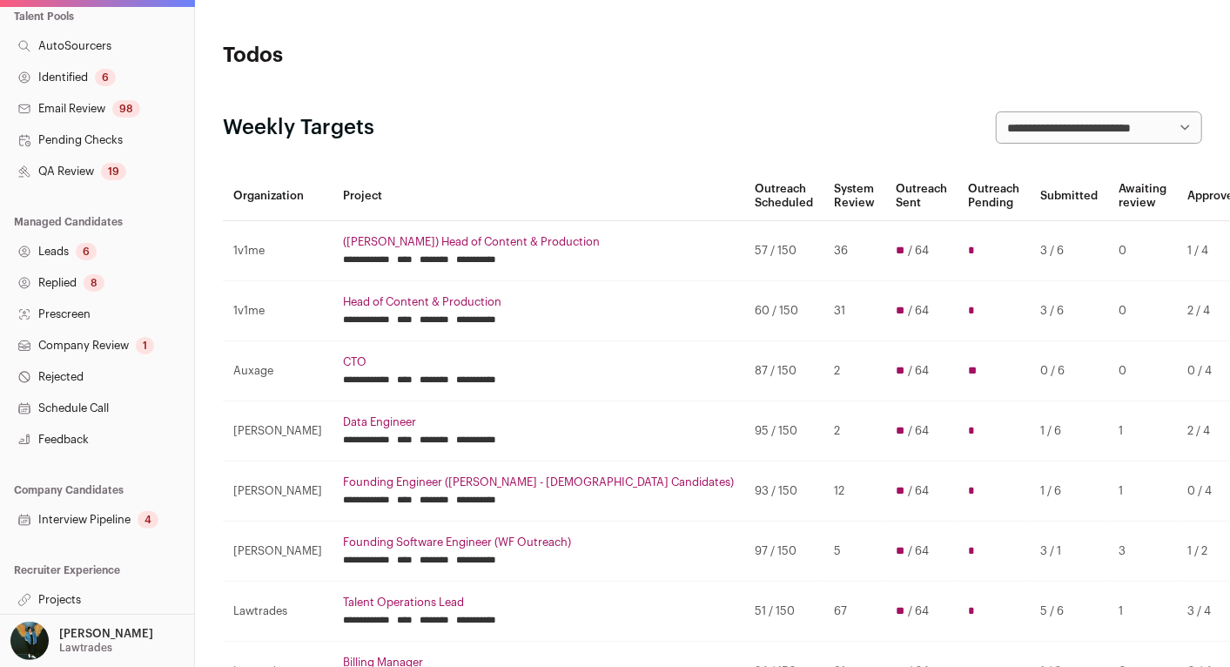
click at [82, 598] on link "Projects" at bounding box center [97, 599] width 194 height 31
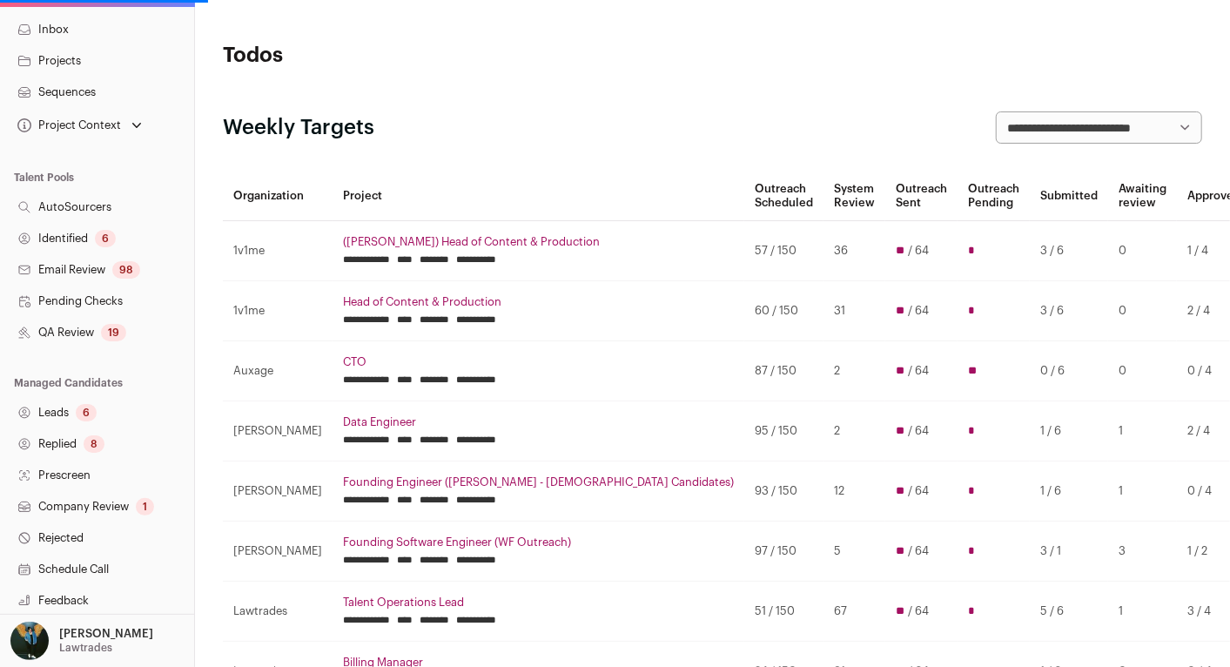
scroll to position [173, 0]
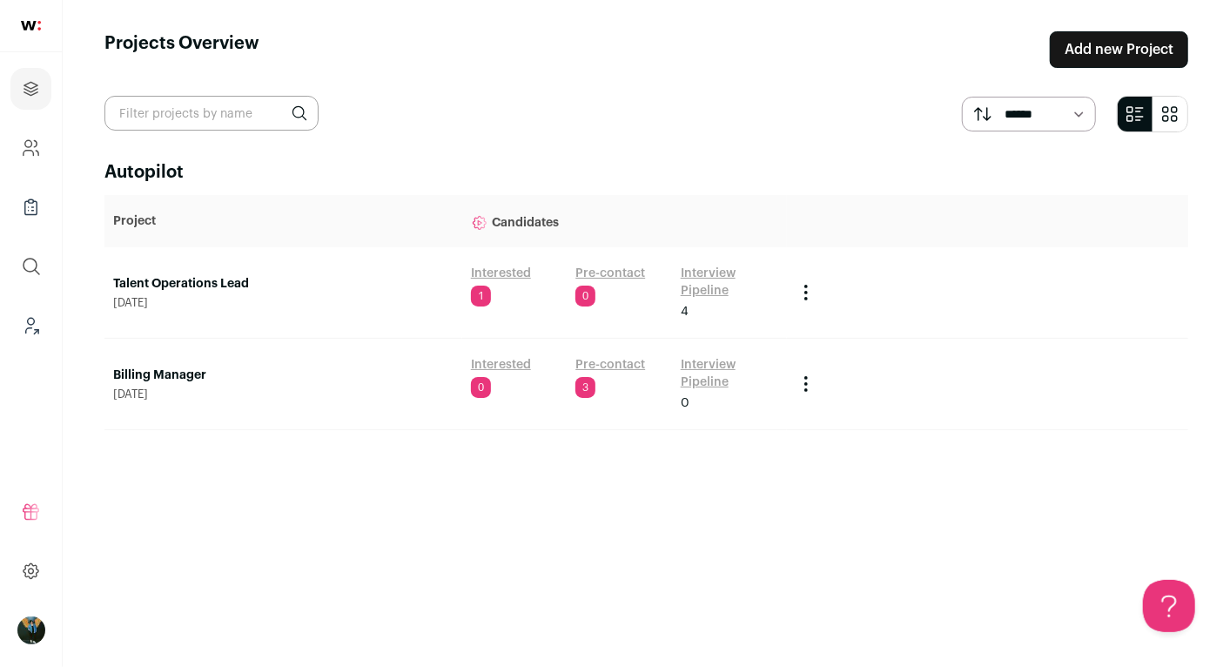
click at [129, 390] on span "August 20, 2025" at bounding box center [283, 394] width 340 height 14
click at [130, 381] on div "Billing Manager August 20, 2025" at bounding box center [283, 384] width 340 height 35
click at [174, 362] on td "Billing Manager August 20, 2025" at bounding box center [283, 384] width 358 height 91
click at [174, 371] on link "Billing Manager" at bounding box center [283, 375] width 340 height 17
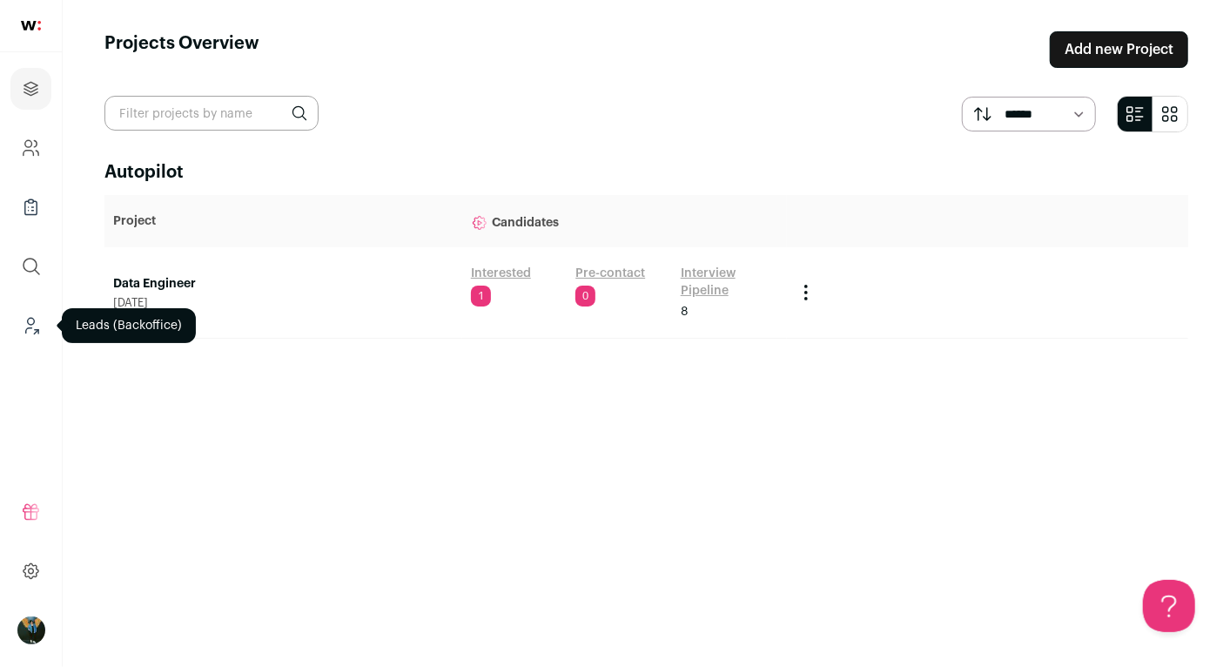
click at [29, 340] on link "Leads (Backoffice)" at bounding box center [30, 326] width 41 height 42
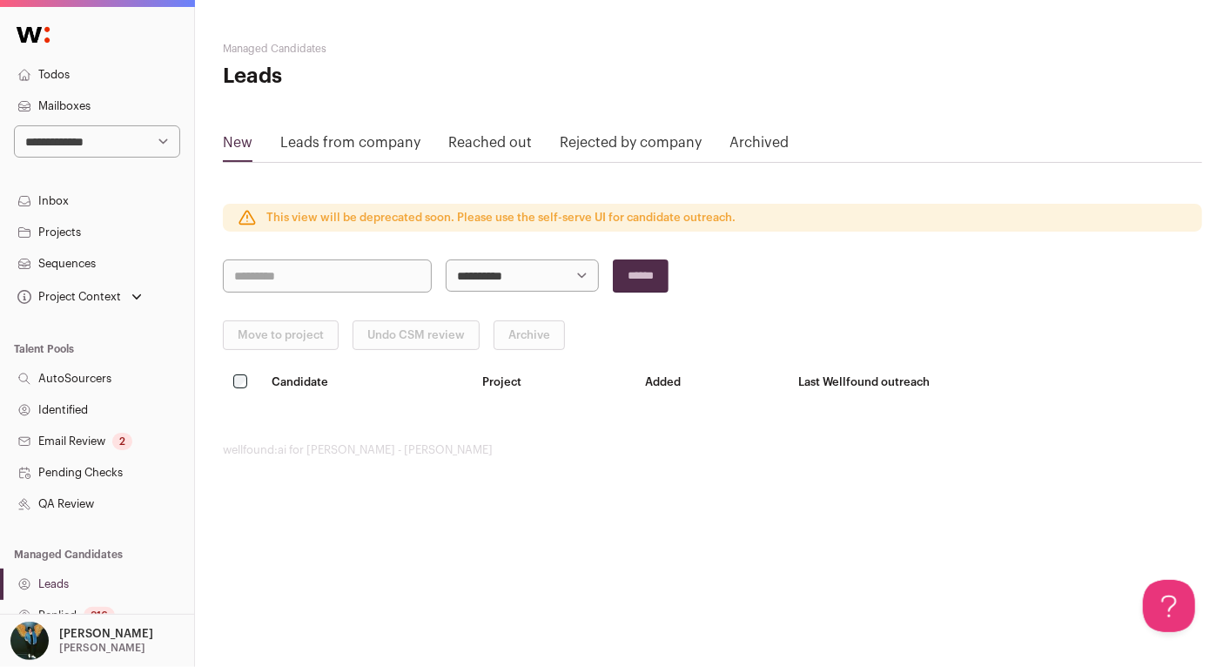
click at [65, 147] on select "**********" at bounding box center [97, 141] width 166 height 32
select select "****"
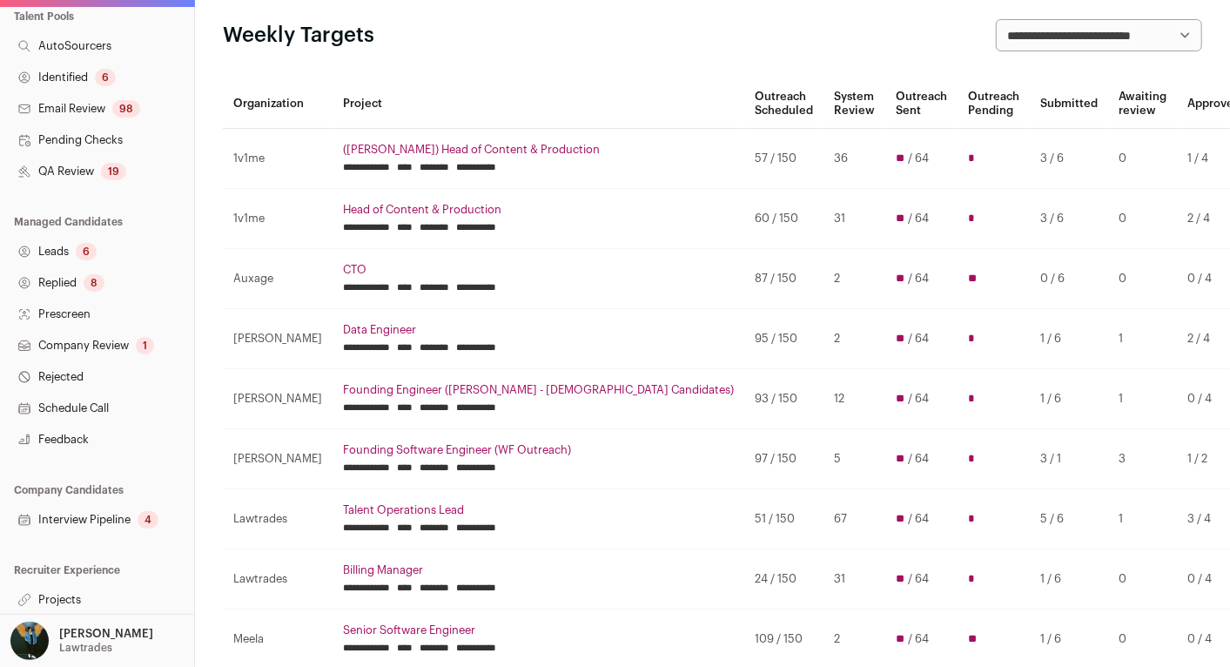
scroll to position [484, 0]
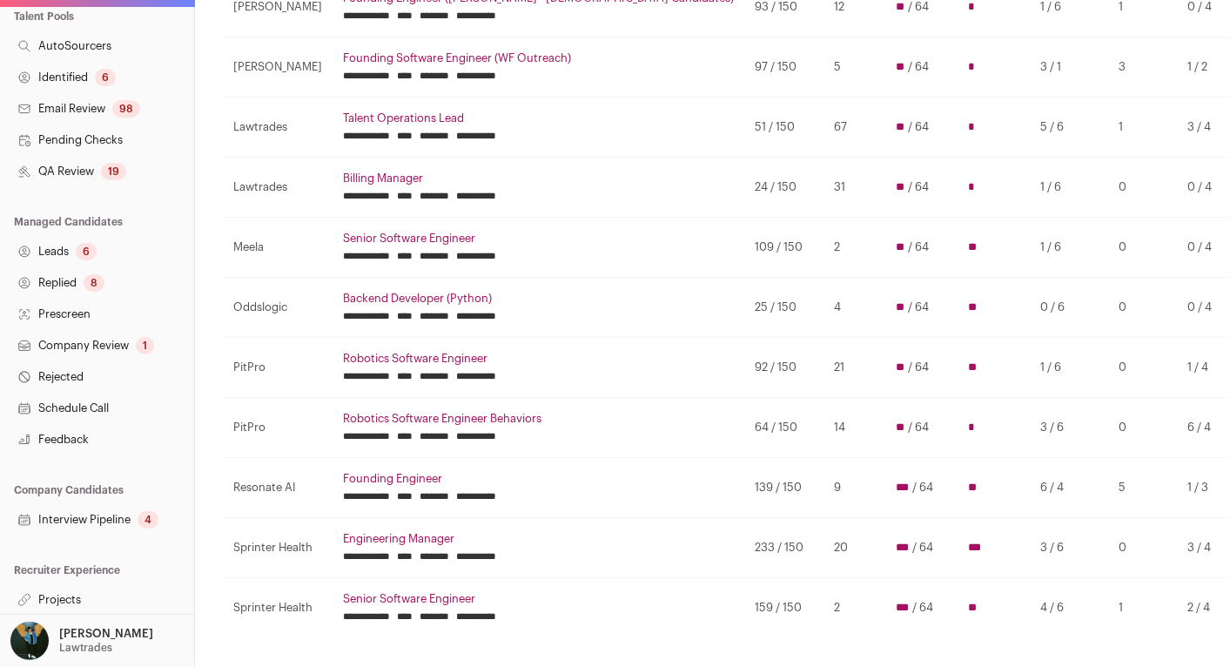
click at [84, 592] on link "Projects" at bounding box center [97, 599] width 194 height 31
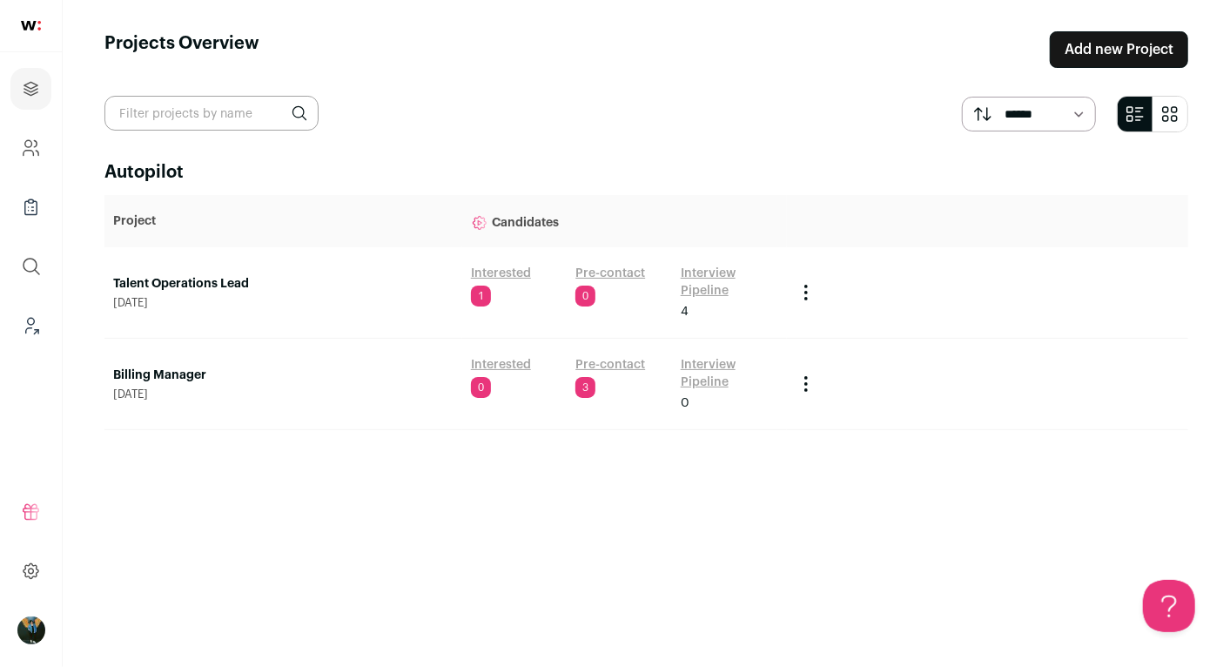
click at [185, 369] on link "Billing Manager" at bounding box center [283, 375] width 340 height 17
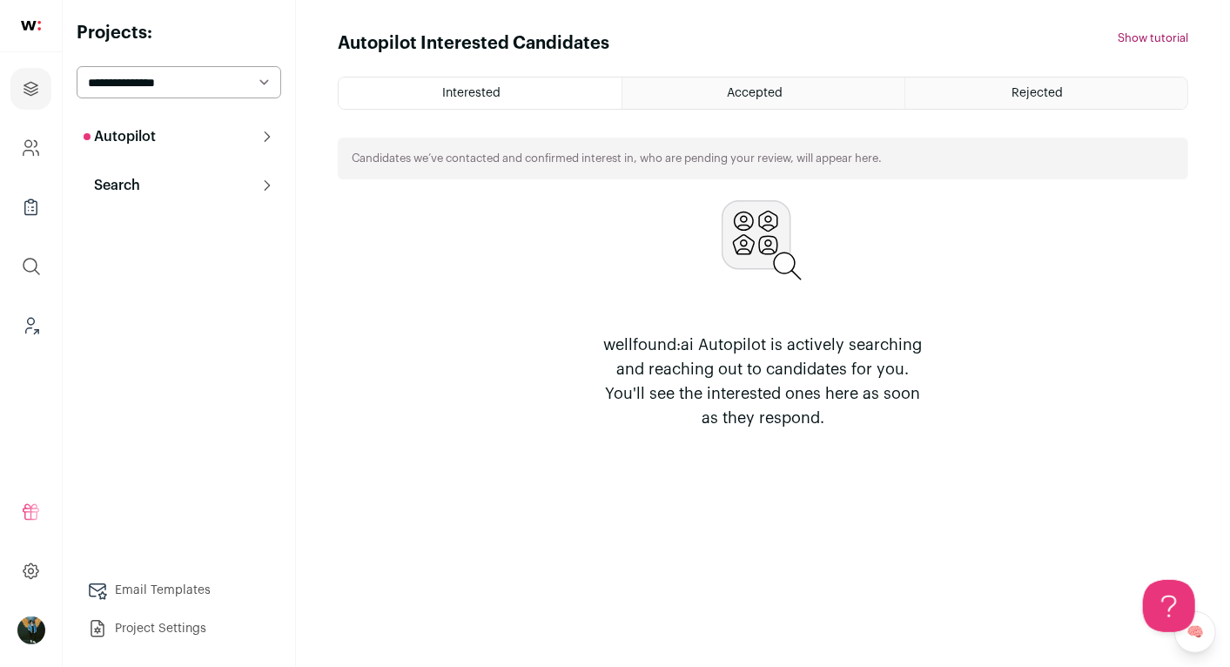
click at [154, 188] on button "Search" at bounding box center [179, 185] width 205 height 35
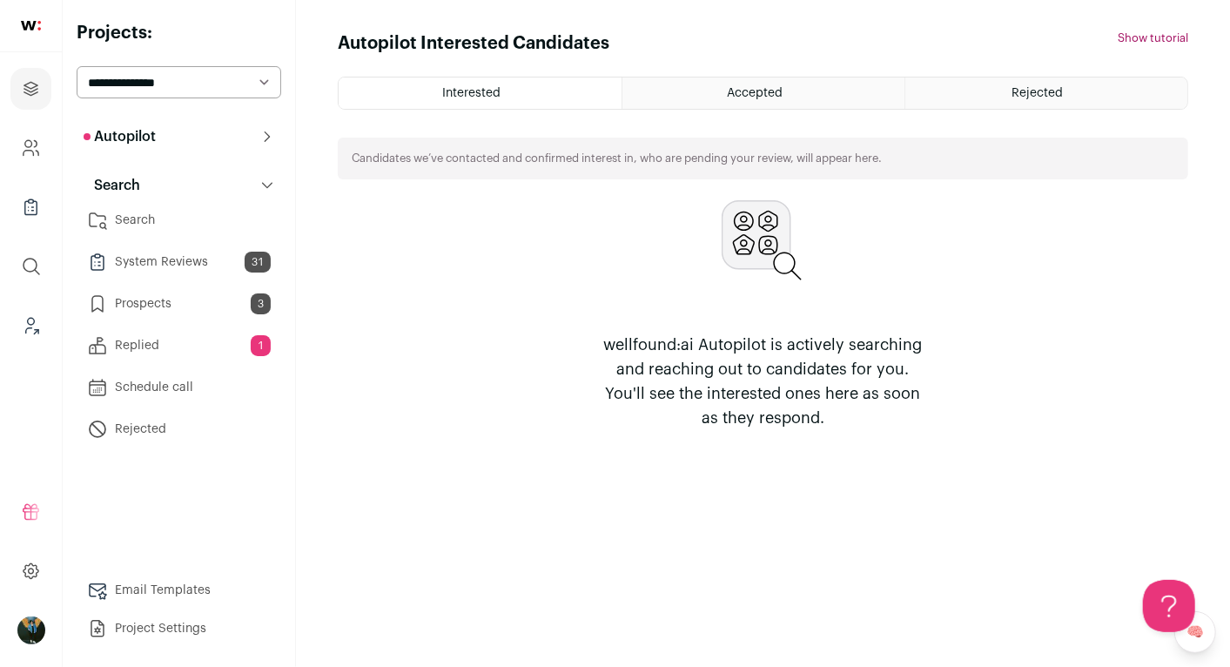
click at [148, 224] on link "Search" at bounding box center [179, 220] width 205 height 35
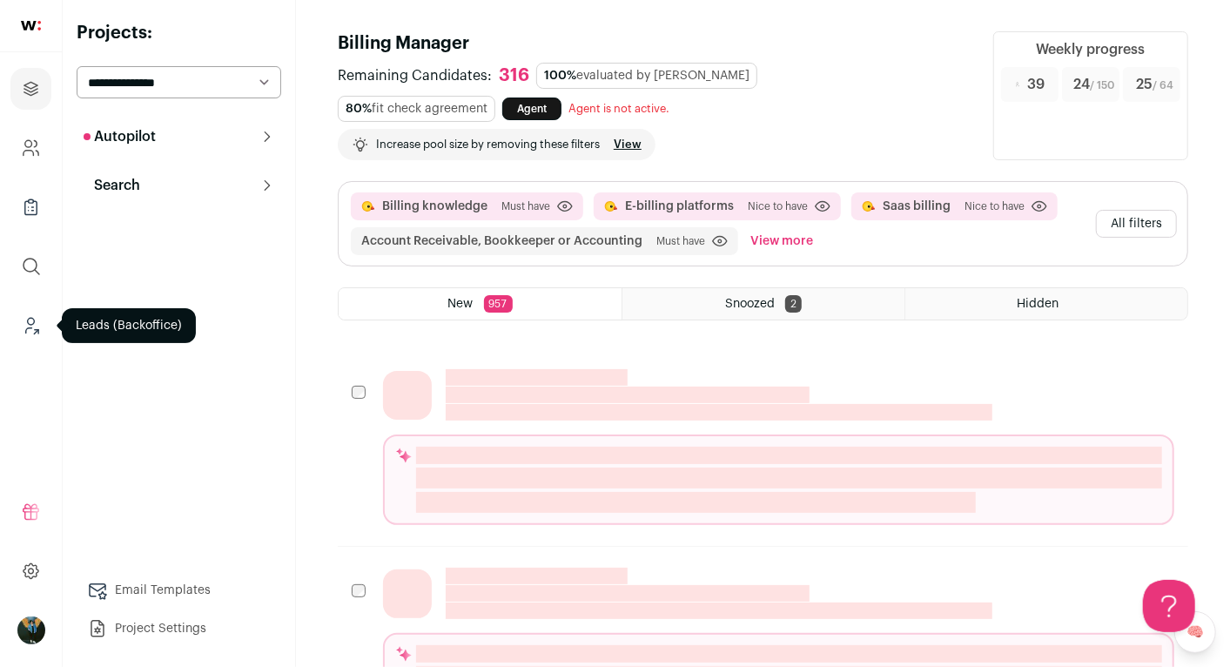
click at [29, 330] on icon "Leads (Backoffice)" at bounding box center [31, 325] width 20 height 21
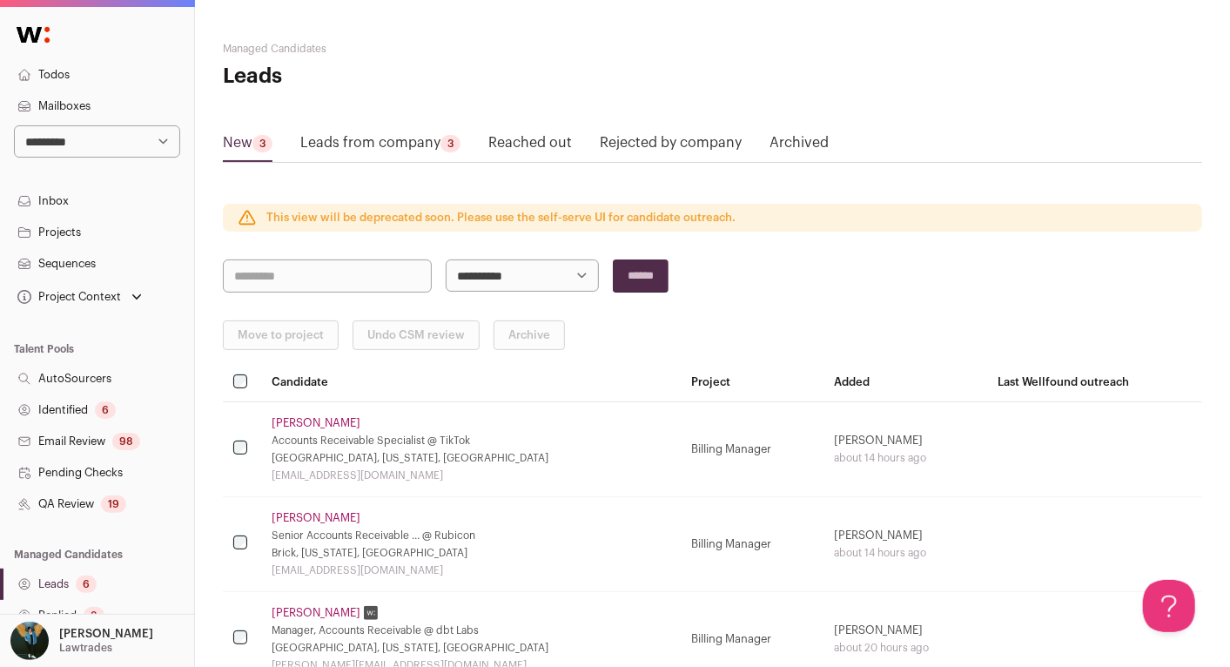
click at [107, 502] on div "19" at bounding box center [113, 503] width 25 height 17
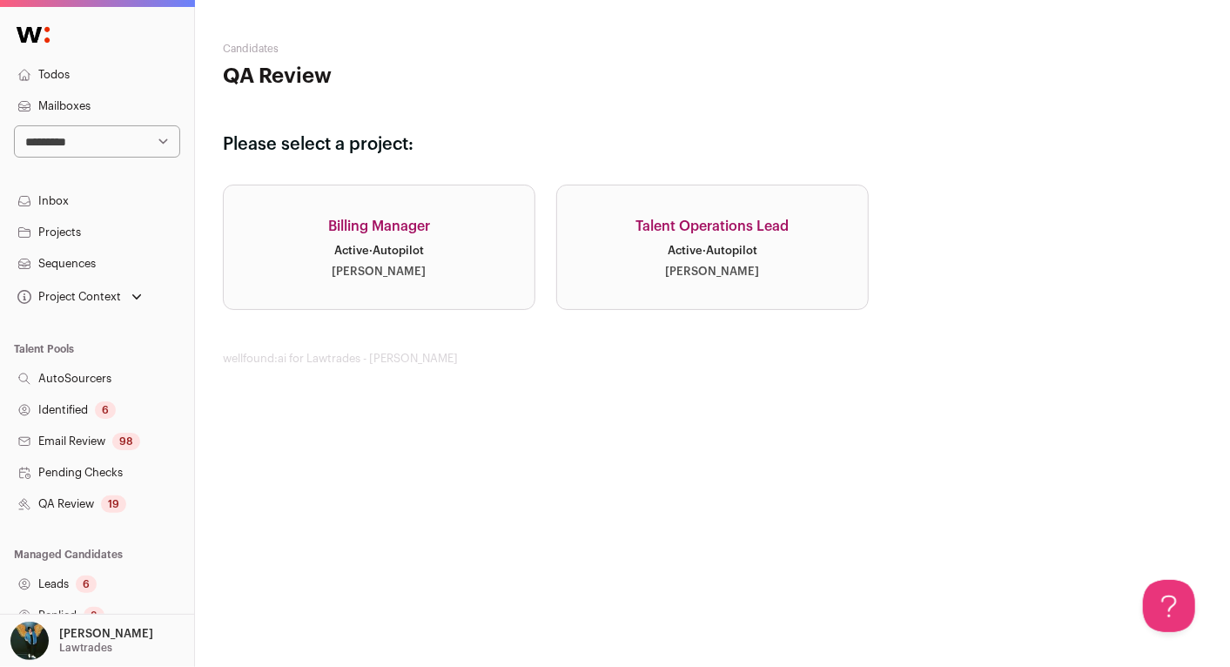
click at [416, 212] on link "Billing Manager Active · Autopilot Drew Thompson" at bounding box center [379, 247] width 313 height 125
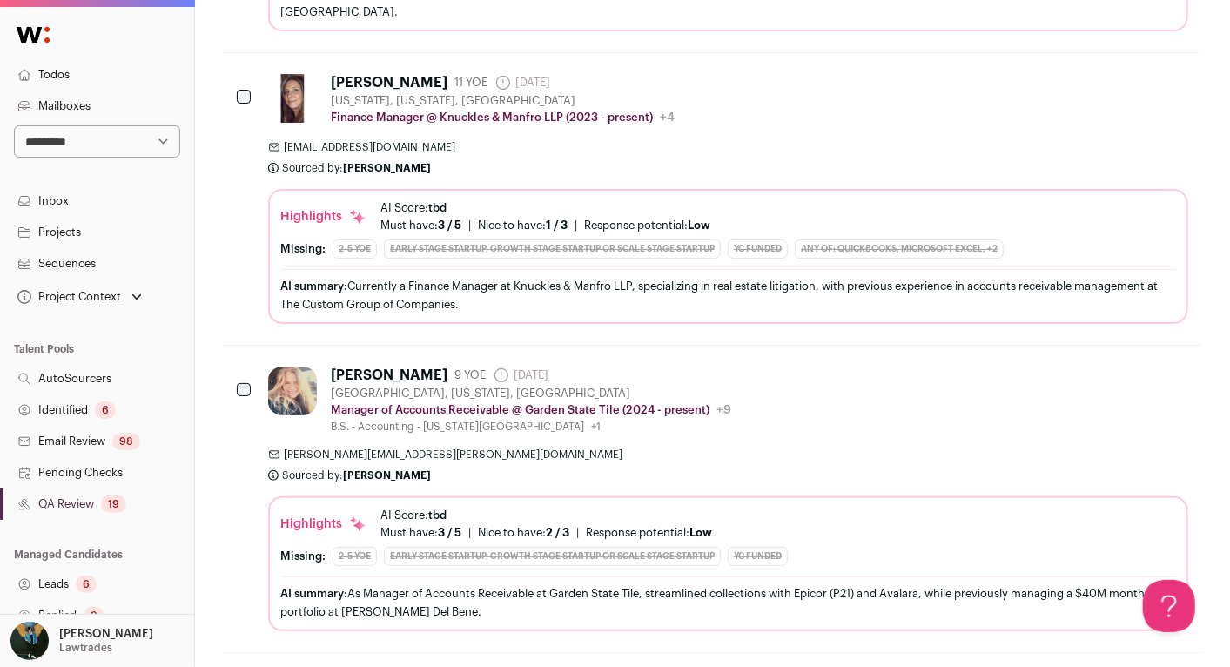
scroll to position [2658, 1]
click at [632, 420] on div "B.S. - Accounting - New Jersey City University +1 SUNY Oneonta" at bounding box center [530, 427] width 401 height 14
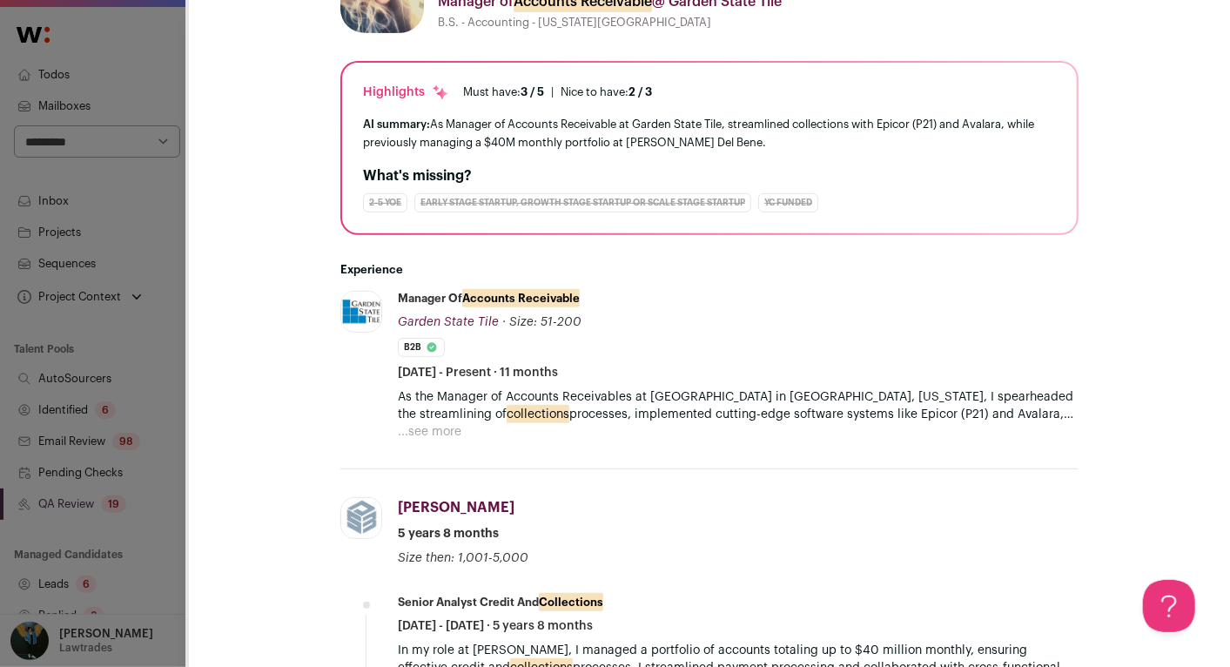
scroll to position [314, 0]
click at [156, 396] on div "**********" at bounding box center [615, 333] width 1230 height 667
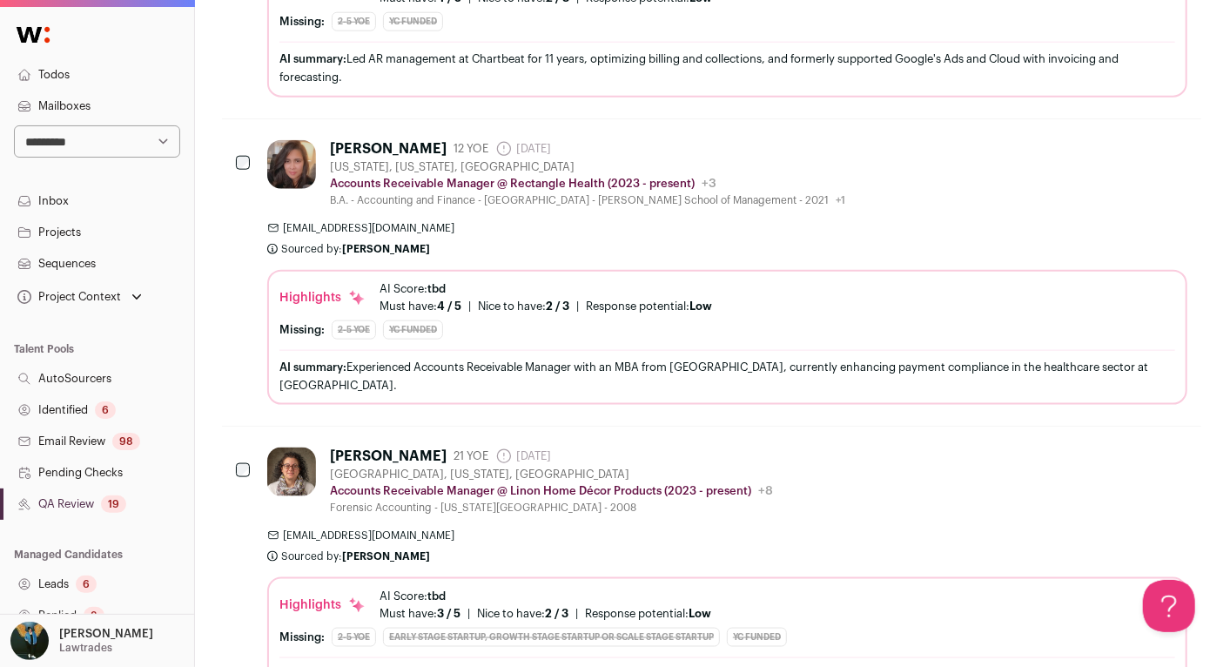
scroll to position [4734, 1]
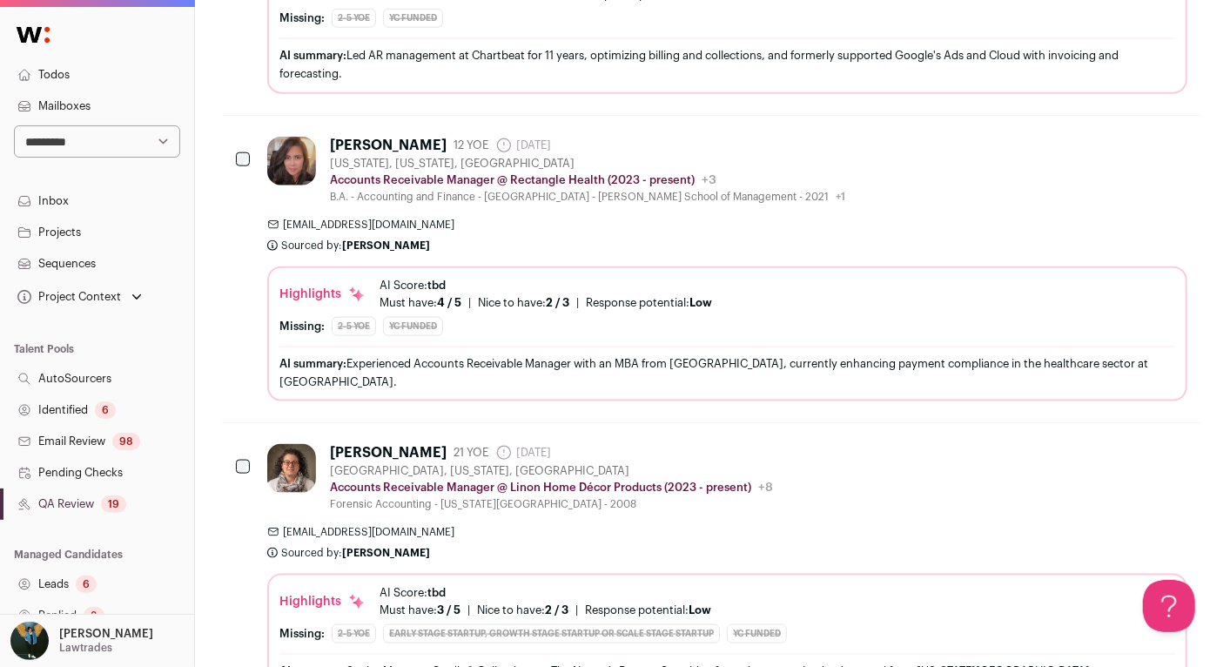
click at [1085, 455] on icon "Snooze" at bounding box center [1083, 456] width 5 height 3
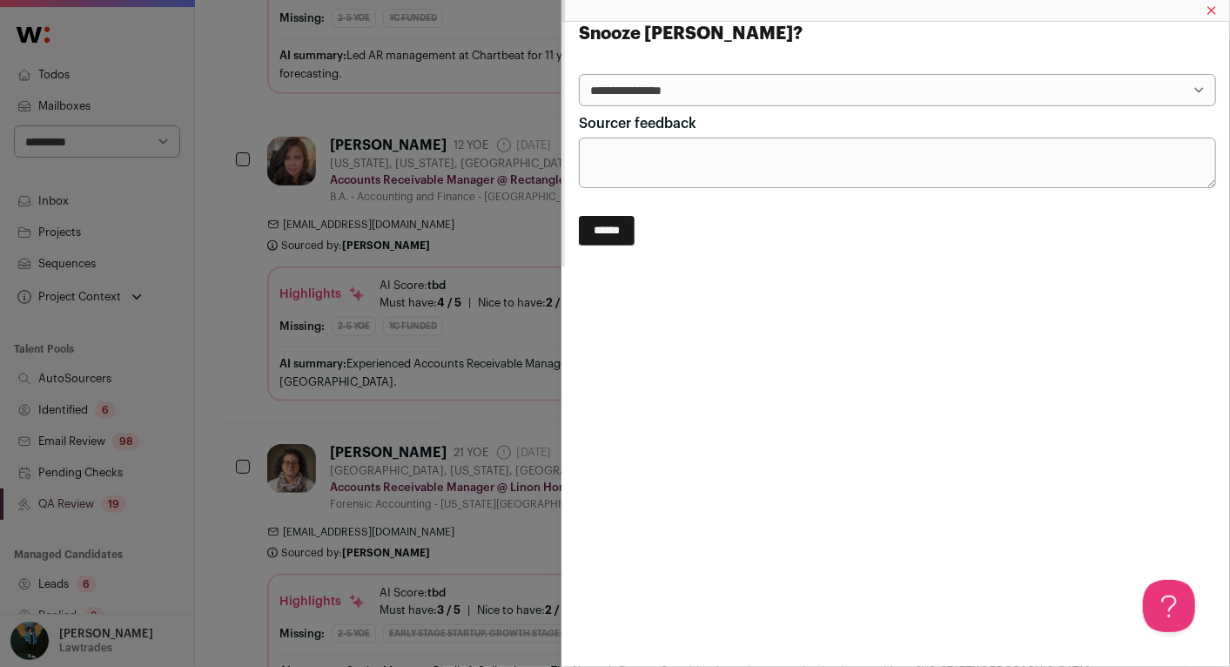
click at [338, 394] on div "**********" at bounding box center [615, 333] width 1230 height 667
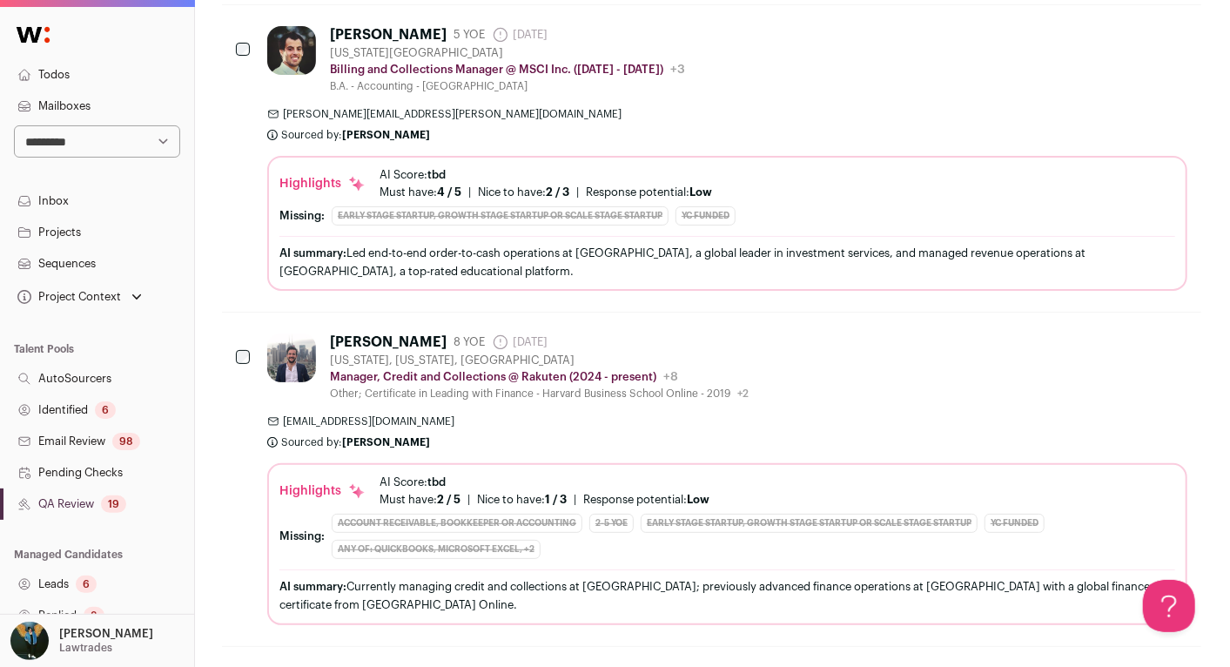
scroll to position [333, 0]
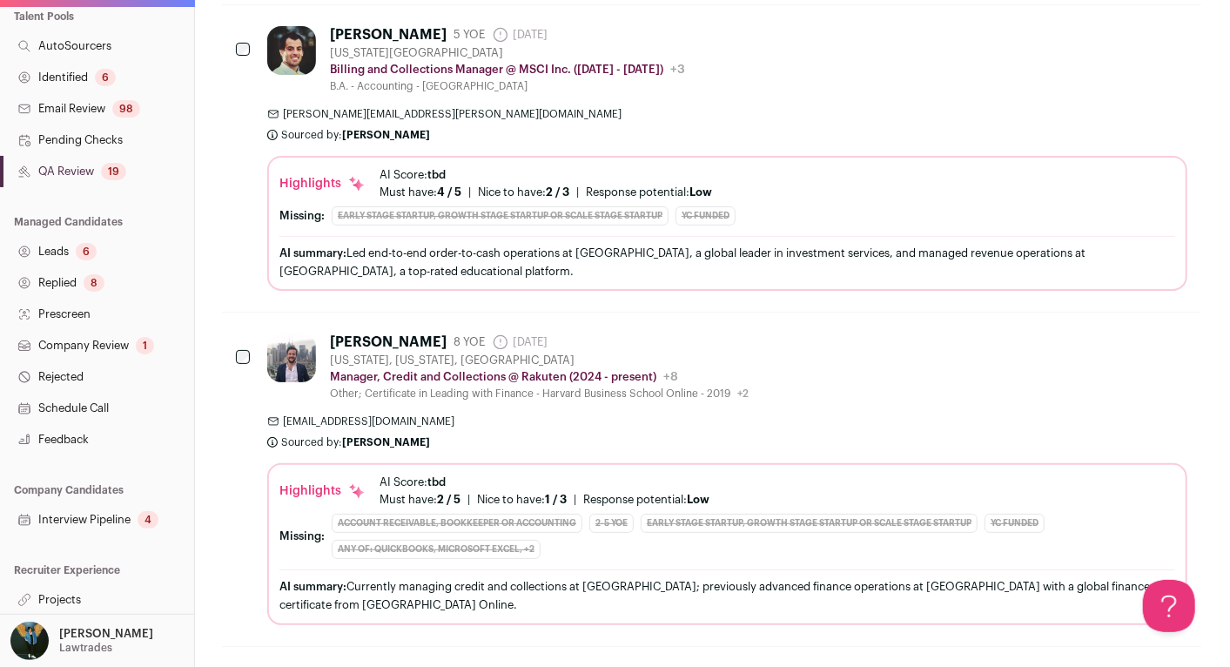
click at [89, 596] on link "Projects" at bounding box center [97, 599] width 194 height 31
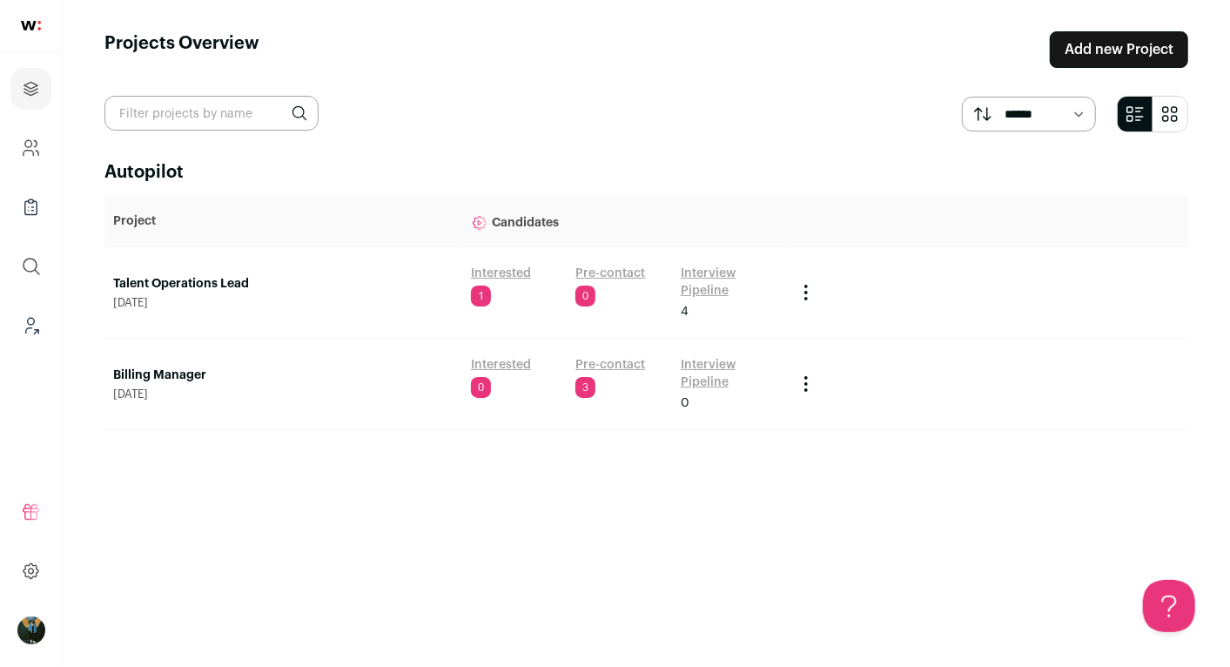
click at [142, 376] on link "Billing Manager" at bounding box center [283, 375] width 340 height 17
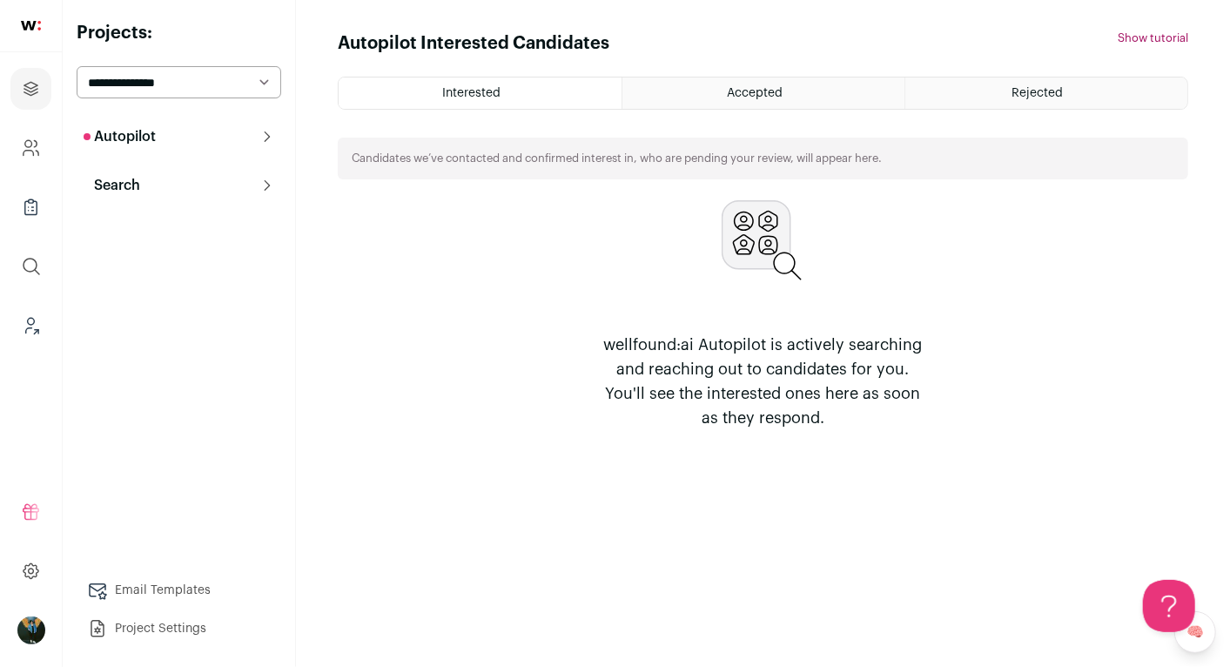
click at [152, 181] on button "Search" at bounding box center [179, 185] width 205 height 35
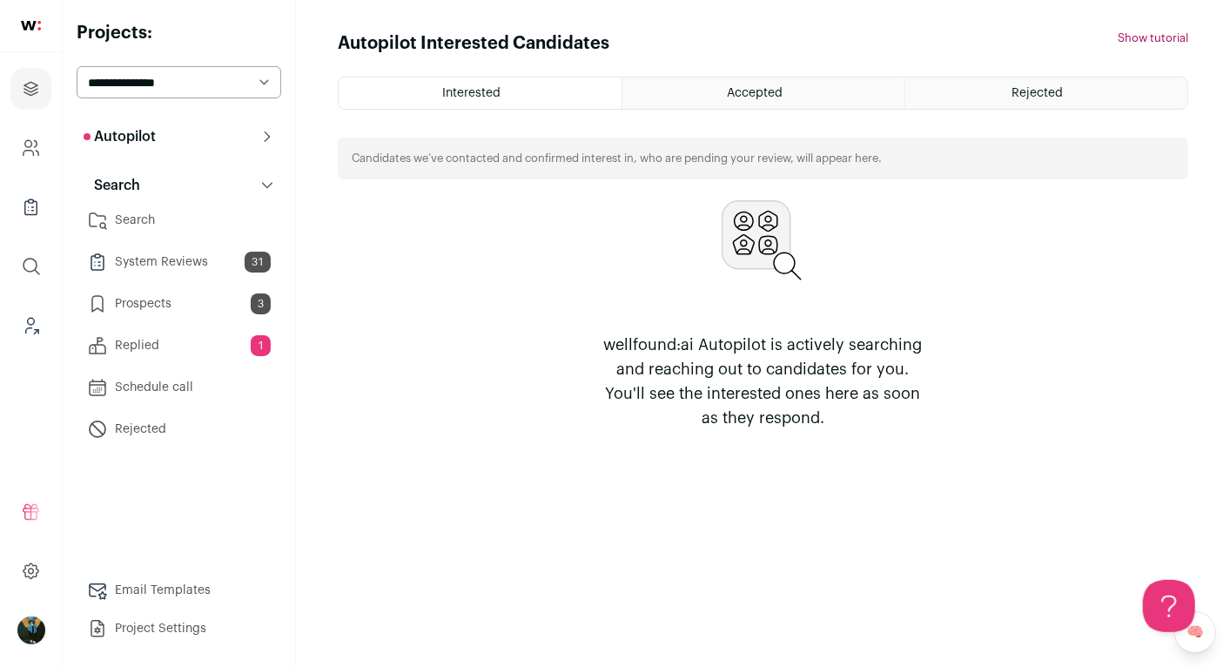
click at [148, 229] on link "Search" at bounding box center [179, 220] width 205 height 35
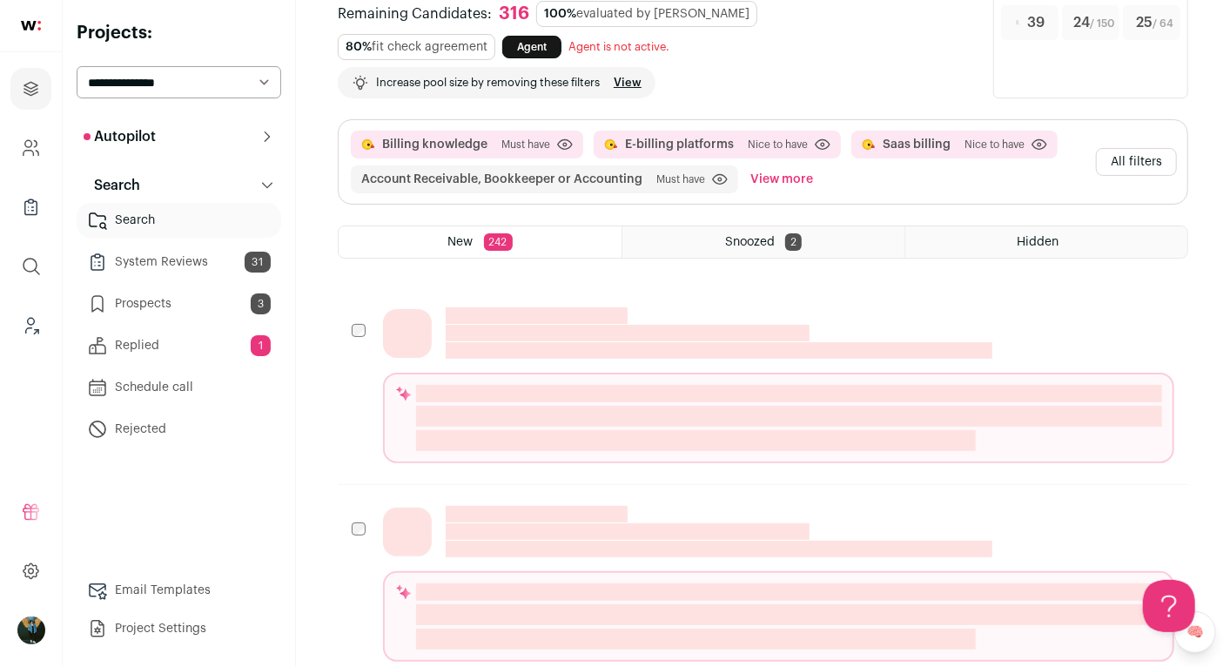
scroll to position [77, 0]
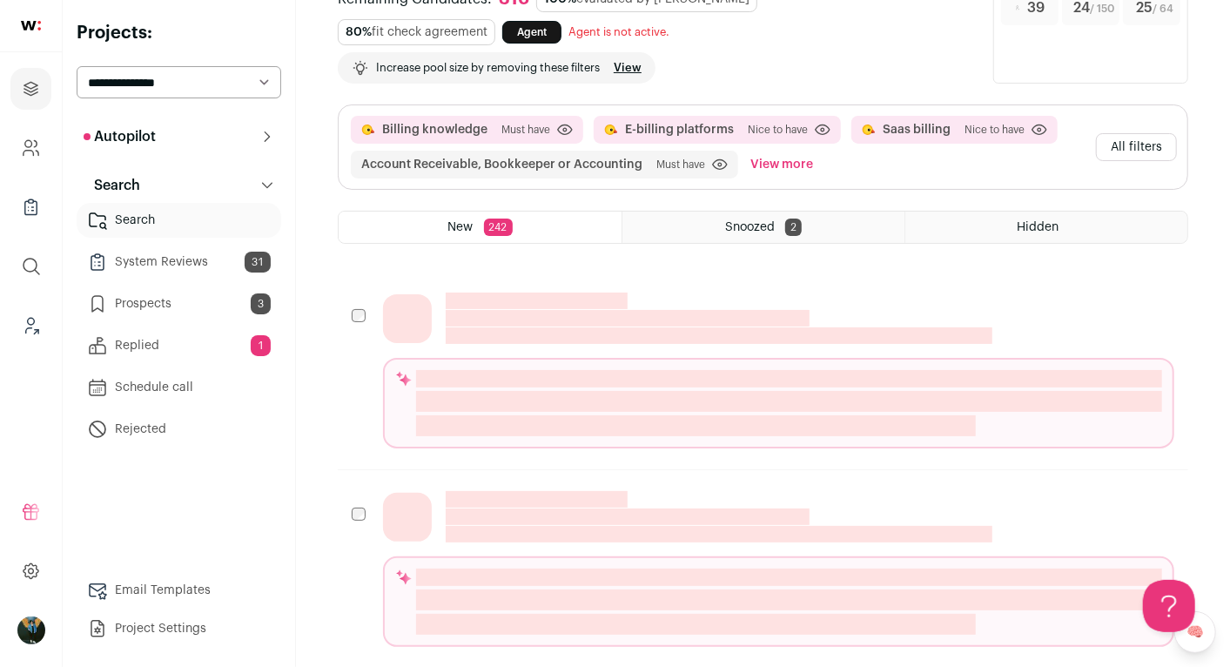
click at [1138, 147] on button "All filters" at bounding box center [1136, 147] width 81 height 28
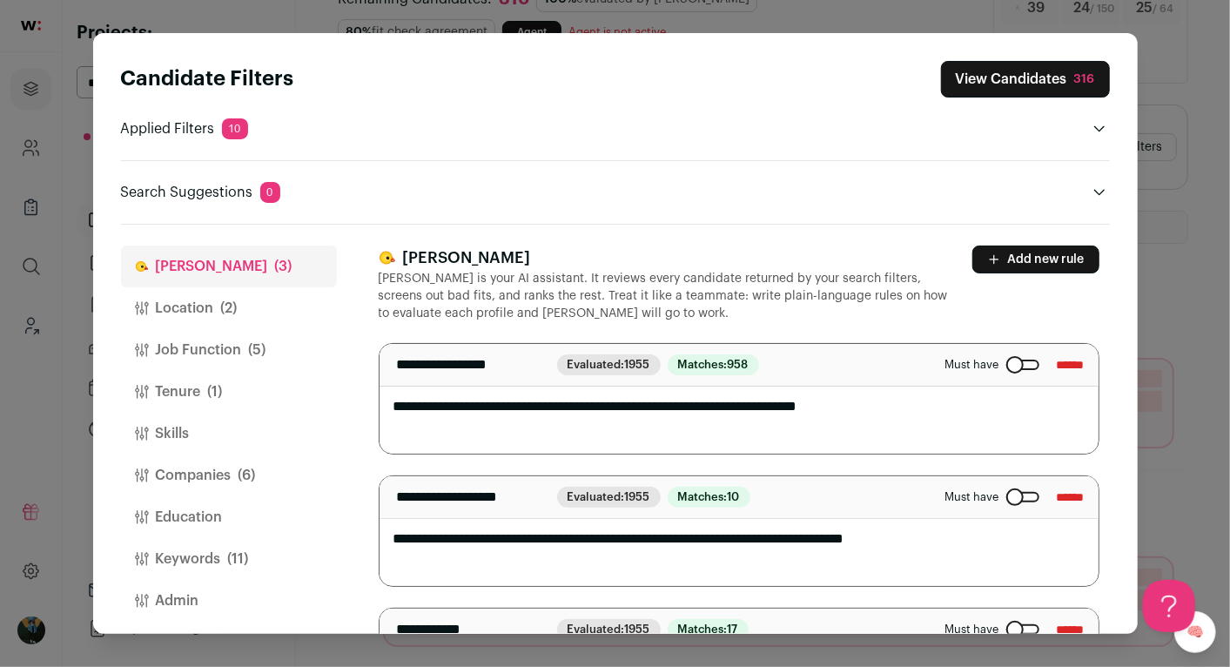
click at [257, 293] on button "Location (2)" at bounding box center [229, 308] width 216 height 42
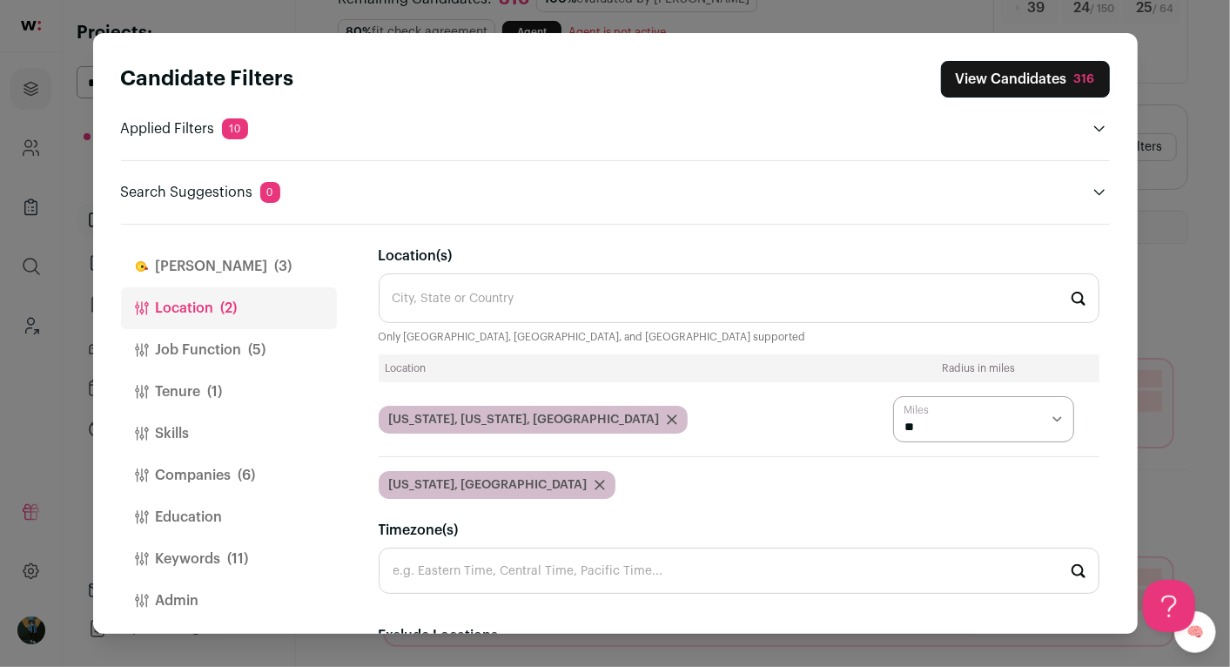
click at [180, 348] on button "Job Function (5)" at bounding box center [229, 350] width 216 height 42
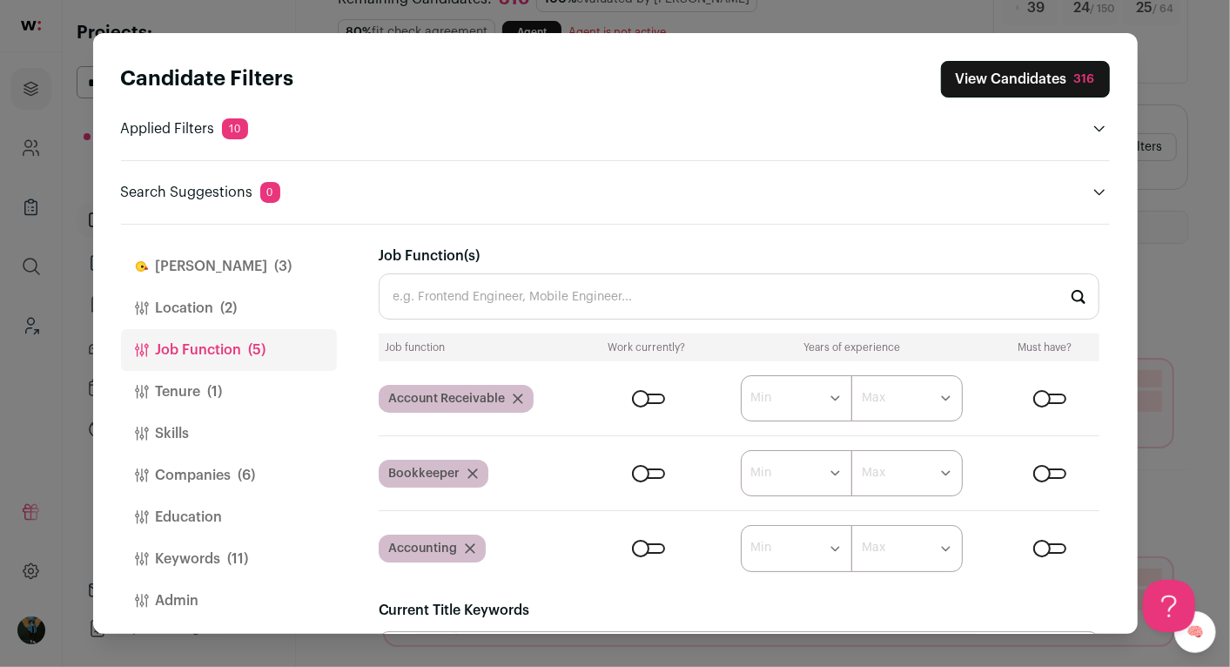
click at [515, 394] on icon "Close modal via background" at bounding box center [518, 398] width 9 height 9
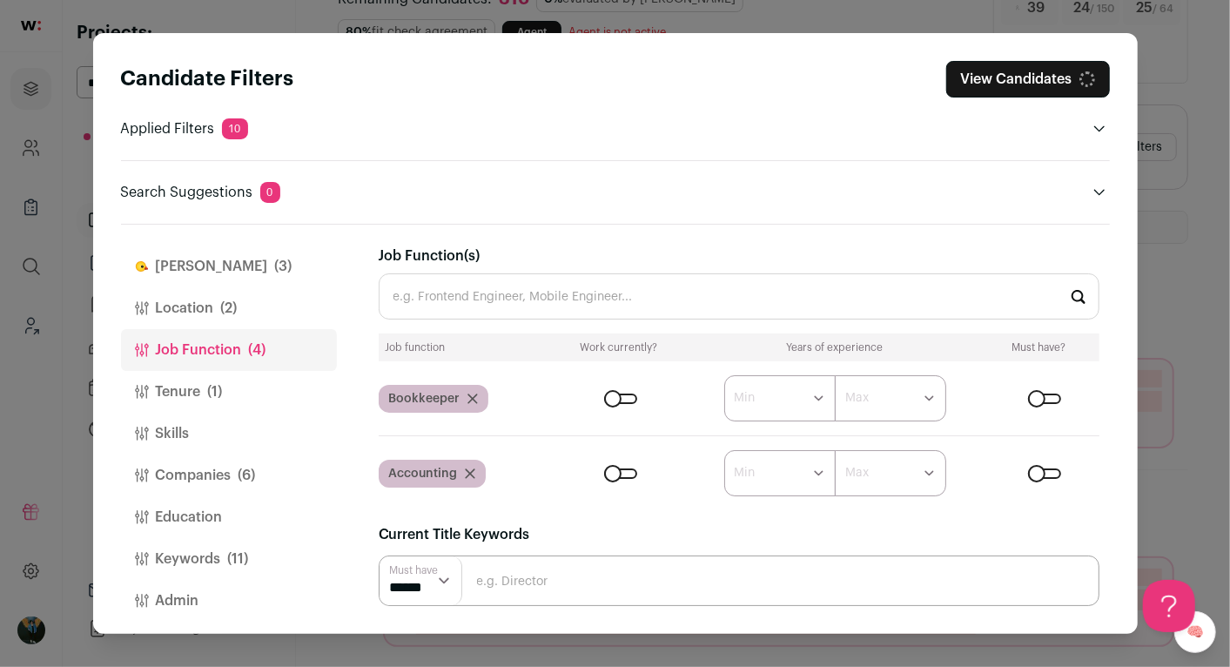
click at [473, 399] on icon "Close modal via background" at bounding box center [472, 398] width 9 height 9
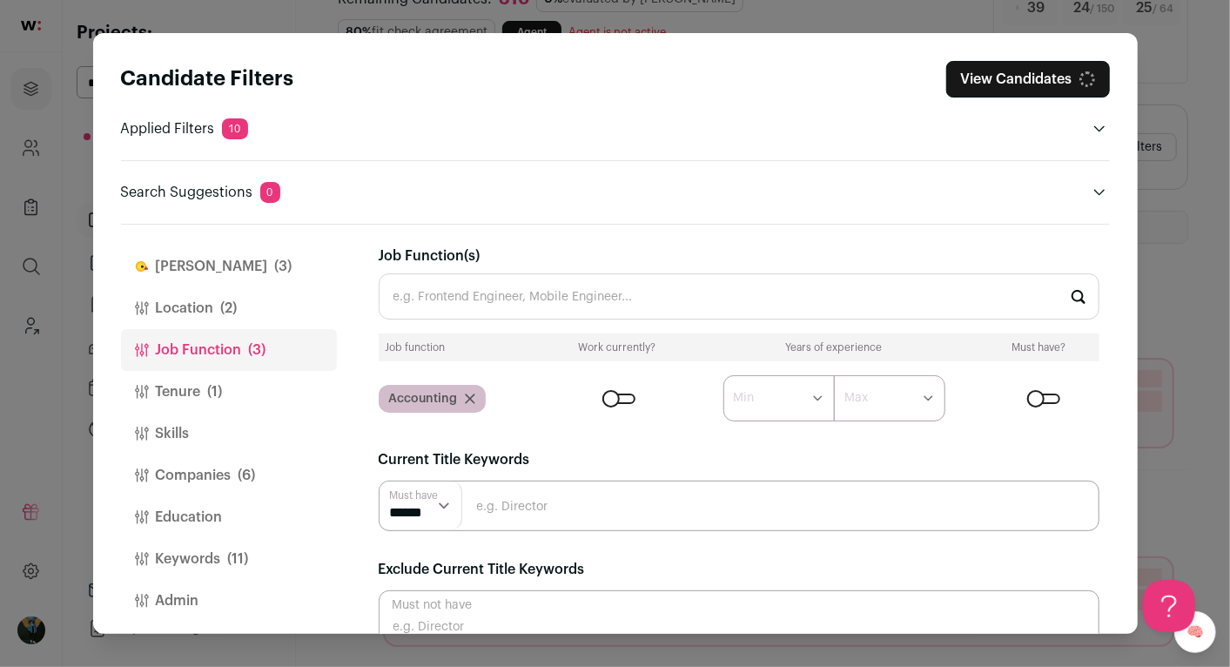
click at [469, 394] on icon "Close modal via background" at bounding box center [470, 399] width 10 height 10
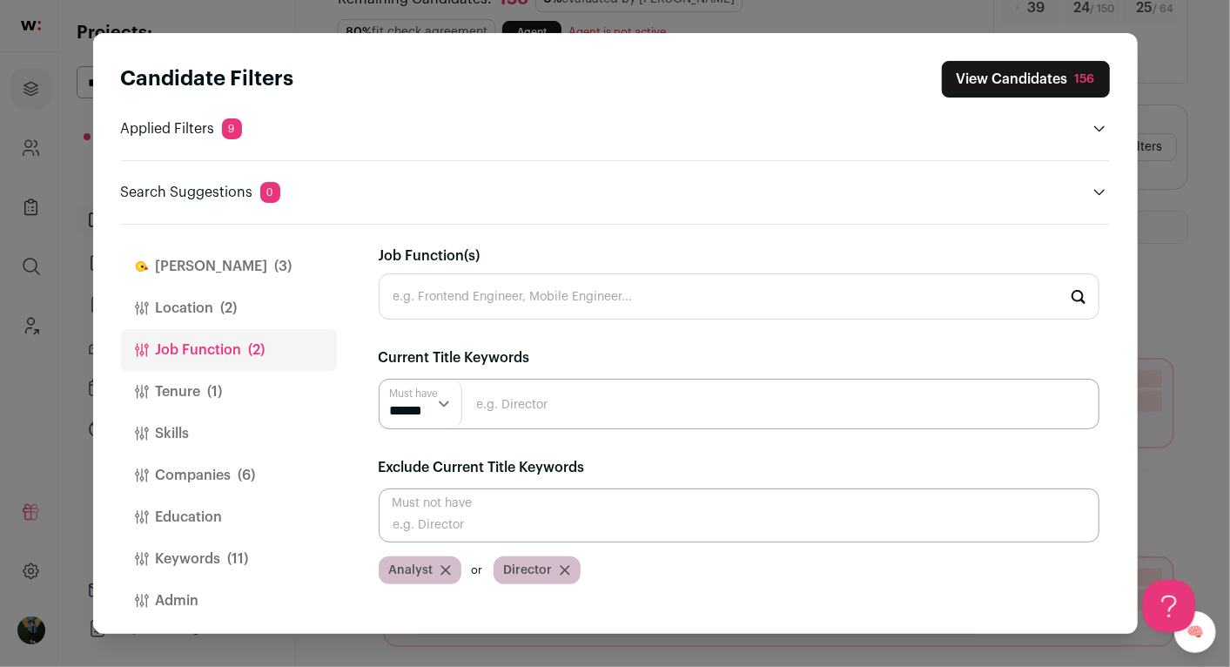
click at [1054, 83] on button "View Candidates 156" at bounding box center [1026, 79] width 168 height 37
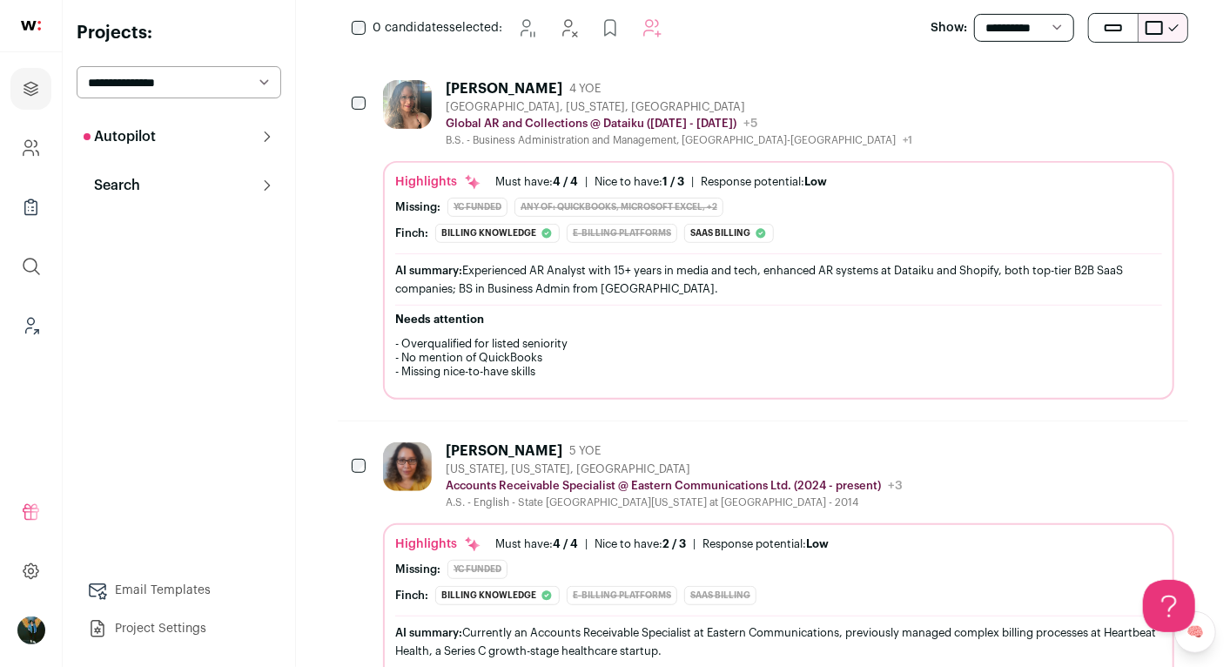
scroll to position [306, 0]
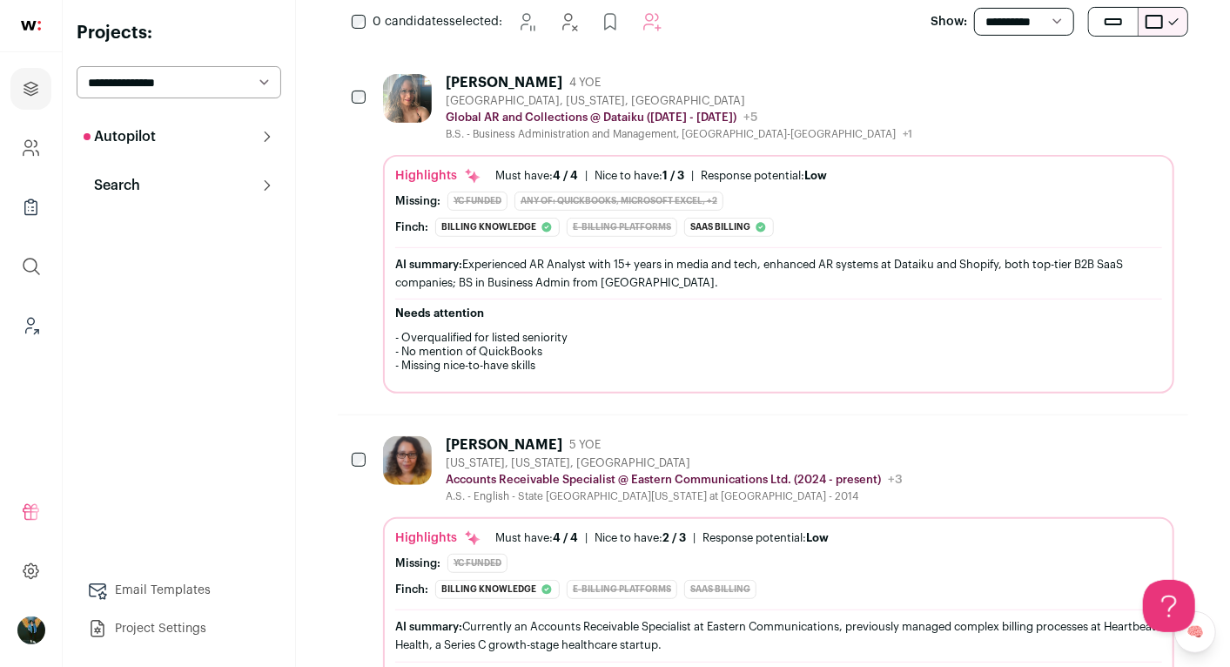
click at [365, 16] on div "0 candidates selected: Snooze" at bounding box center [511, 21] width 346 height 35
click at [354, 4] on div "0 candidates selected: Snooze" at bounding box center [511, 21] width 346 height 35
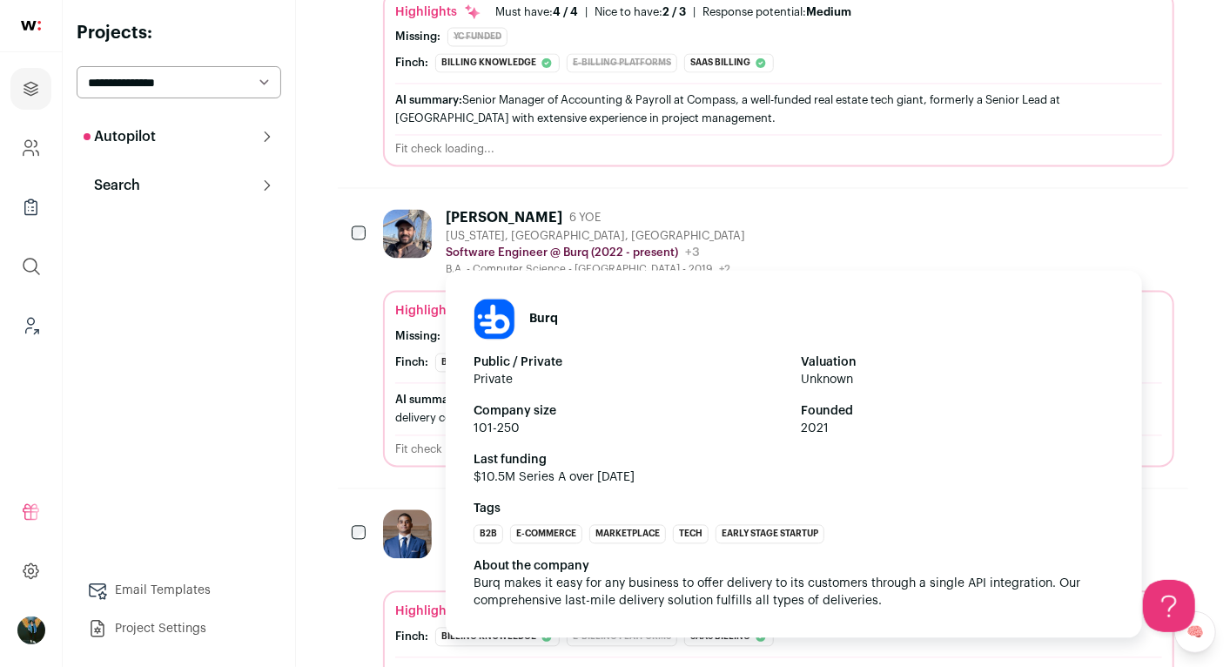
scroll to position [1827, 0]
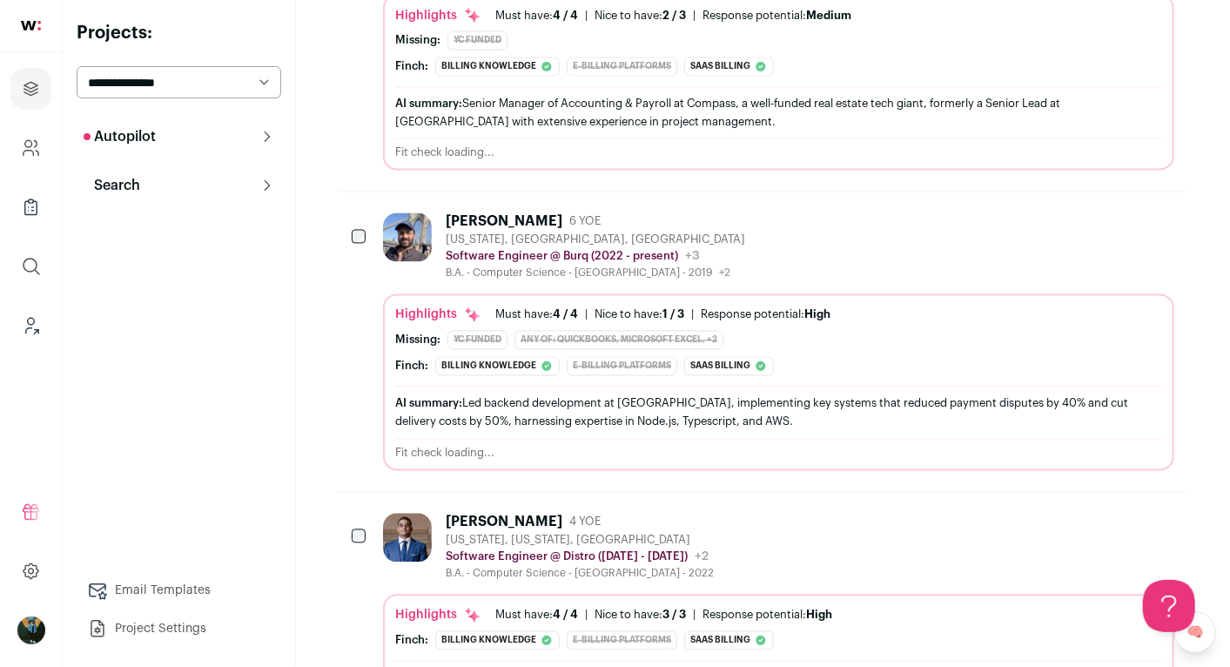
click at [1070, 211] on icon "Hide" at bounding box center [1065, 221] width 21 height 21
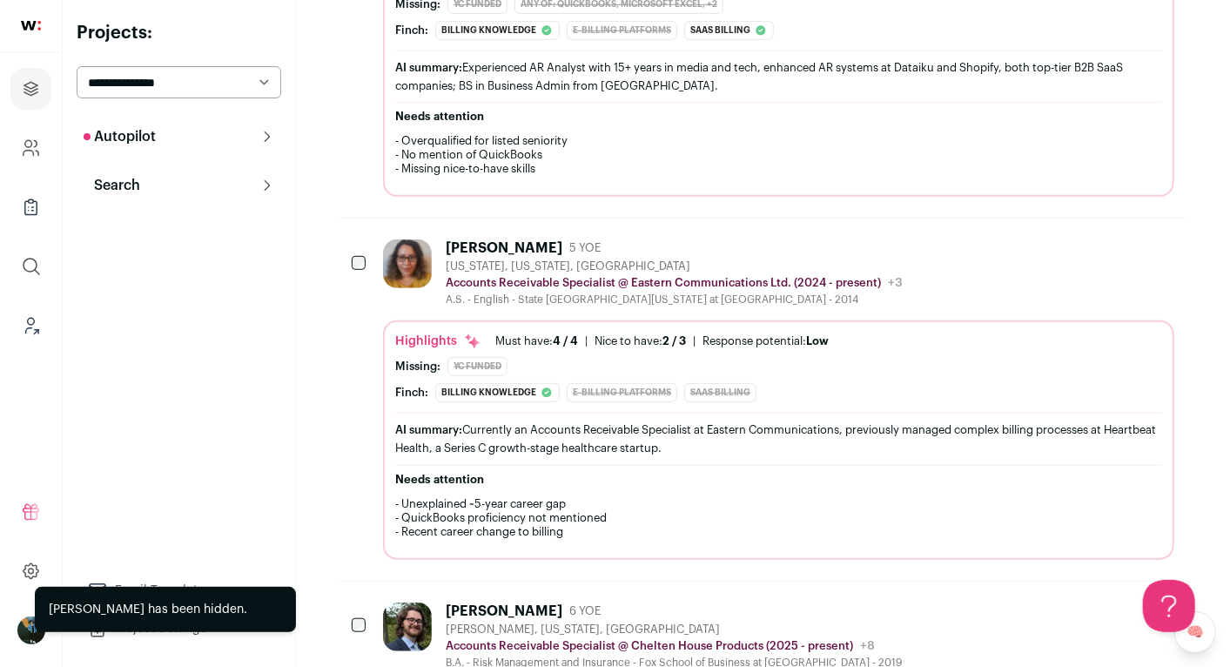
scroll to position [0, 0]
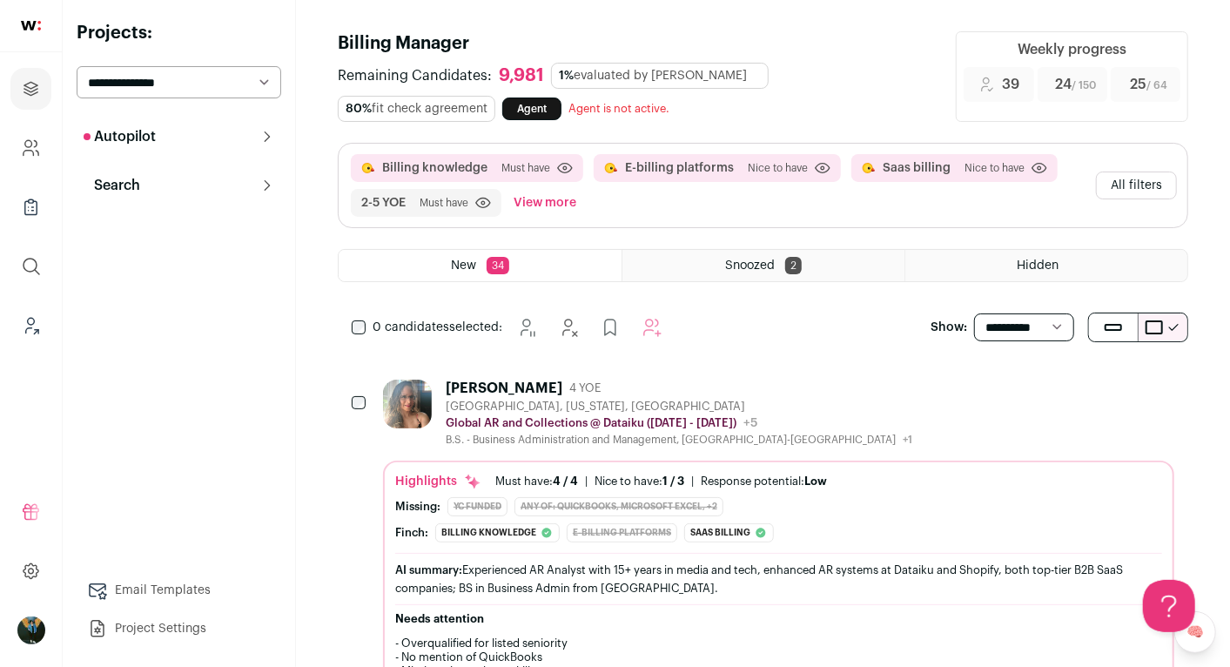
click at [1121, 180] on button "All filters" at bounding box center [1136, 186] width 81 height 28
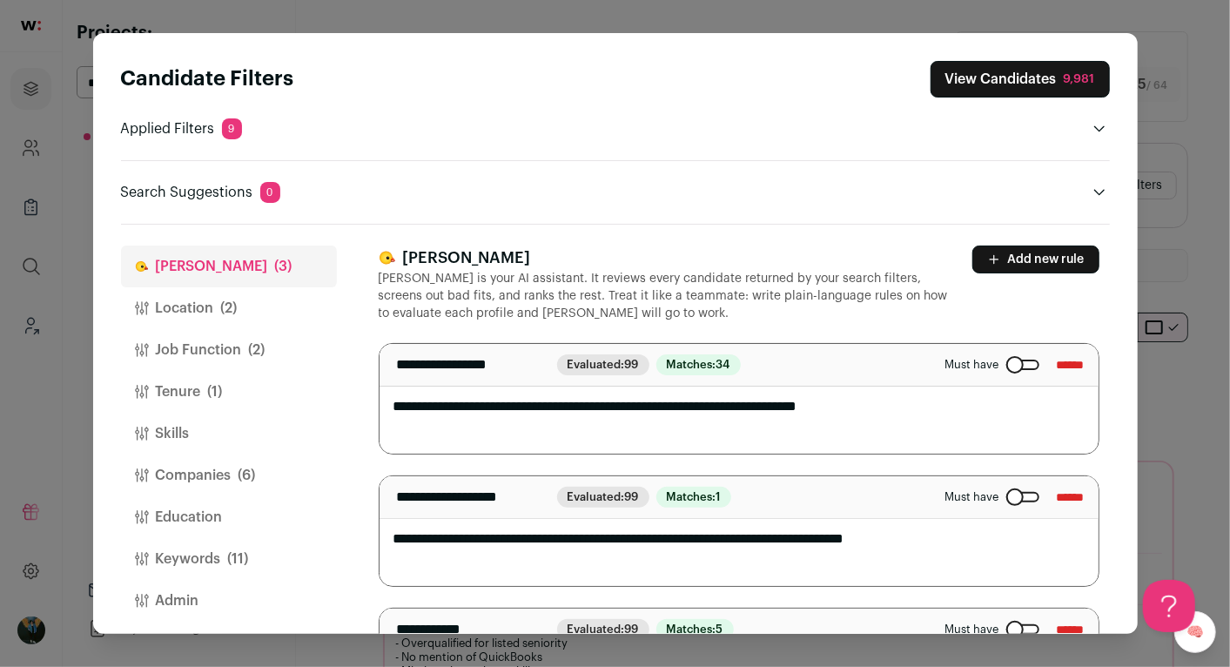
click at [192, 475] on button "Companies (6)" at bounding box center [229, 476] width 216 height 42
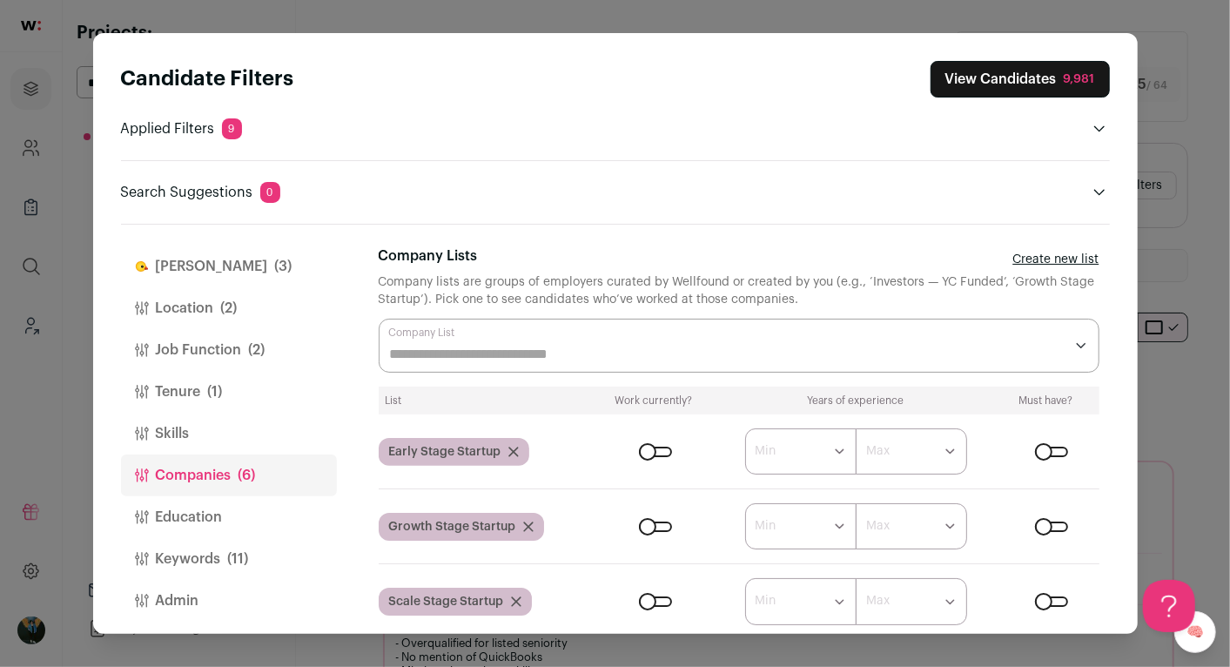
click at [181, 443] on button "Skills" at bounding box center [229, 434] width 216 height 42
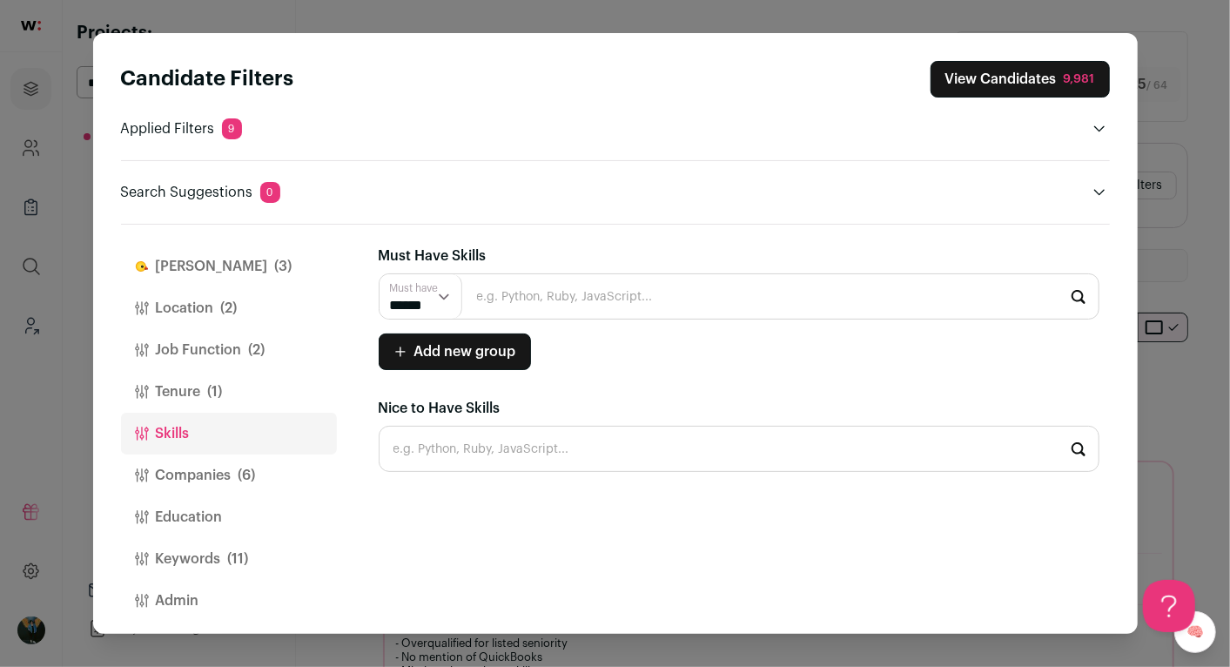
click at [190, 334] on button "Job Function (2)" at bounding box center [229, 350] width 216 height 42
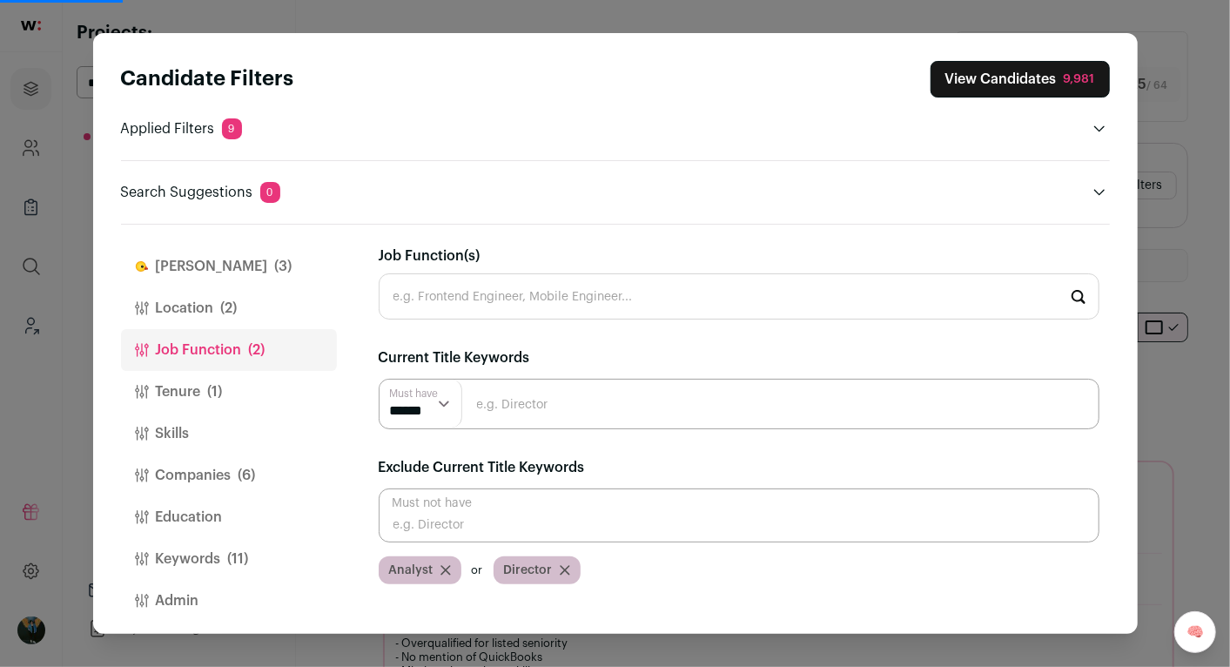
click at [511, 407] on input "Close modal via background" at bounding box center [739, 404] width 721 height 51
click at [275, 275] on button "Finch (3)" at bounding box center [229, 267] width 216 height 42
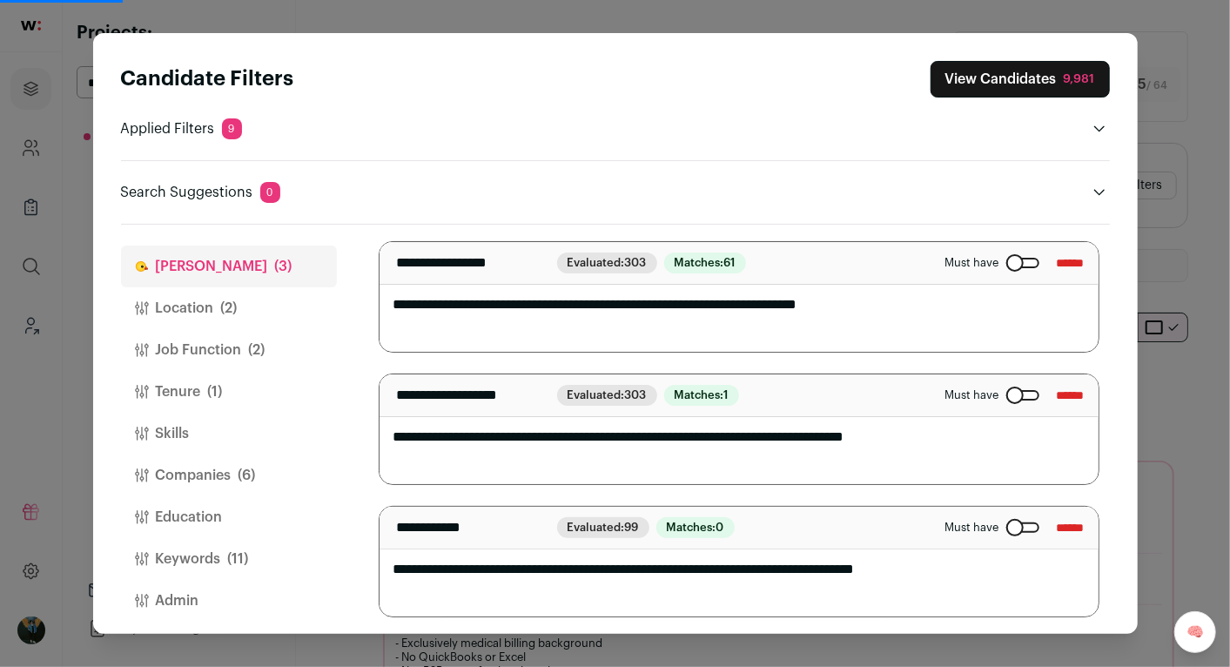
select select "**"
click at [253, 350] on span "(2)" at bounding box center [257, 350] width 17 height 21
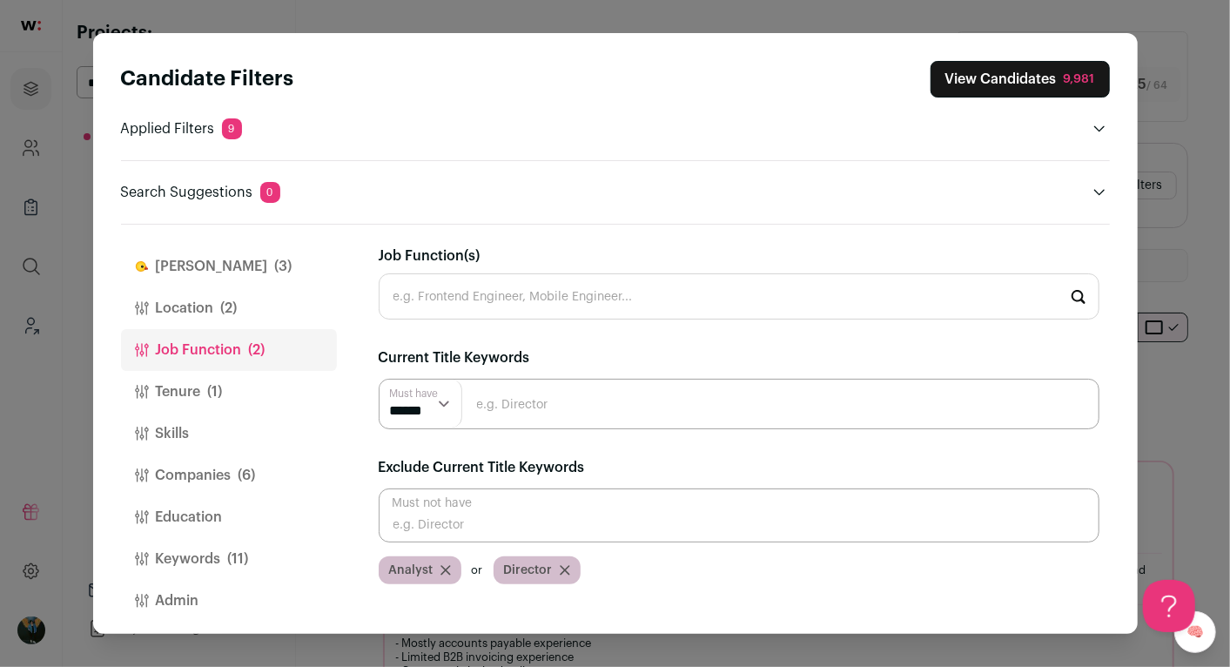
click at [509, 392] on input "Close modal via background" at bounding box center [739, 404] width 721 height 51
type input "AR"
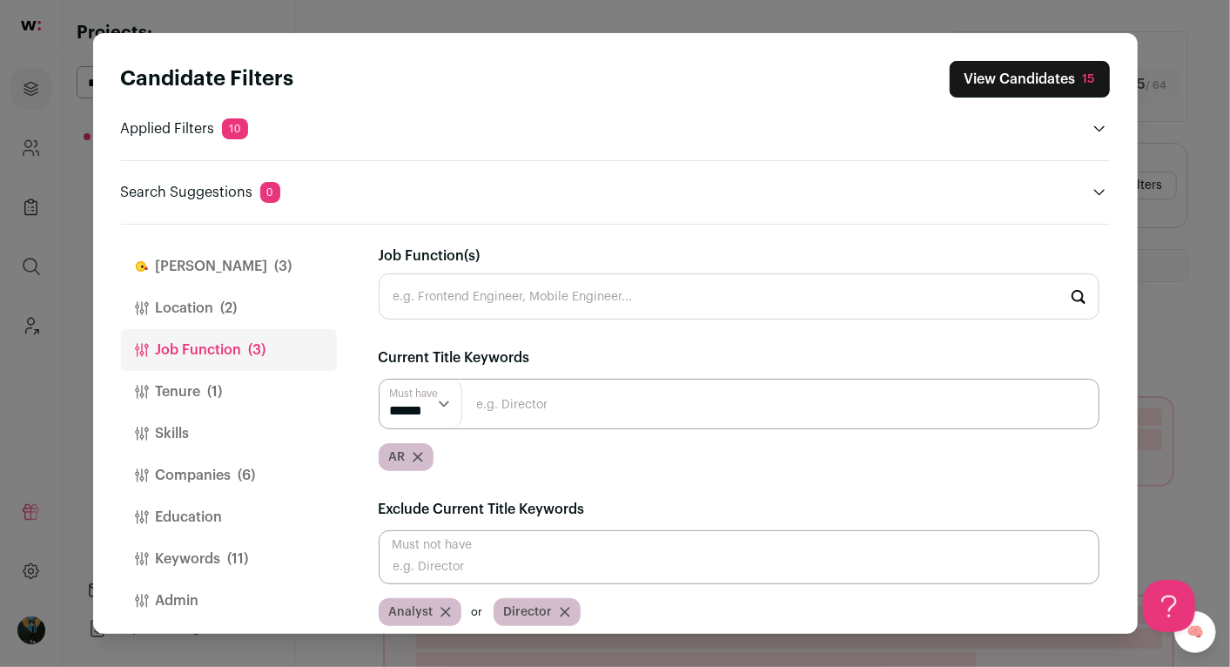
click at [484, 435] on div "Must have ****** ****** AR" at bounding box center [739, 425] width 721 height 92
click at [484, 393] on input "Close modal via background" at bounding box center [739, 404] width 721 height 51
type input "Billing"
click at [684, 407] on input "Close modal via background" at bounding box center [739, 404] width 721 height 51
paste input "Accounts Receivable Manager"
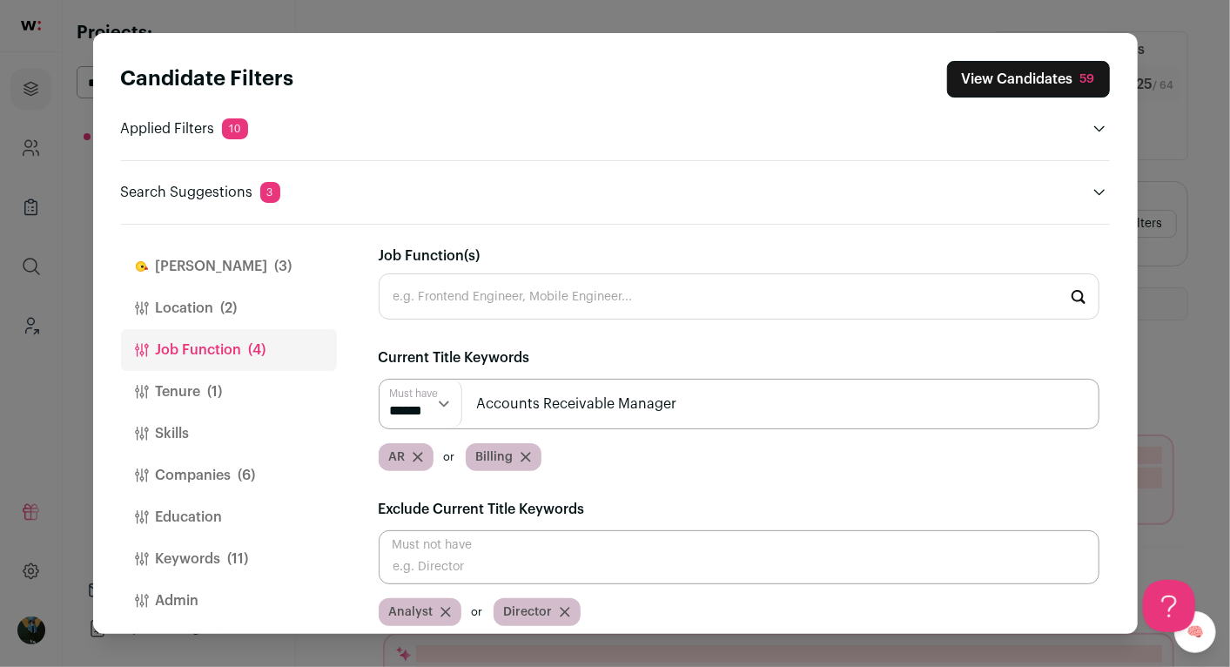
type input "Accounts Receivable Manager"
click at [649, 405] on input "Close modal via background" at bounding box center [739, 404] width 721 height 51
paste input "Accounts Receivable Manager"
click at [635, 401] on input "Accounts Receivable Manager" at bounding box center [739, 404] width 721 height 51
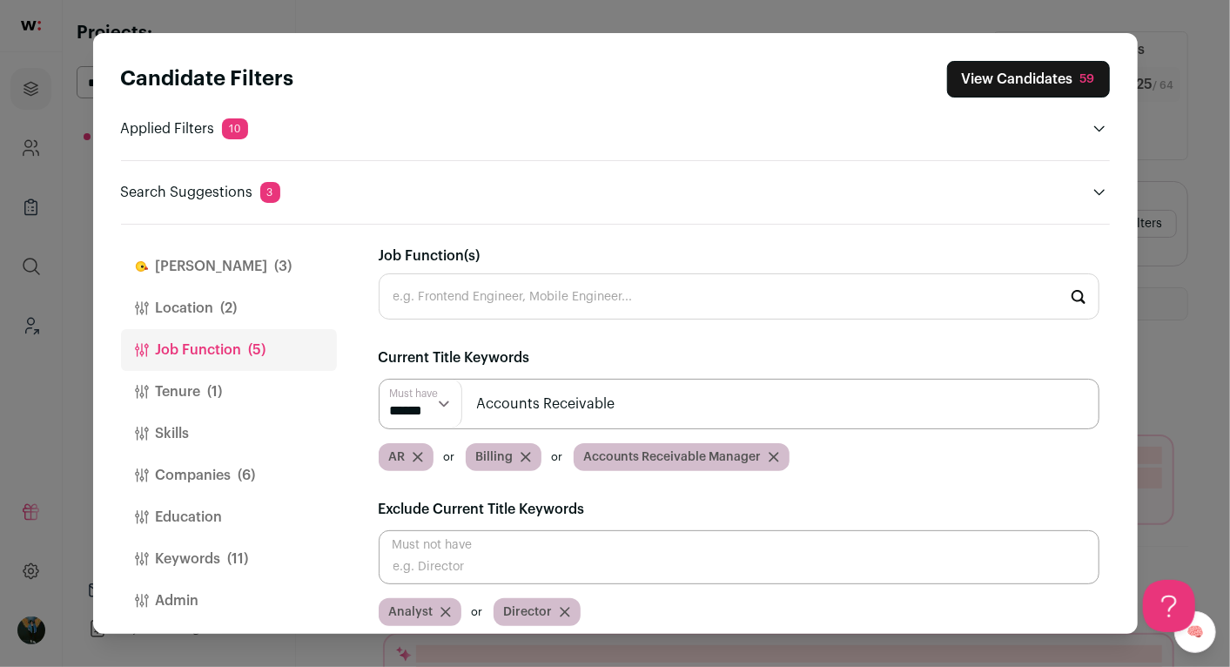
type input "Accounts Receivable"
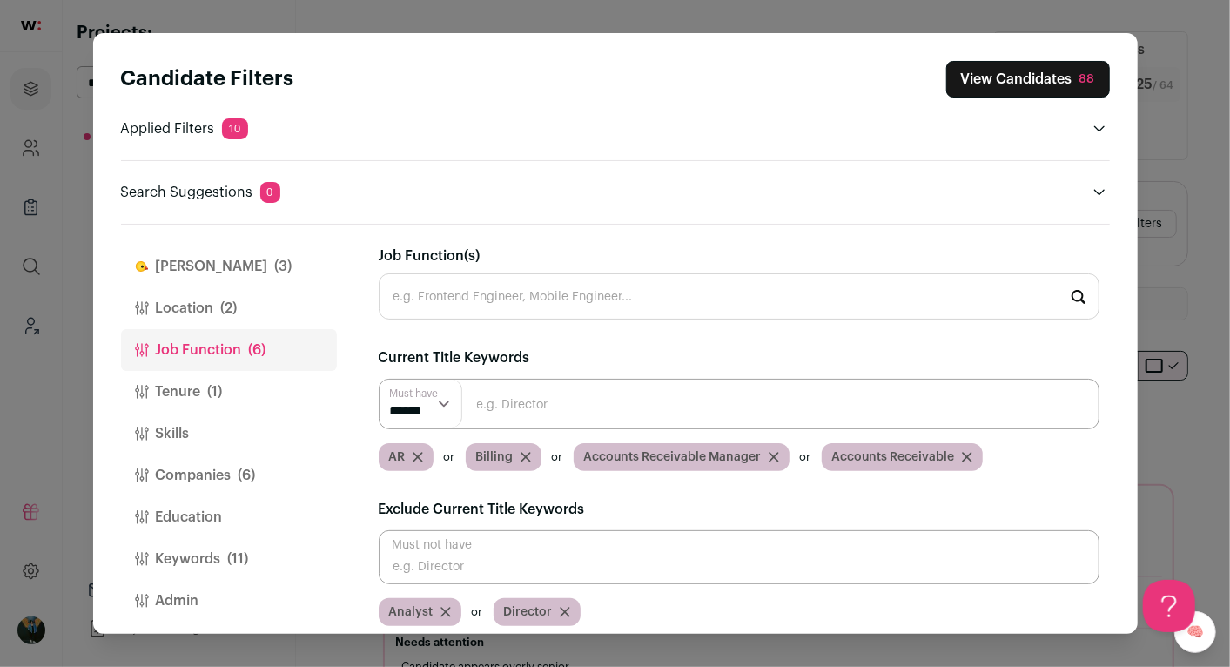
click at [1004, 83] on button "View Candidates 88" at bounding box center [1028, 79] width 164 height 37
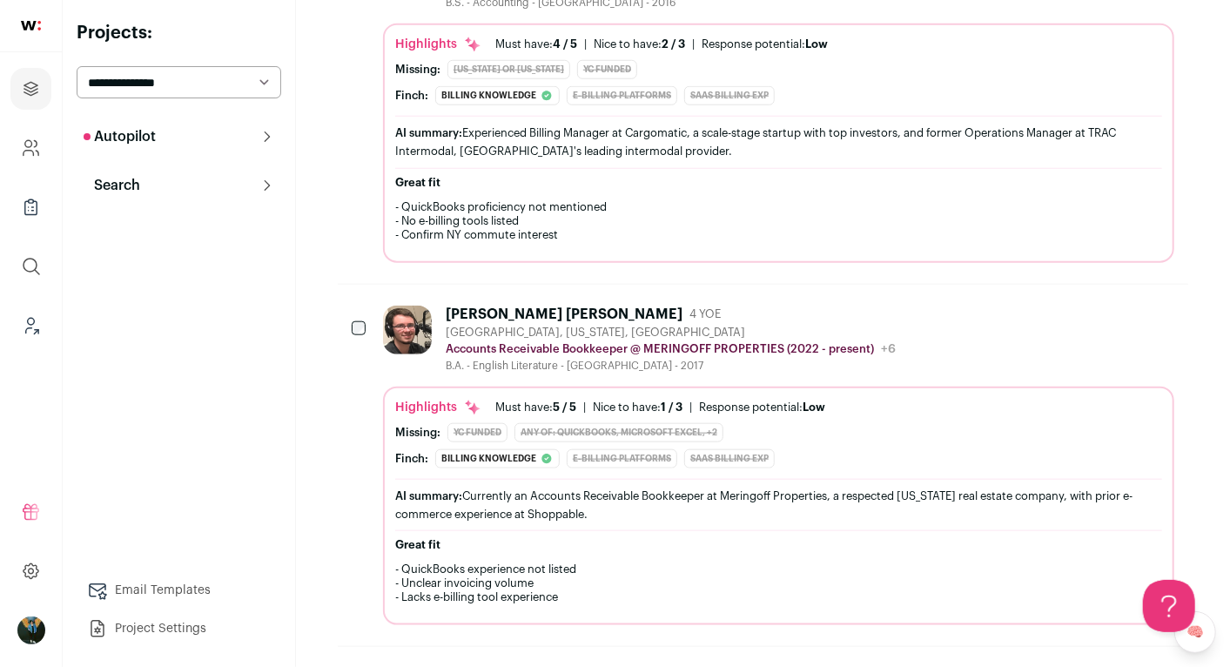
scroll to position [869, 0]
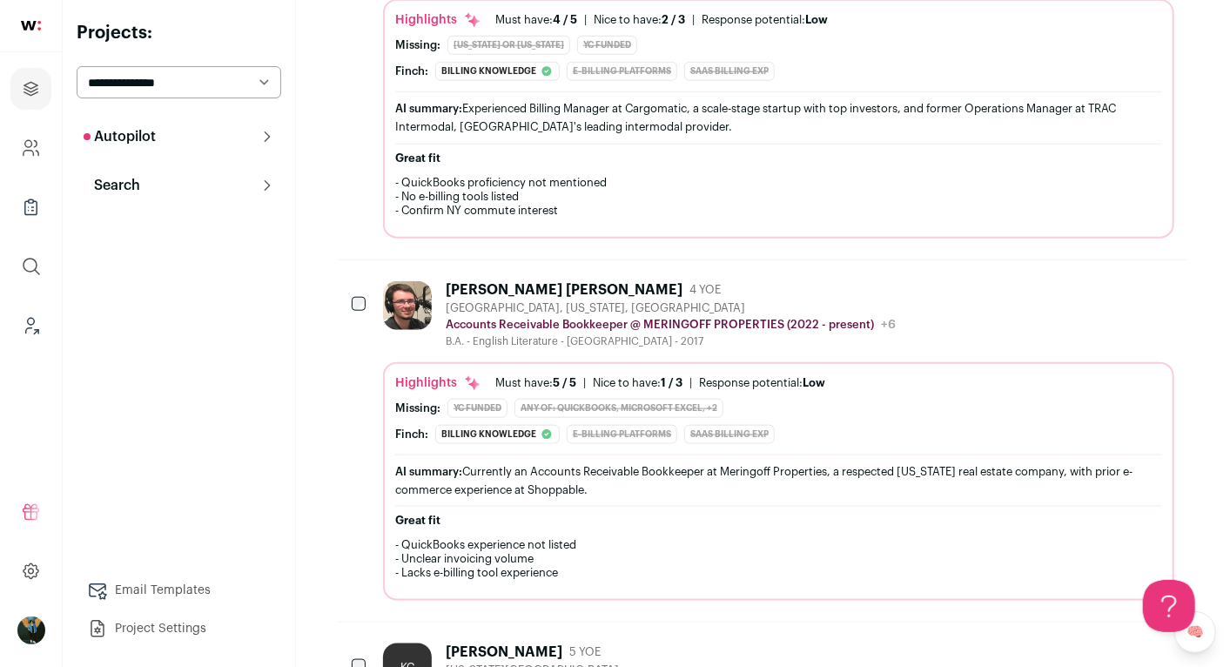
click at [716, 318] on p "Accounts Receivable Bookkeeper @ MERINGOFF PROPERTIES (2022 - present)" at bounding box center [660, 325] width 428 height 14
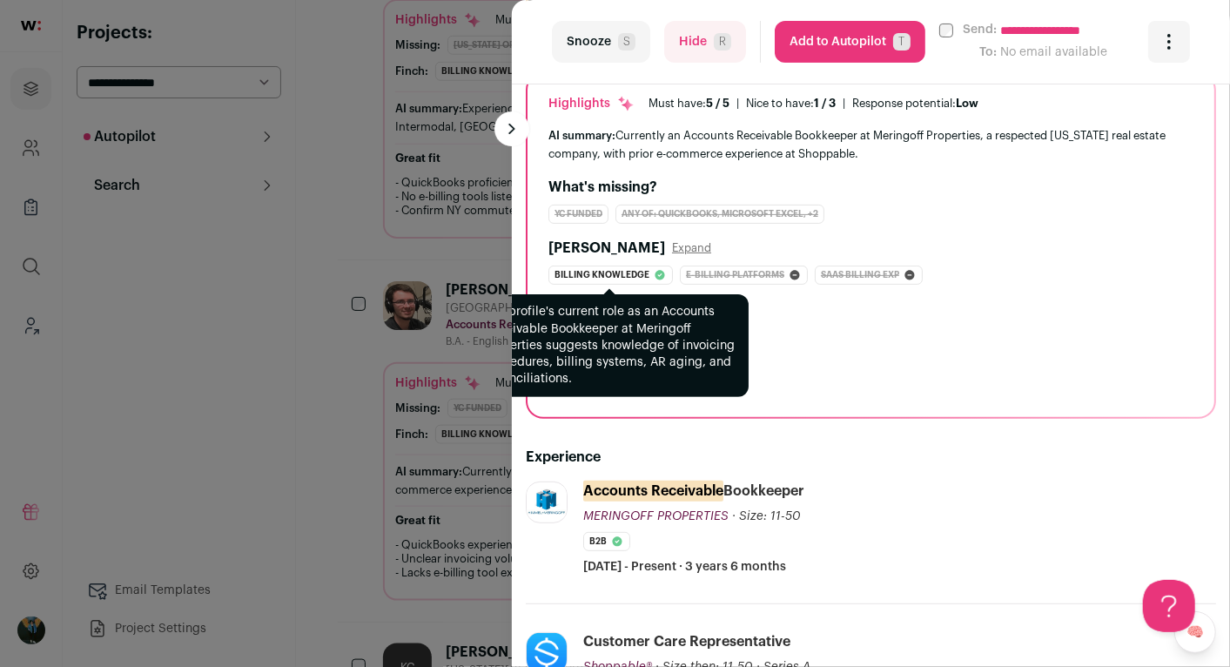
scroll to position [440, 0]
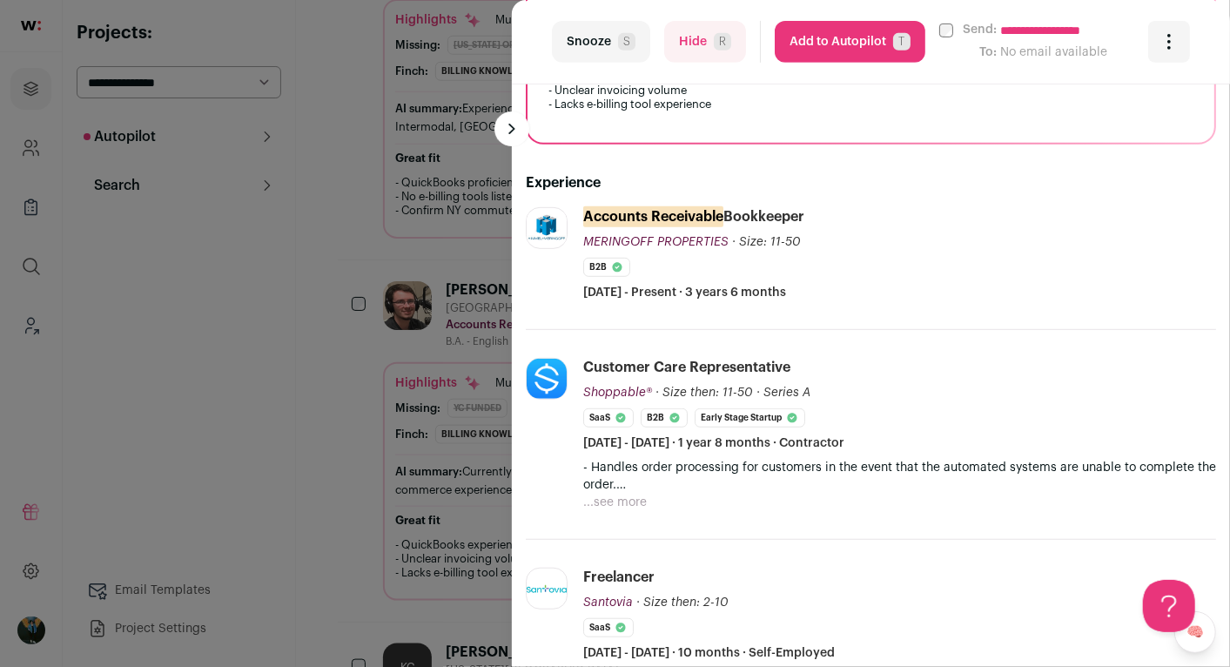
click at [336, 459] on div "**********" at bounding box center [615, 333] width 1230 height 667
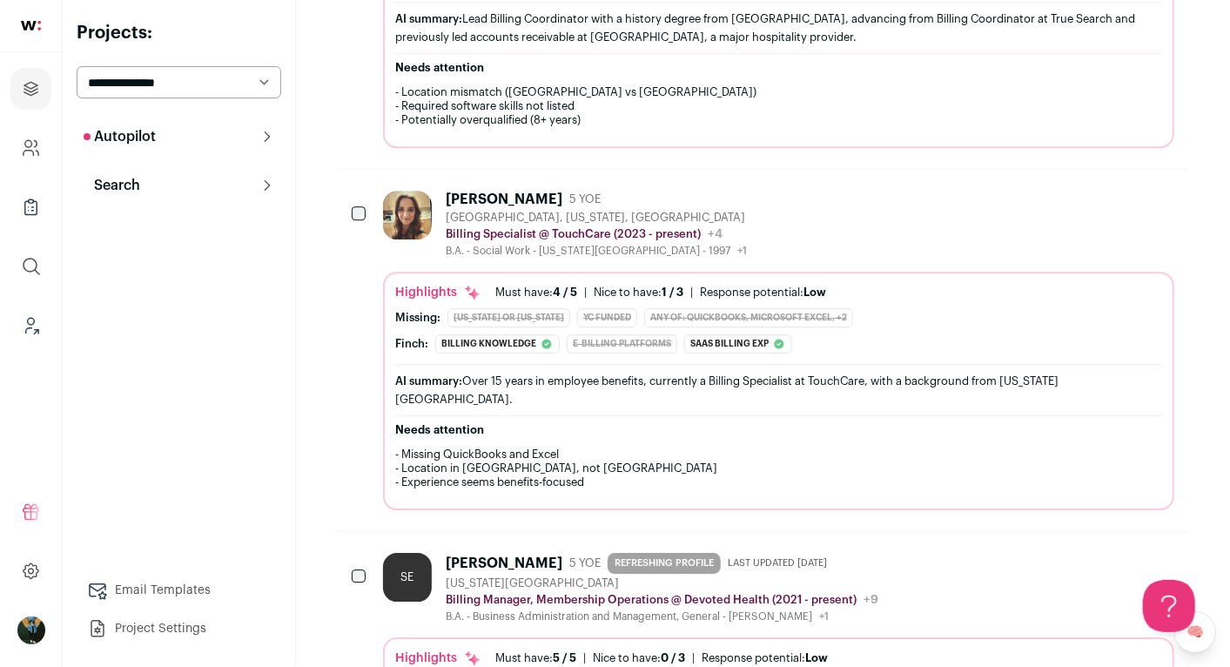
scroll to position [2785, 0]
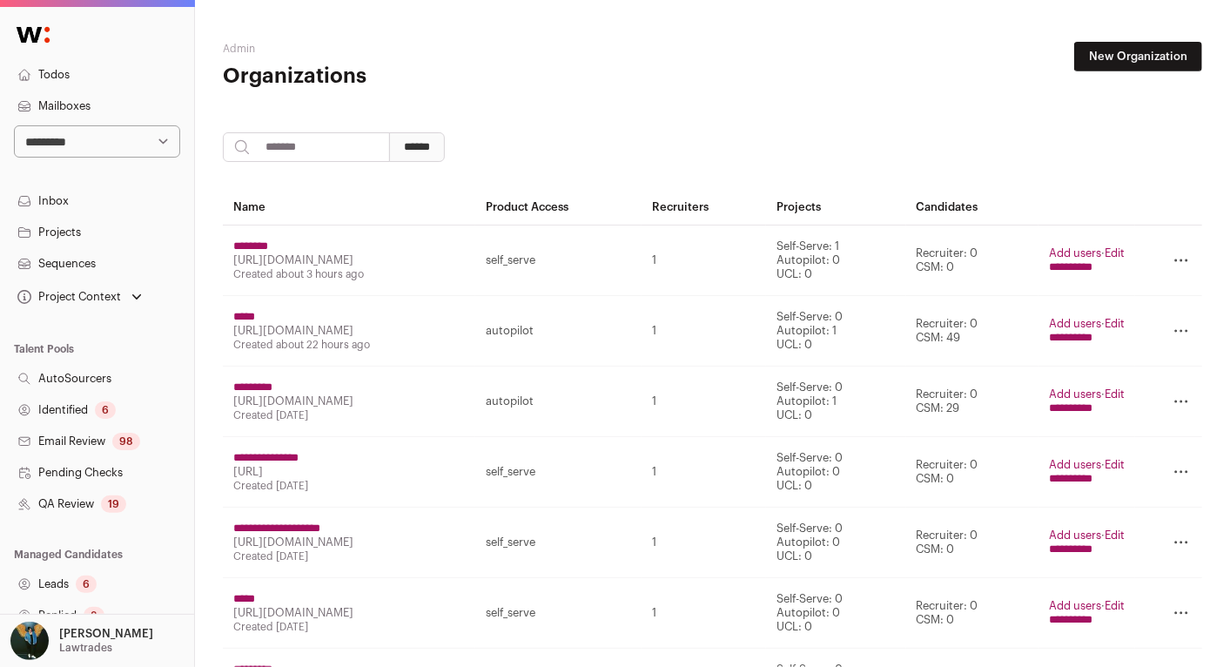
click at [69, 152] on select "**********" at bounding box center [97, 141] width 166 height 32
select select "*****"
click at [104, 101] on link "Mailboxes" at bounding box center [97, 106] width 194 height 31
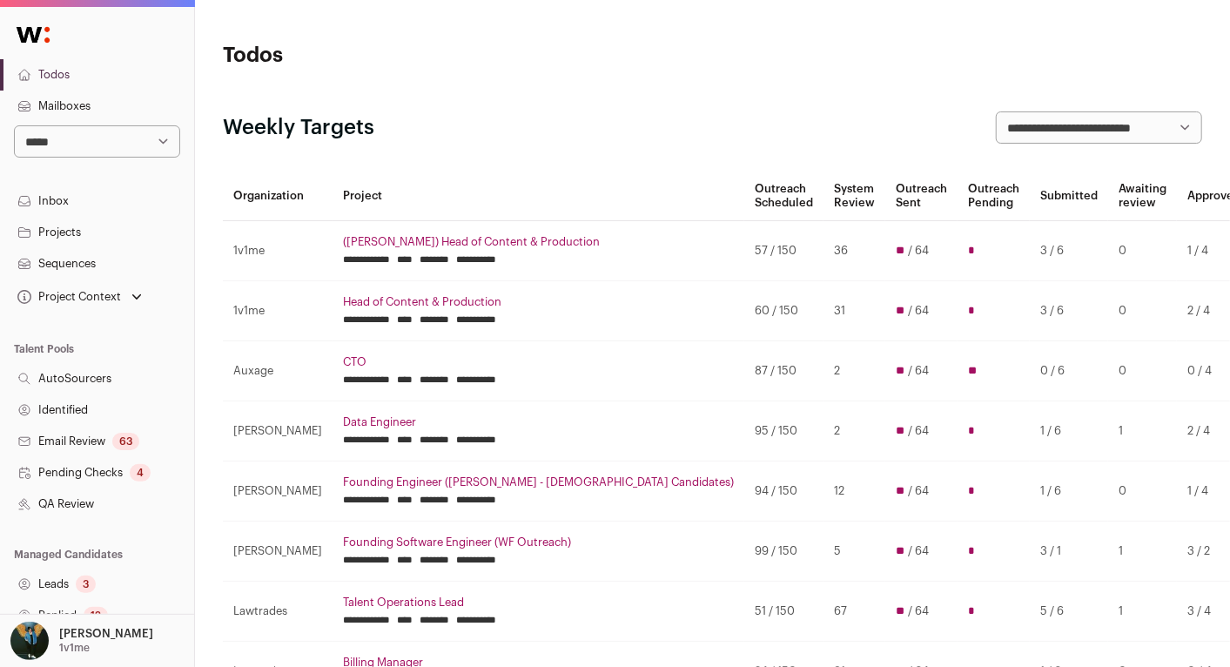
click at [90, 93] on link "Mailboxes" at bounding box center [97, 106] width 194 height 31
click at [96, 104] on link "Mailboxes" at bounding box center [97, 106] width 194 height 31
click at [64, 98] on link "Mailboxes" at bounding box center [97, 106] width 194 height 31
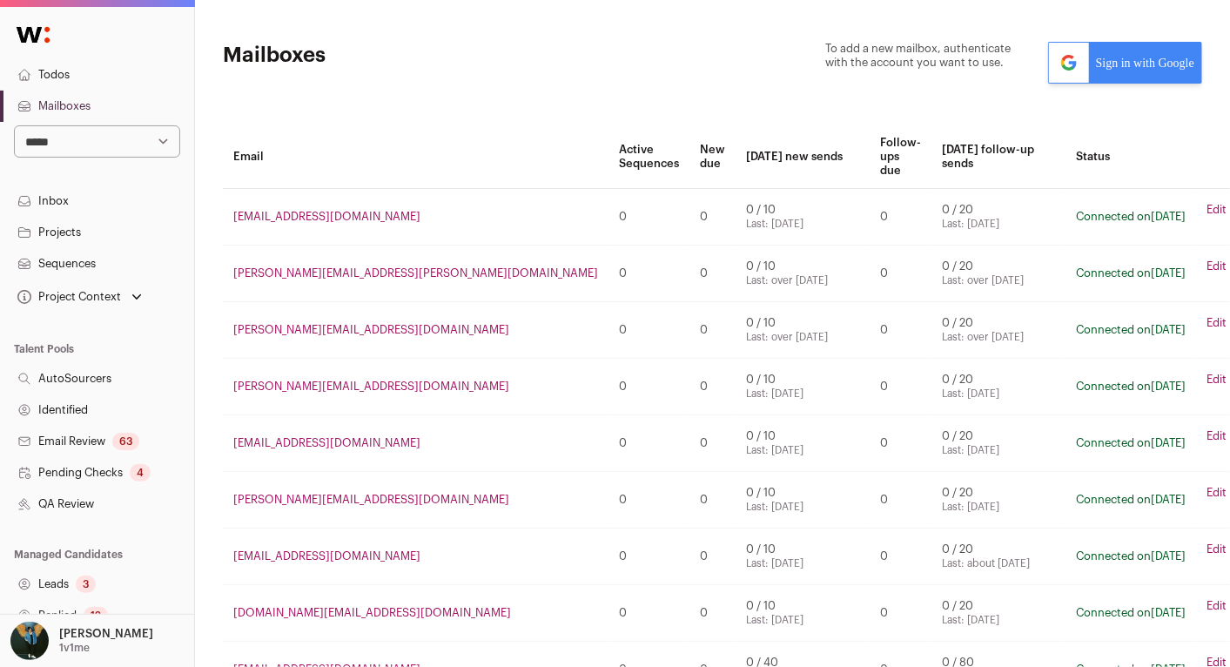
click at [306, 129] on th "Email" at bounding box center [416, 157] width 386 height 64
click at [87, 638] on p "[PERSON_NAME]" at bounding box center [106, 634] width 94 height 14
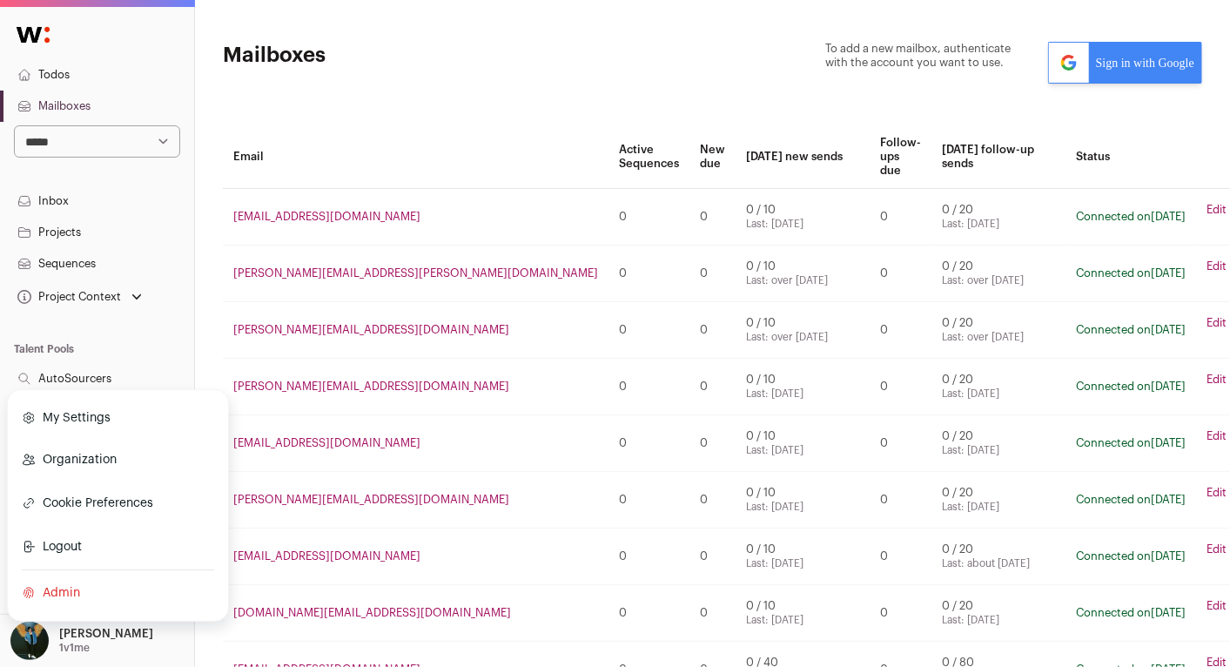
click at [71, 595] on link "Admin" at bounding box center [118, 593] width 192 height 38
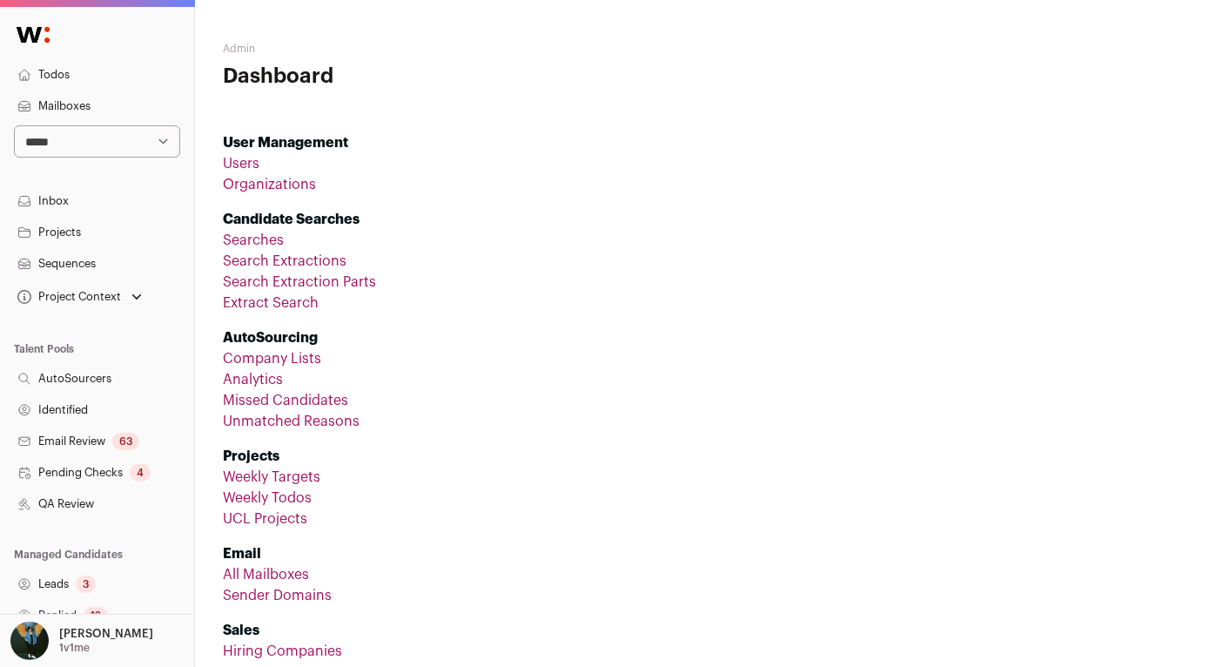
scroll to position [216, 0]
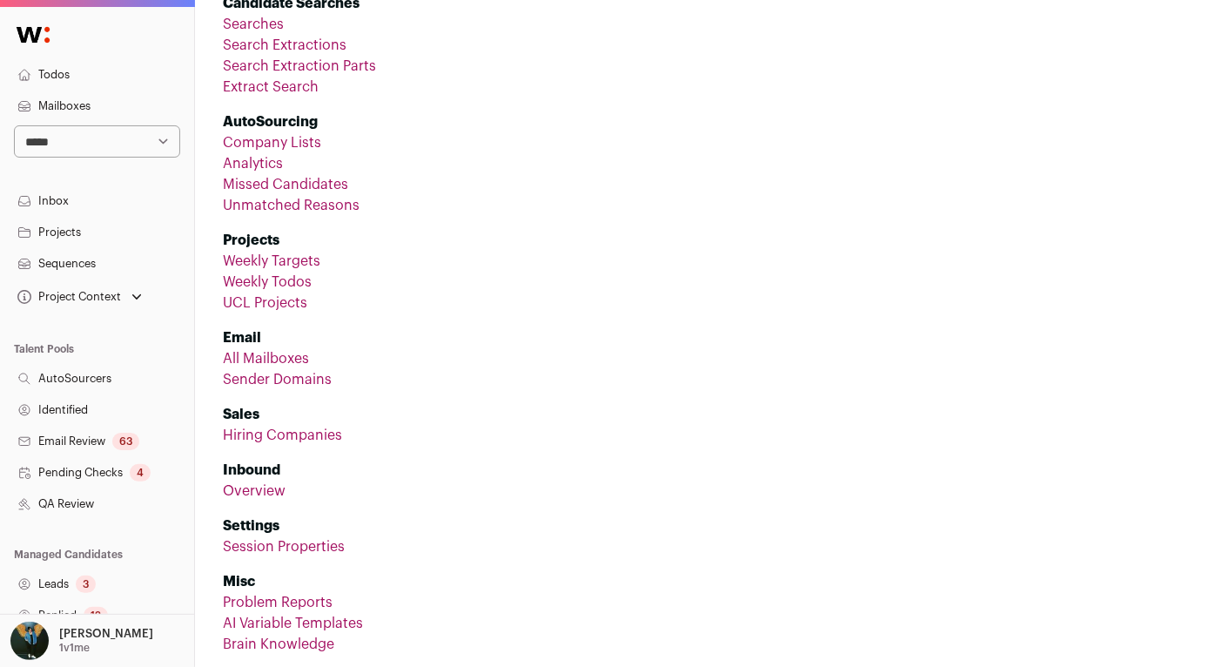
click at [283, 363] on link "All Mailboxes" at bounding box center [266, 359] width 86 height 14
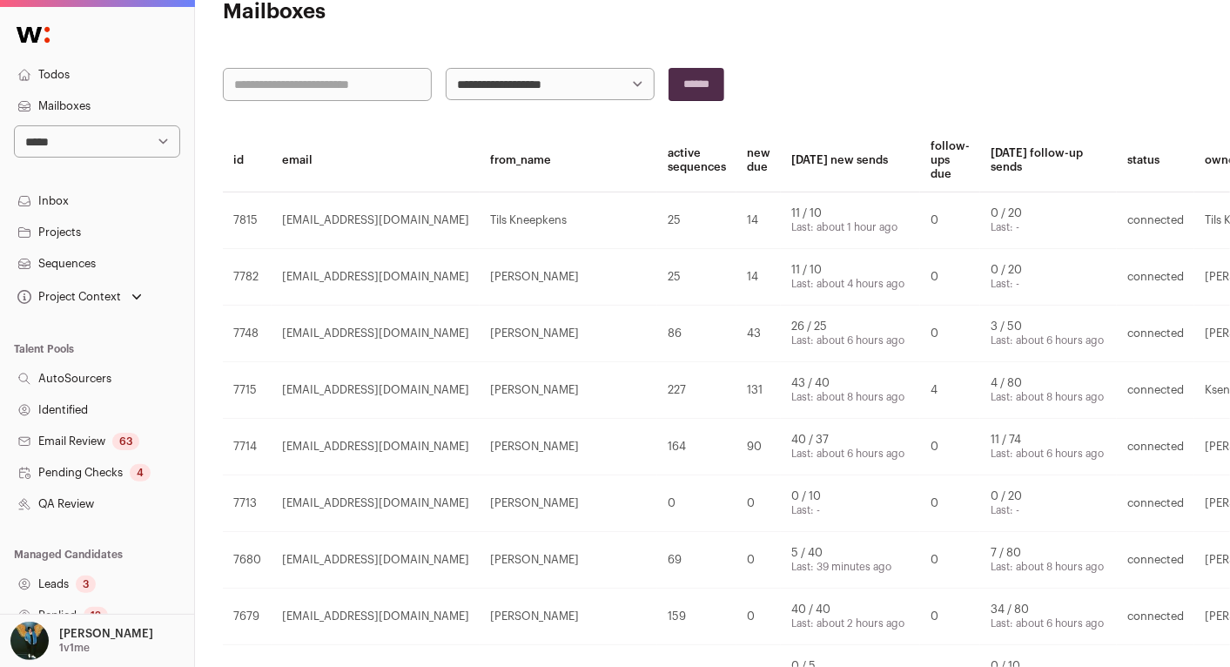
scroll to position [74, 0]
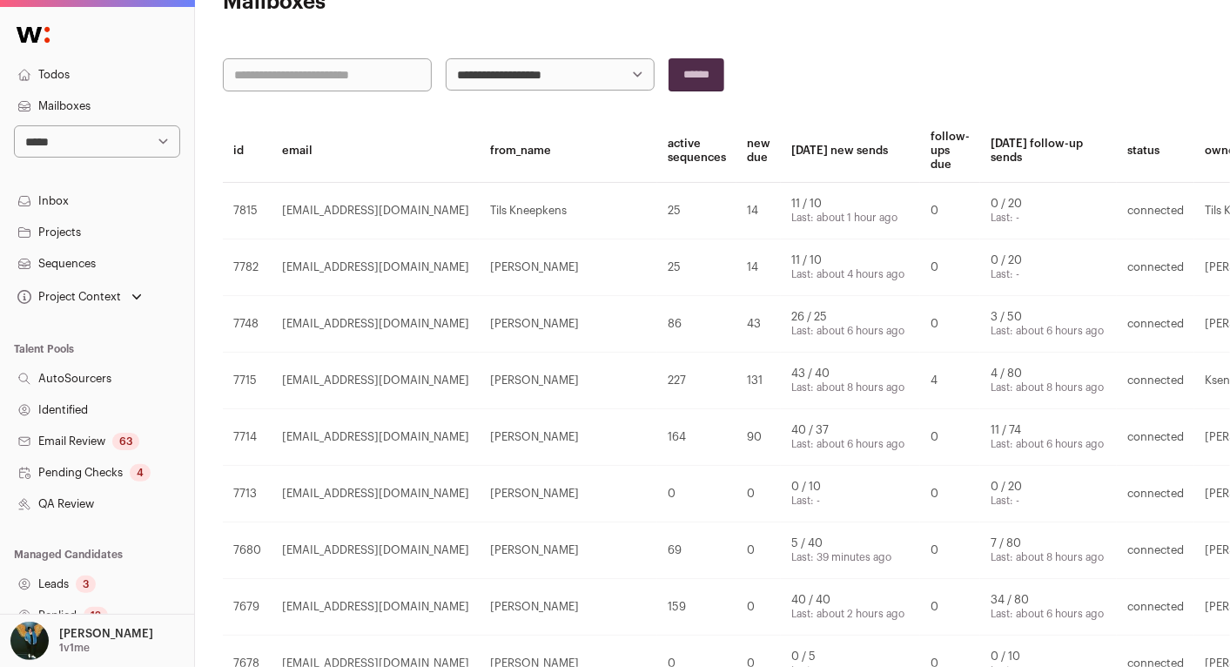
click at [357, 77] on input "text" at bounding box center [327, 74] width 209 height 33
type input "*******"
click at [669, 58] on input "******" at bounding box center [697, 74] width 56 height 33
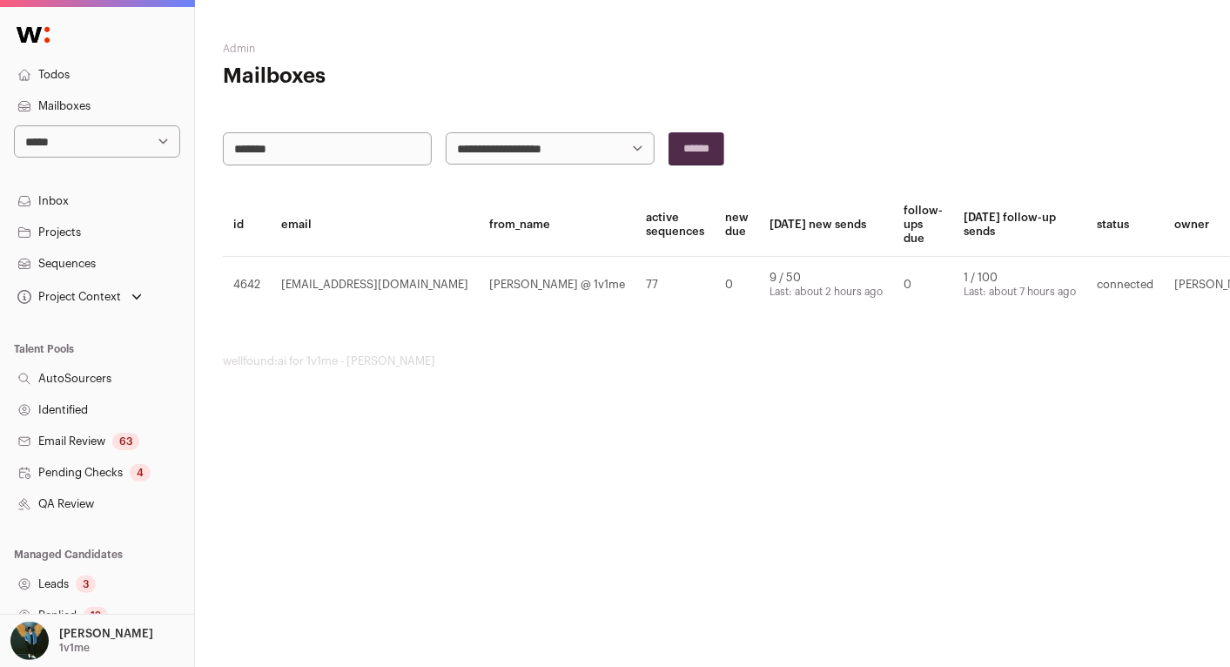
scroll to position [0, 3]
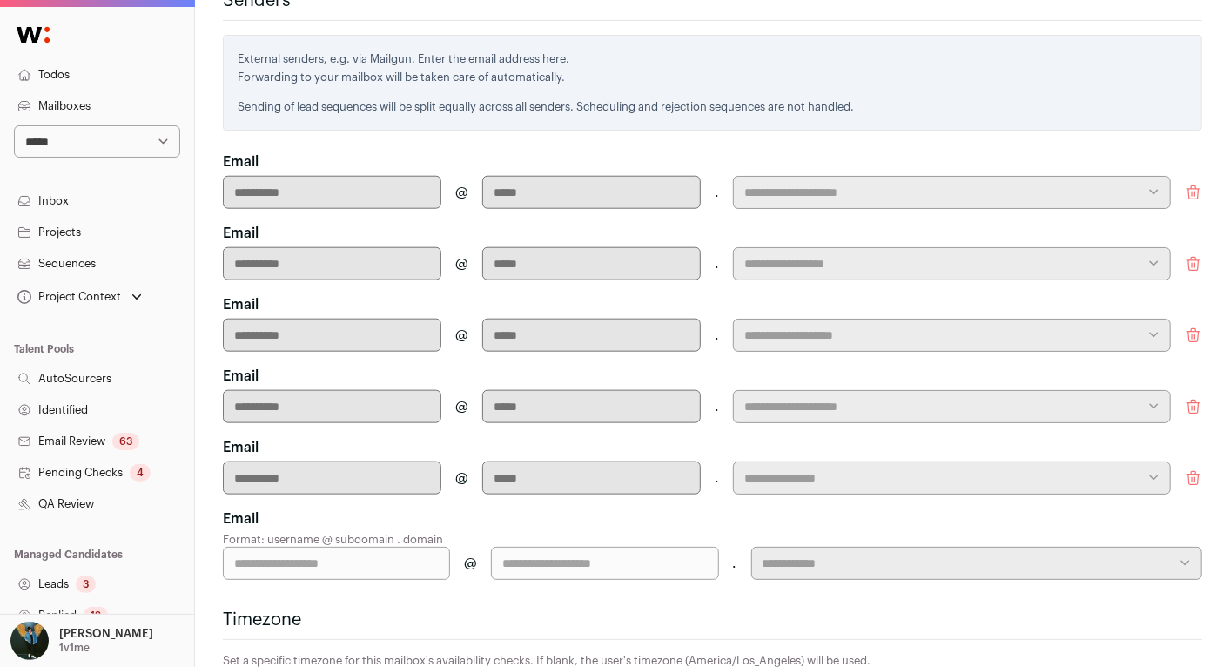
scroll to position [842, 0]
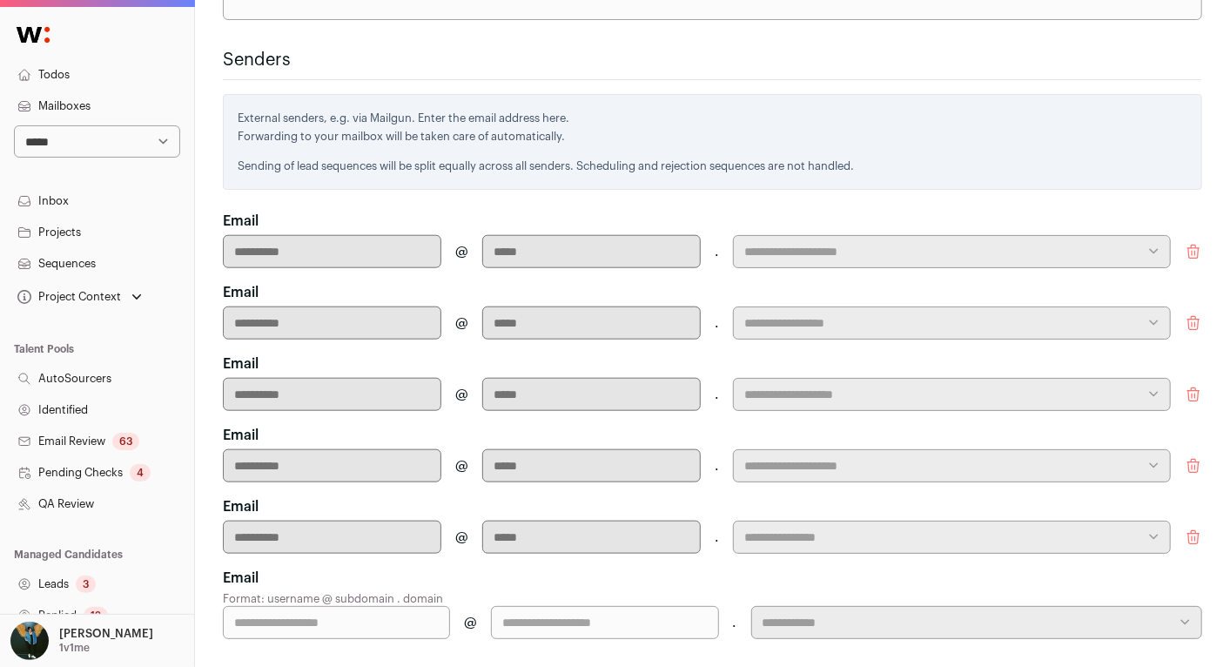
click at [1194, 243] on icon "submit" at bounding box center [1193, 251] width 17 height 17
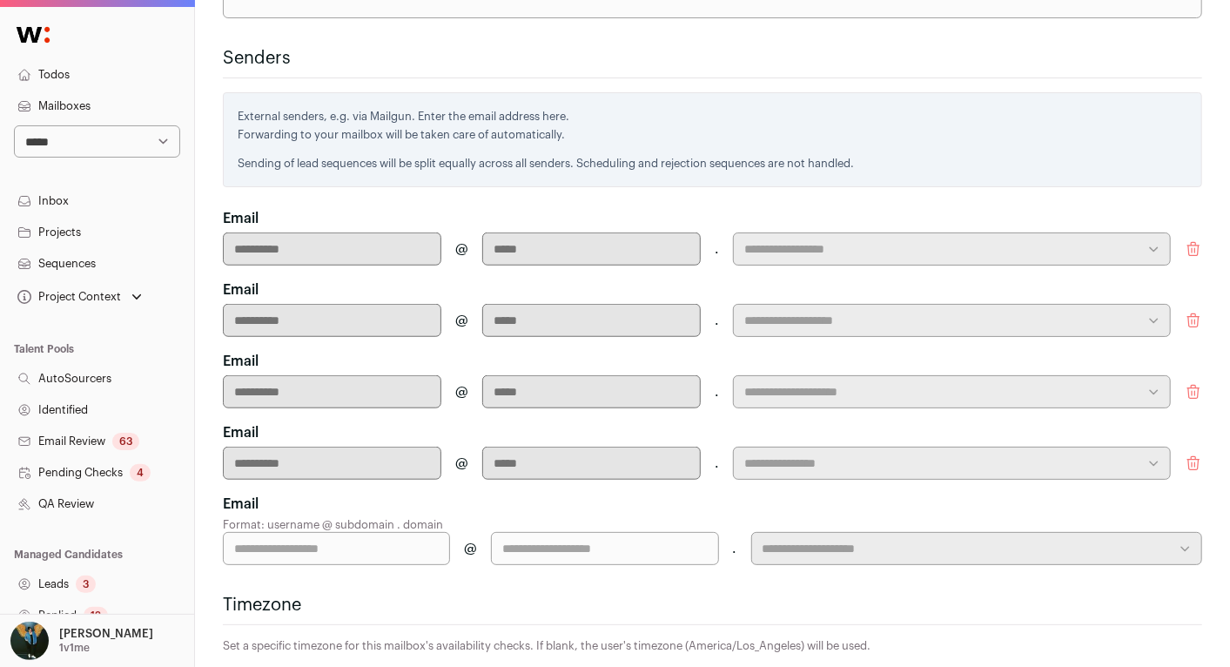
click at [1195, 243] on icon "submit" at bounding box center [1193, 249] width 11 height 13
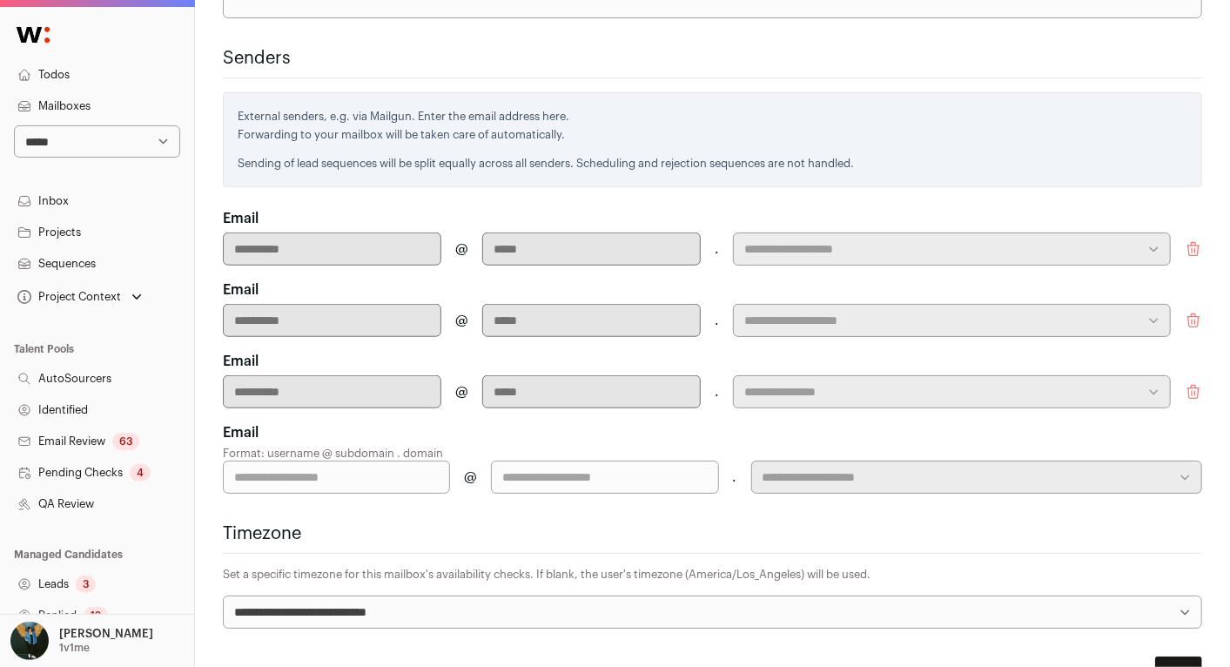
click at [1195, 243] on icon "submit" at bounding box center [1193, 249] width 11 height 13
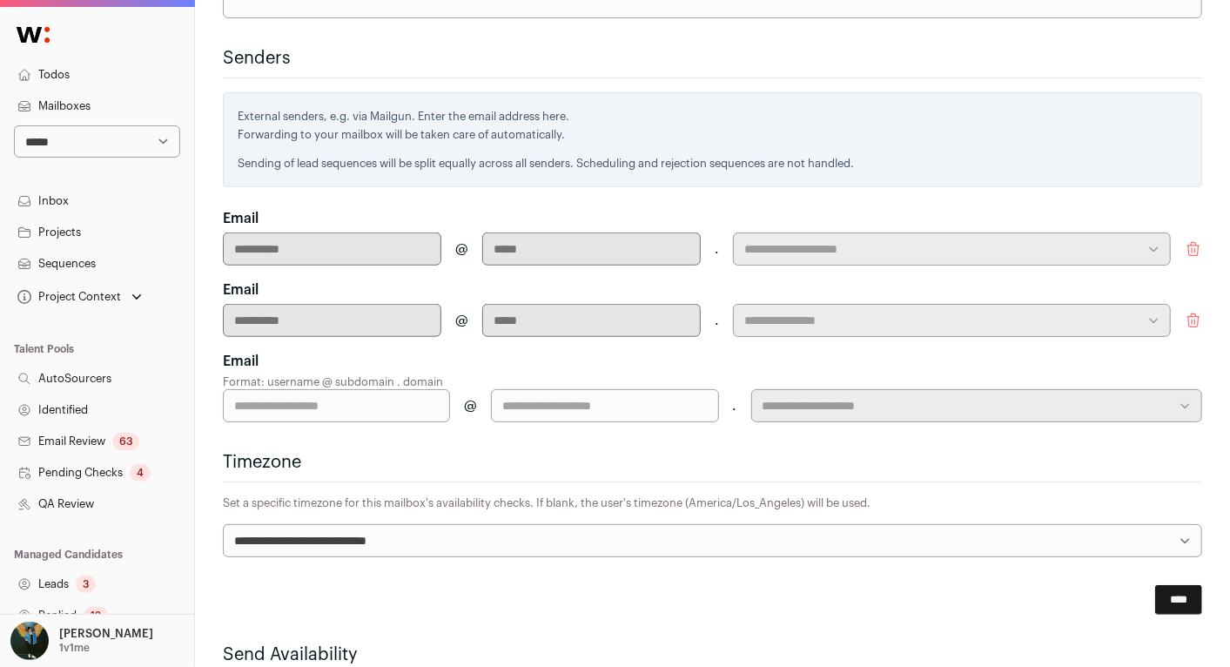
click at [1195, 243] on icon "submit" at bounding box center [1193, 249] width 11 height 13
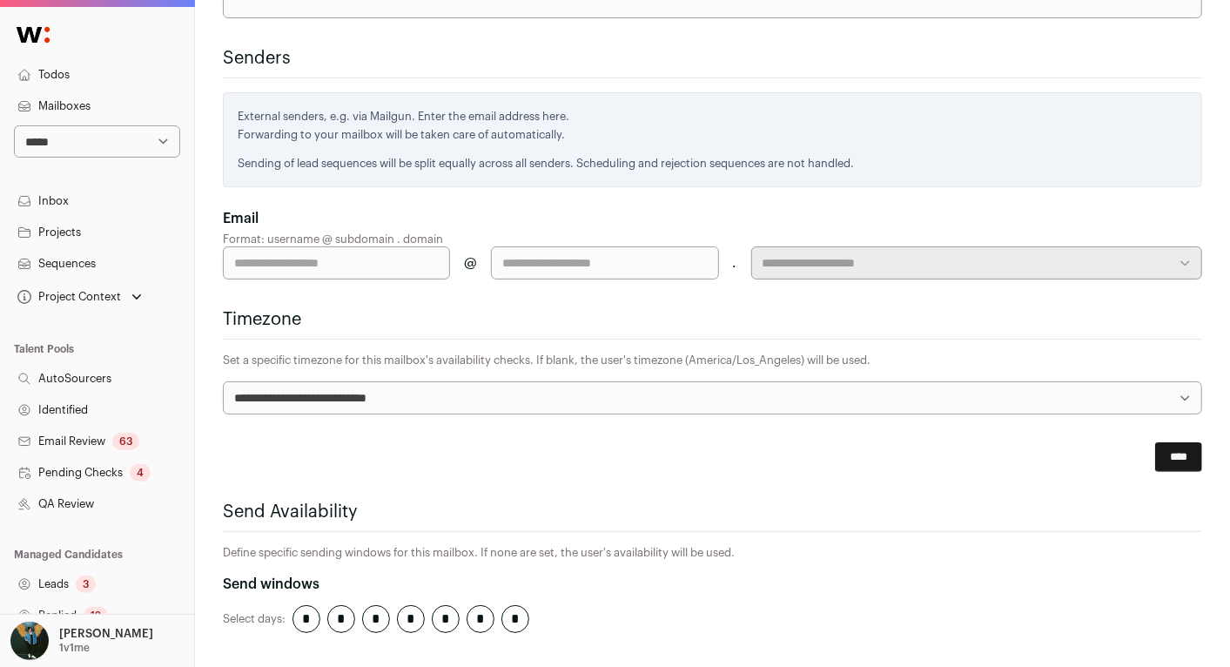
click at [1169, 442] on input "****" at bounding box center [1178, 457] width 47 height 30
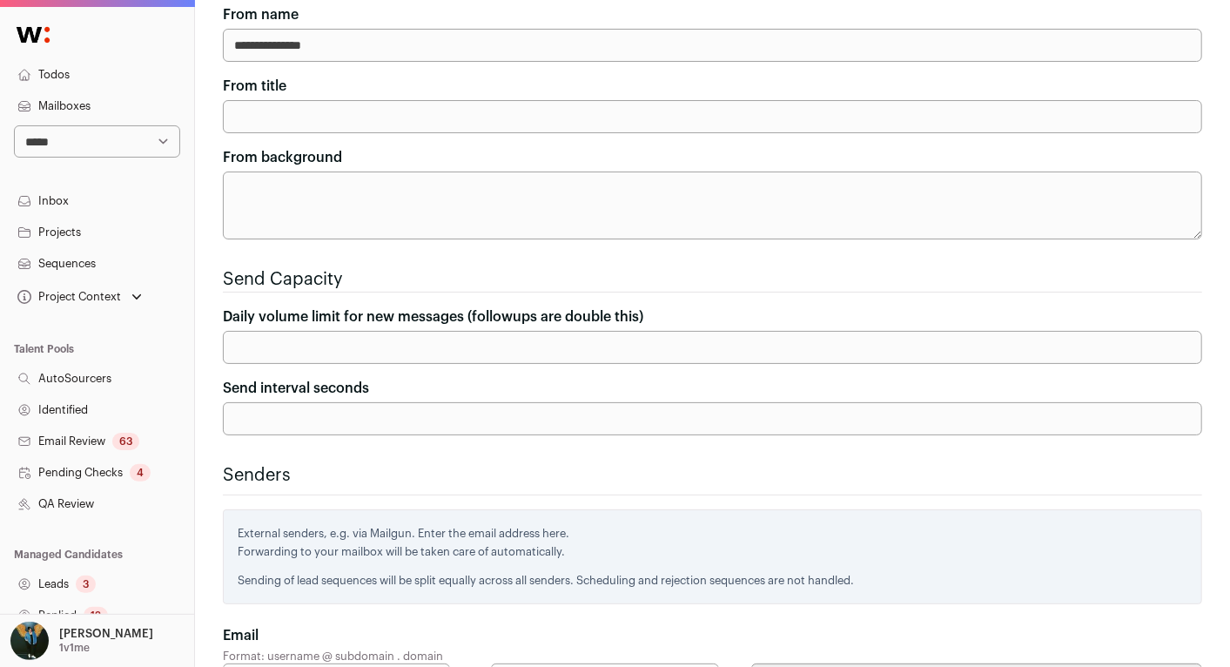
scroll to position [0, 0]
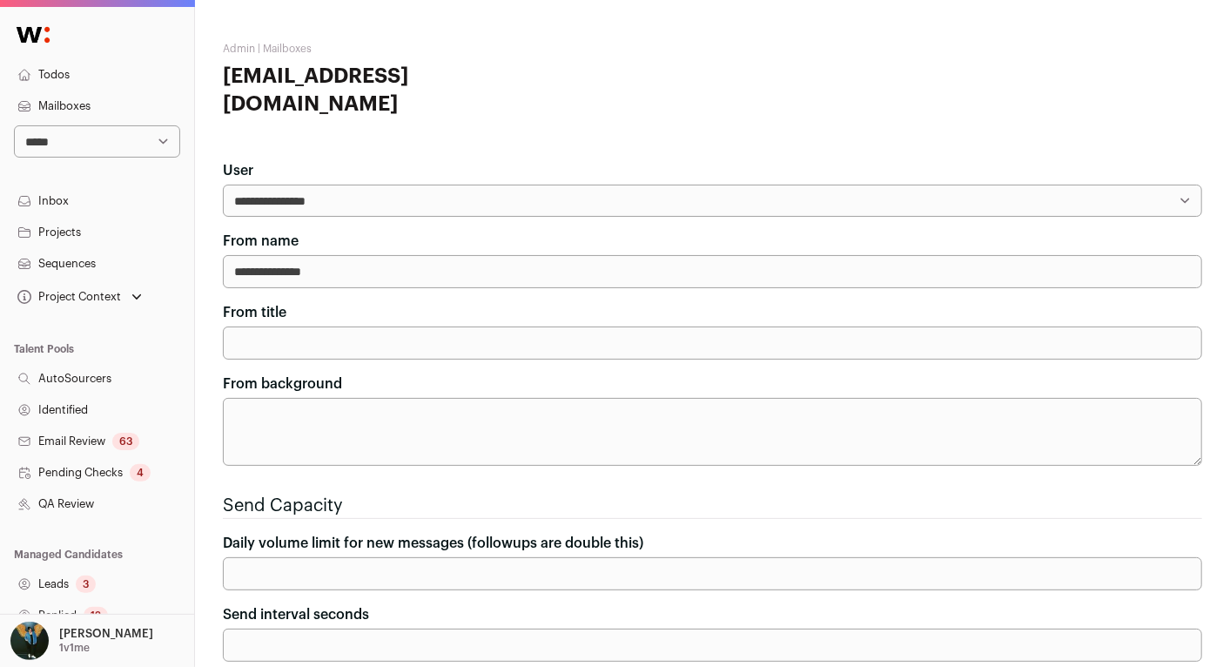
click at [244, 185] on select "**********" at bounding box center [713, 201] width 980 height 32
click at [260, 185] on select "**********" at bounding box center [713, 201] width 980 height 32
click at [419, 185] on select "**********" at bounding box center [713, 201] width 980 height 32
select select "**"
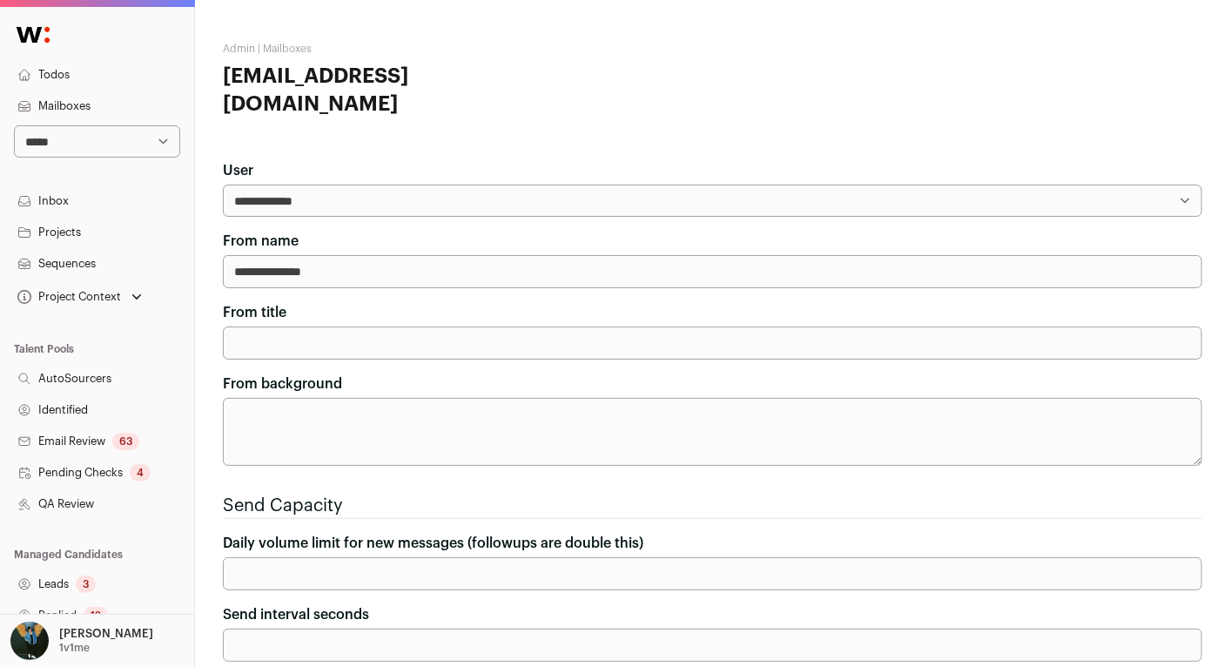
scroll to position [690, 0]
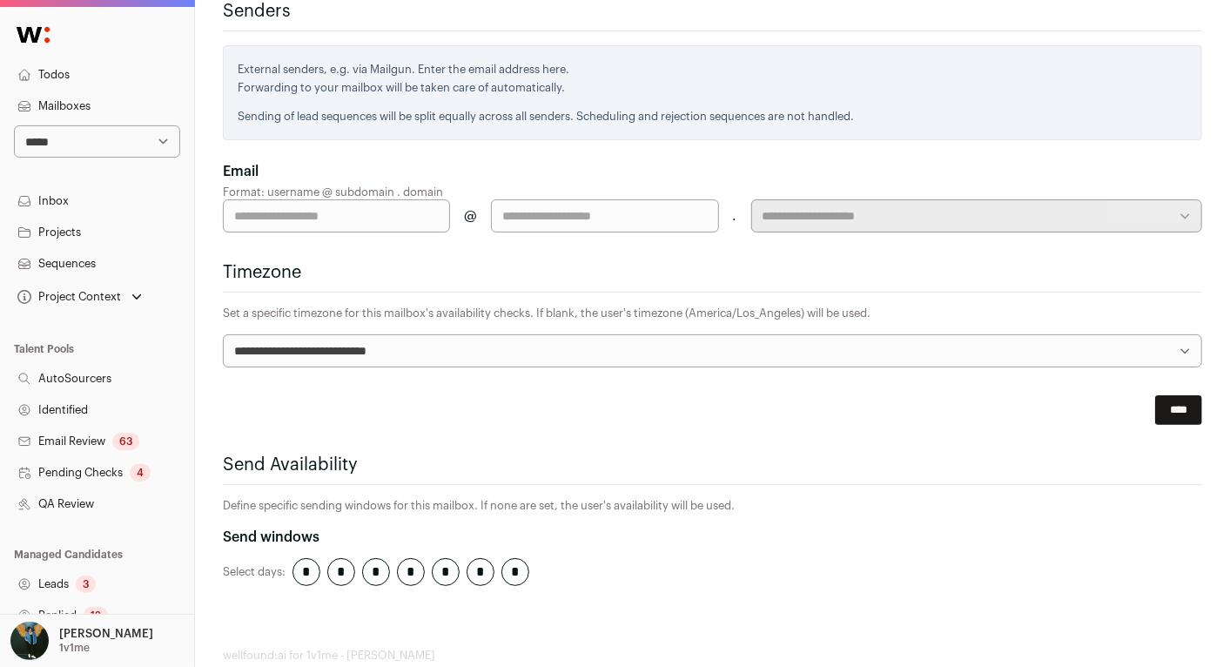
click at [1181, 395] on input "****" at bounding box center [1178, 410] width 47 height 30
